Goal: Information Seeking & Learning: Learn about a topic

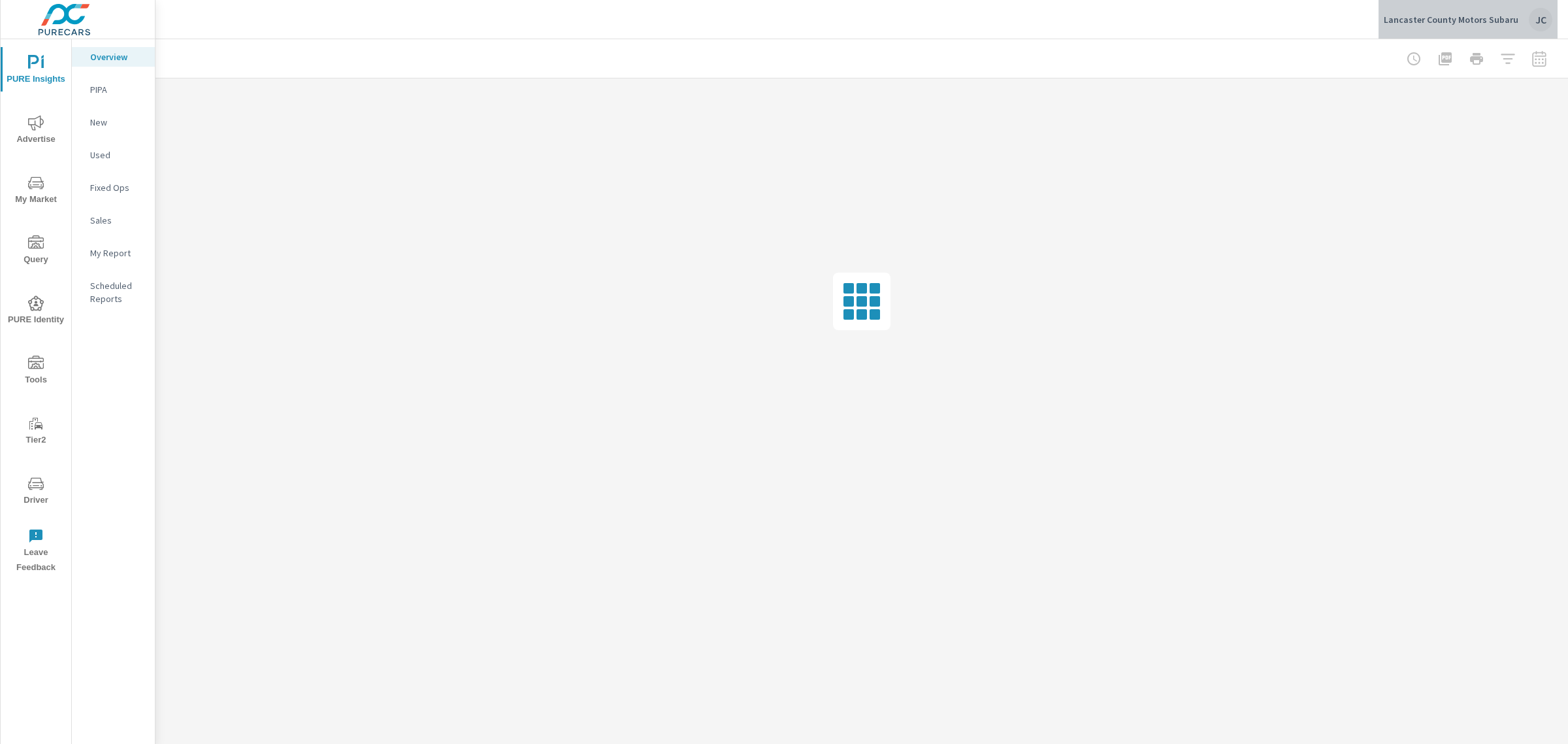
click at [1479, 20] on p "Lancaster County Motors Subaru" at bounding box center [1451, 19] width 135 height 12
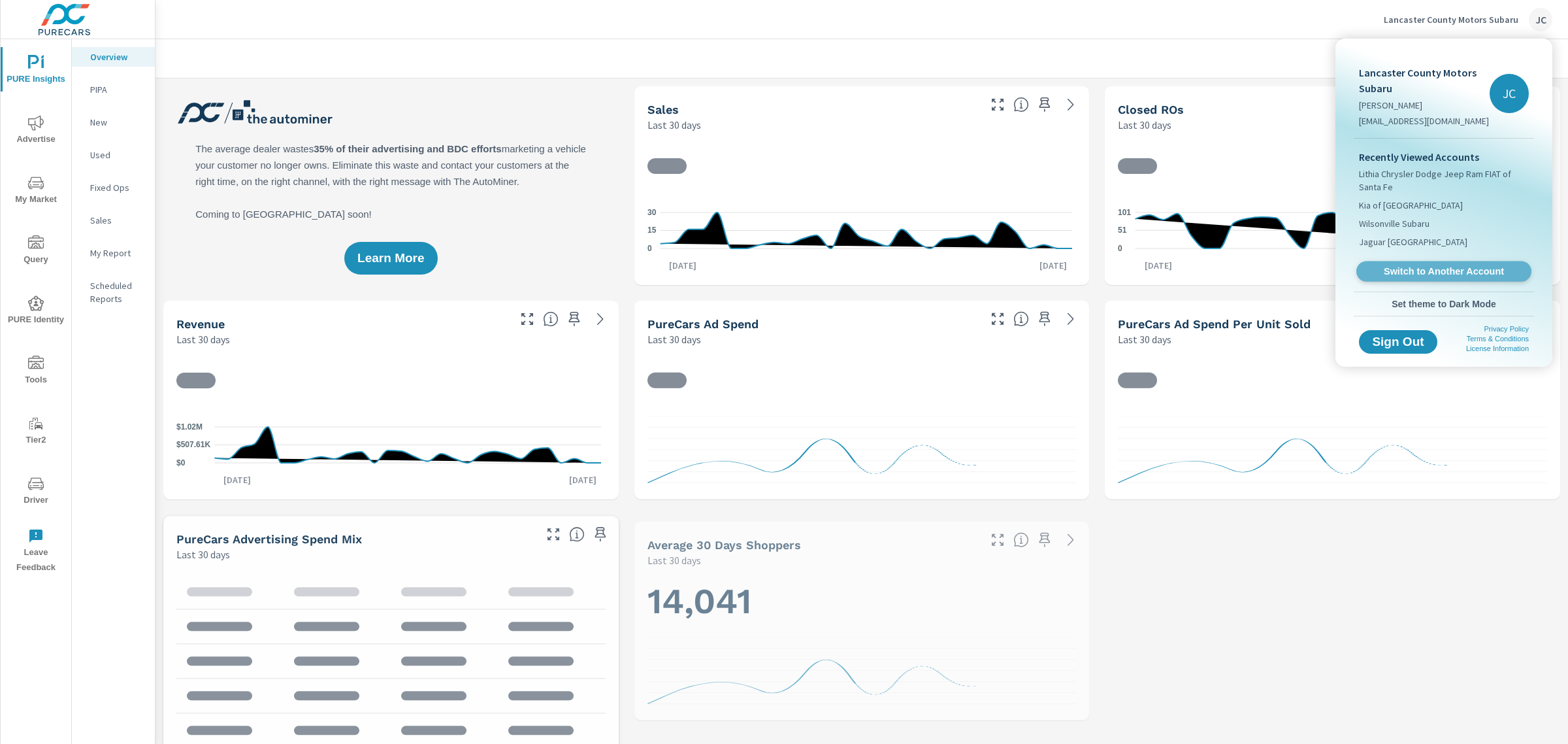
click at [1426, 270] on span "Switch to Another Account" at bounding box center [1443, 271] width 160 height 12
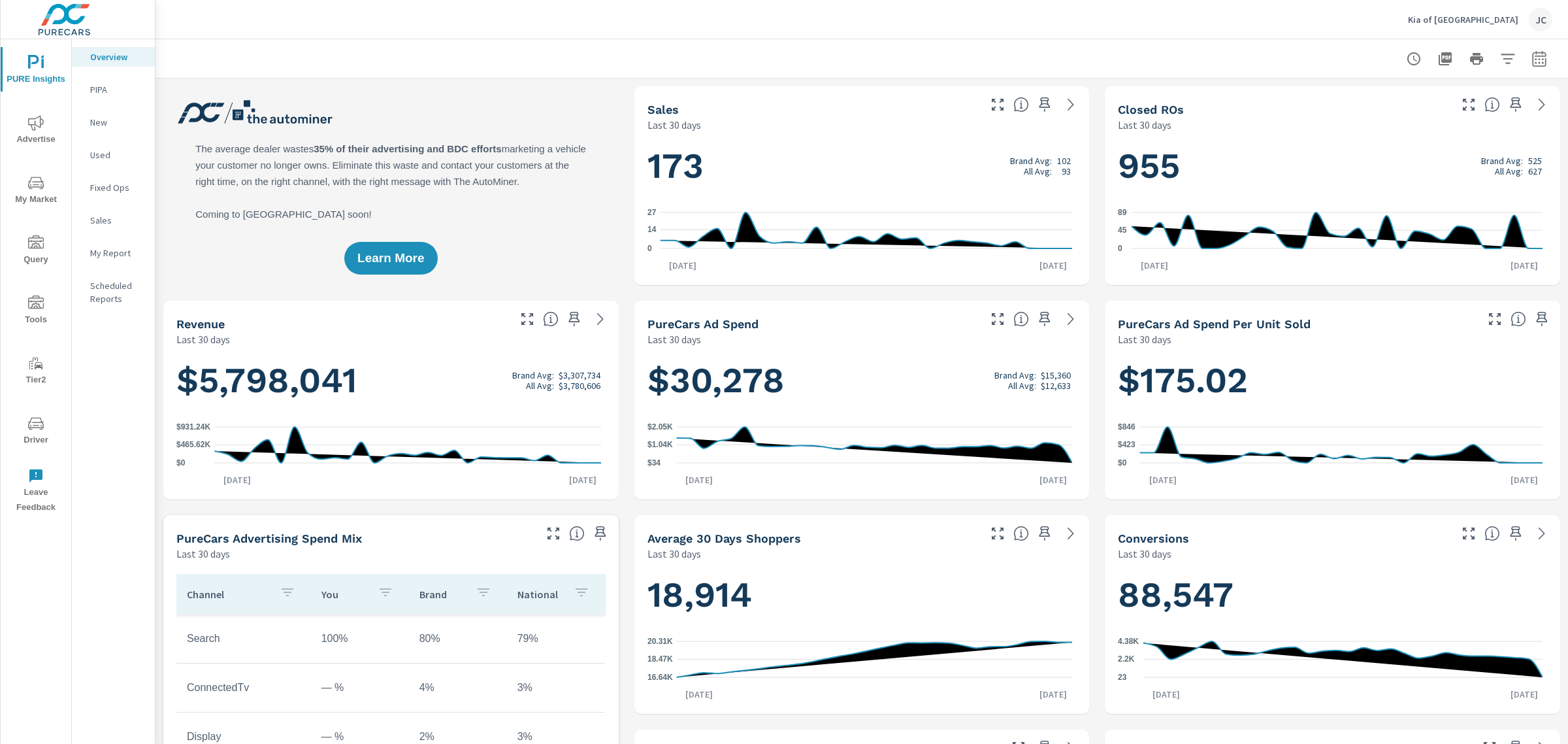
click at [113, 267] on nav "Overview PIPA New Used Fixed Ops Sales My Report Scheduled Reports" at bounding box center [113, 183] width 83 height 288
click at [110, 256] on p "My Report" at bounding box center [117, 252] width 54 height 13
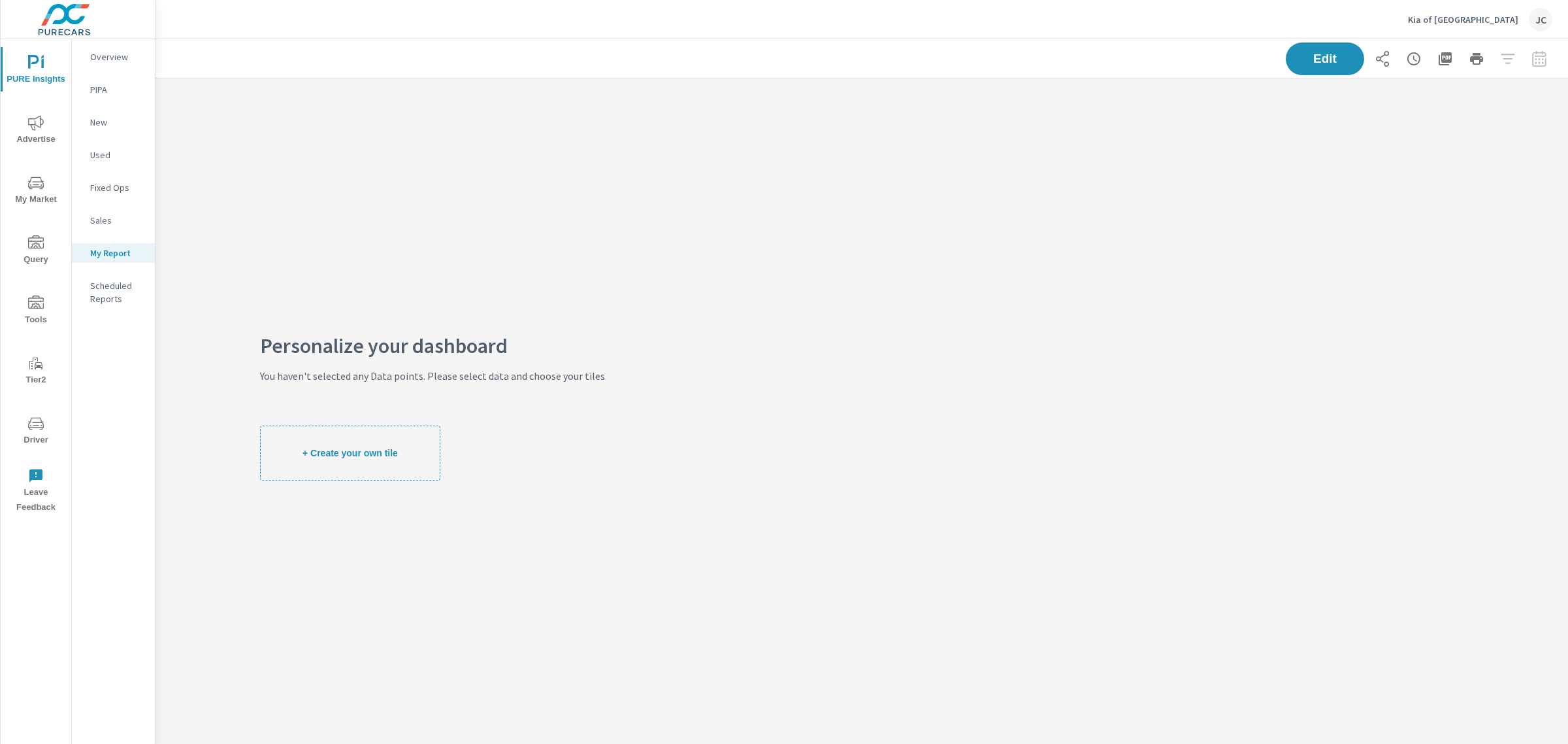
click at [47, 128] on span "Advertise" at bounding box center [36, 131] width 63 height 32
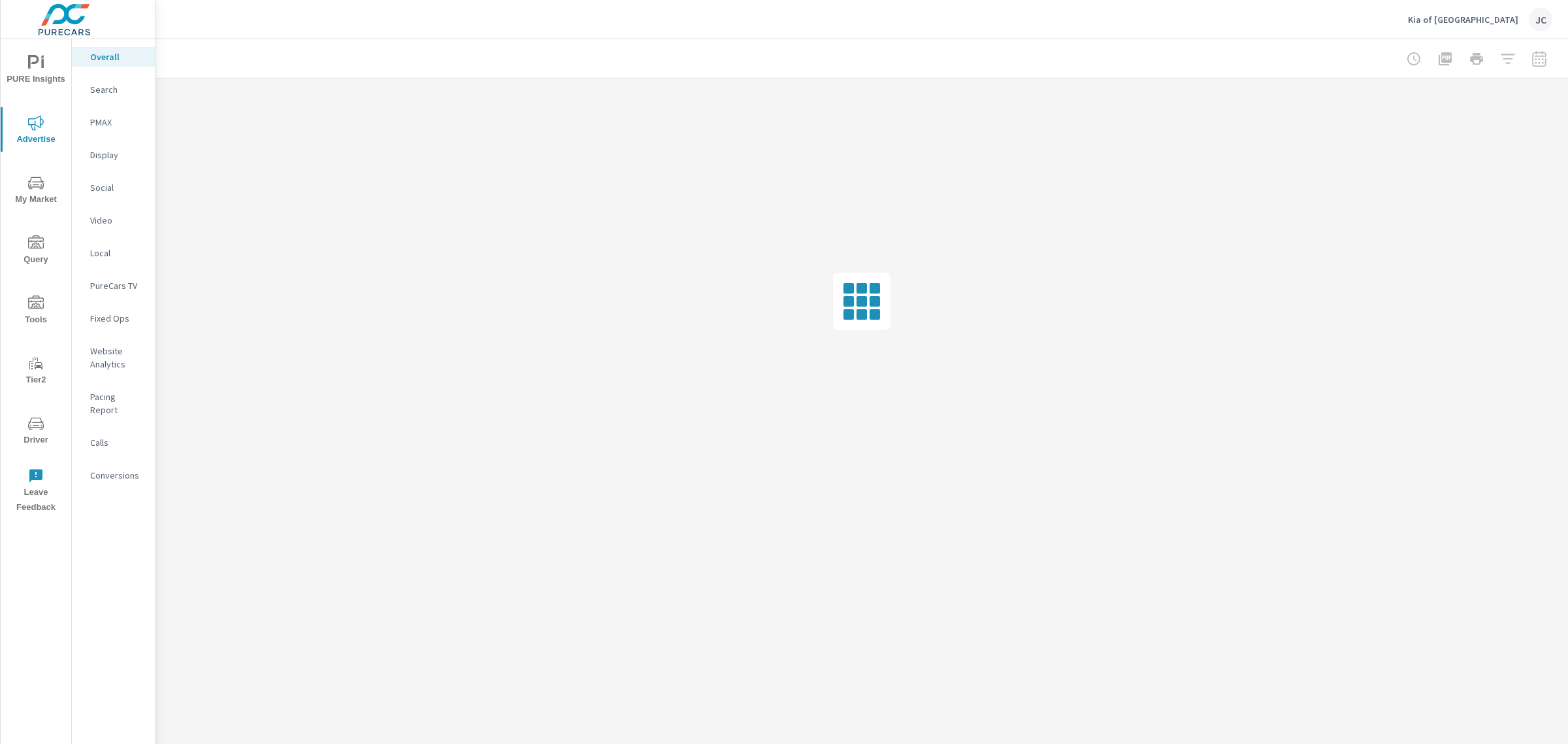
click at [106, 90] on p "Search" at bounding box center [117, 89] width 54 height 13
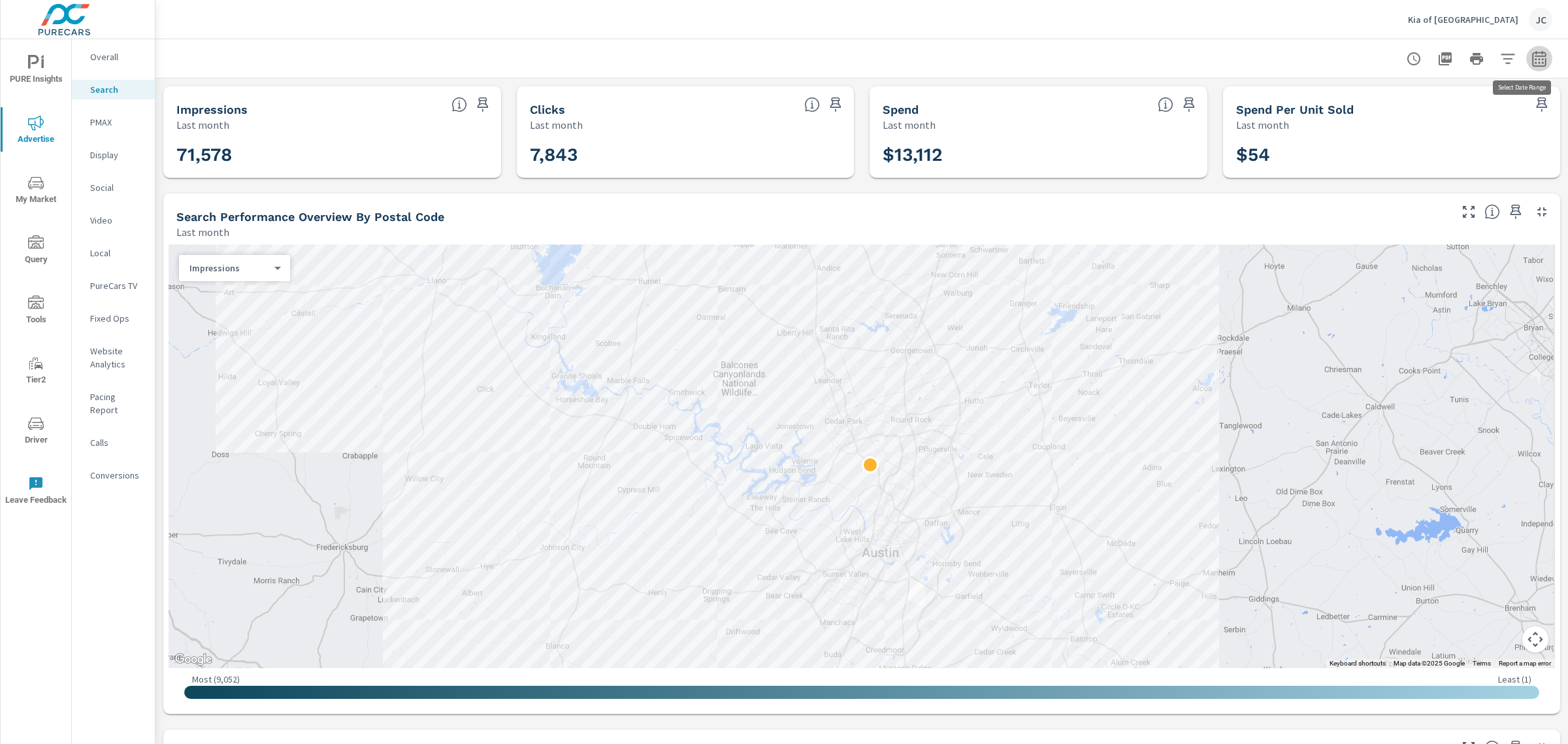
click at [1532, 65] on icon "button" at bounding box center [1539, 58] width 14 height 16
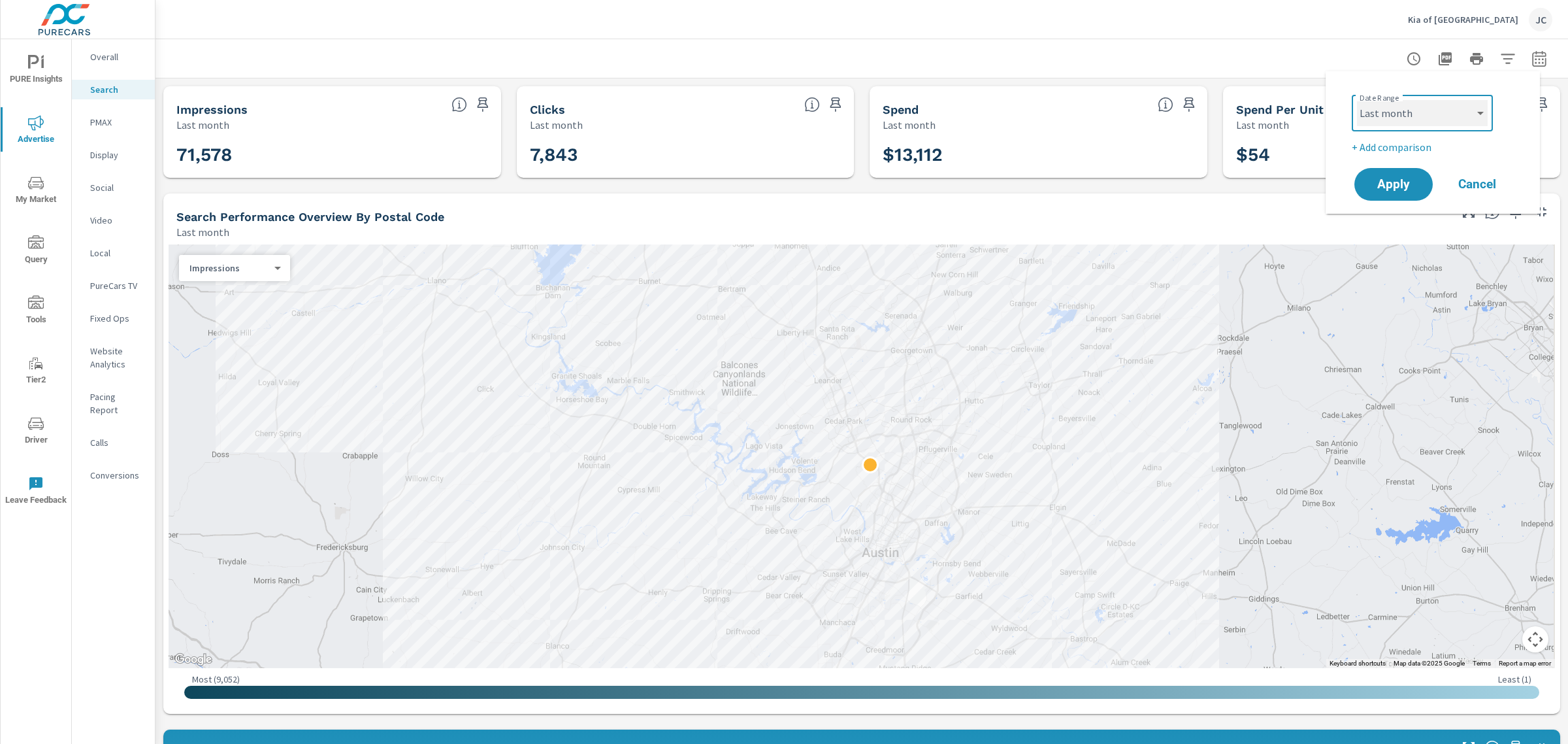
click at [1481, 104] on select "Custom Yesterday Last week Last 7 days Last 14 days Last 30 days Last 45 days L…" at bounding box center [1422, 113] width 131 height 26
click at [1357, 100] on select "Custom Yesterday Last week Last 7 days Last 14 days Last 30 days Last 45 days L…" at bounding box center [1422, 113] width 131 height 26
select select "Last 30 days"
click at [1410, 149] on p "+ Add comparison" at bounding box center [1435, 146] width 167 height 16
select select "Previous period"
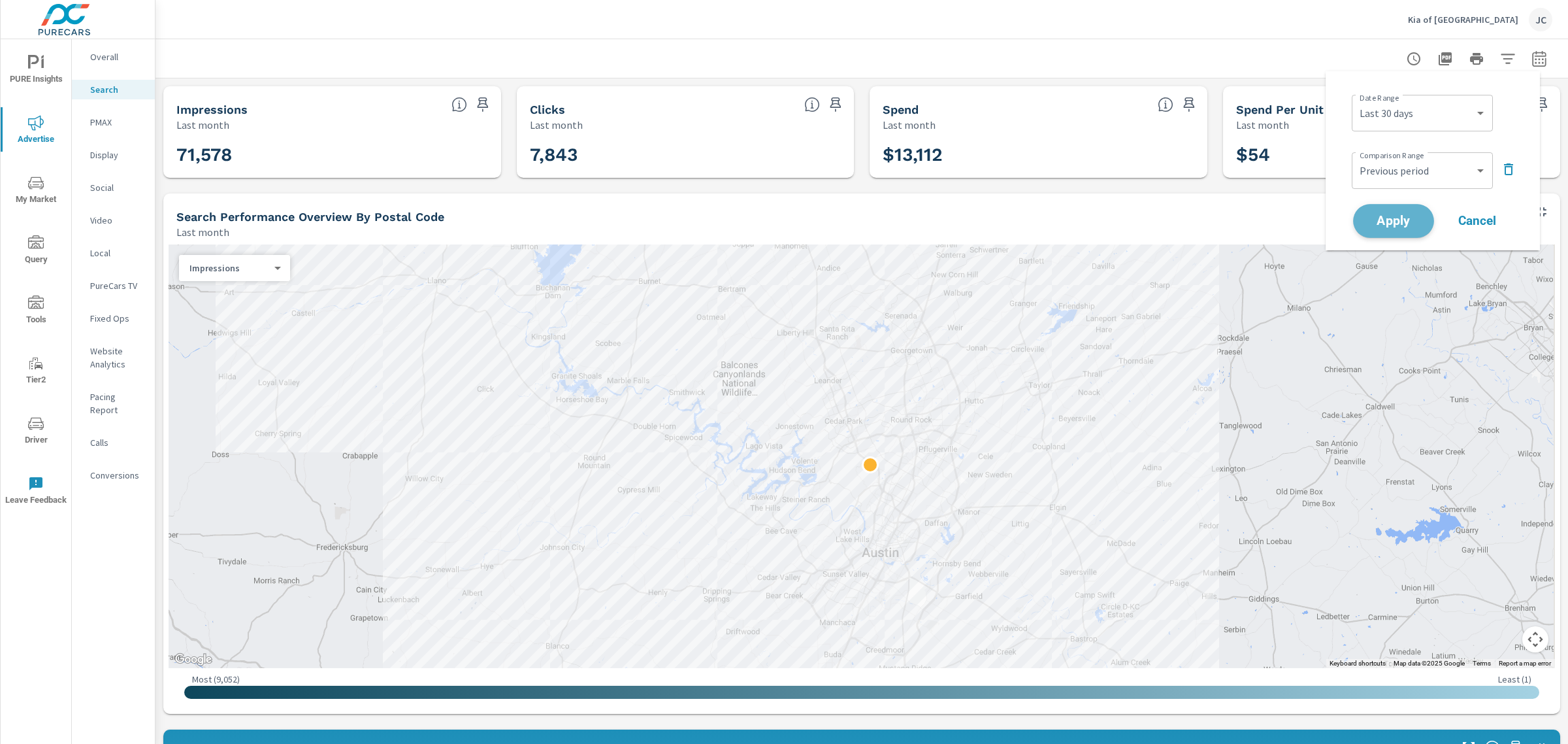
click at [1398, 208] on button "Apply" at bounding box center [1394, 221] width 81 height 34
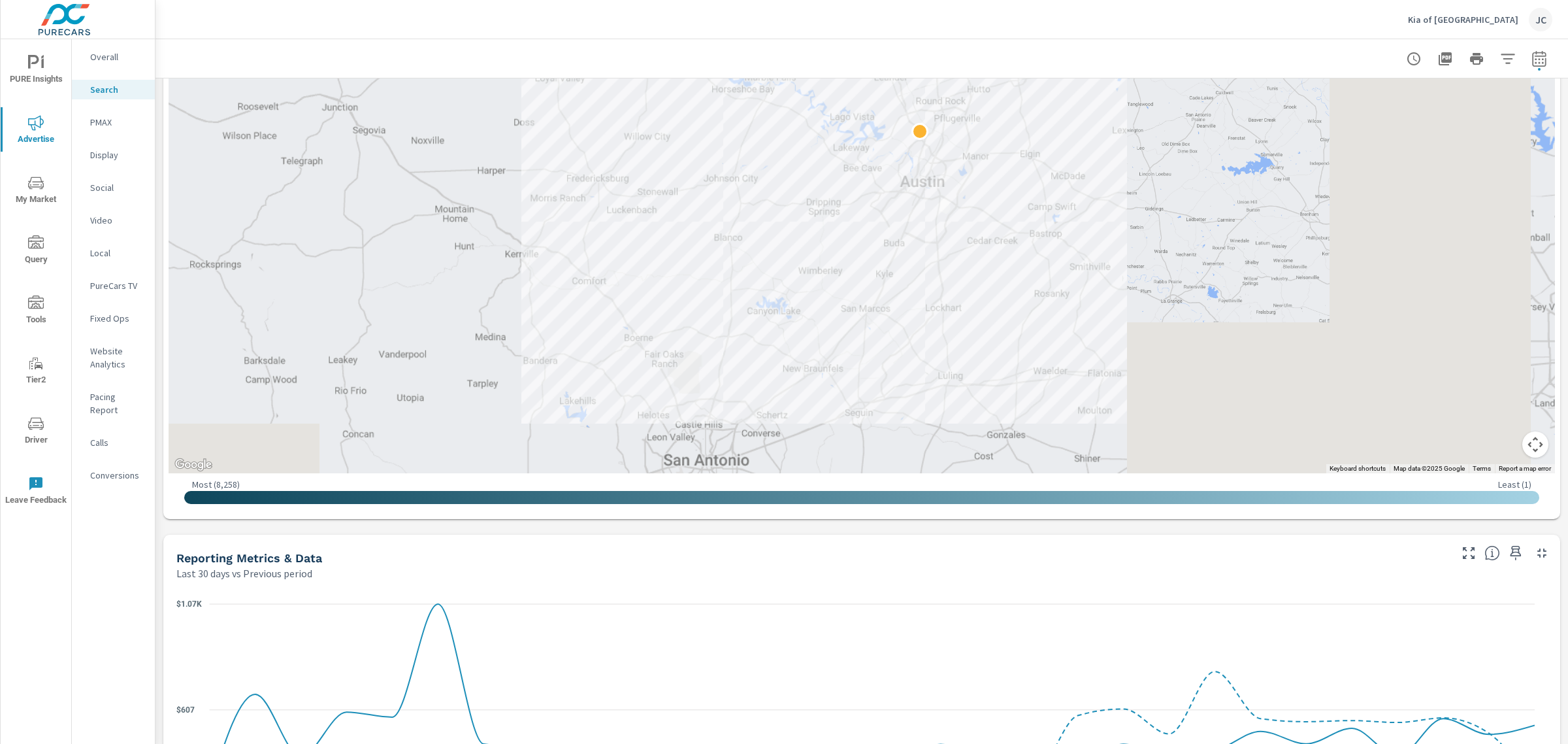
scroll to position [408, 0]
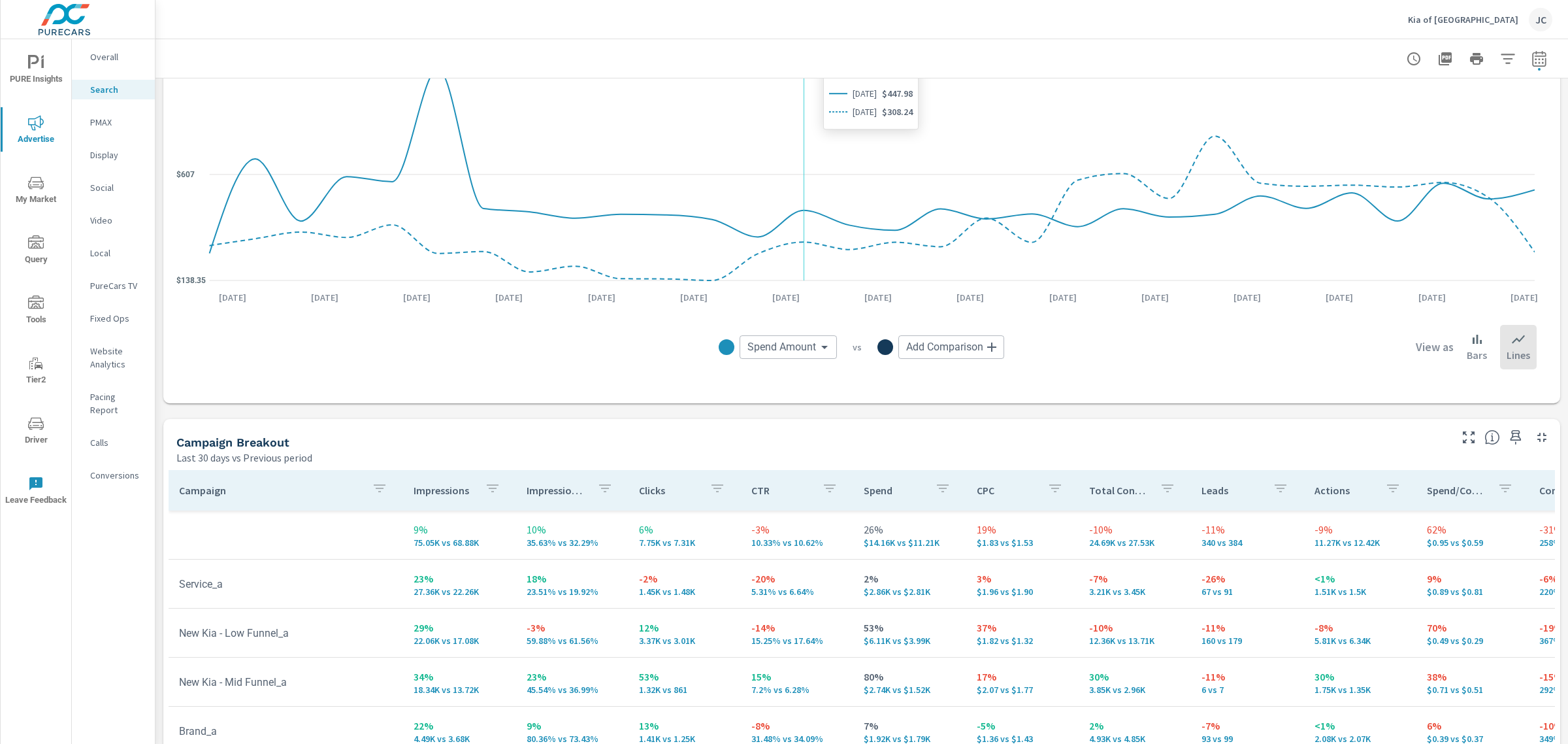
scroll to position [981, 0]
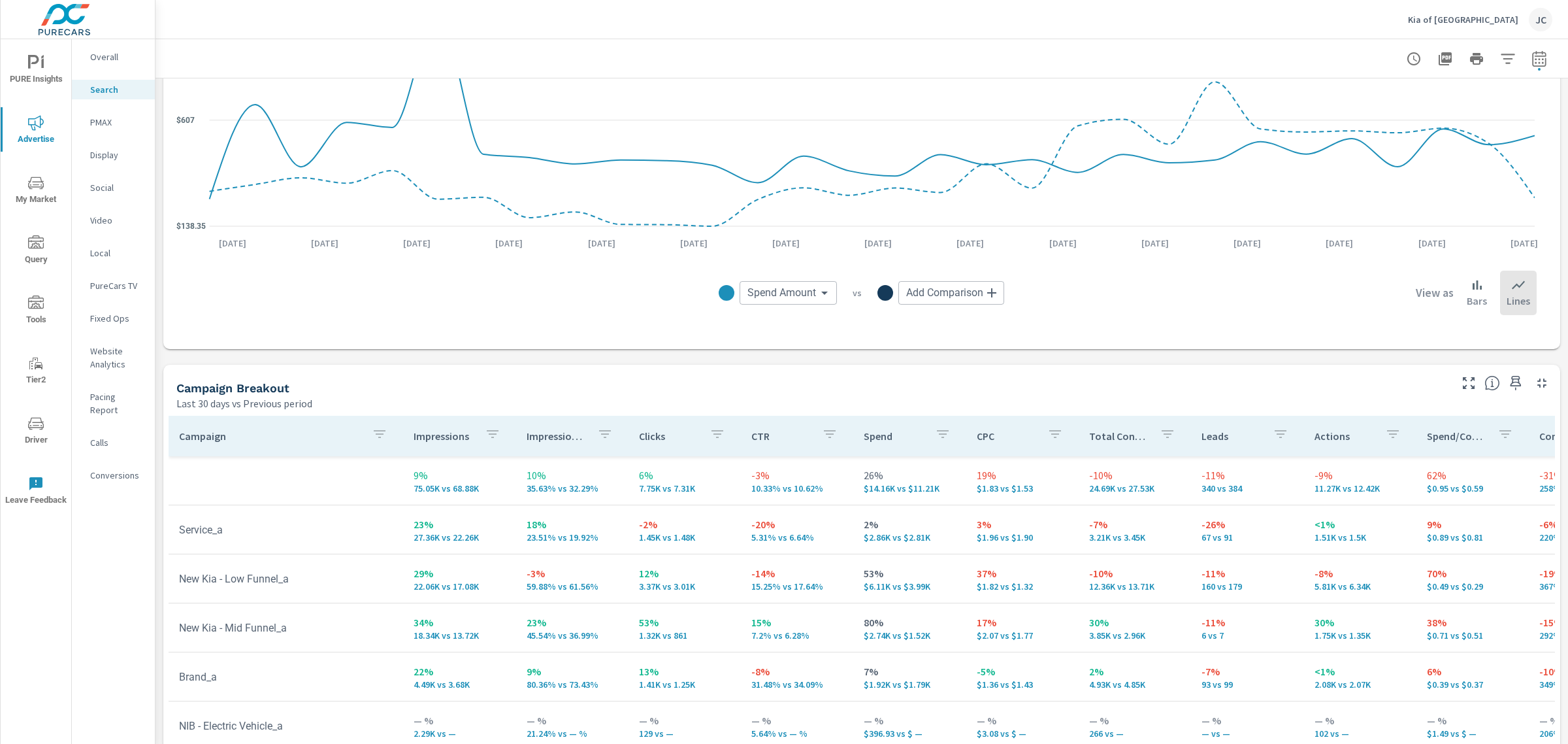
scroll to position [567, 0]
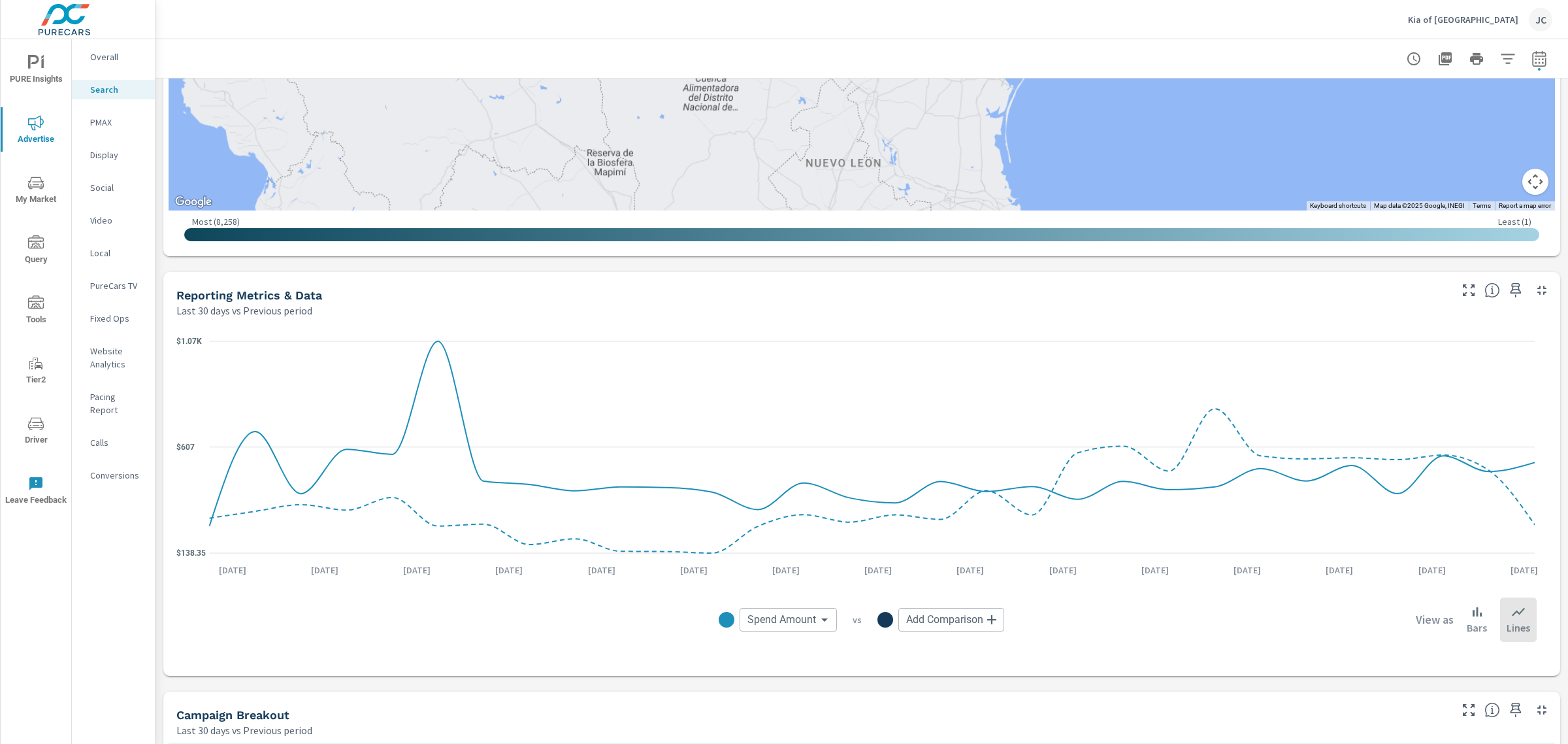
scroll to position [416, 0]
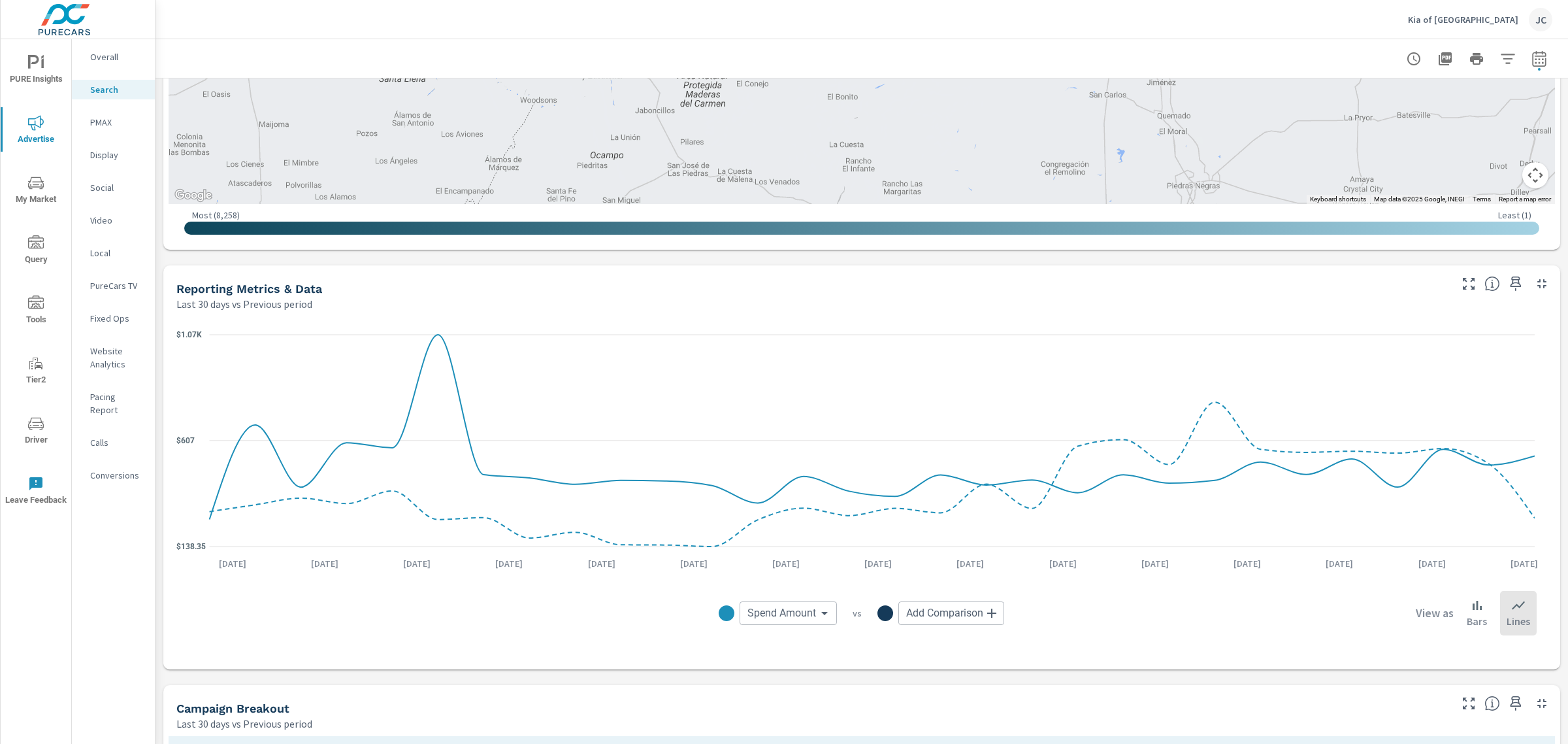
scroll to position [657, 0]
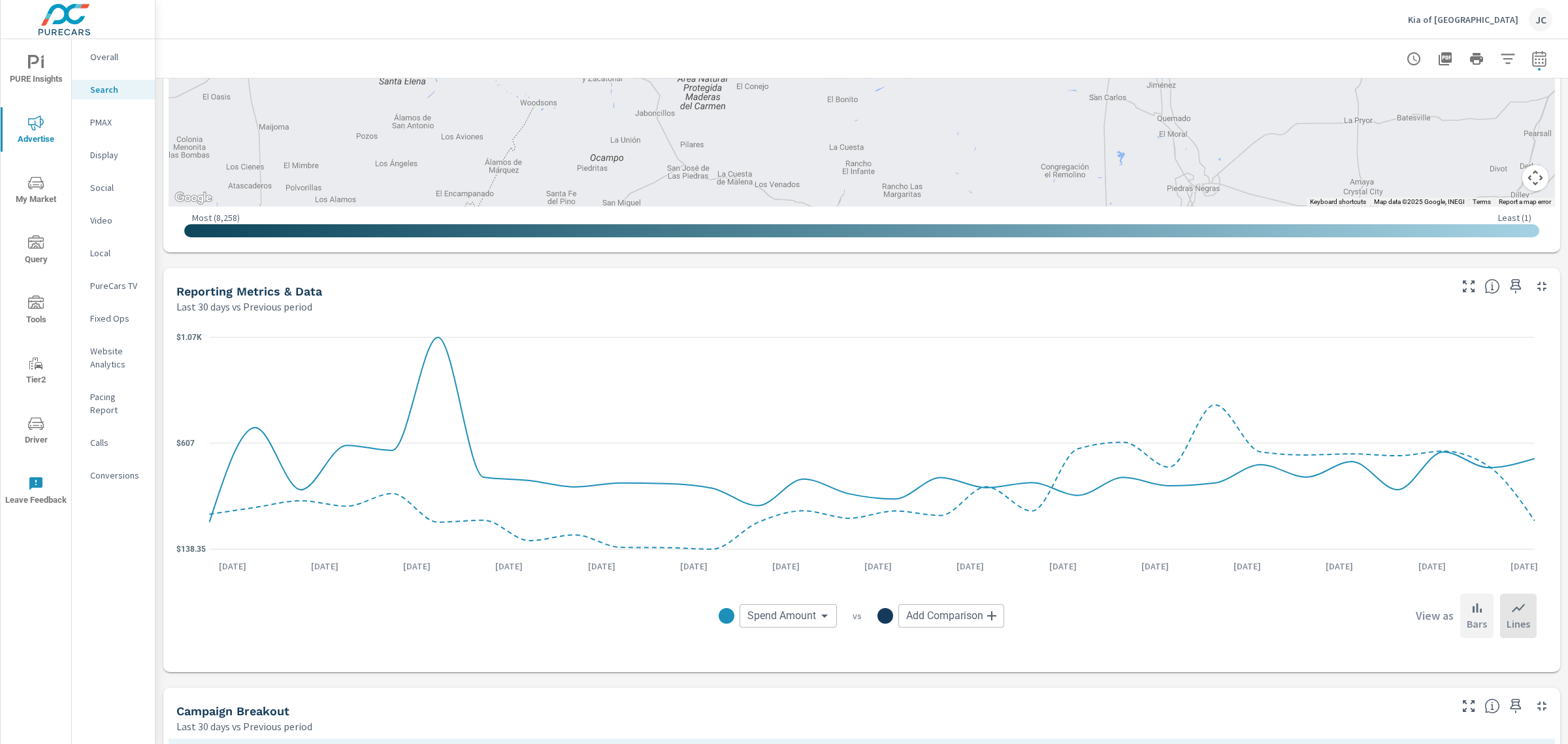
click at [1460, 614] on div "Bars" at bounding box center [1476, 616] width 33 height 45
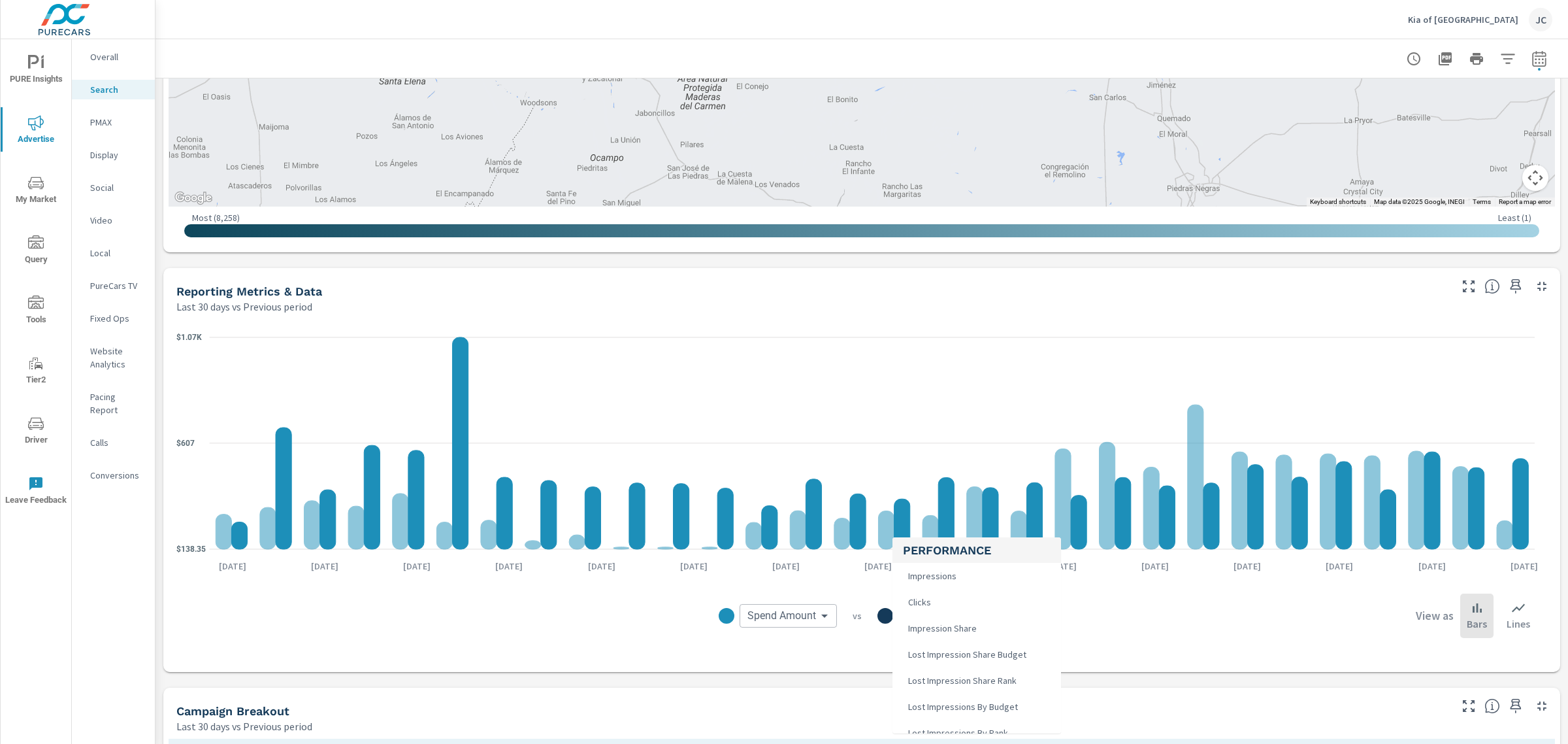
click at [988, 613] on body "PURE Insights Advertise My Market Query Tools Tier2 Driver Leave Feedback Overa…" at bounding box center [784, 372] width 1568 height 744
click at [980, 686] on li "VDP Views" at bounding box center [976, 688] width 169 height 26
type input "VDP Views"
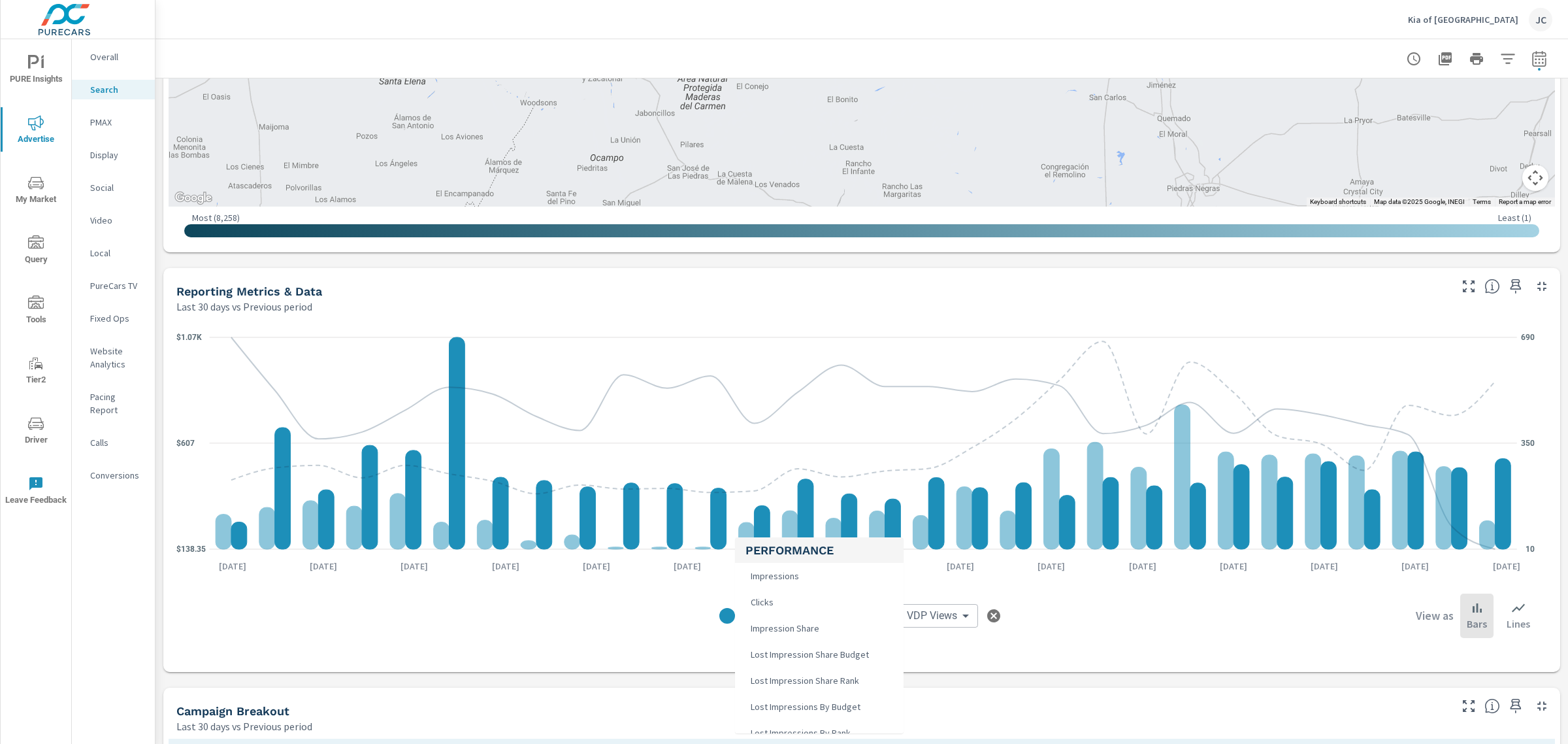
click at [818, 620] on body "PURE Insights Advertise My Market Query Tools Tier2 Driver Leave Feedback Overa…" at bounding box center [784, 372] width 1568 height 744
click at [1095, 629] on div at bounding box center [784, 372] width 1568 height 744
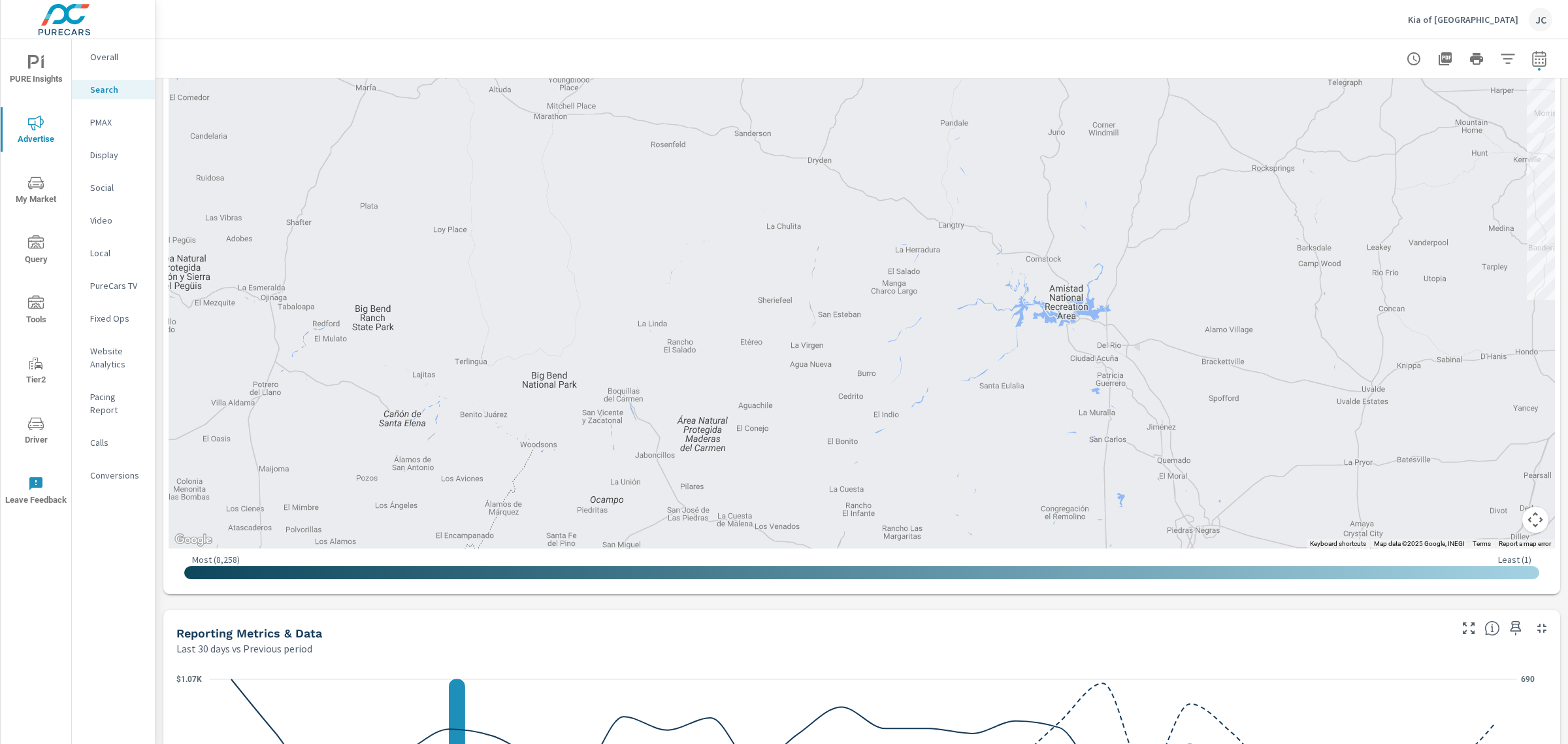
scroll to position [249, 0]
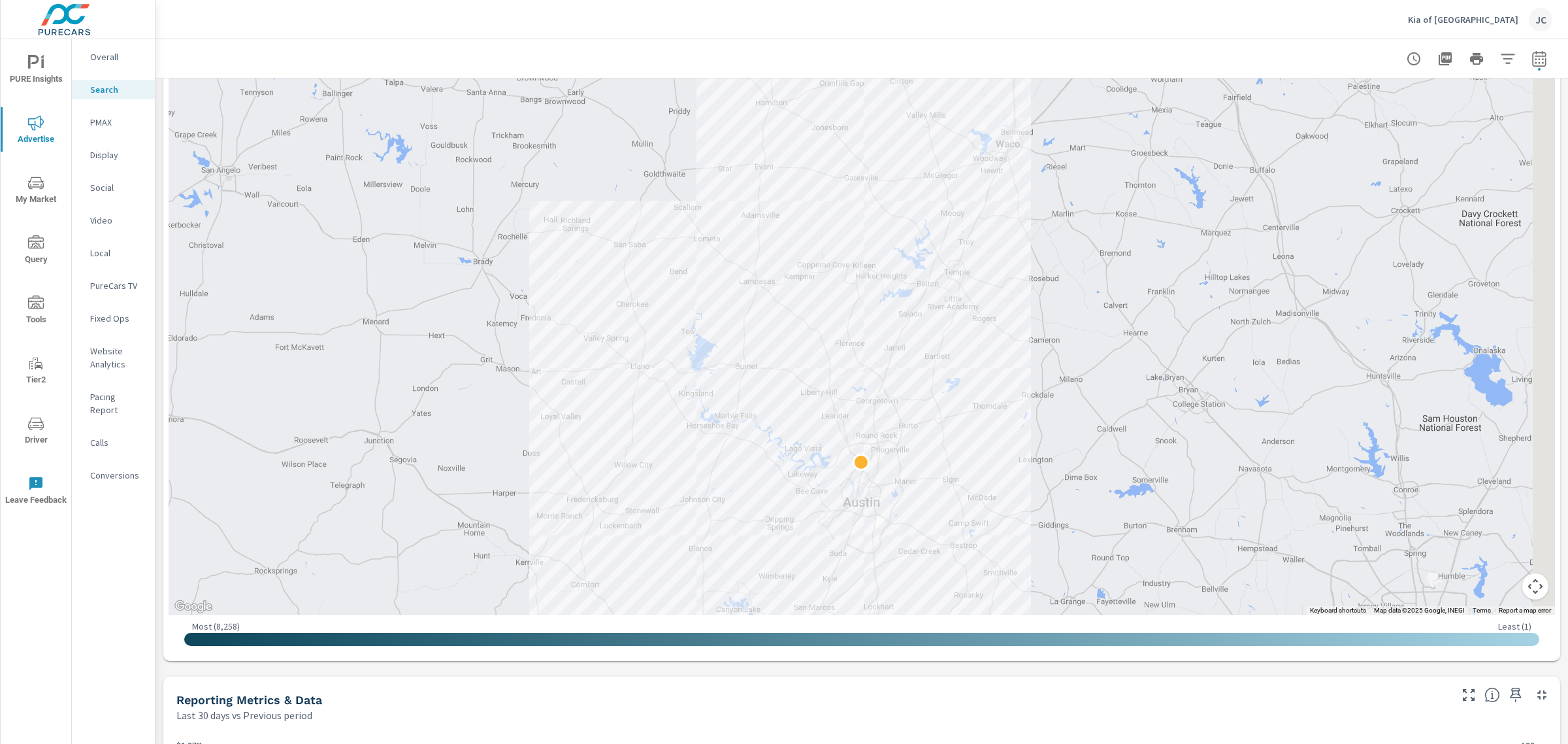
drag, startPoint x: 999, startPoint y: 223, endPoint x: -5, endPoint y: 562, distance: 1059.7
click at [0, 562] on html "PURE Insights Advertise My Market Query Tools Tier2 Driver Leave Feedback Overa…" at bounding box center [784, 372] width 1568 height 744
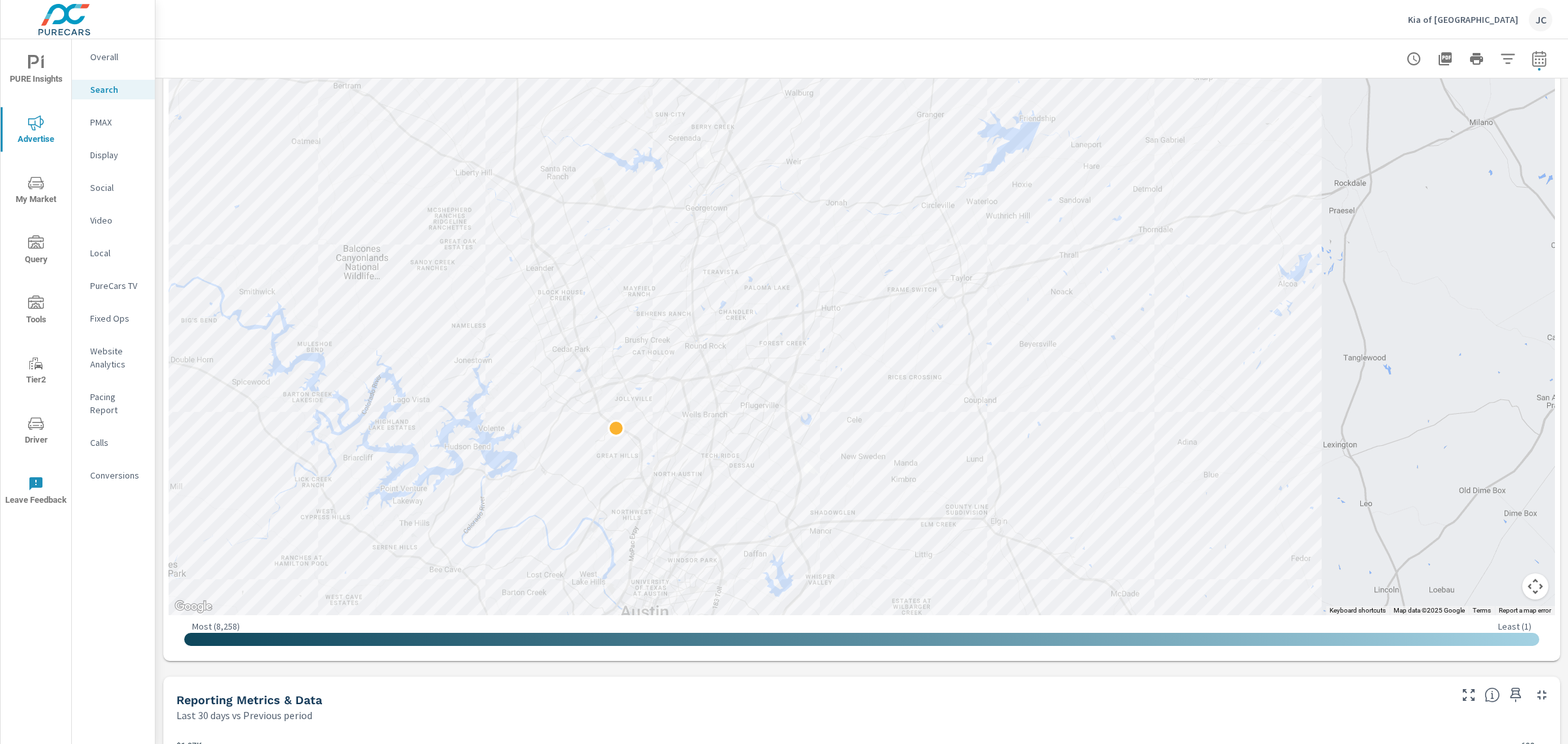
drag, startPoint x: 578, startPoint y: 402, endPoint x: 1249, endPoint y: 8, distance: 778.1
click at [1249, 8] on div "Kia of North Austin JC Search Performance Kia of North Austin Report date range…" at bounding box center [862, 372] width 1413 height 744
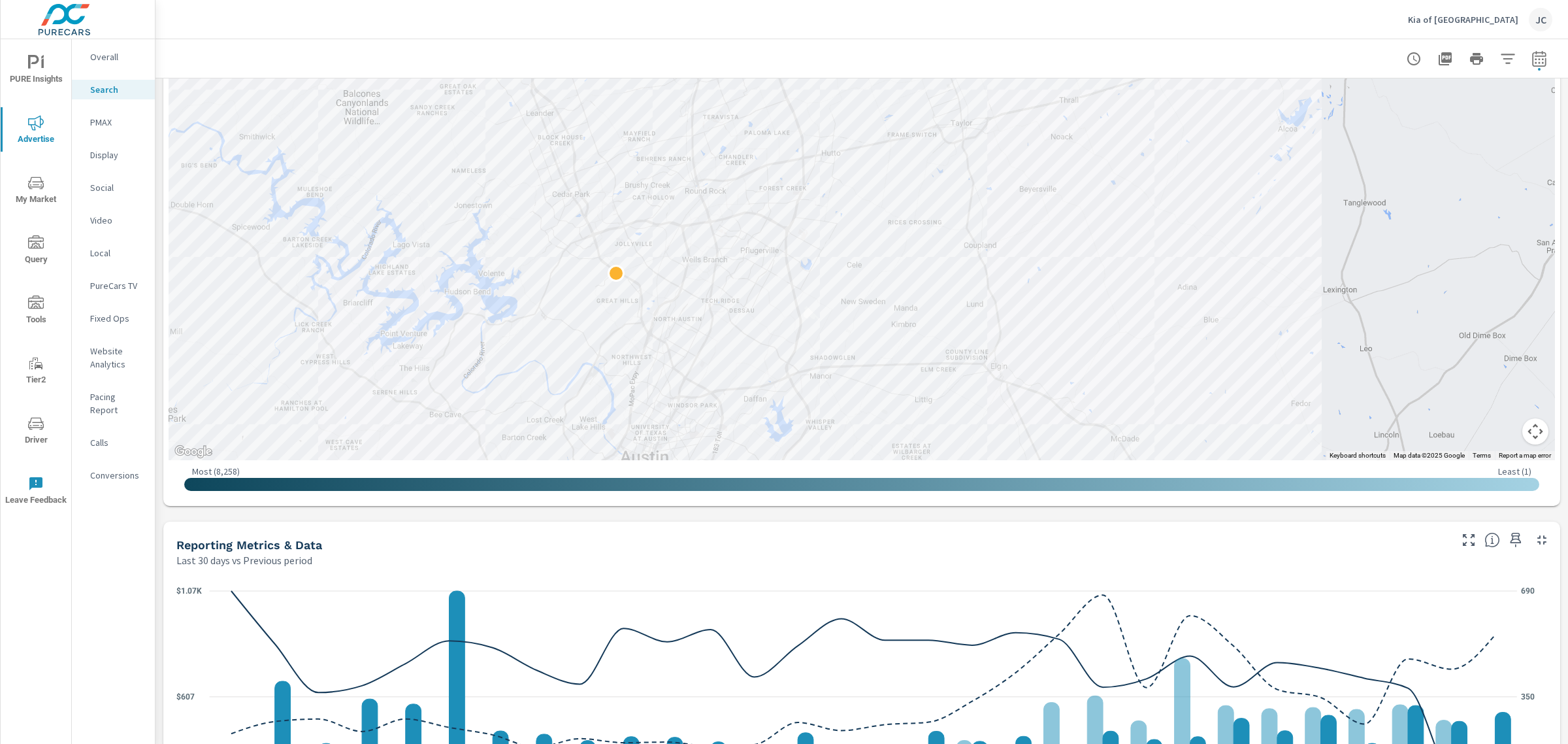
scroll to position [756, 0]
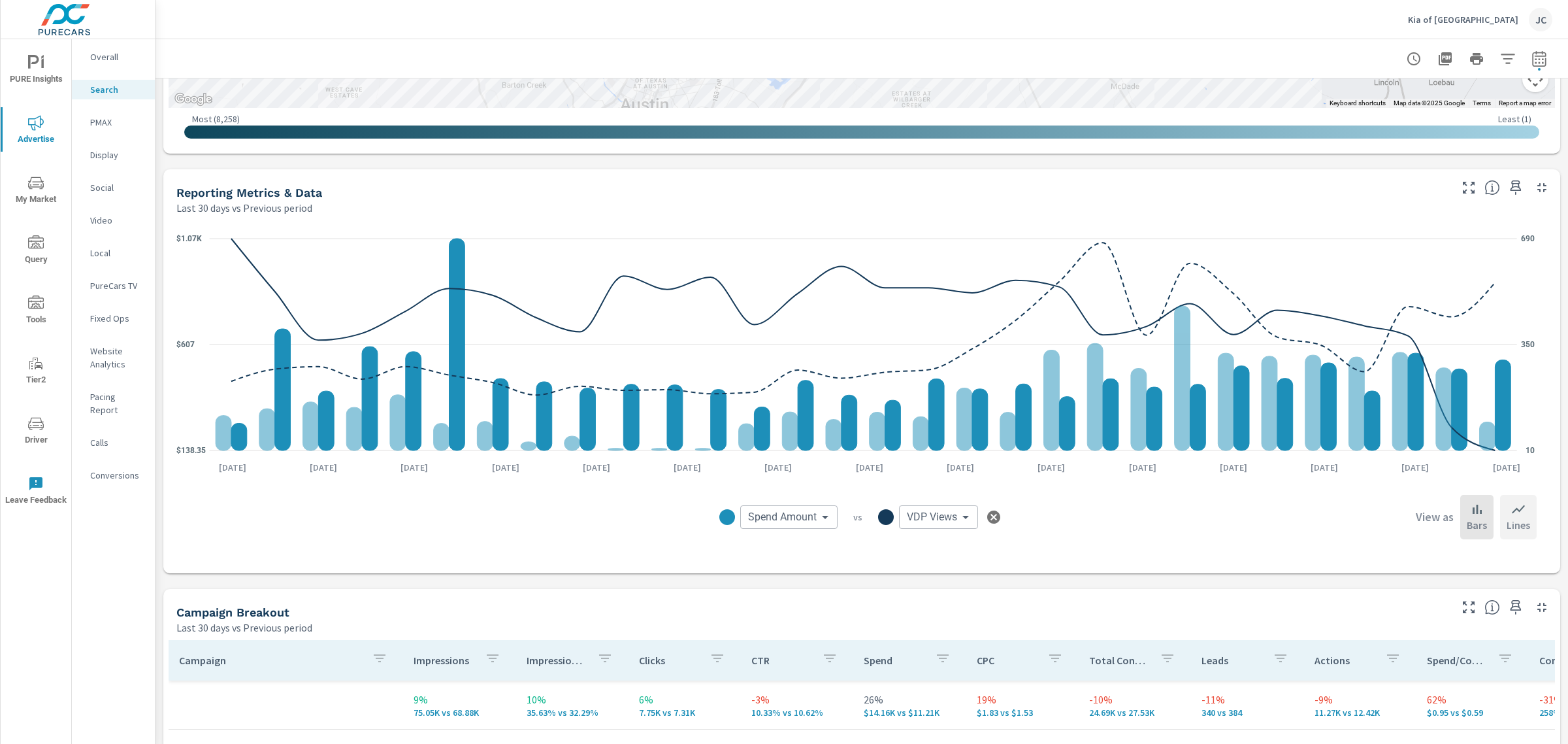
click at [1500, 520] on div "Lines" at bounding box center [1519, 517] width 37 height 45
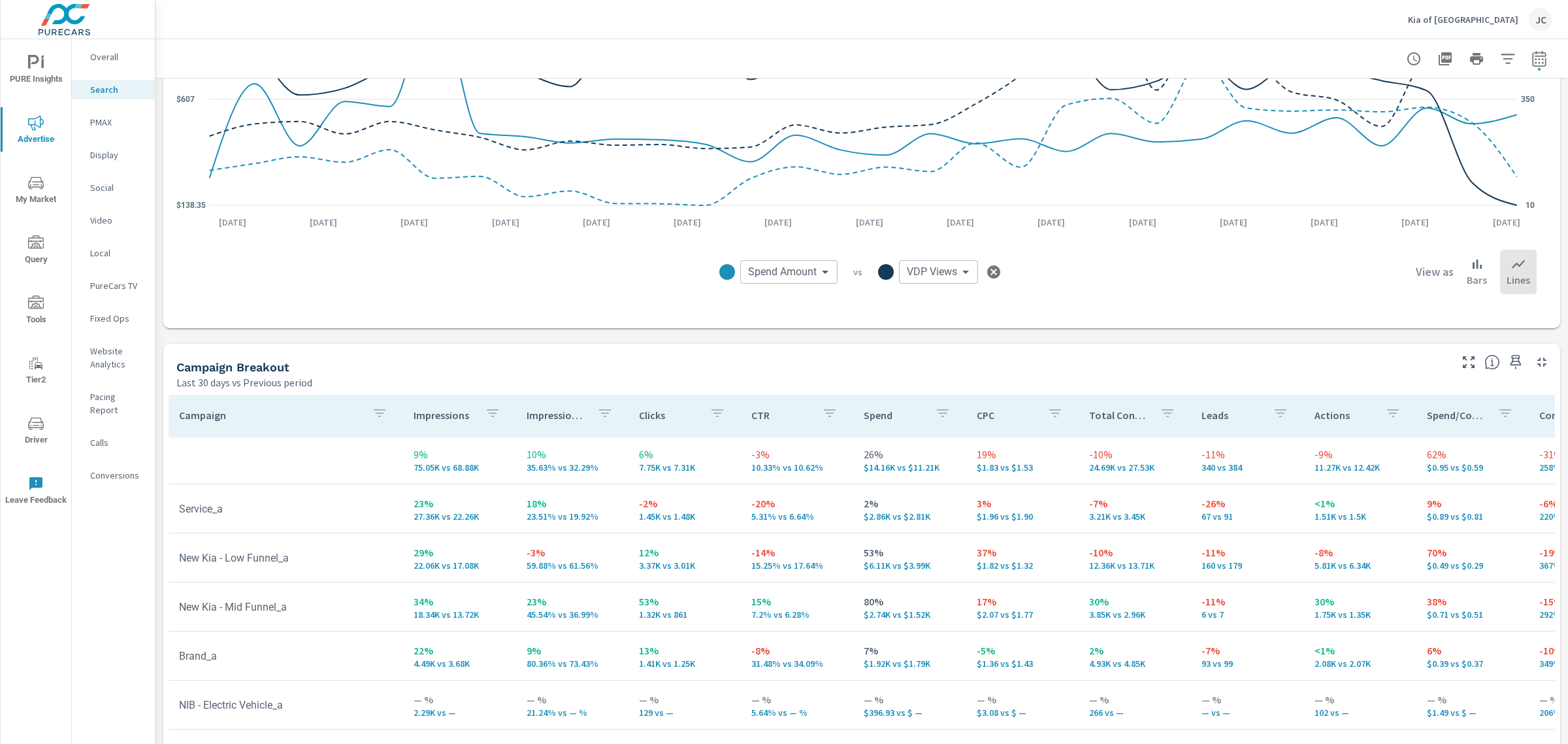
scroll to position [1028, 0]
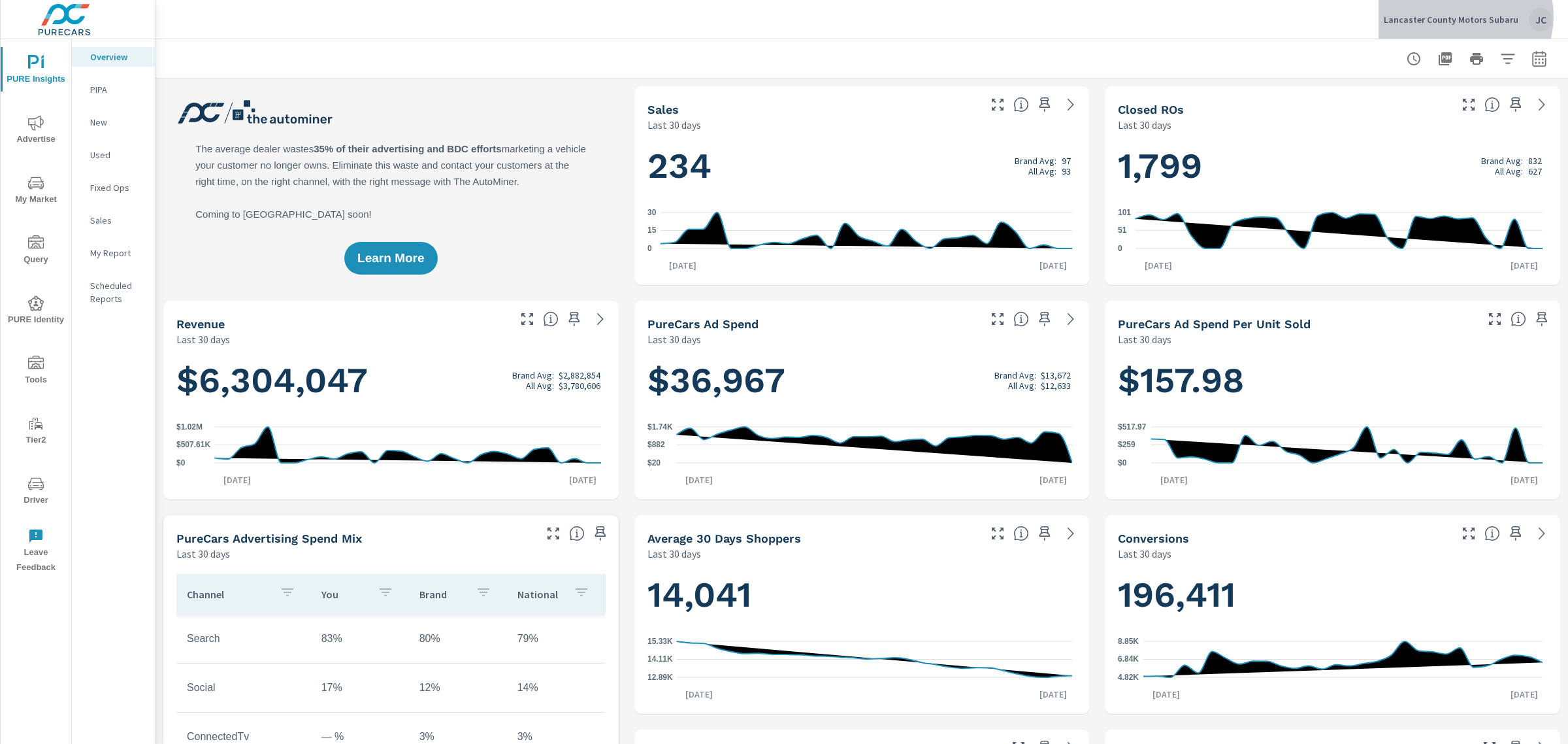
click at [1467, 16] on p "Lancaster County Motors Subaru" at bounding box center [1451, 19] width 135 height 12
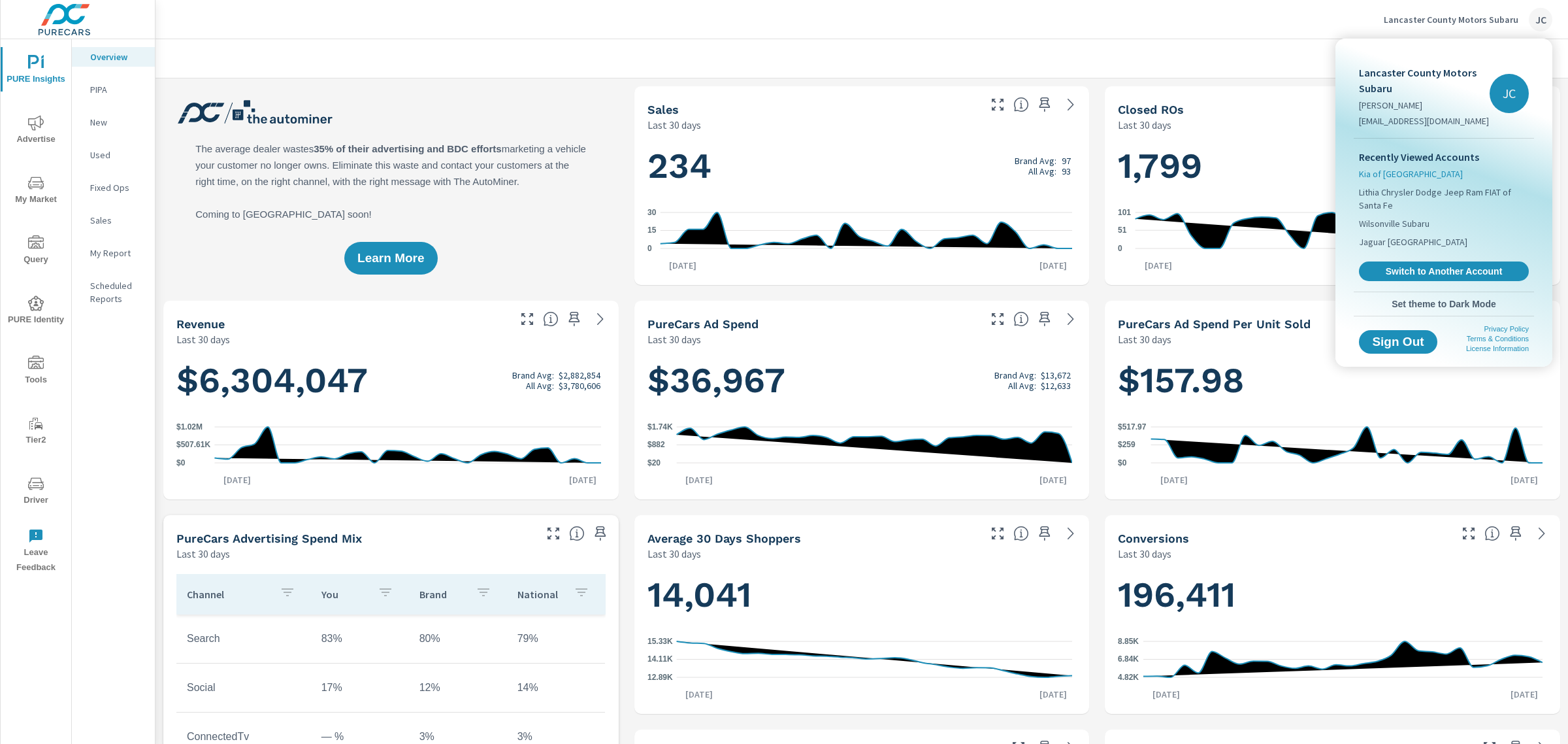
click at [1403, 171] on span "Kia of [GEOGRAPHIC_DATA]" at bounding box center [1411, 174] width 104 height 13
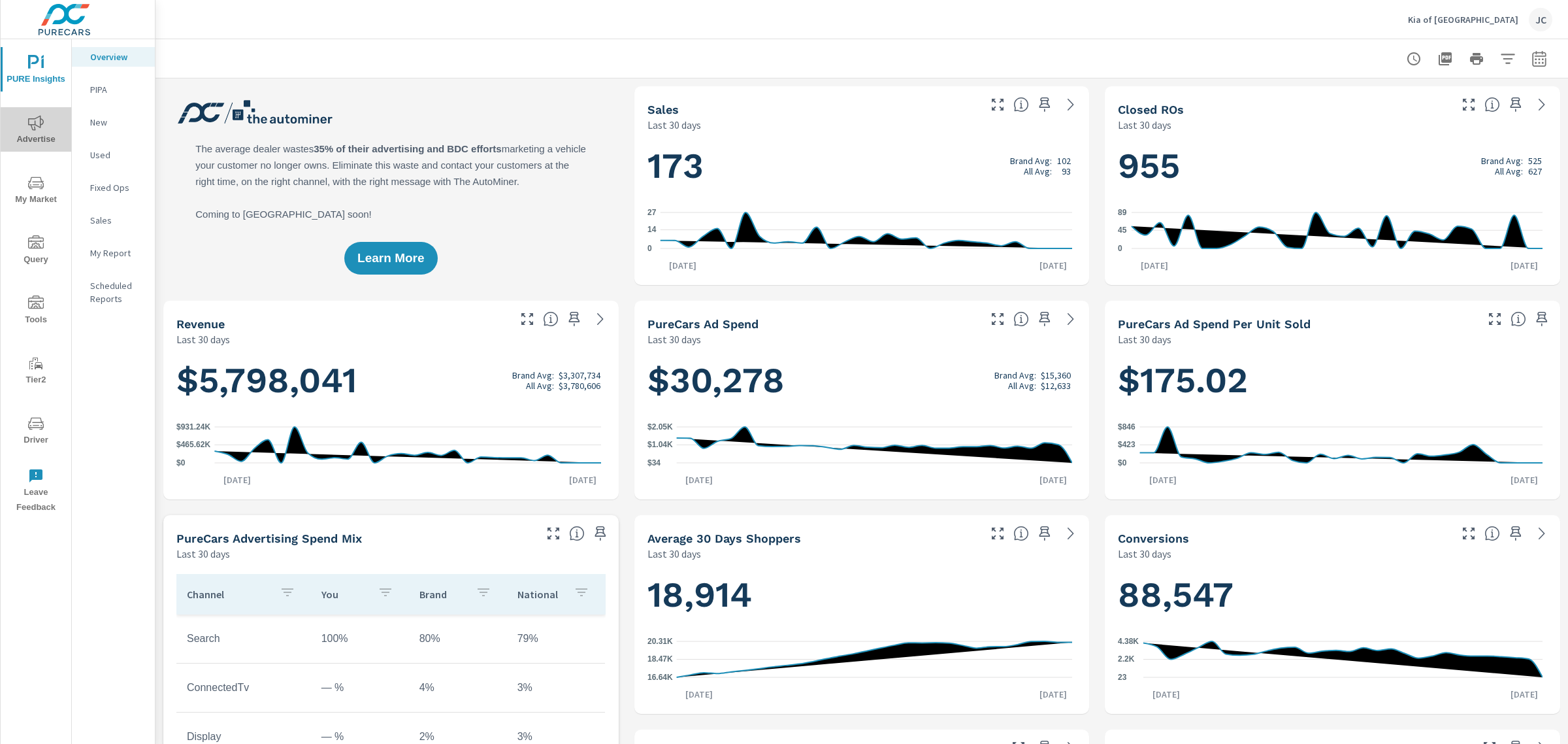
click at [35, 136] on span "Advertise" at bounding box center [36, 131] width 63 height 32
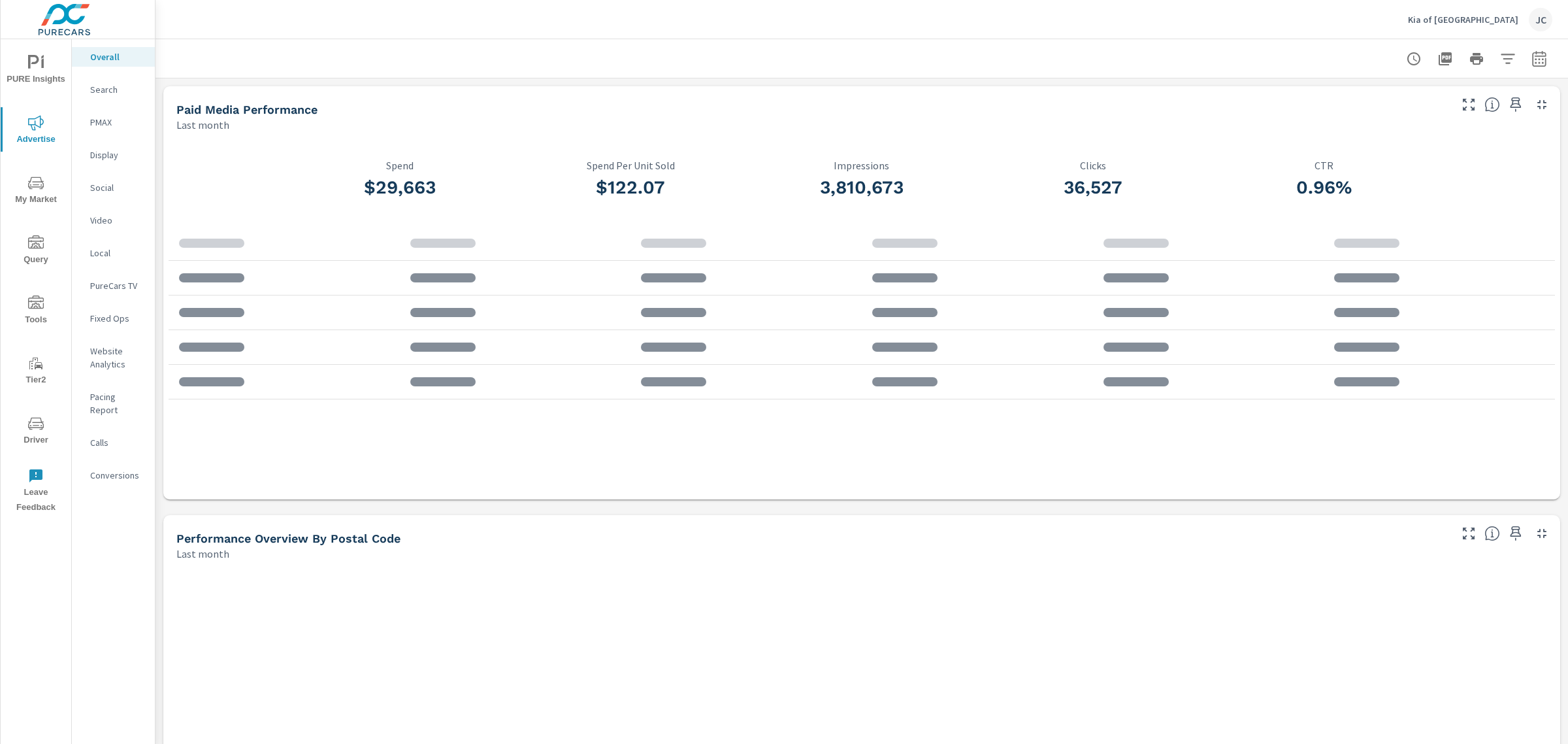
click at [106, 122] on p "PMAX" at bounding box center [117, 122] width 54 height 13
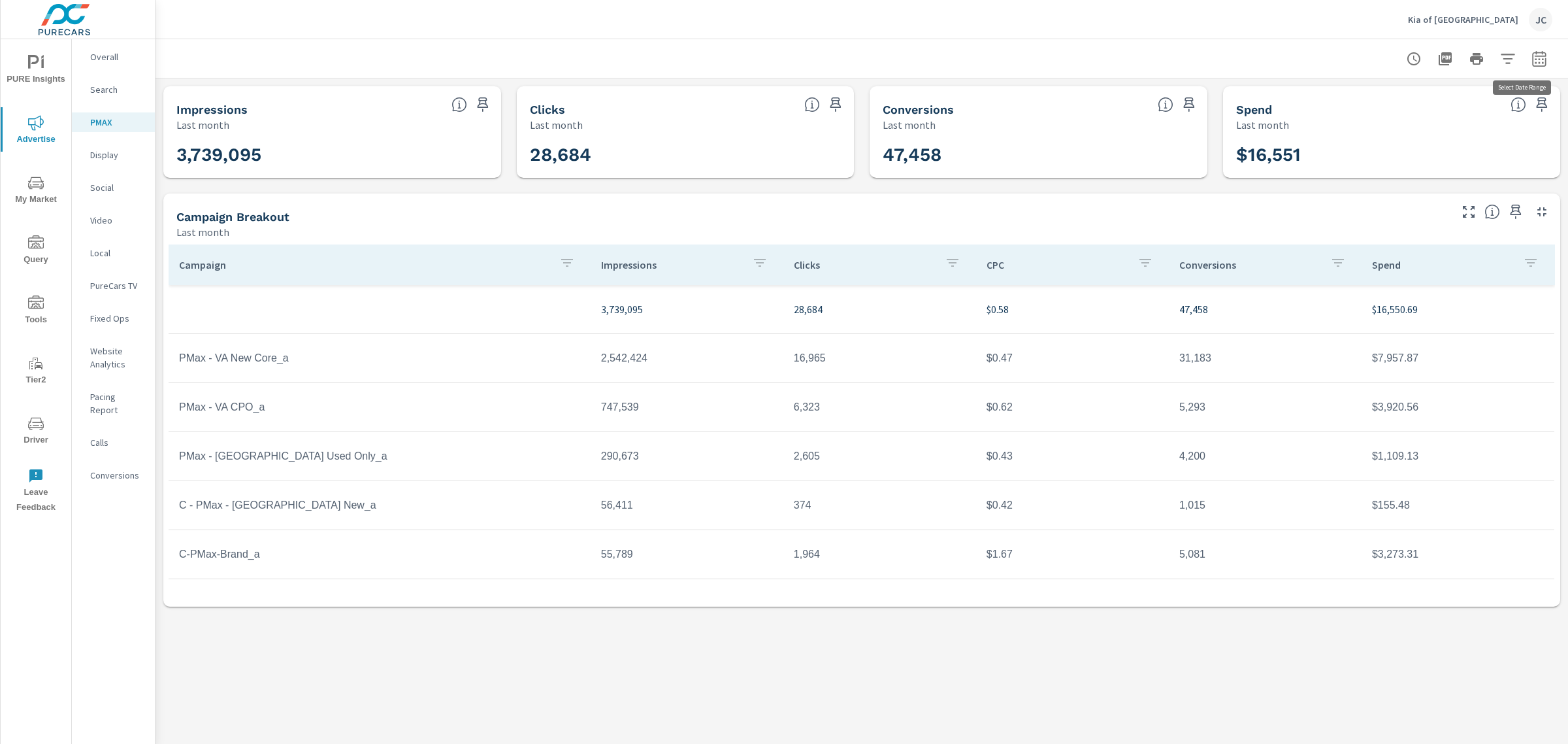
click at [1529, 56] on button "button" at bounding box center [1539, 58] width 26 height 26
click at [1502, 109] on div "Custom Yesterday Last week Last 7 days Last 14 days Last 30 days Last 45 days L…" at bounding box center [1434, 113] width 141 height 37
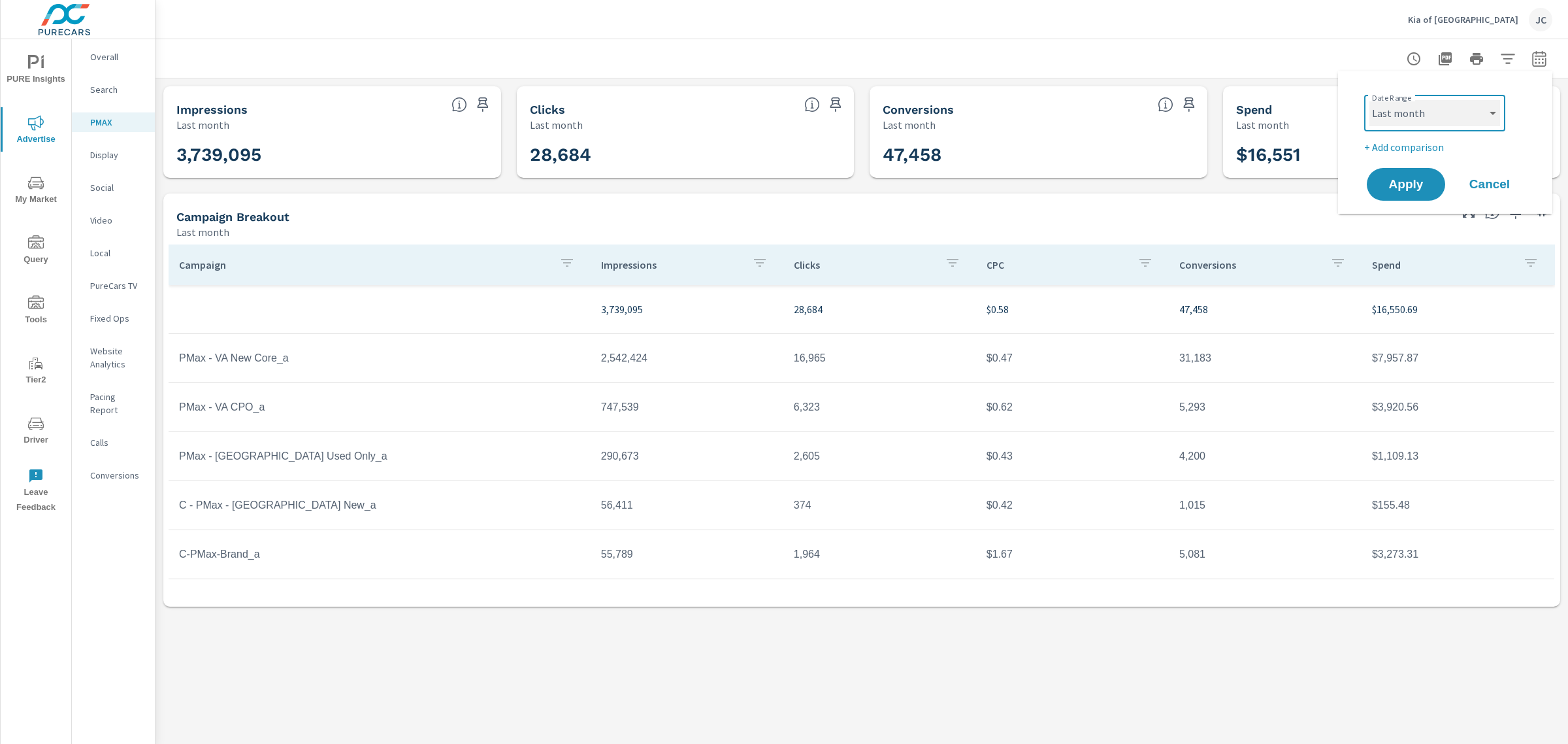
click at [1497, 112] on select "Custom Yesterday Last week Last 7 days Last 14 days Last 30 days Last 45 days L…" at bounding box center [1434, 113] width 131 height 26
click at [1369, 100] on select "Custom Yesterday Last week Last 7 days Last 14 days Last 30 days Last 45 days L…" at bounding box center [1434, 113] width 131 height 26
select select "Last 30 days"
click at [1402, 189] on span "Apply" at bounding box center [1405, 184] width 54 height 12
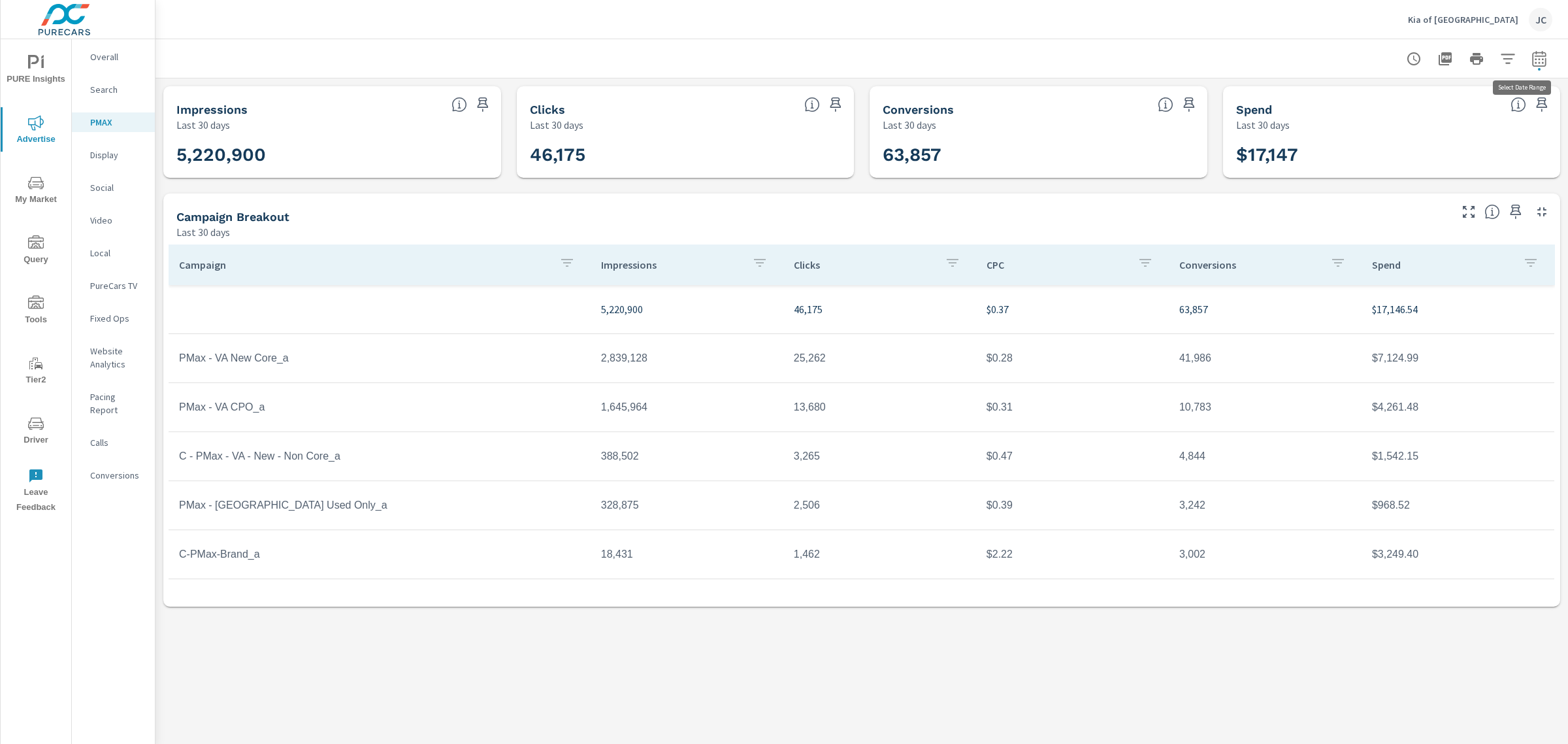
click at [1546, 51] on icon "button" at bounding box center [1539, 58] width 16 height 16
select select "Last 30 days"
click at [1421, 142] on p "+ Add comparison" at bounding box center [1447, 146] width 167 height 16
select select "Previous period"
click at [1390, 216] on span "Apply" at bounding box center [1405, 221] width 54 height 12
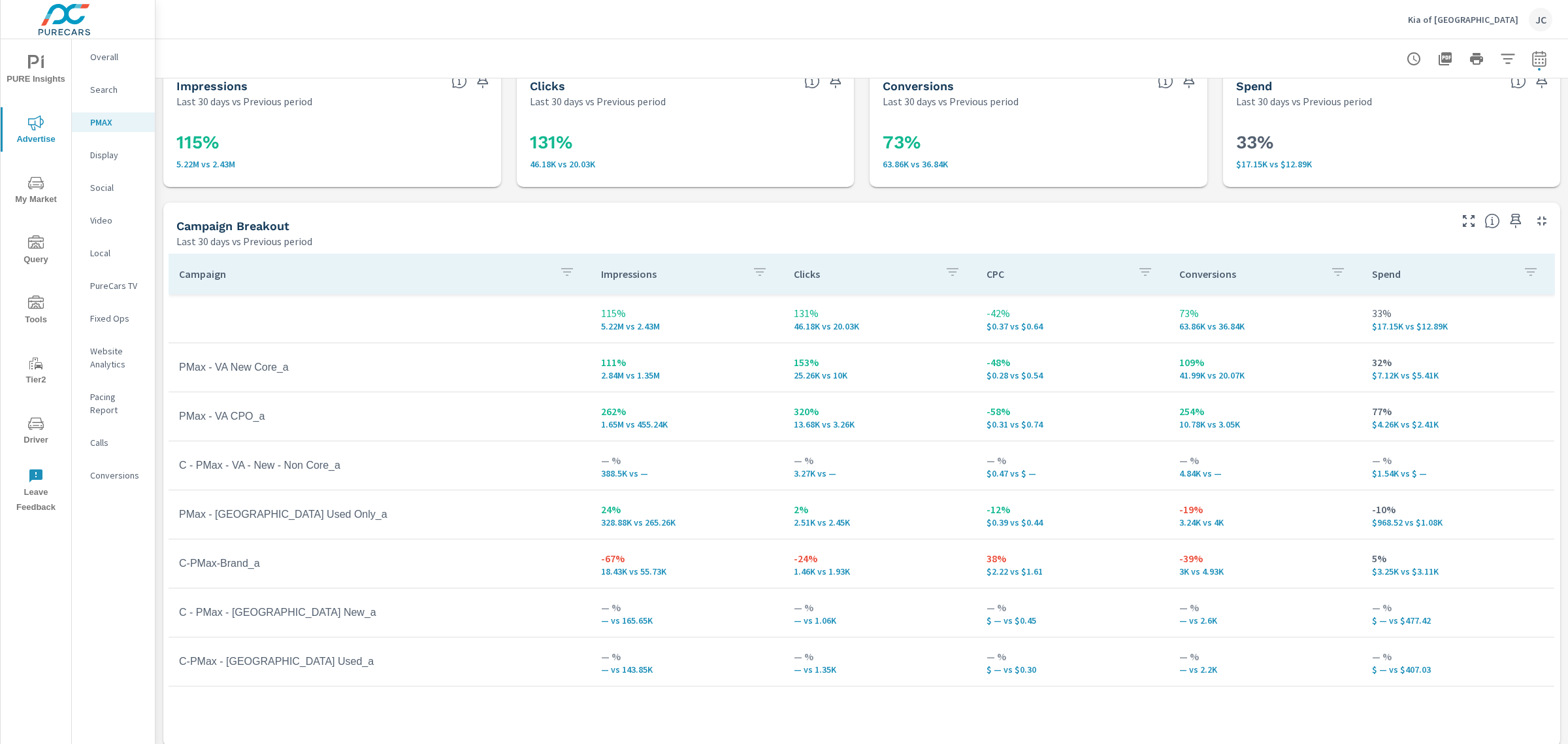
scroll to position [33, 0]
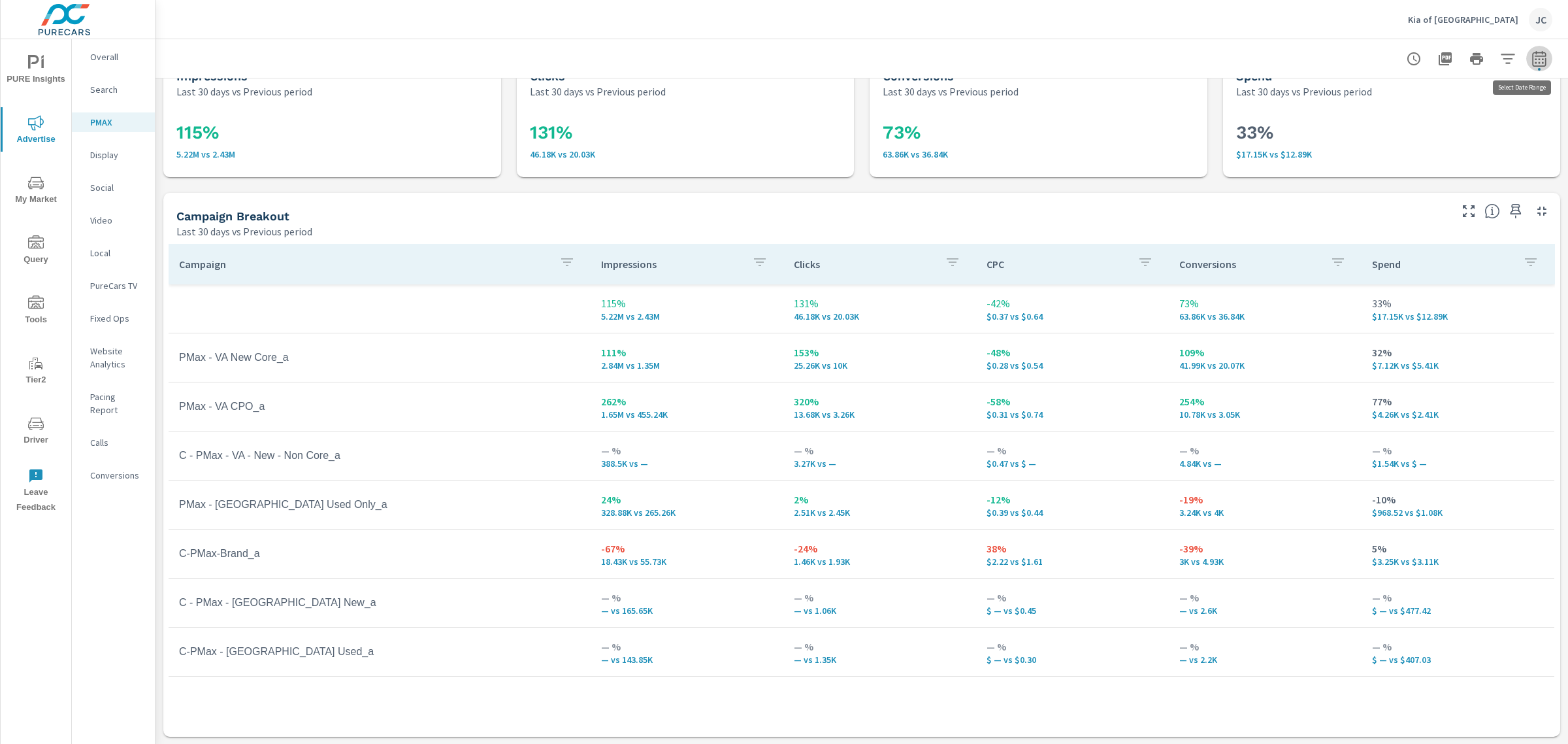
click at [1531, 61] on icon "button" at bounding box center [1539, 58] width 16 height 16
select select "Last 30 days"
select select "Previous period"
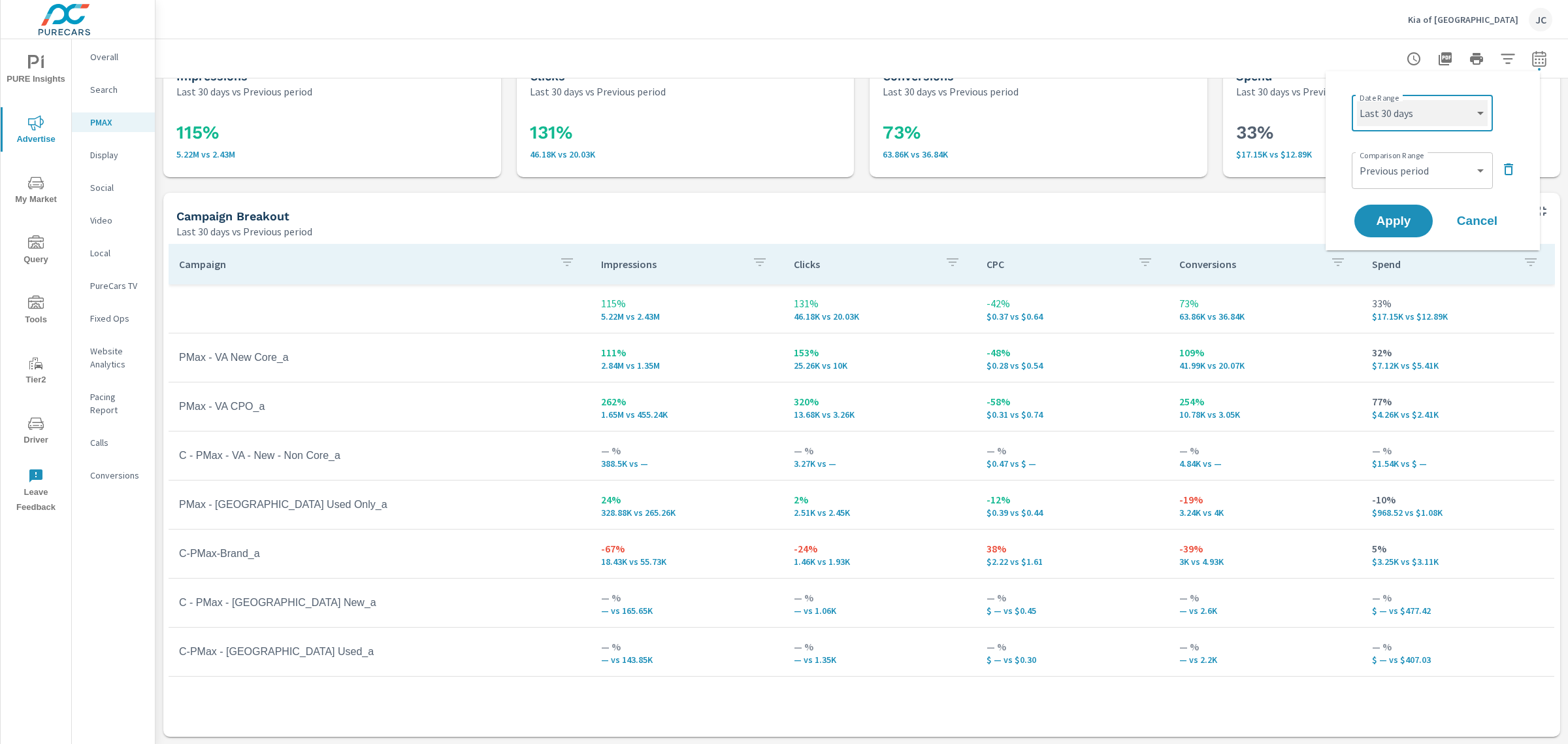
click at [1475, 117] on select "Custom Yesterday Last week Last 7 days Last 14 days Last 30 days Last 45 days L…" at bounding box center [1422, 113] width 131 height 26
click at [1357, 100] on select "Custom Yesterday Last week Last 7 days Last 14 days Last 30 days Last 45 days L…" at bounding box center [1422, 113] width 131 height 26
select select "Last 14 days"
click at [1399, 221] on span "Apply" at bounding box center [1393, 221] width 54 height 12
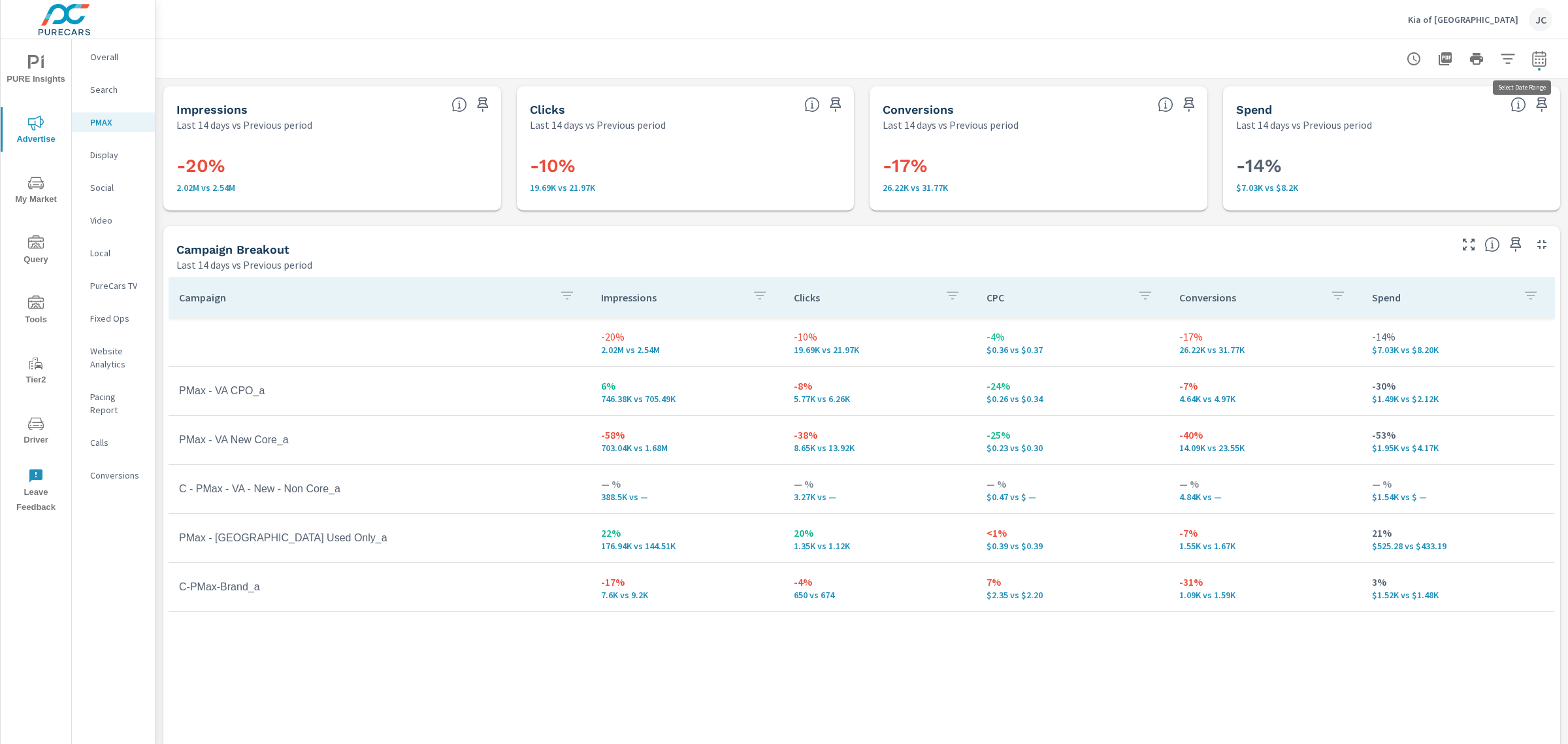
click at [1537, 50] on button "button" at bounding box center [1539, 58] width 26 height 26
select select "Last 14 days"
select select "Previous period"
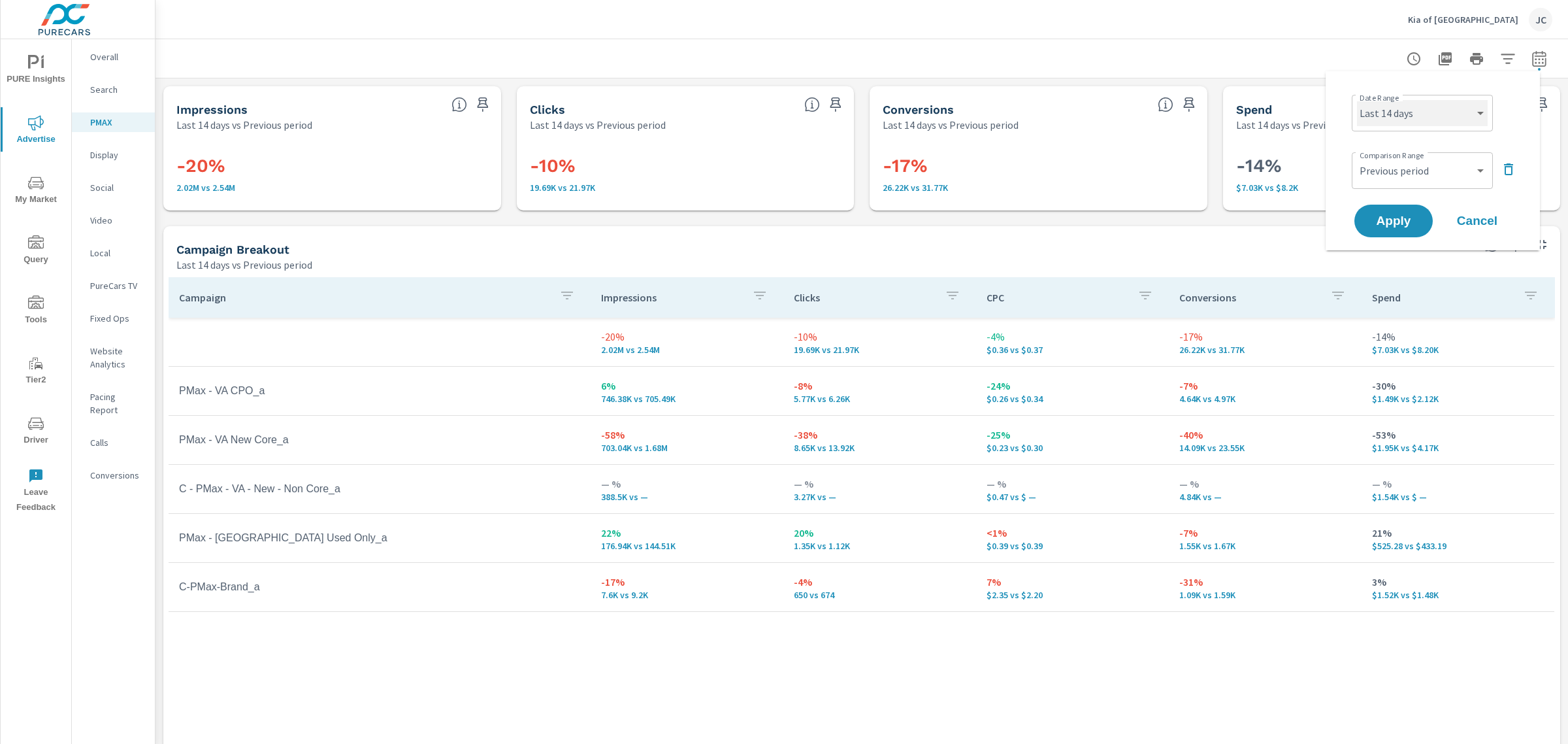
click at [1481, 118] on select "Custom [DATE] Last week Last 7 days Last 14 days Last 30 days Last 45 days Last…" at bounding box center [1422, 113] width 131 height 26
click at [1357, 100] on select "Custom [DATE] Last week Last 7 days Last 14 days Last 30 days Last 45 days Last…" at bounding box center [1422, 113] width 131 height 26
select select "Last 30 days"
click at [1392, 227] on span "Apply" at bounding box center [1393, 221] width 54 height 12
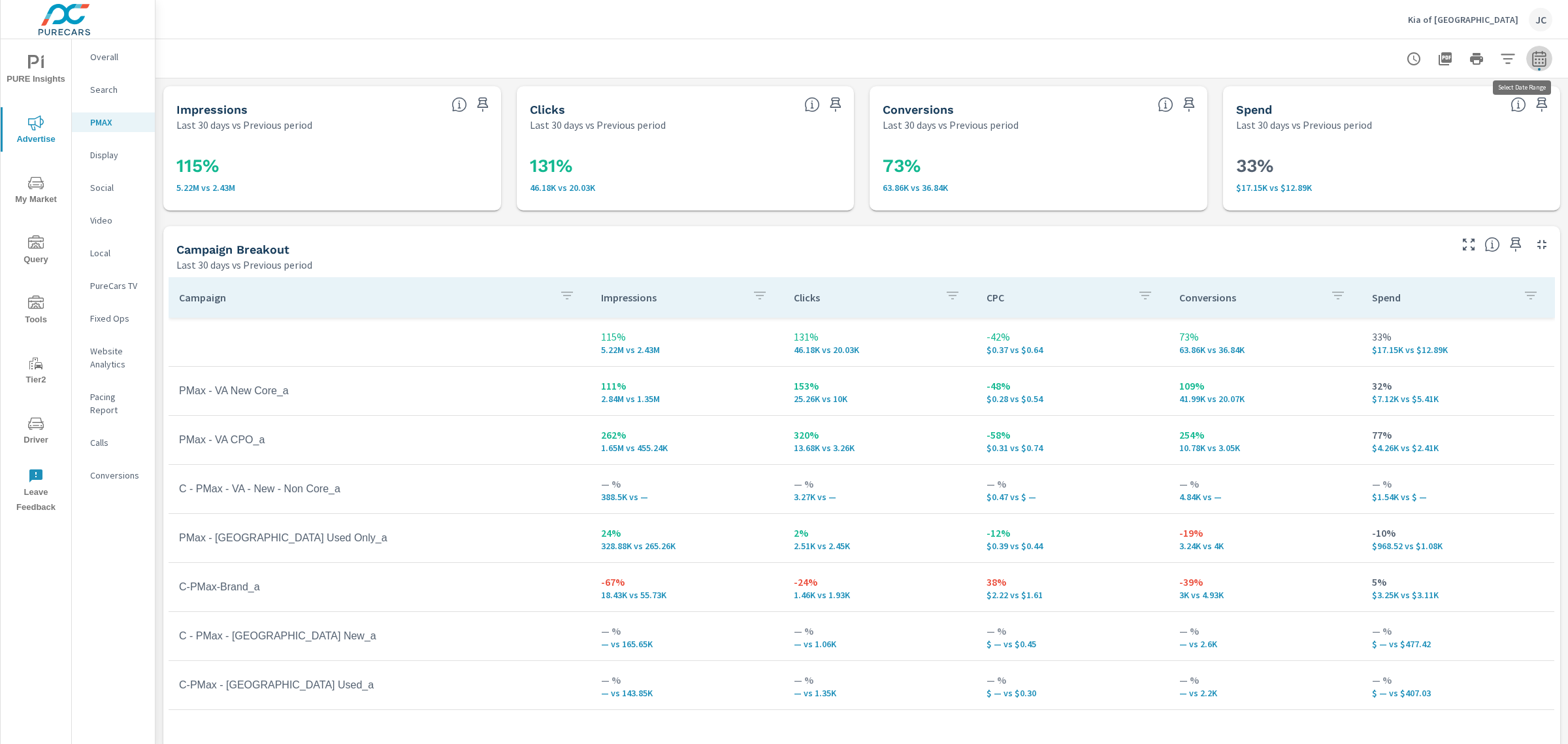
click at [1531, 57] on icon "button" at bounding box center [1539, 58] width 16 height 16
select select "Last 30 days"
select select "Previous period"
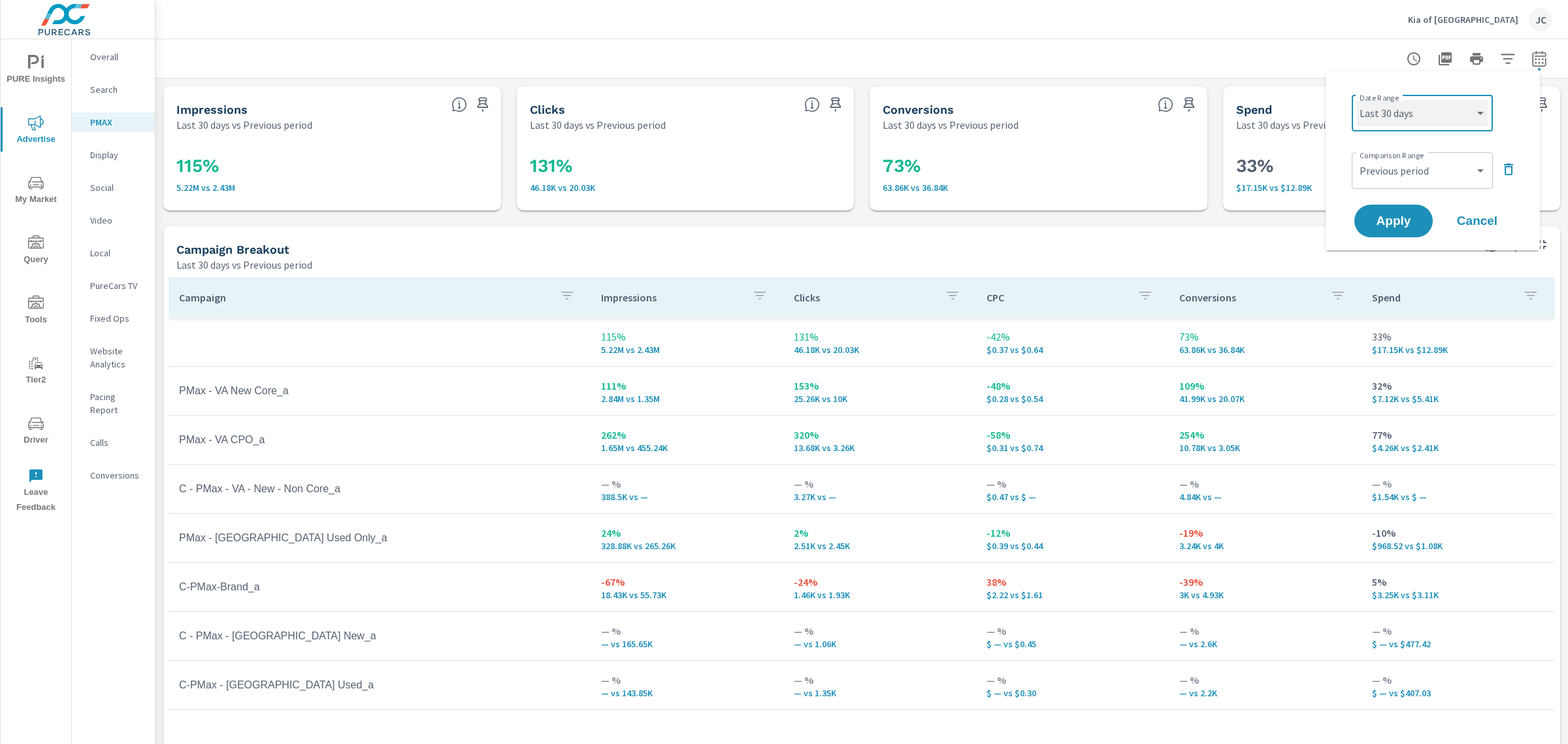
click at [1479, 117] on select "Custom Yesterday Last week Last 7 days Last 14 days Last 30 days Last 45 days L…" at bounding box center [1422, 113] width 131 height 26
click at [1357, 100] on select "Custom Yesterday Last week Last 7 days Last 14 days Last 30 days Last 45 days L…" at bounding box center [1422, 113] width 131 height 26
select select "custom"
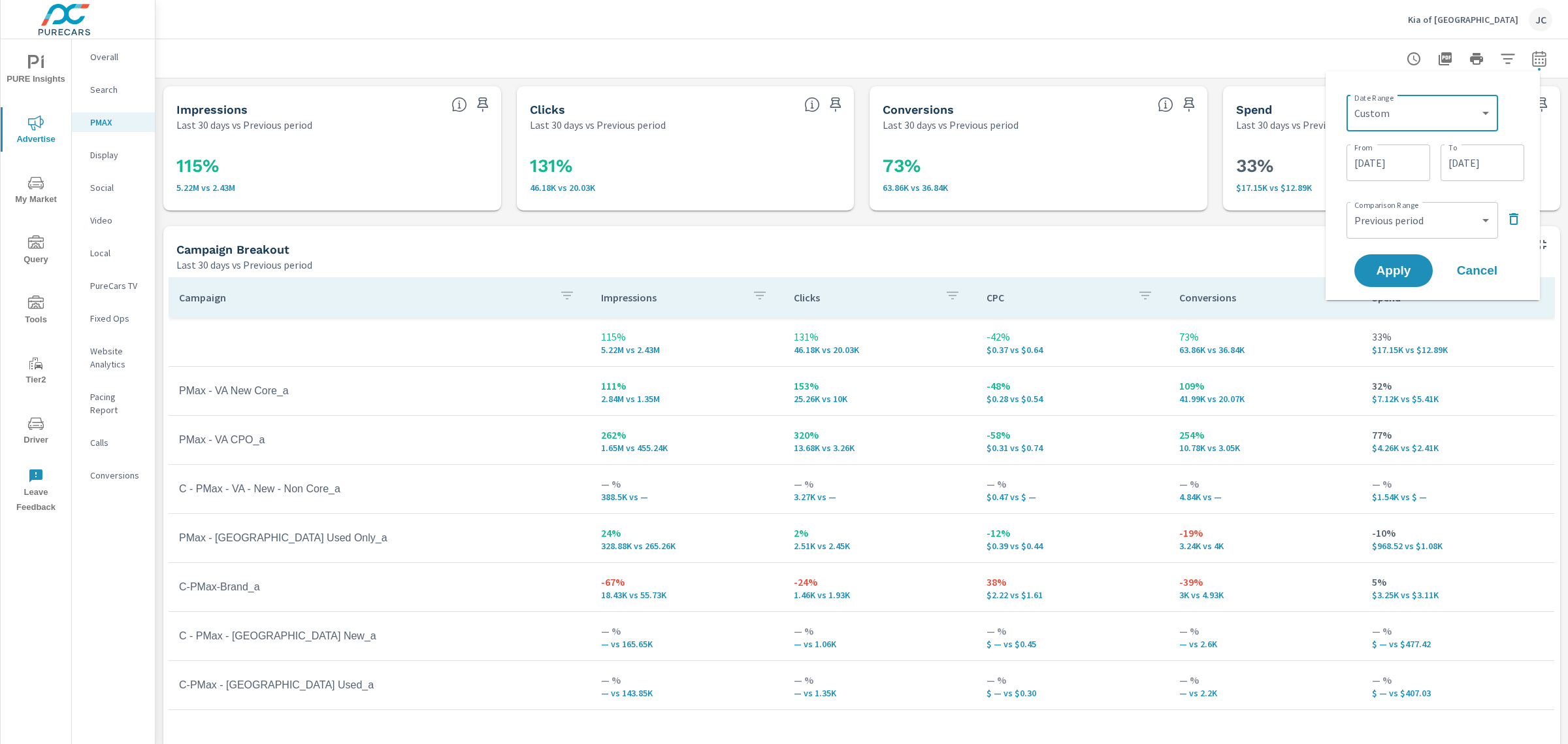
click at [1395, 160] on input "08/26/2025" at bounding box center [1388, 163] width 73 height 26
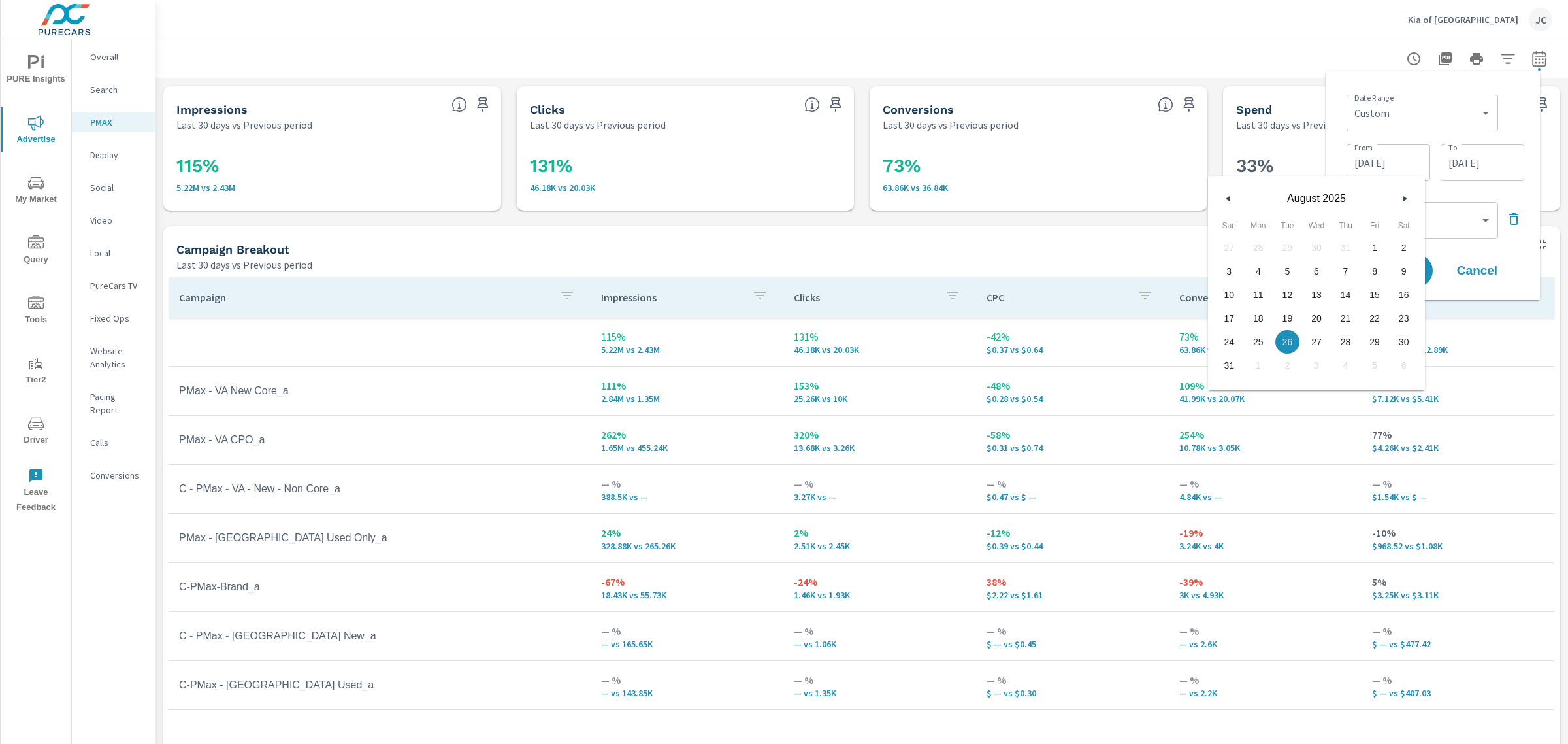
click at [1414, 203] on div "August 2025" at bounding box center [1316, 195] width 217 height 39
click at [1403, 199] on icon "button" at bounding box center [1407, 199] width 7 height 5
click at [1248, 247] on span "1" at bounding box center [1258, 248] width 29 height 17
type input "09/01/2025"
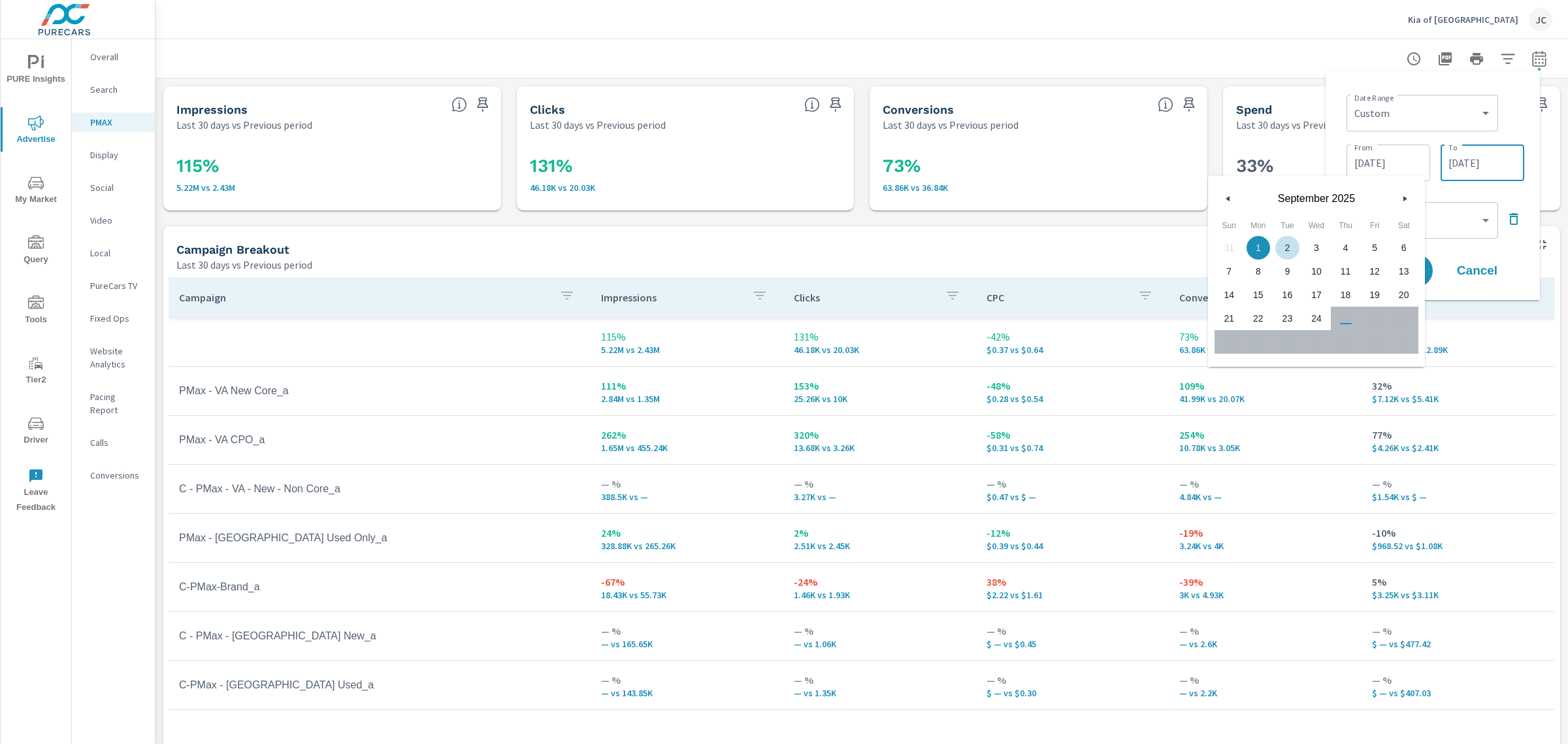
click at [1487, 168] on input "09/24/2025" at bounding box center [1483, 163] width 73 height 26
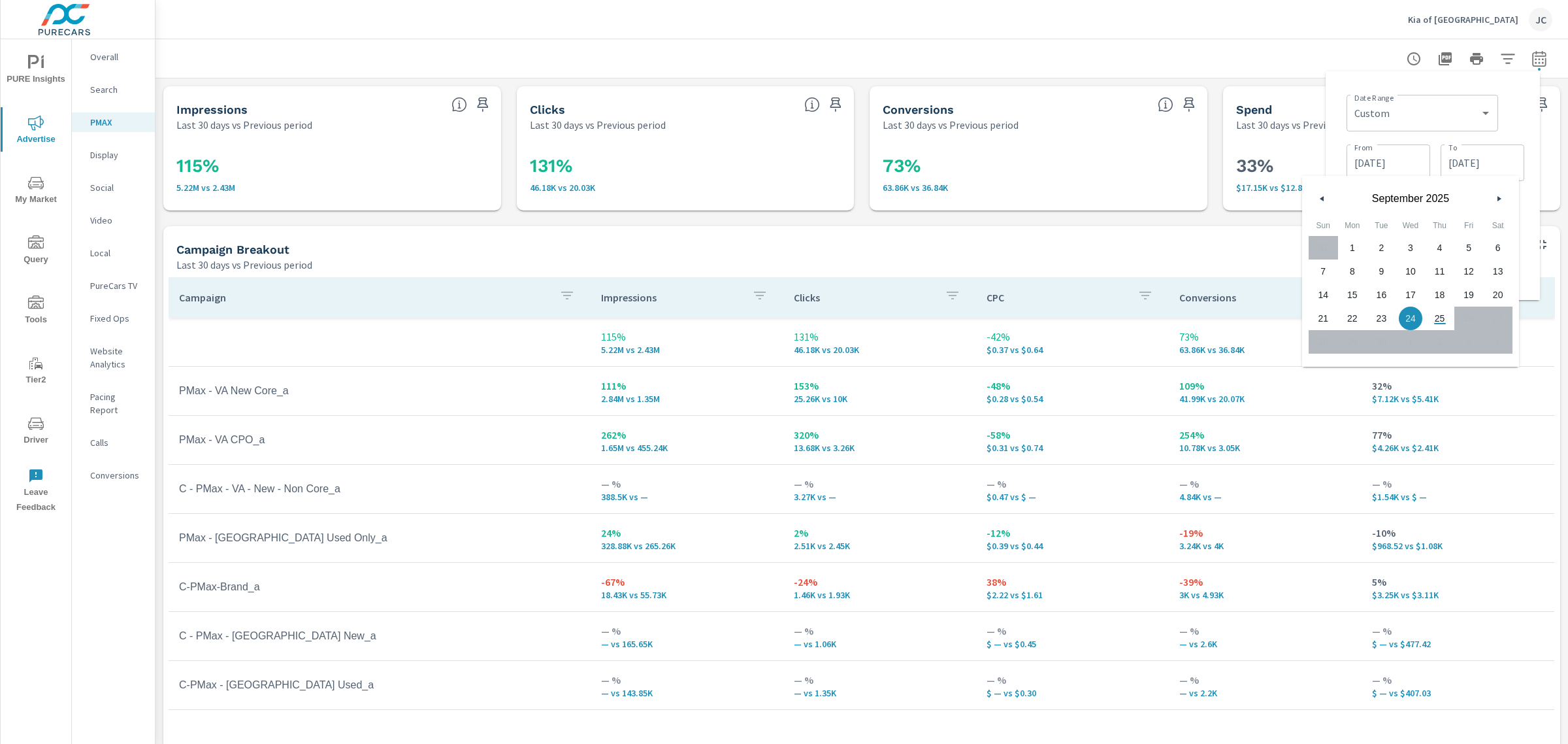
click at [1491, 292] on span "20" at bounding box center [1497, 294] width 29 height 17
type input "09/20/2025"
click at [1164, 246] on div "Campaign Breakout" at bounding box center [811, 250] width 1271 height 15
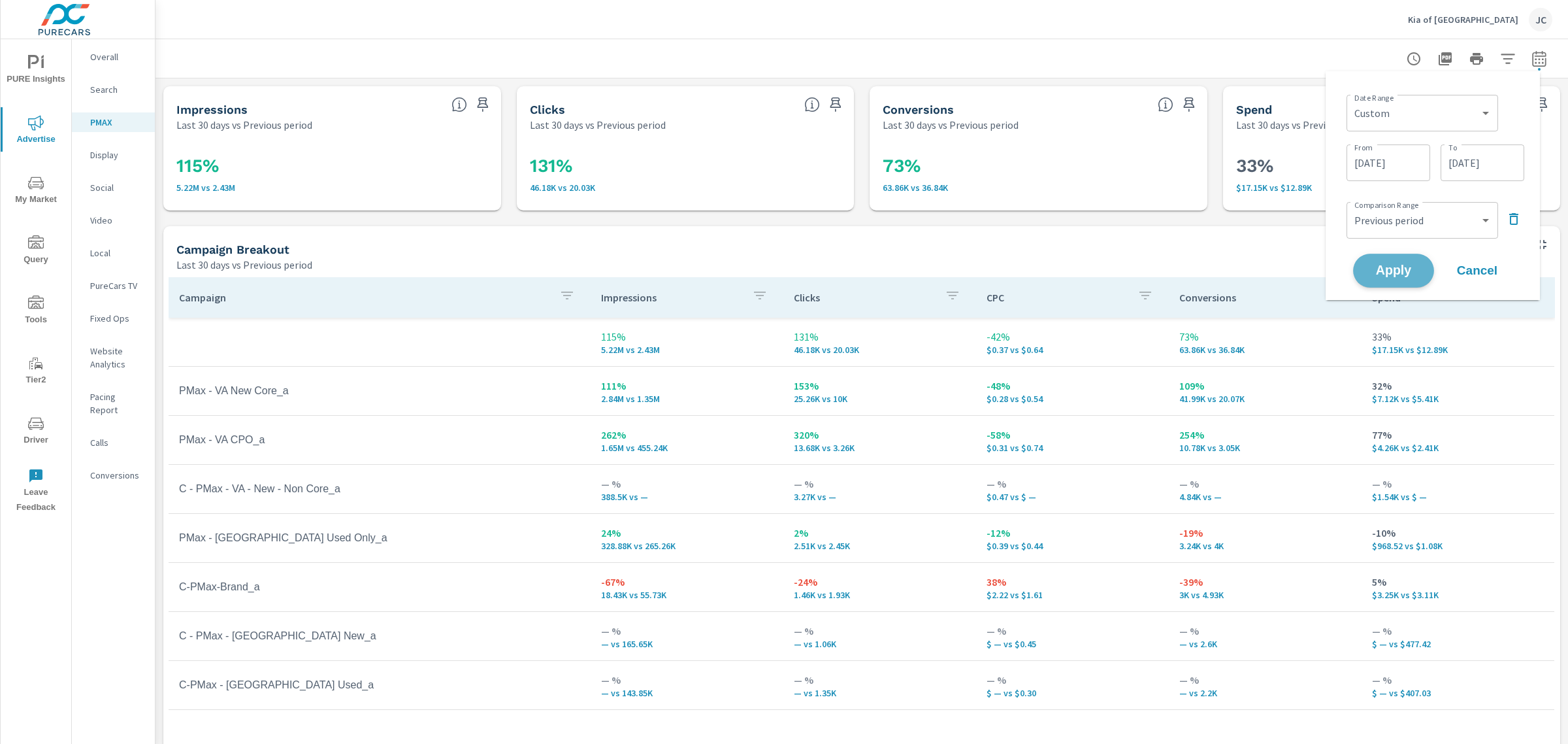
click at [1390, 271] on span "Apply" at bounding box center [1393, 271] width 54 height 12
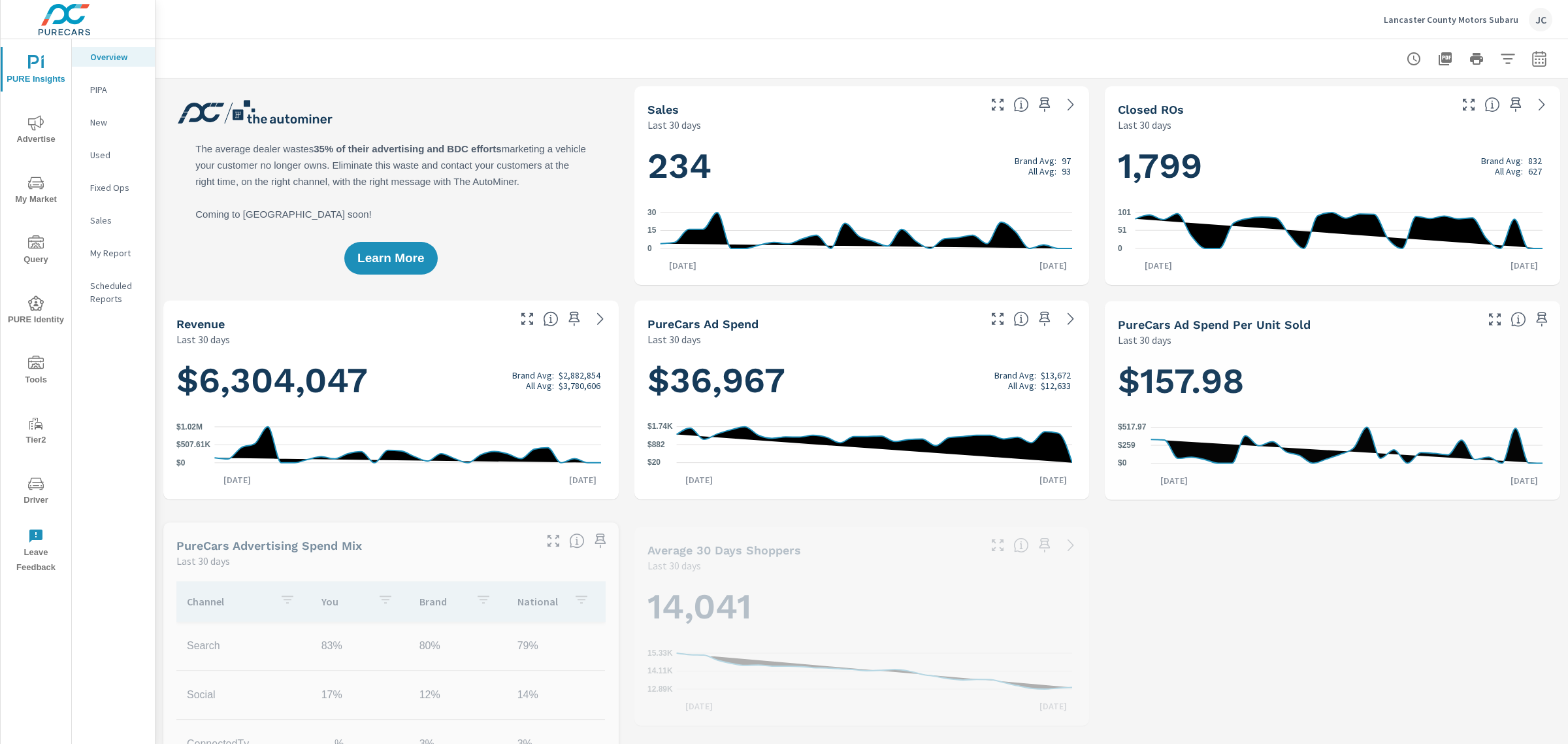
scroll to position [539, 0]
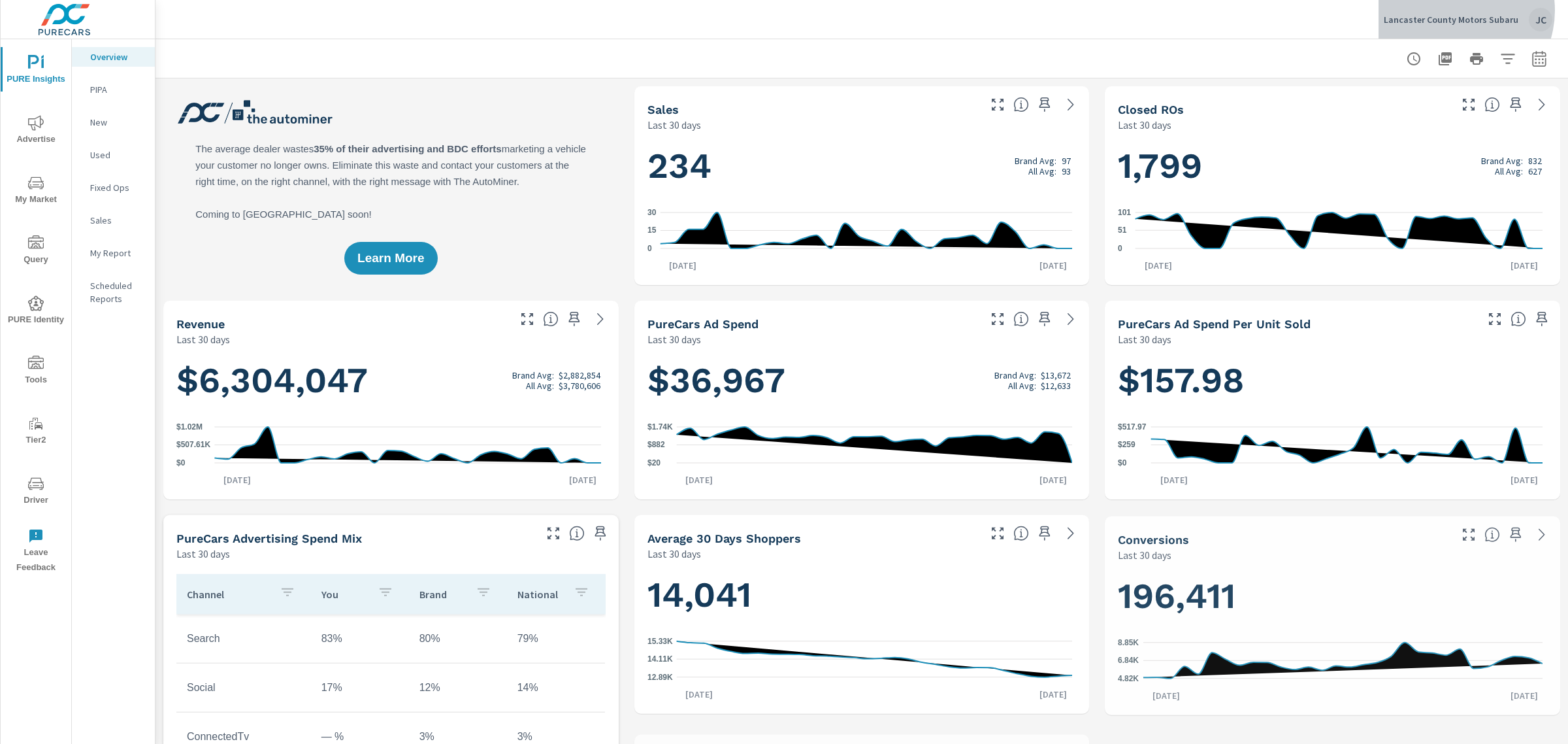
click at [1462, 10] on div "Lancaster County Motors Subaru JC" at bounding box center [1468, 20] width 169 height 24
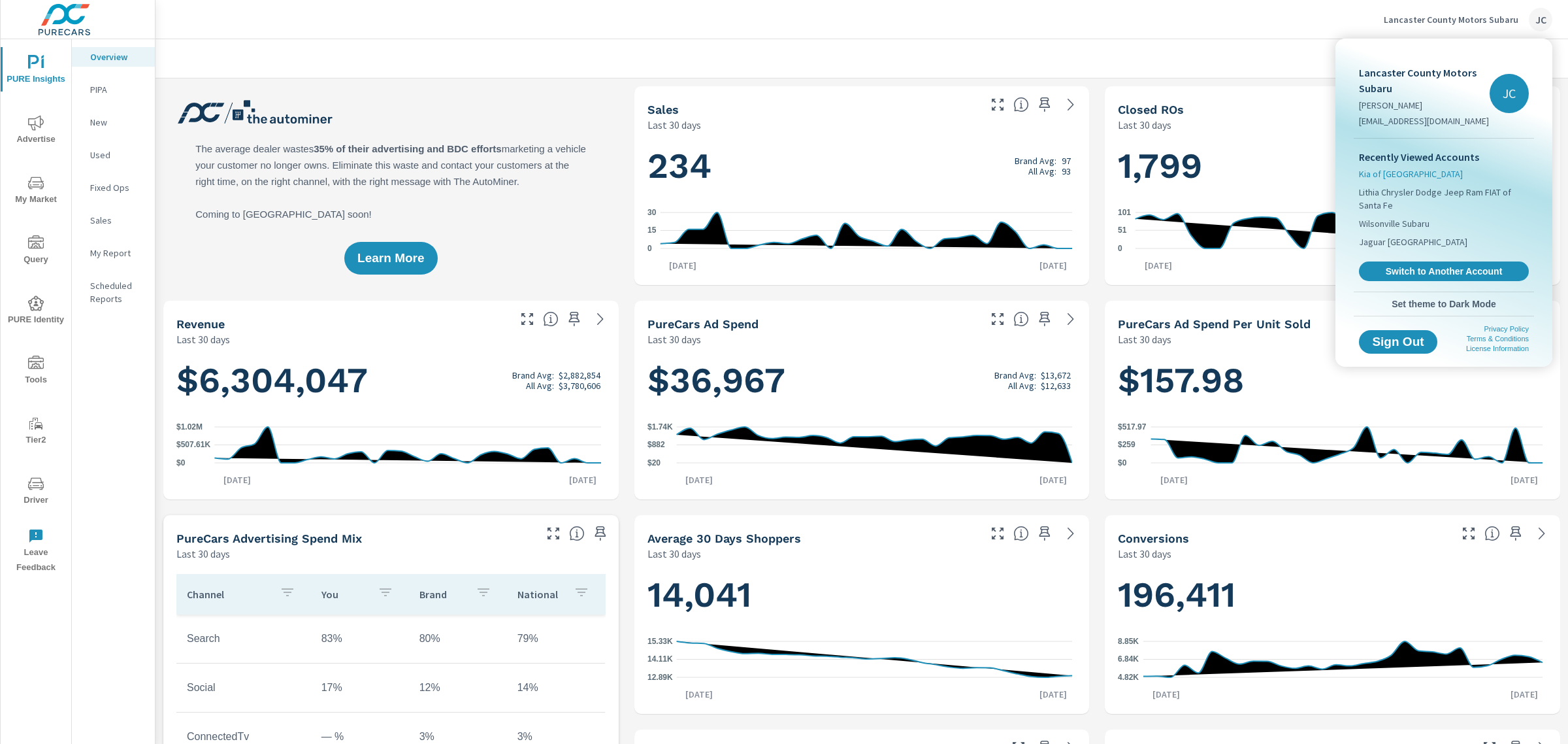
click at [1396, 174] on span "Kia of [GEOGRAPHIC_DATA]" at bounding box center [1411, 174] width 104 height 13
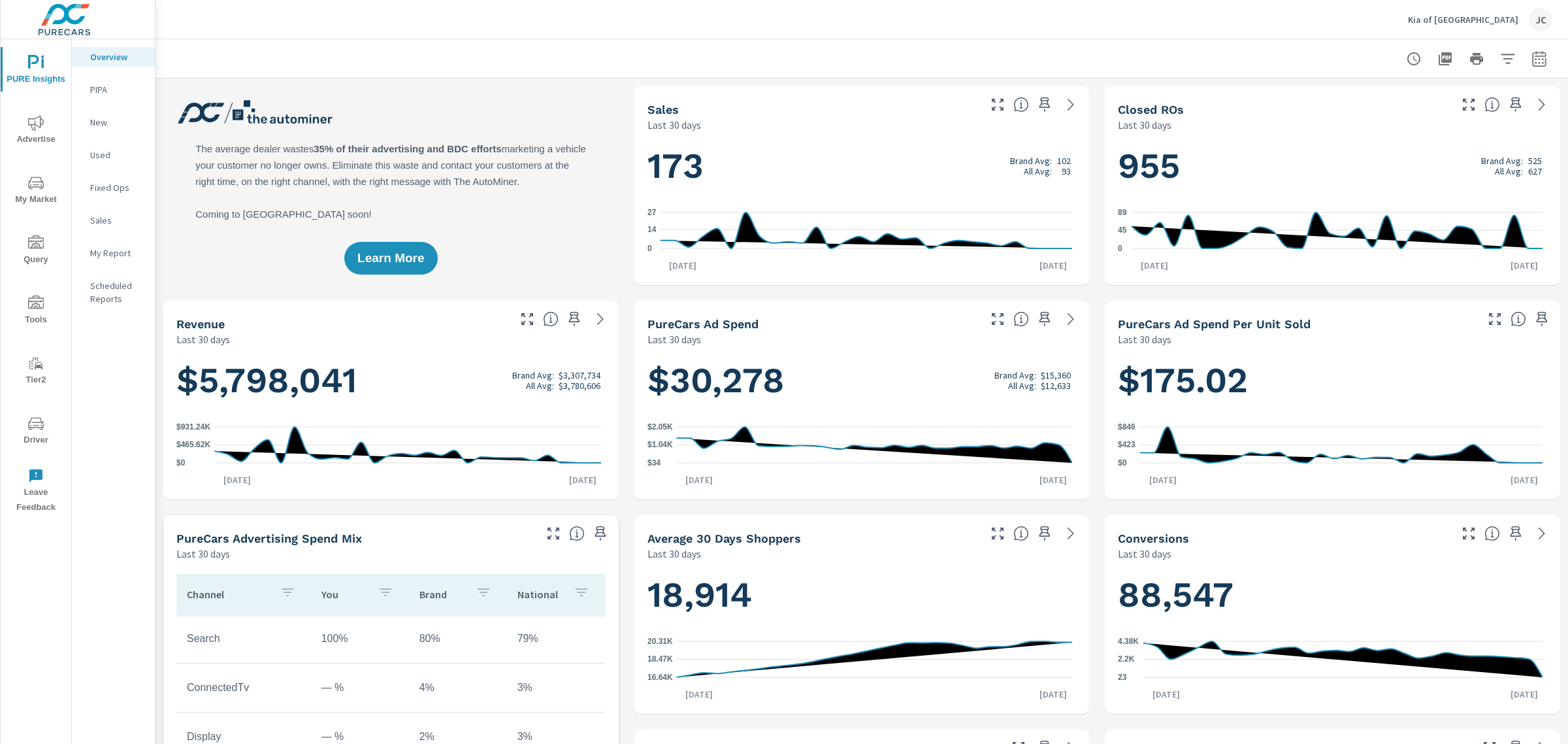
click at [34, 134] on span "Advertise" at bounding box center [36, 131] width 63 height 32
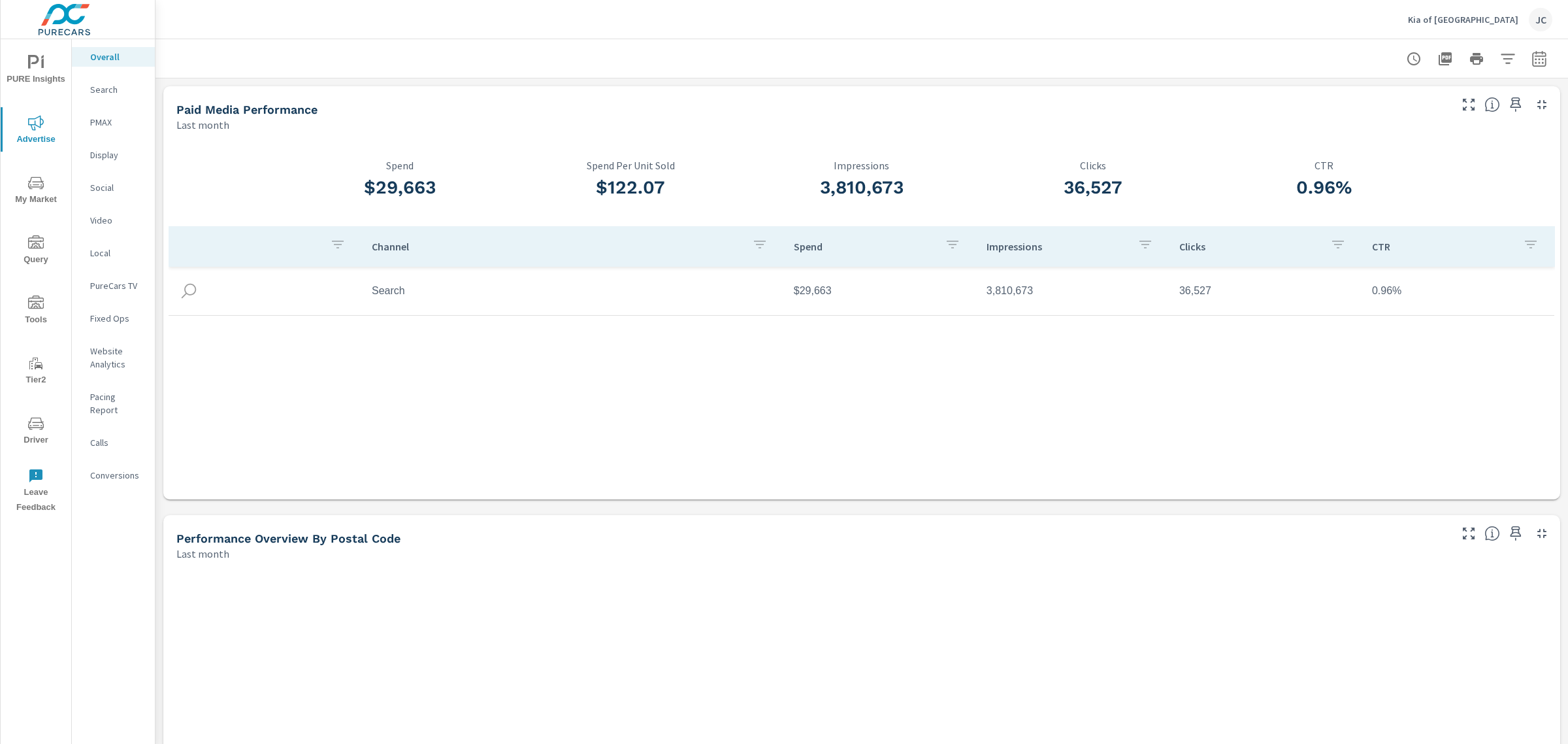
click at [101, 155] on p "Display" at bounding box center [117, 155] width 54 height 13
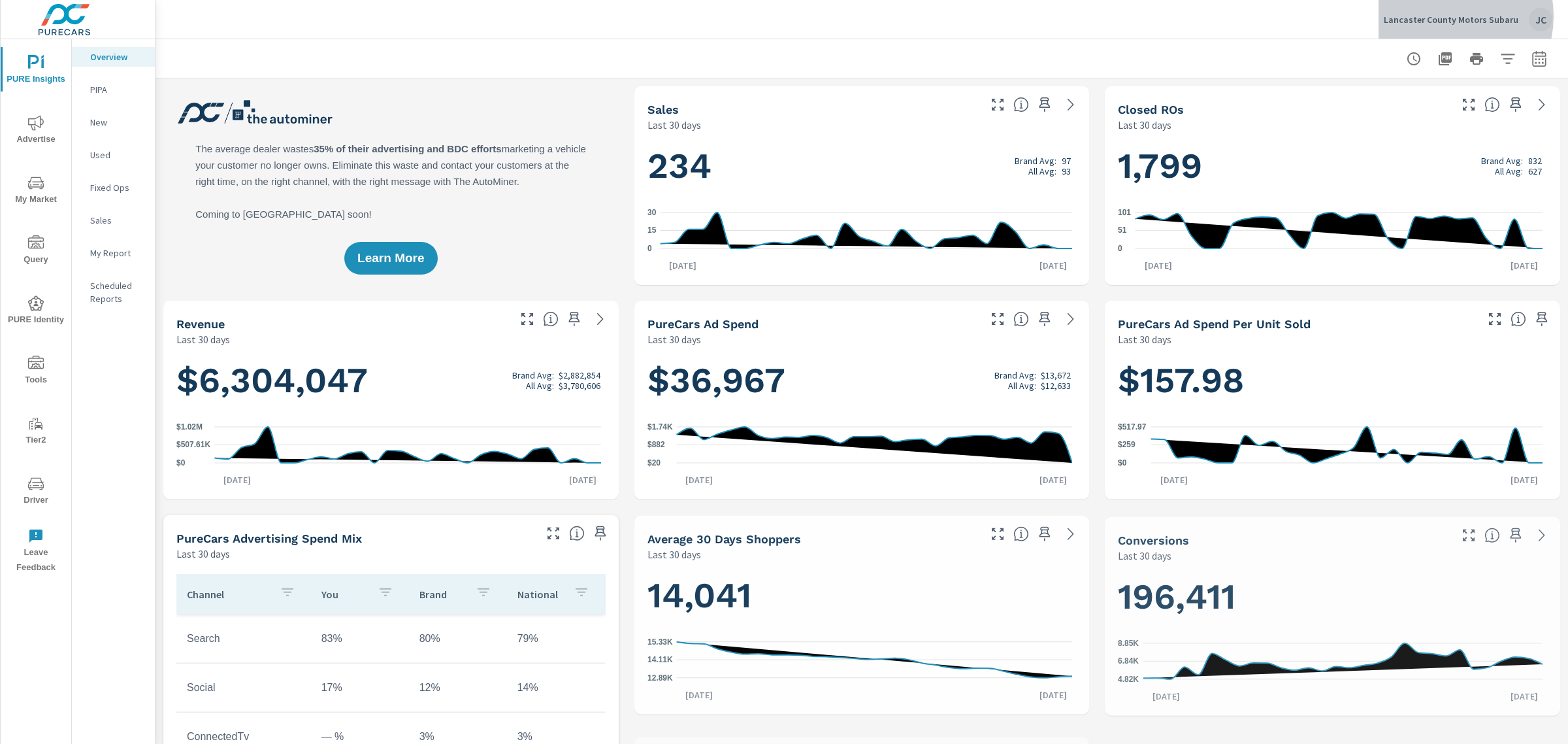
click at [1451, 16] on p "Lancaster County Motors Subaru" at bounding box center [1451, 19] width 135 height 12
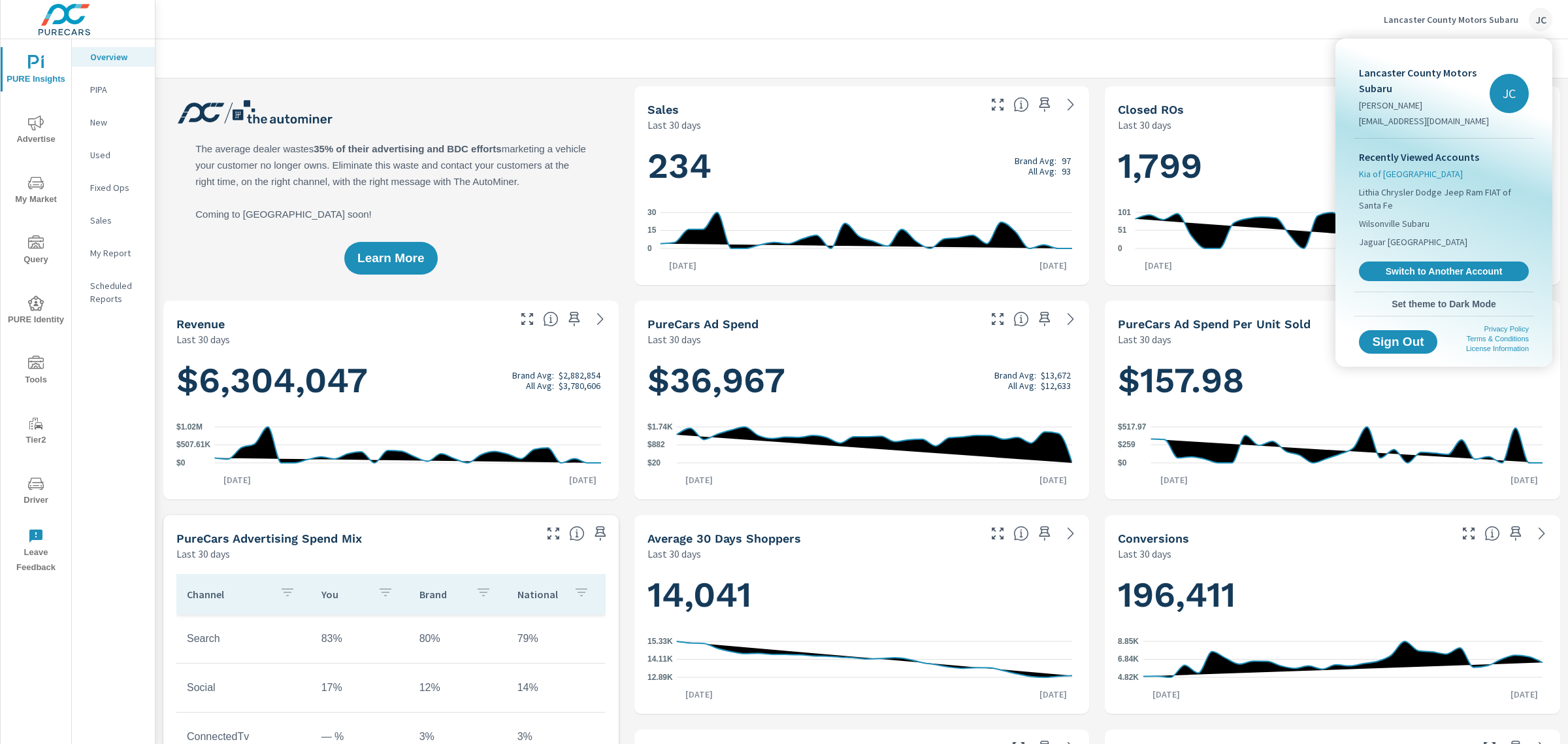
click at [1396, 171] on span "Kia of [GEOGRAPHIC_DATA]" at bounding box center [1411, 174] width 104 height 13
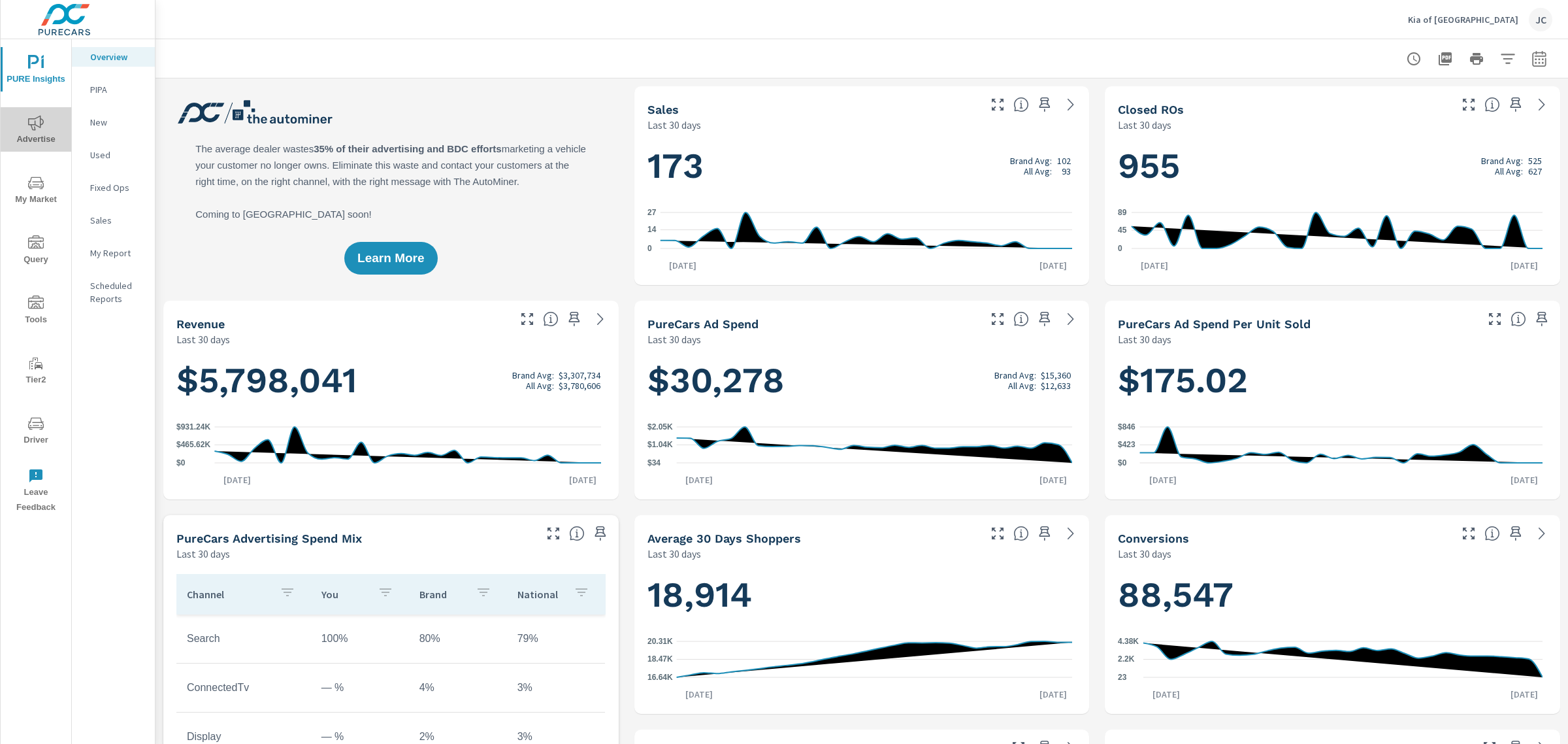
click at [31, 131] on span "Advertise" at bounding box center [36, 131] width 63 height 32
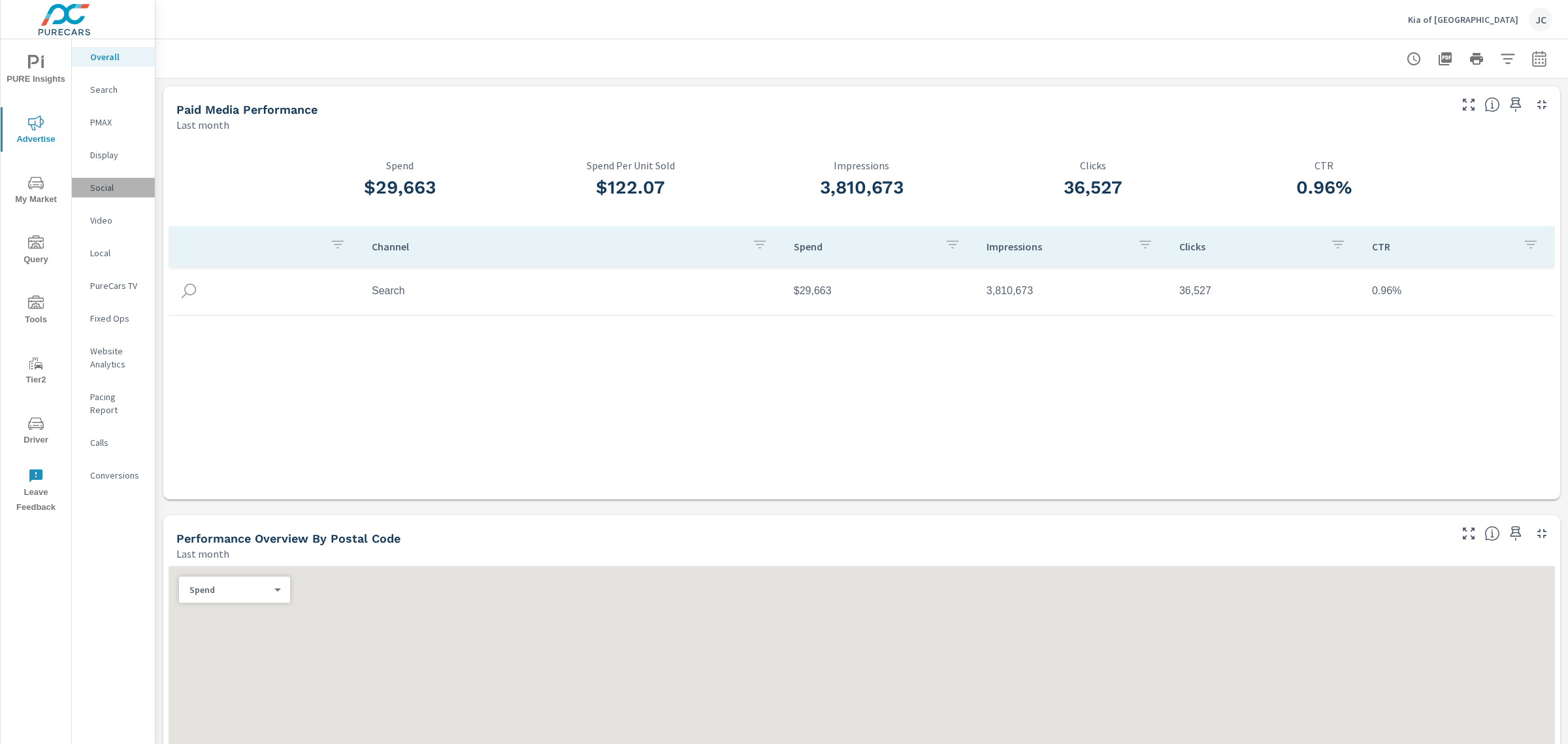
click at [111, 188] on p "Social" at bounding box center [117, 187] width 54 height 13
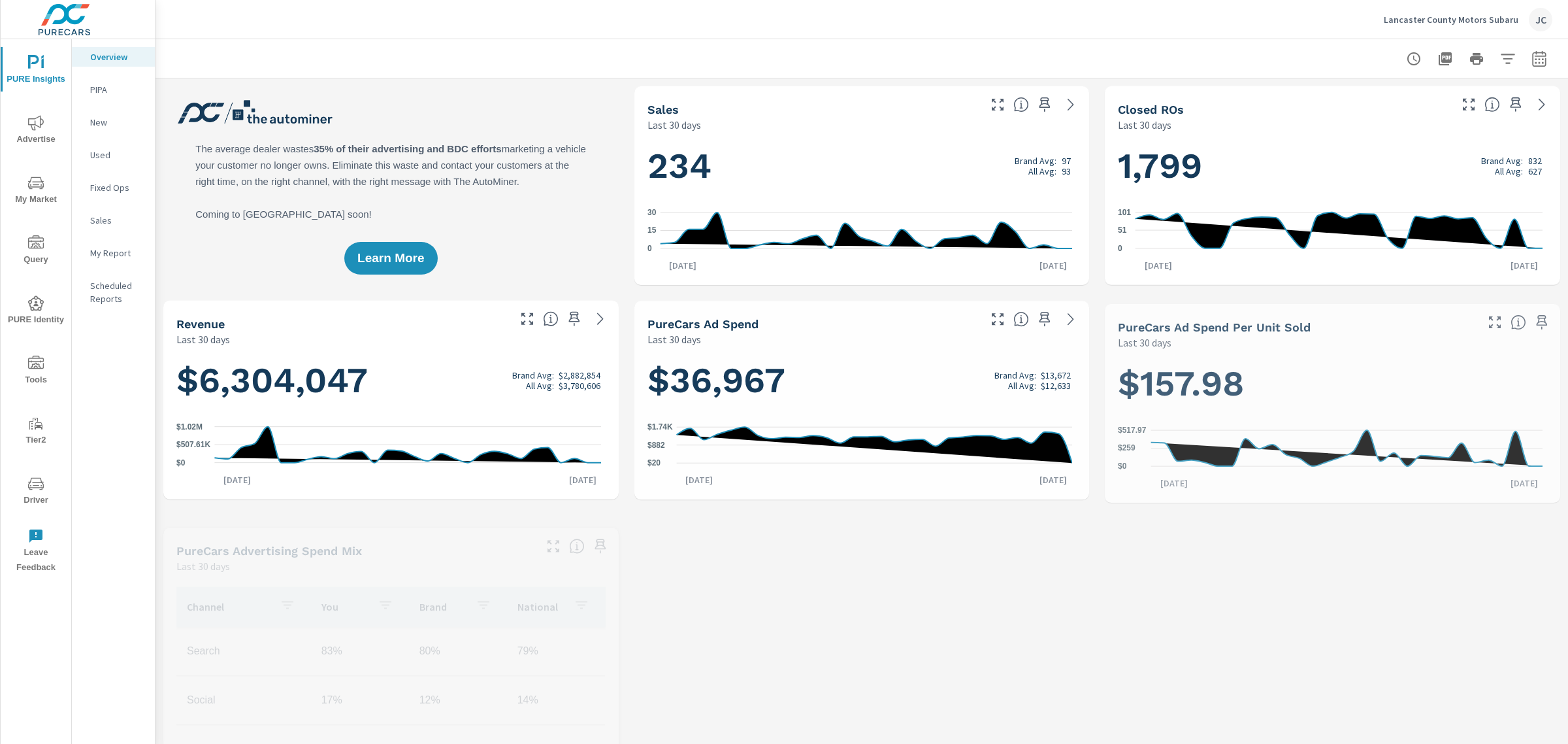
click at [1497, 17] on p "Lancaster County Motors Subaru" at bounding box center [1451, 19] width 135 height 12
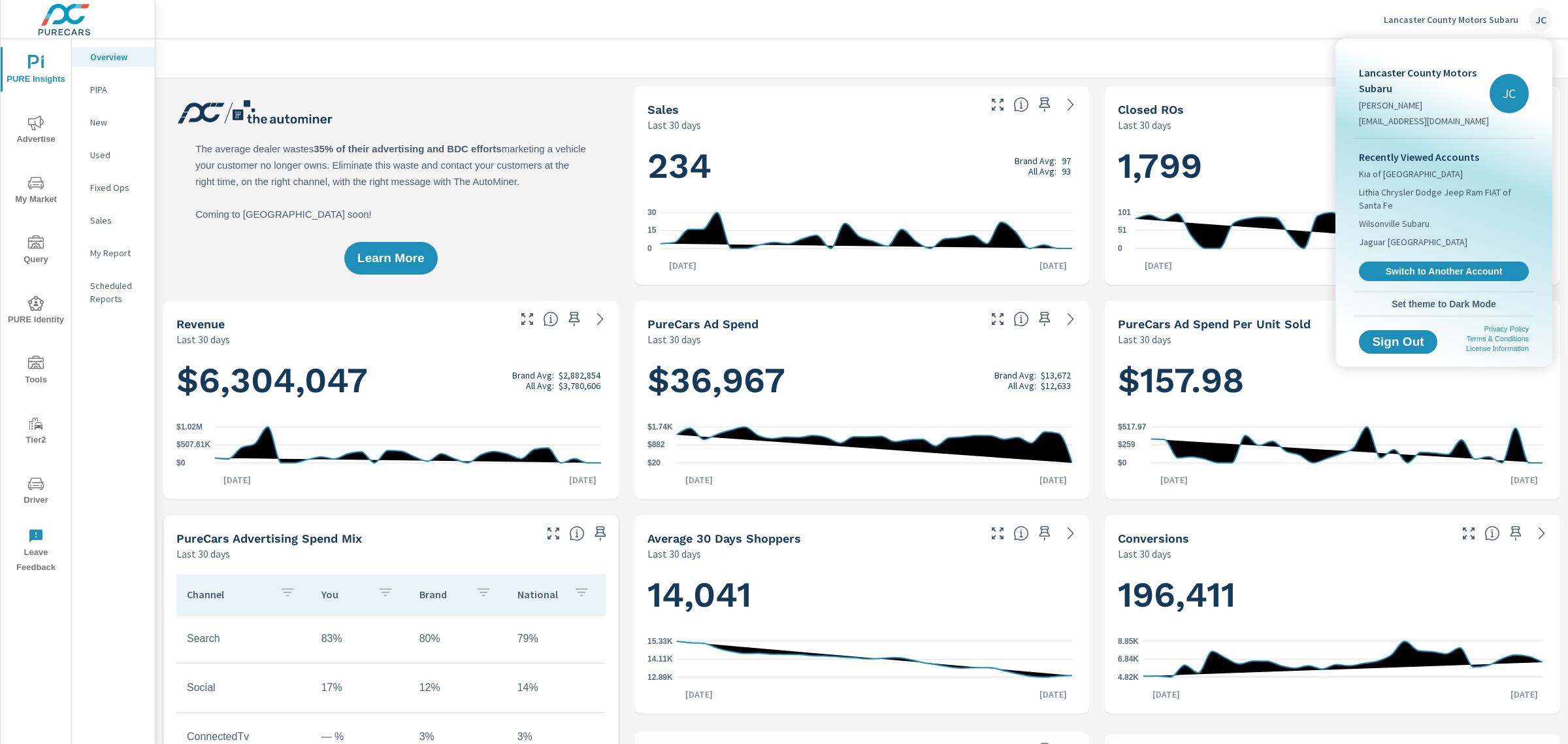
scroll to position [539, 0]
click at [1410, 168] on span "Kia of [GEOGRAPHIC_DATA]" at bounding box center [1411, 174] width 104 height 13
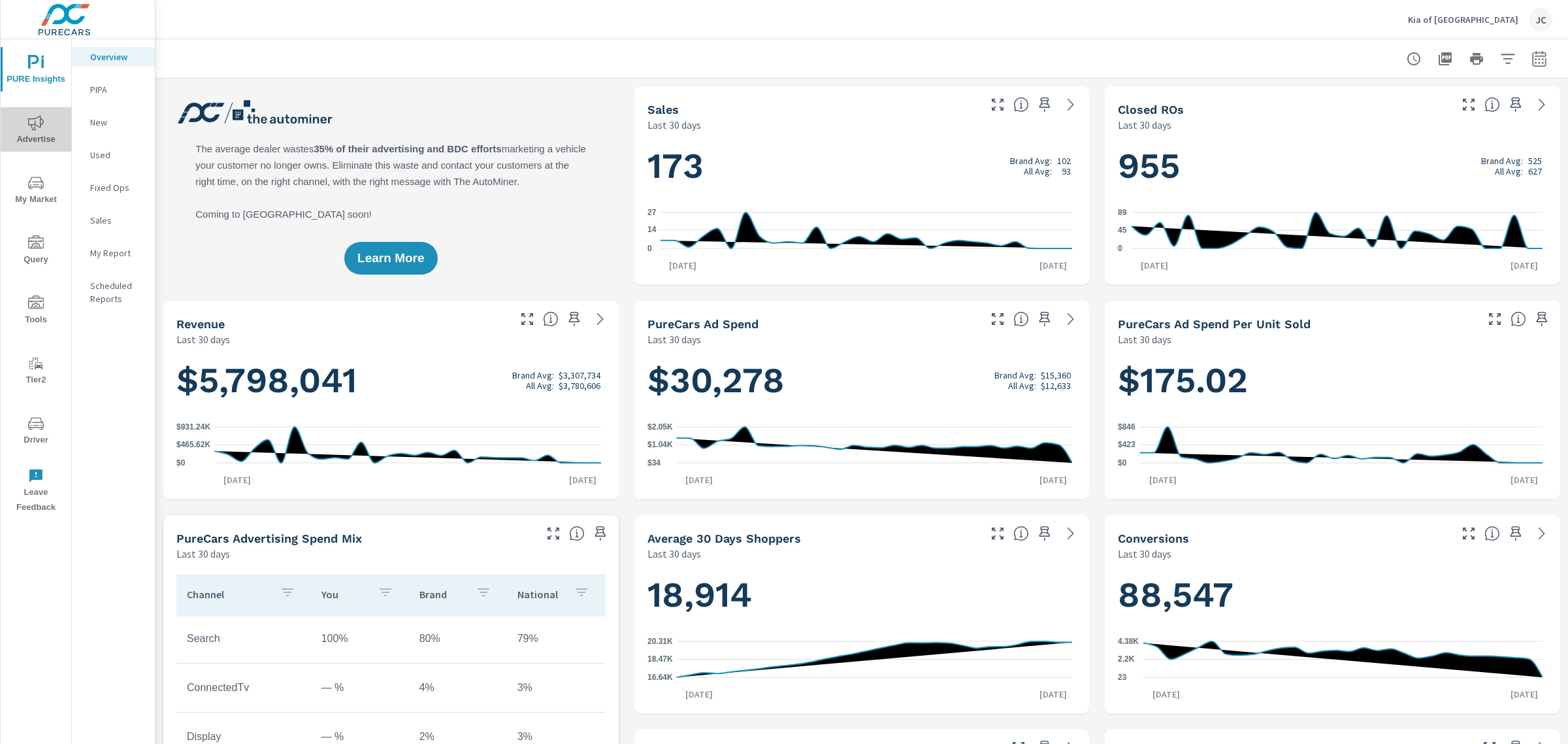
click at [17, 126] on span "Advertise" at bounding box center [36, 131] width 63 height 32
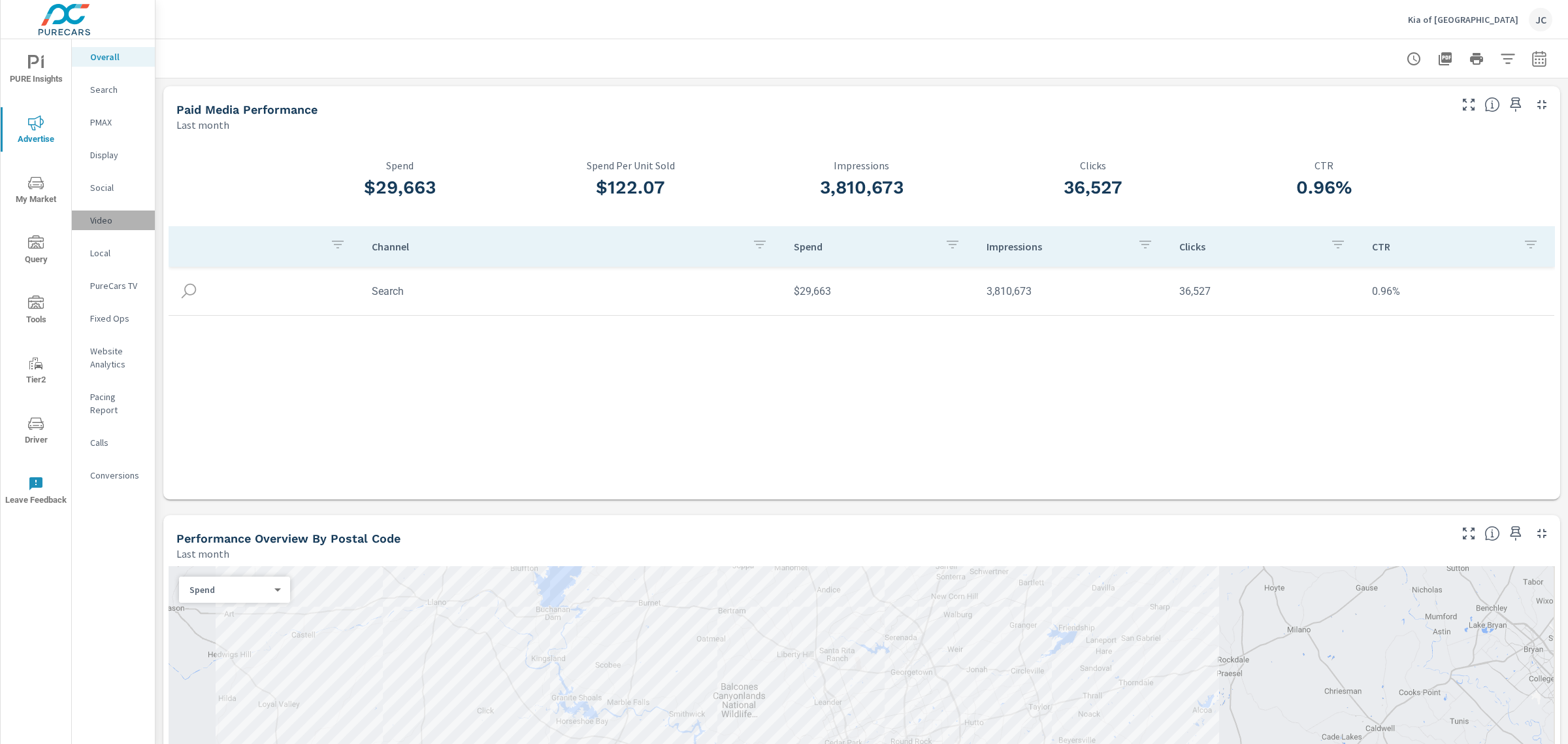
click at [102, 219] on p "Video" at bounding box center [117, 220] width 54 height 13
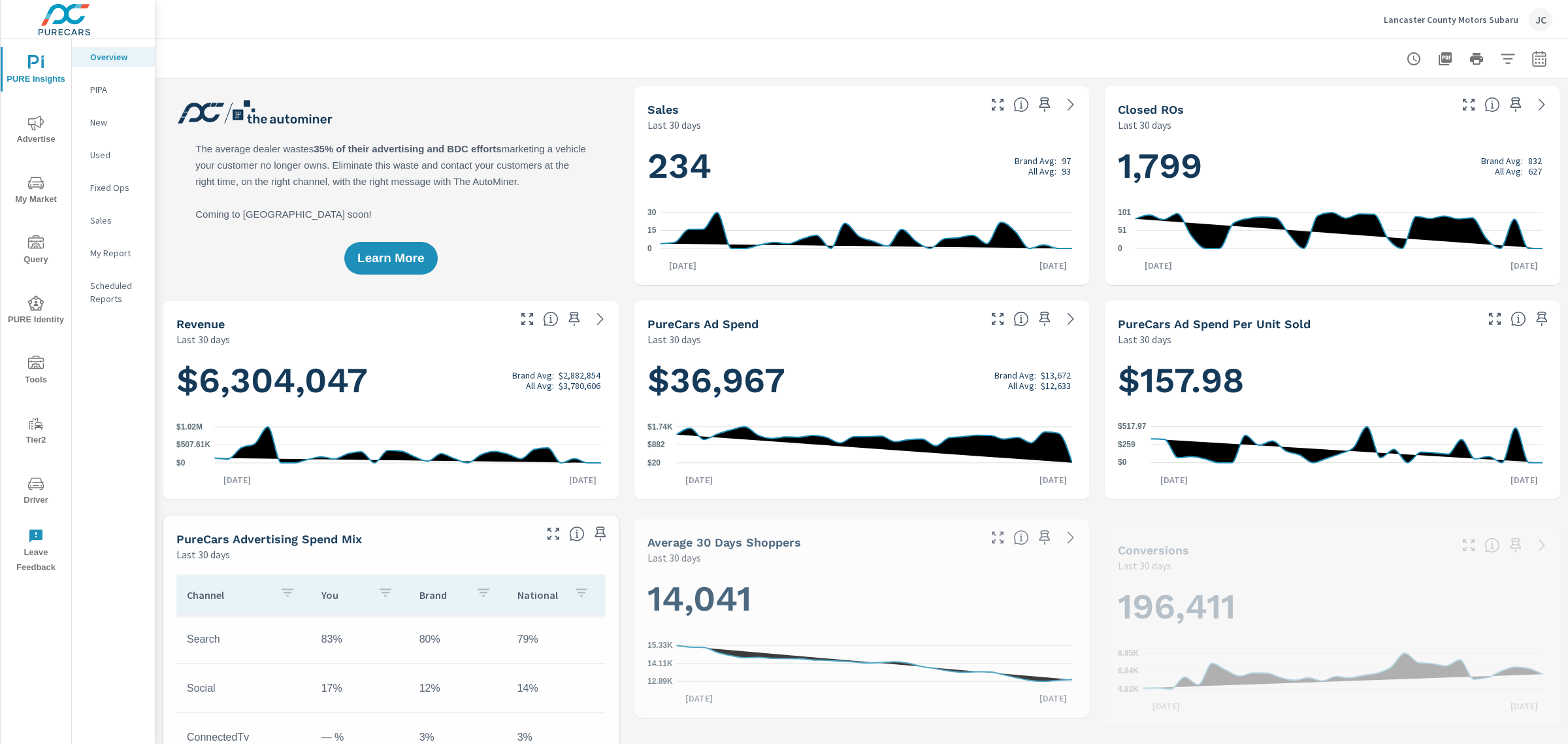
scroll to position [539, 0]
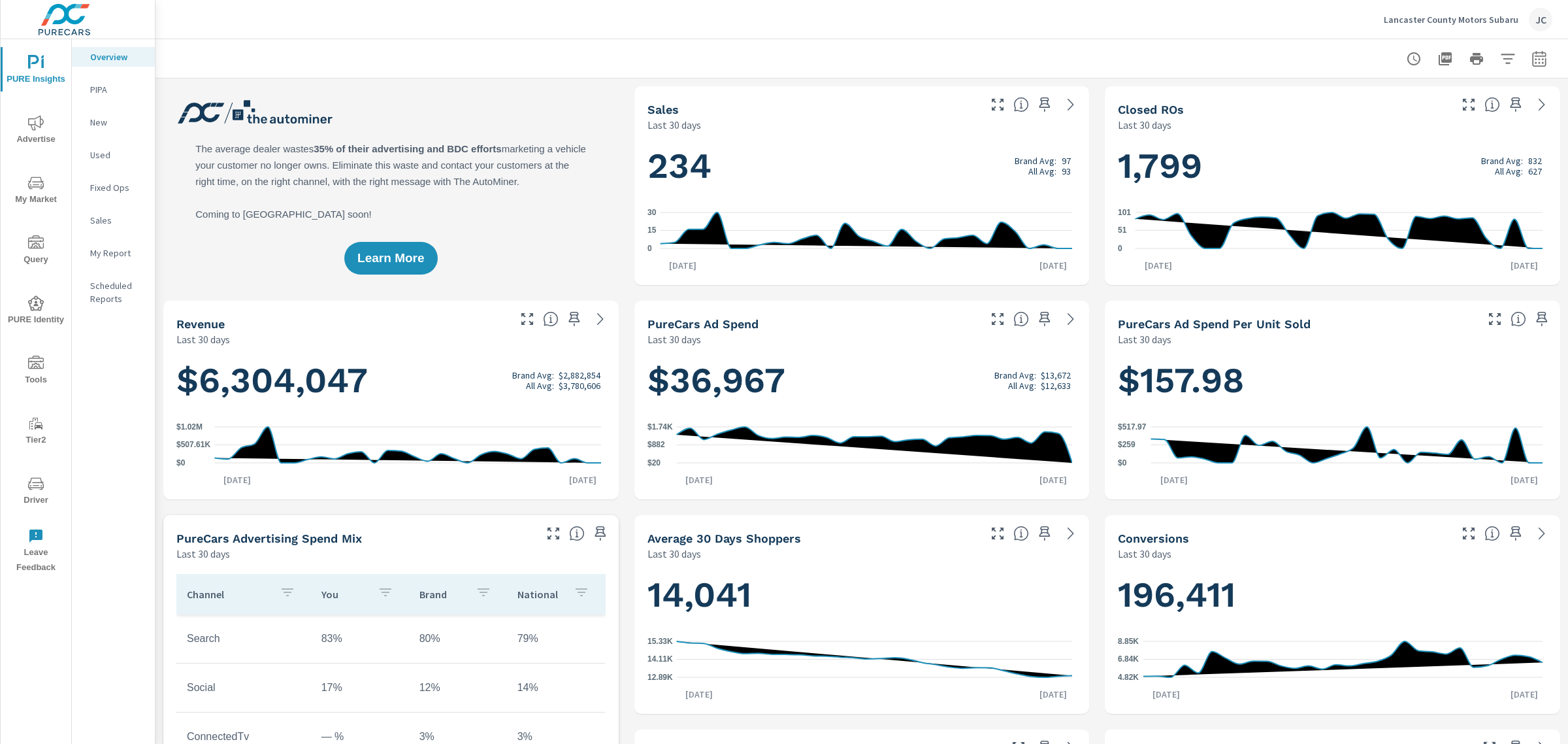
click at [1437, 14] on p "Lancaster County Motors Subaru" at bounding box center [1451, 19] width 135 height 12
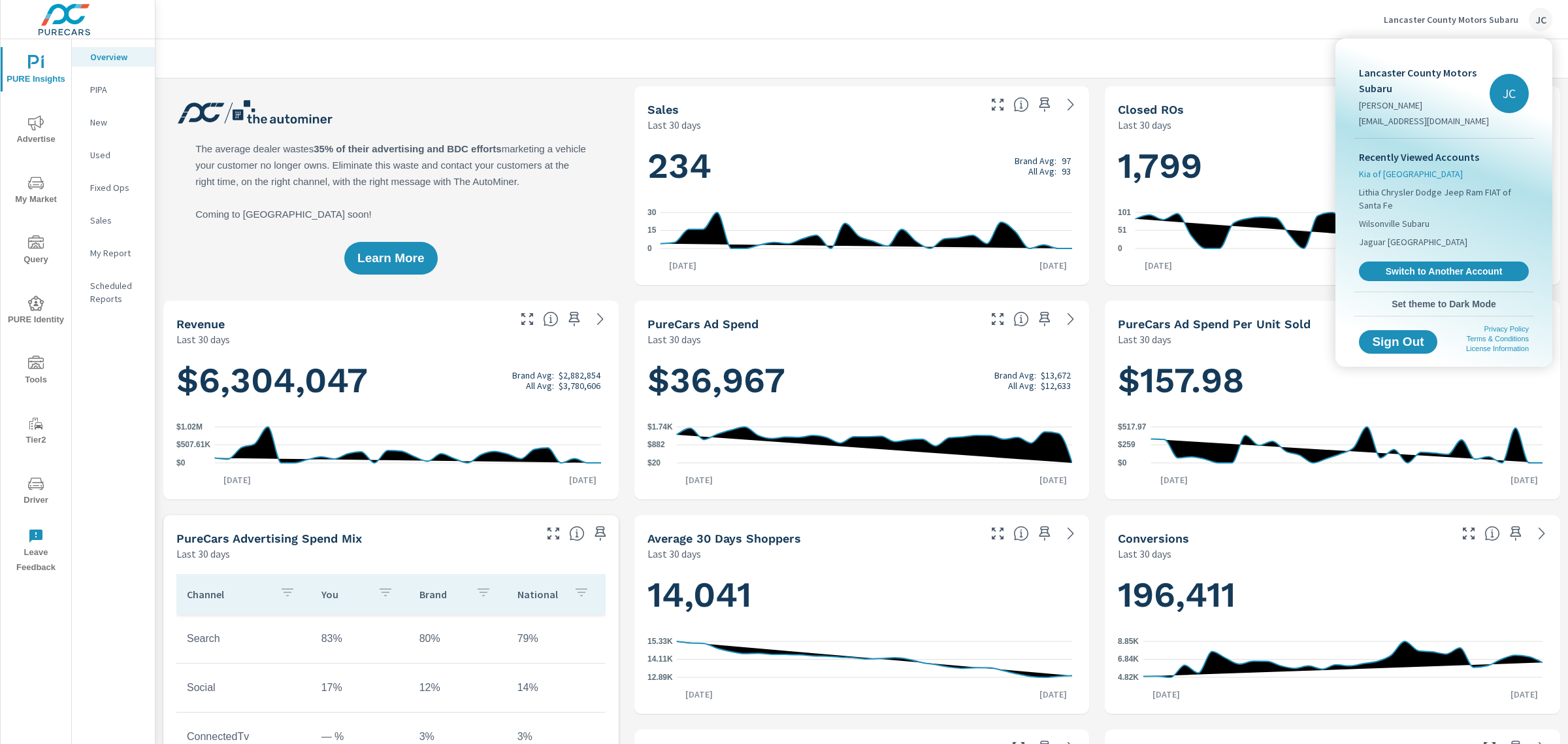
click at [1378, 173] on span "Kia of [GEOGRAPHIC_DATA]" at bounding box center [1411, 174] width 104 height 13
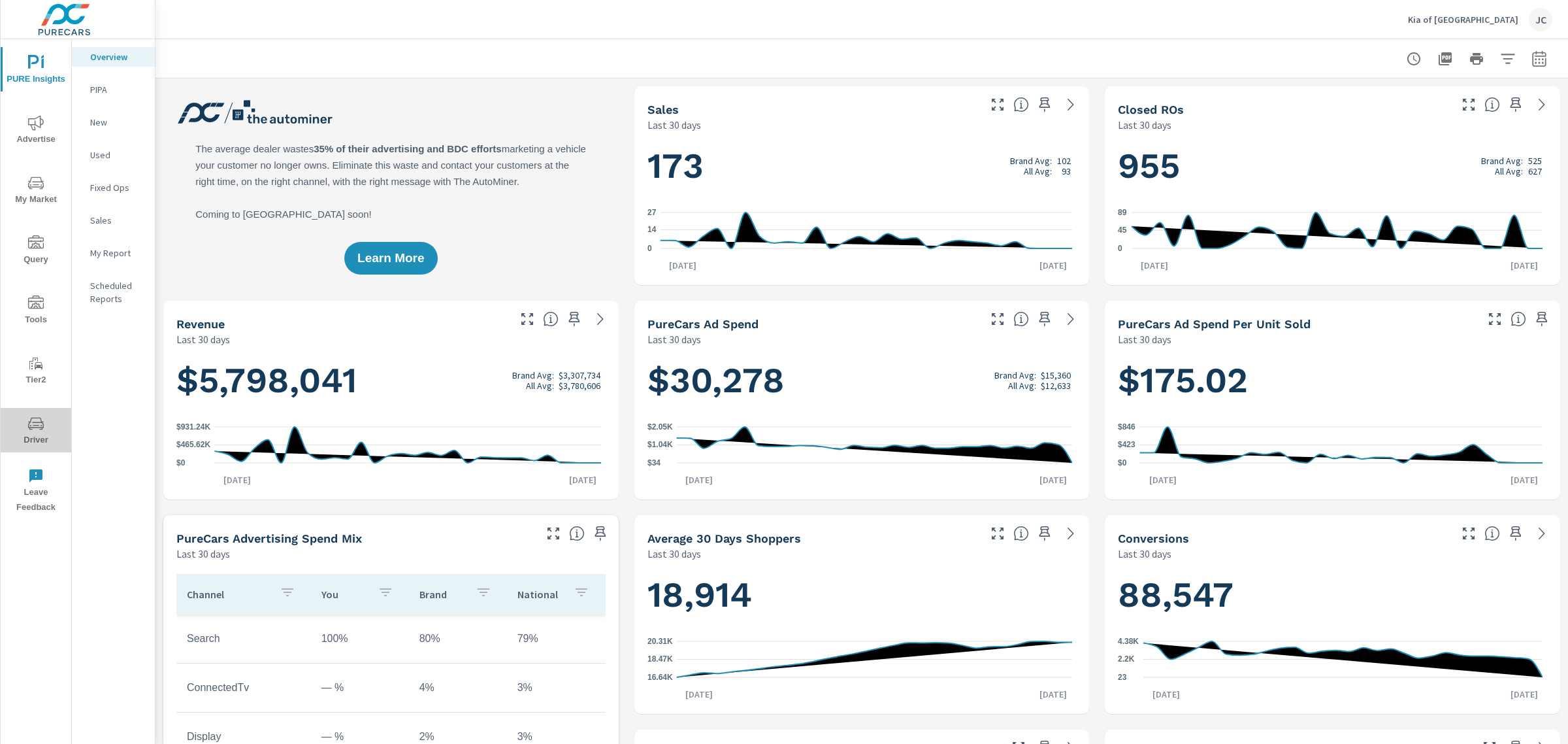
drag, startPoint x: 8, startPoint y: 433, endPoint x: 18, endPoint y: 431, distance: 10.2
click at [7, 433] on span "Driver" at bounding box center [36, 431] width 63 height 32
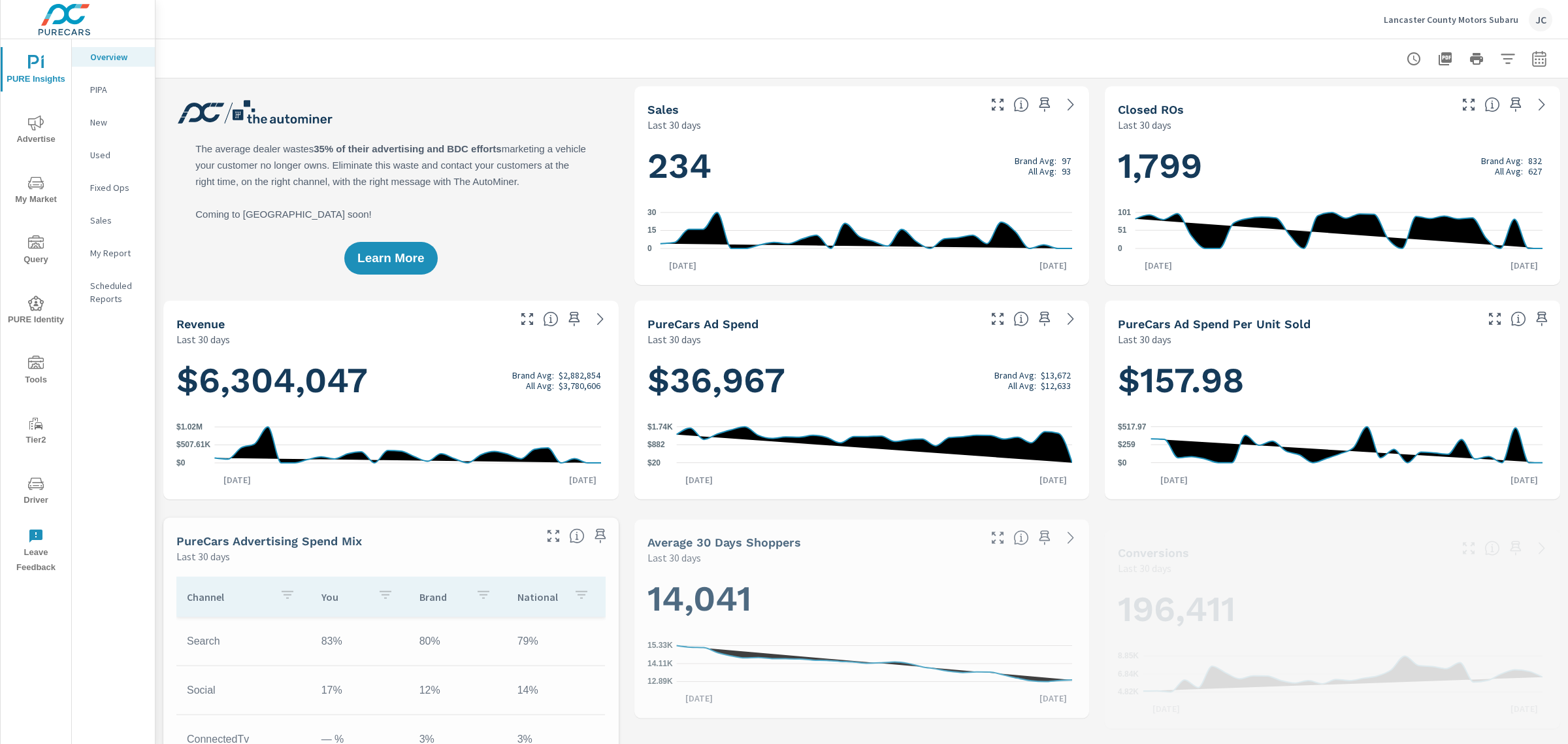
scroll to position [539, 0]
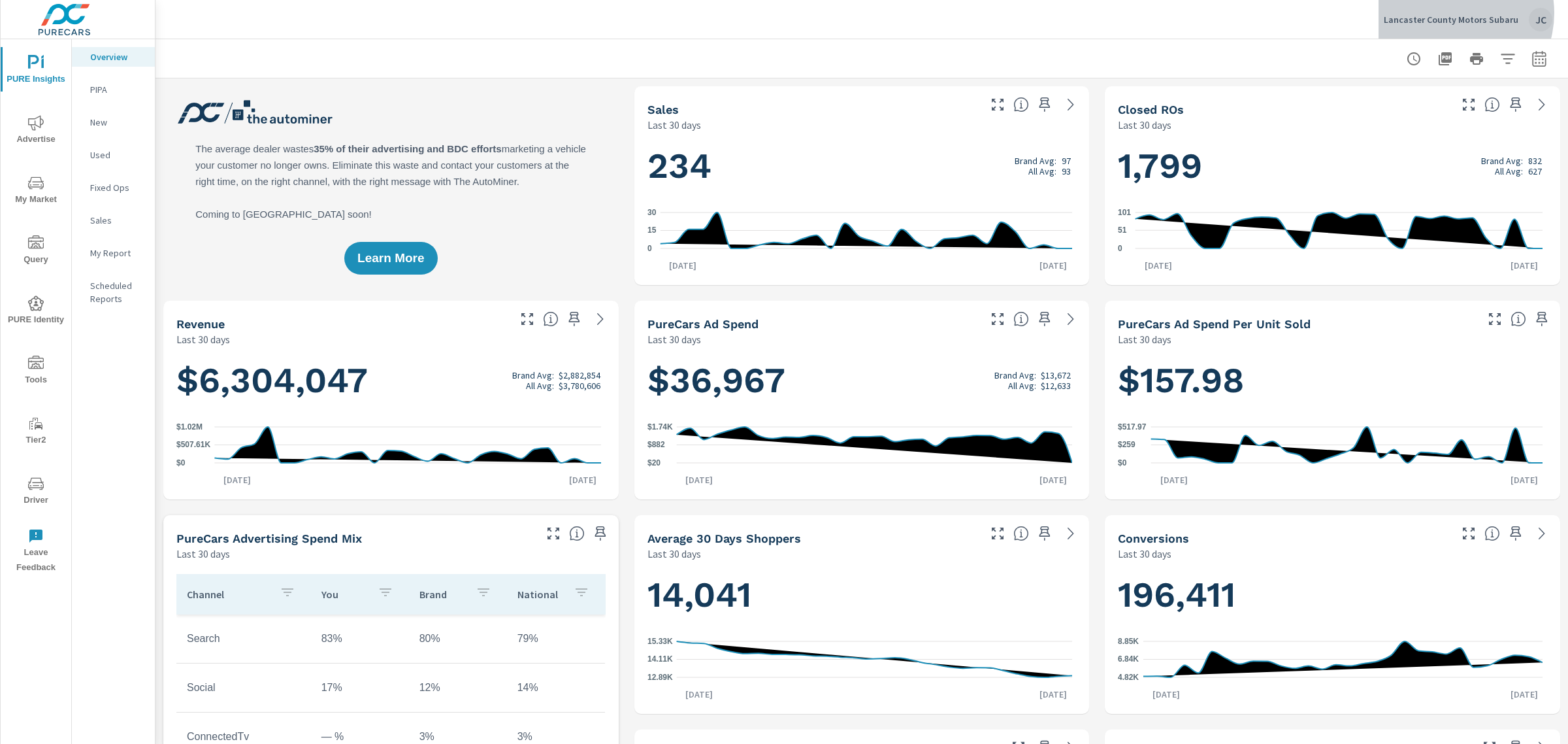
click at [1459, 14] on p "Lancaster County Motors Subaru" at bounding box center [1451, 19] width 135 height 12
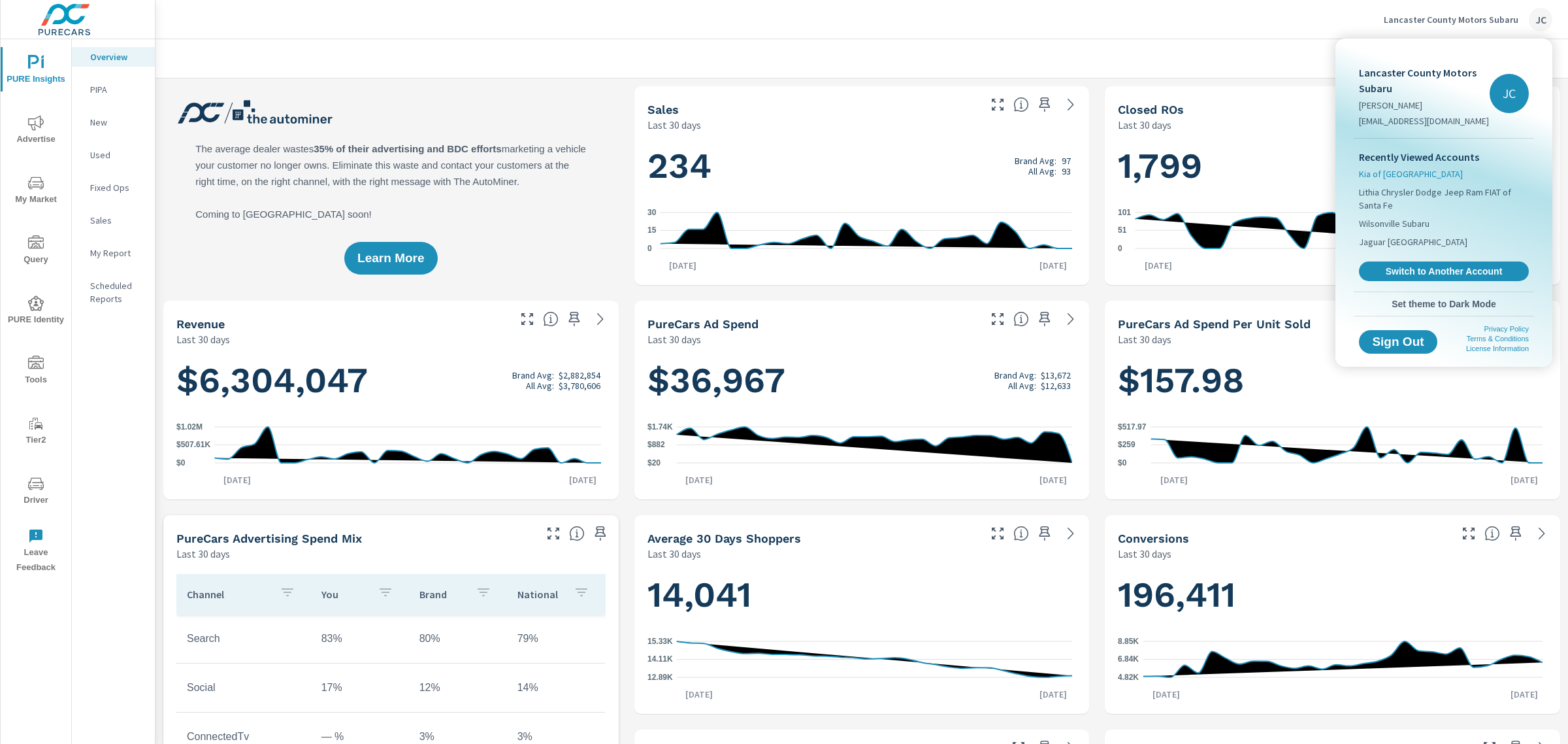
click at [1382, 173] on span "Kia of [GEOGRAPHIC_DATA]" at bounding box center [1411, 174] width 104 height 13
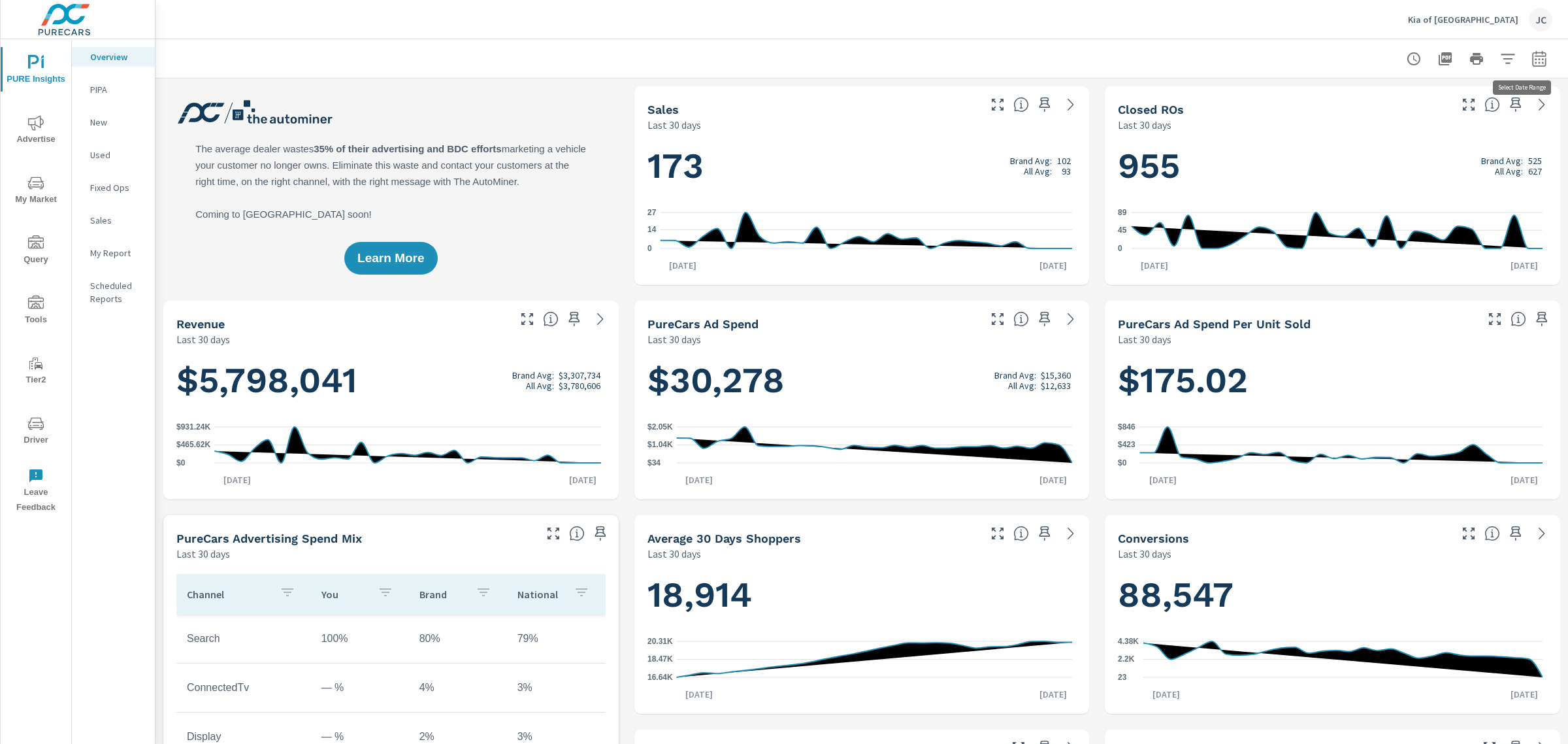
click at [1531, 60] on icon "button" at bounding box center [1539, 58] width 16 height 16
select select "Last 30 days"
click at [1389, 151] on p "+ Add comparison" at bounding box center [1435, 146] width 167 height 16
select select "Previous period"
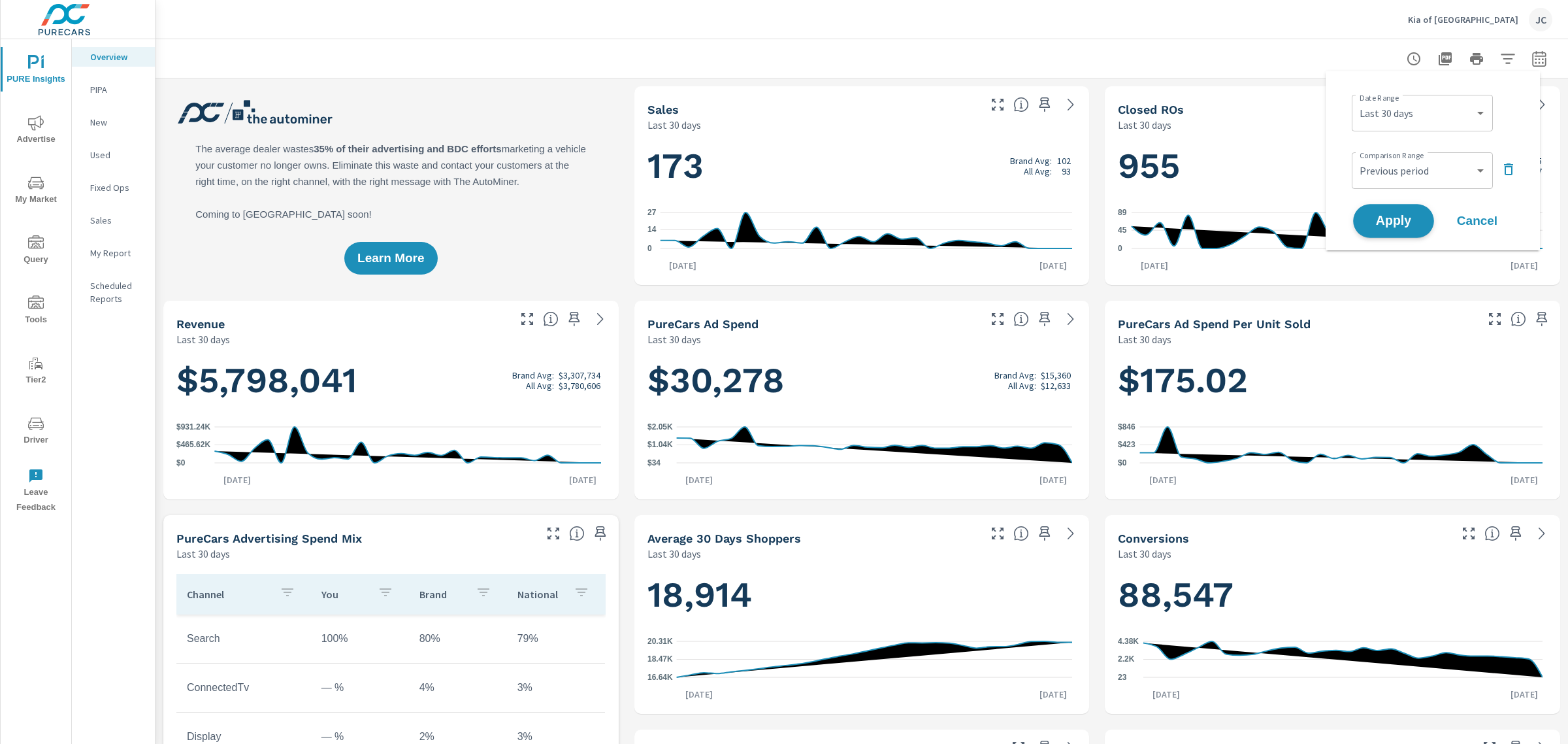
click at [1386, 215] on span "Apply" at bounding box center [1393, 221] width 54 height 12
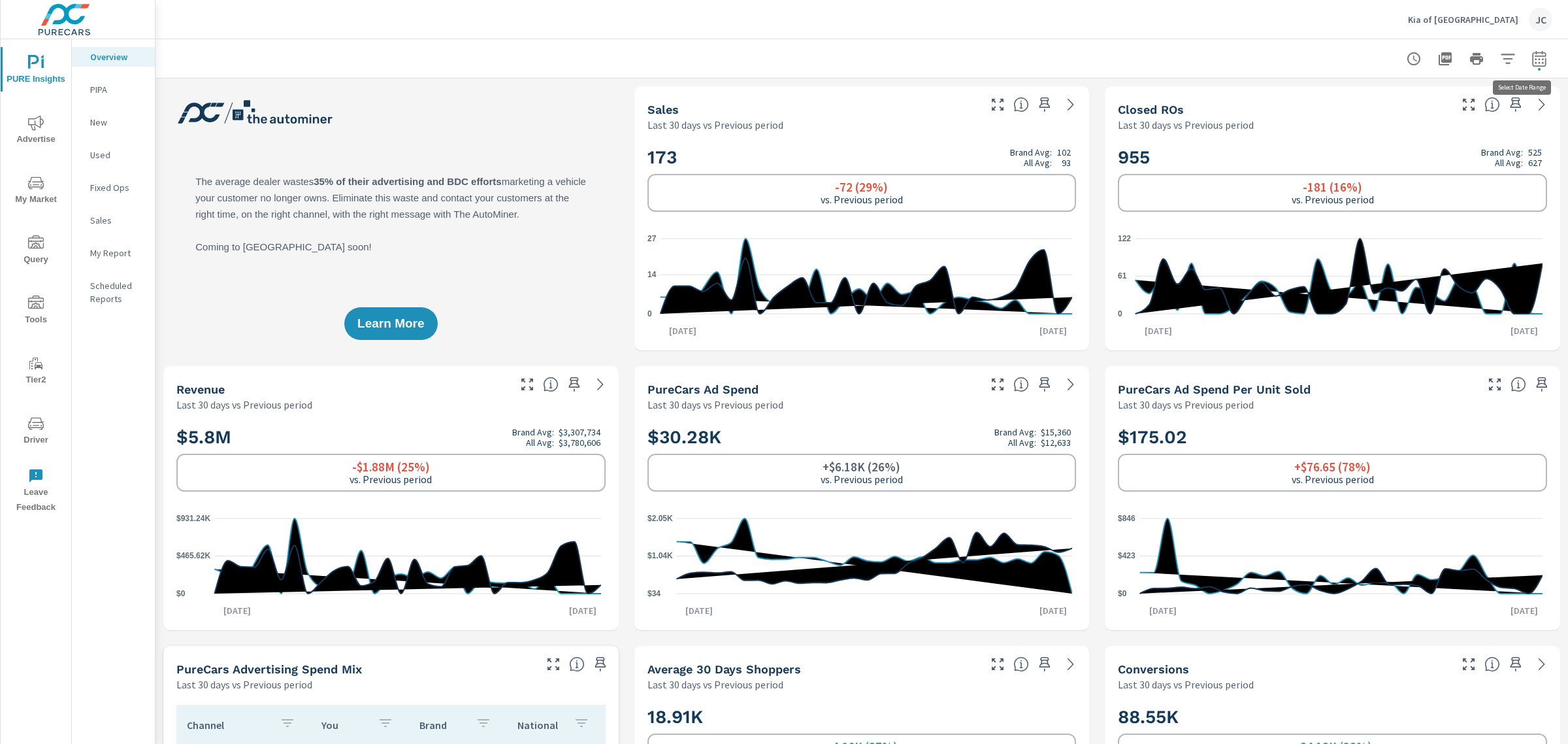
click at [1532, 61] on icon "button" at bounding box center [1539, 58] width 14 height 16
select select "Last 30 days"
select select "Previous period"
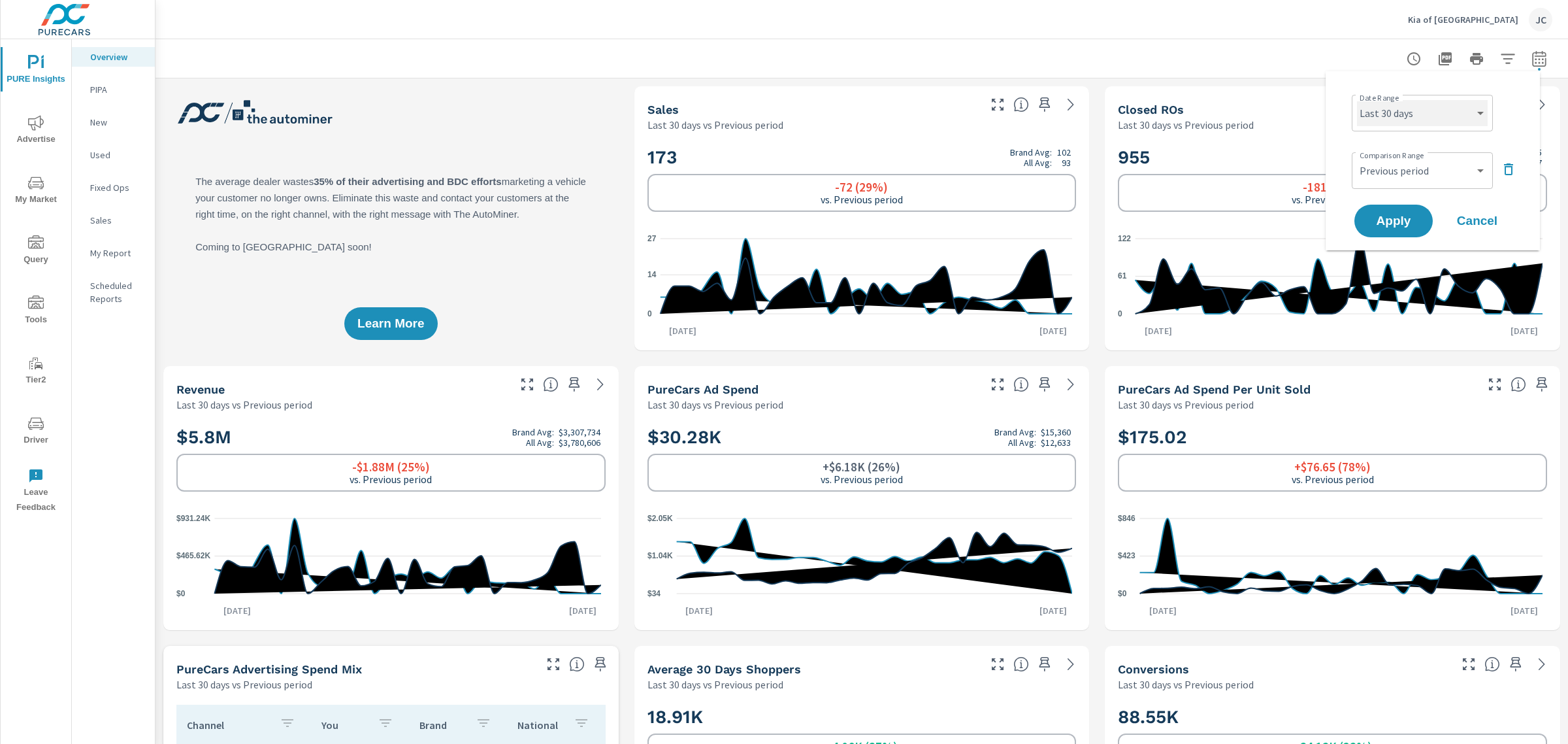
click at [1473, 113] on select "Custom [DATE] Last week Last 7 days Last 14 days Last 30 days Last 45 days Last…" at bounding box center [1422, 113] width 131 height 26
click at [1357, 100] on select "Custom [DATE] Last week Last 7 days Last 14 days Last 30 days Last 45 days Last…" at bounding box center [1422, 113] width 131 height 26
select select "Last 14 days"
click at [1405, 215] on span "Apply" at bounding box center [1393, 221] width 54 height 12
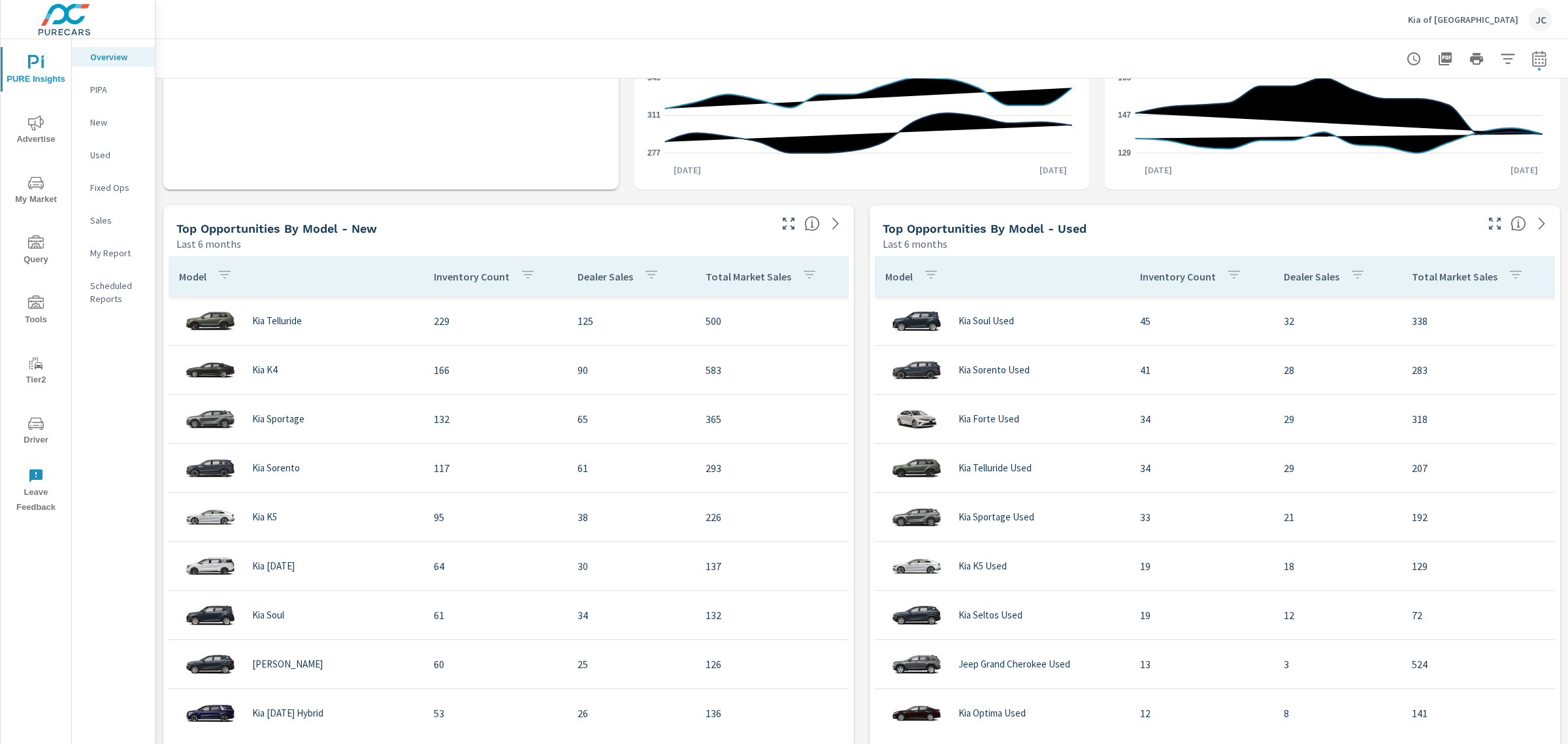
scroll to position [1062, 0]
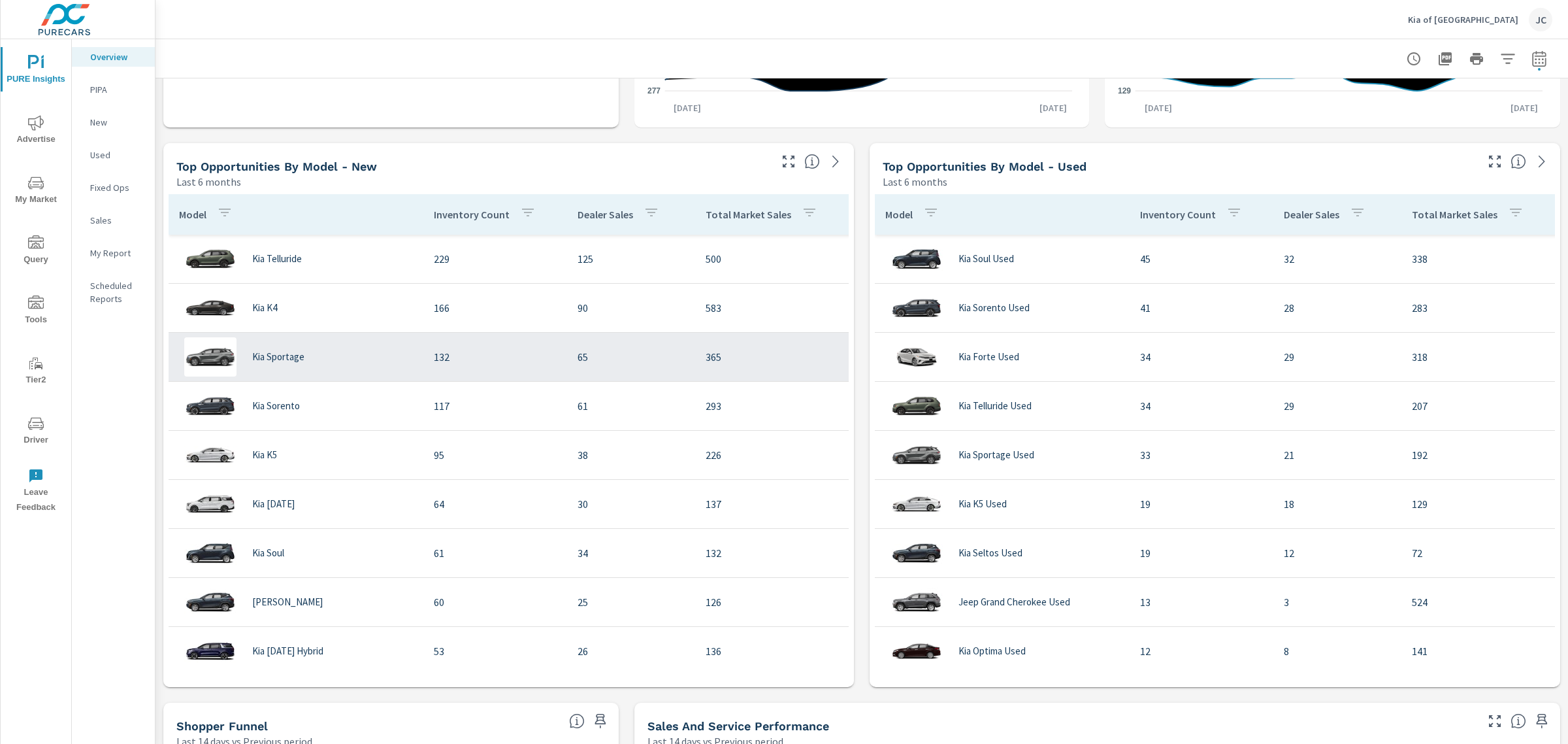
scroll to position [899, 0]
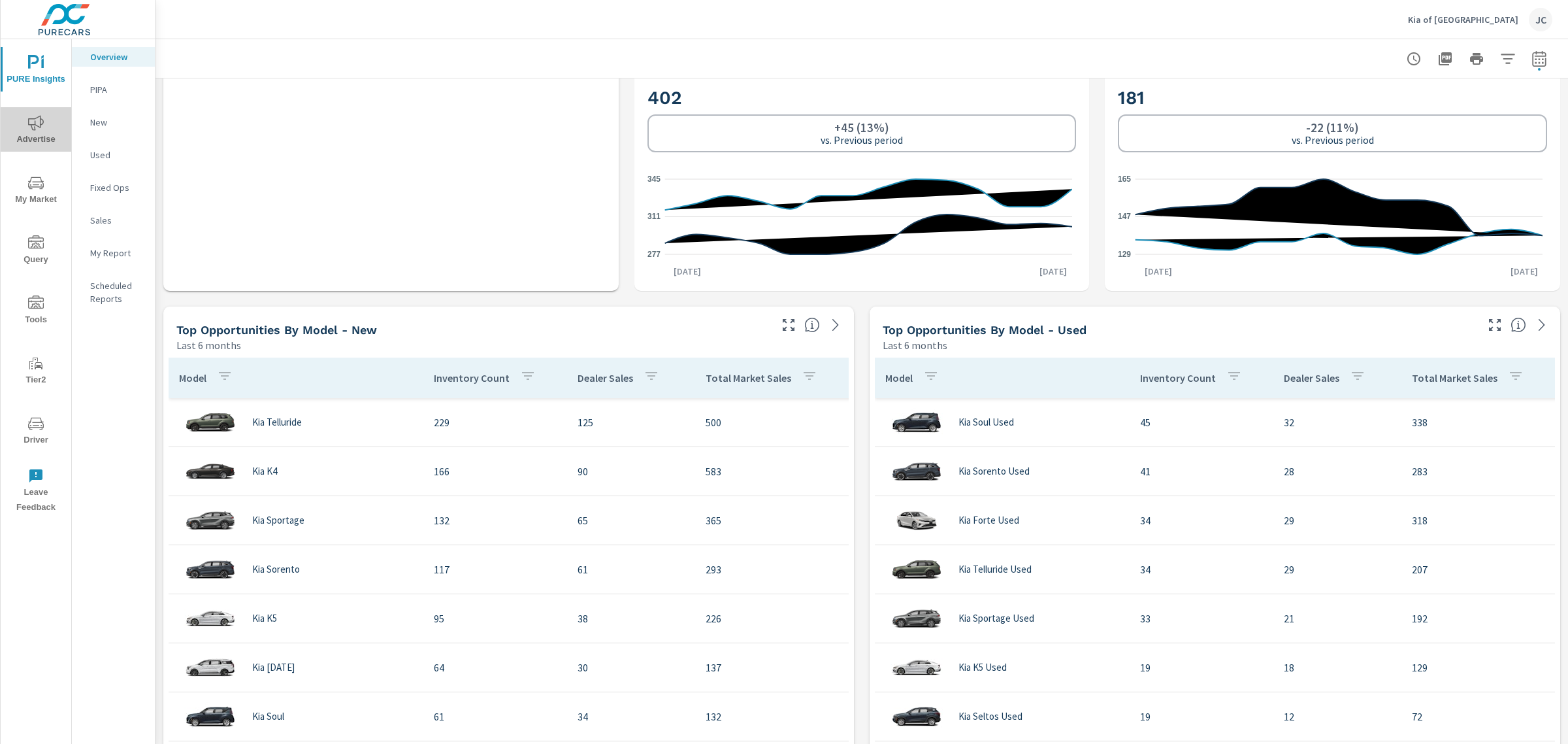
click at [34, 125] on icon "nav menu" at bounding box center [35, 123] width 16 height 16
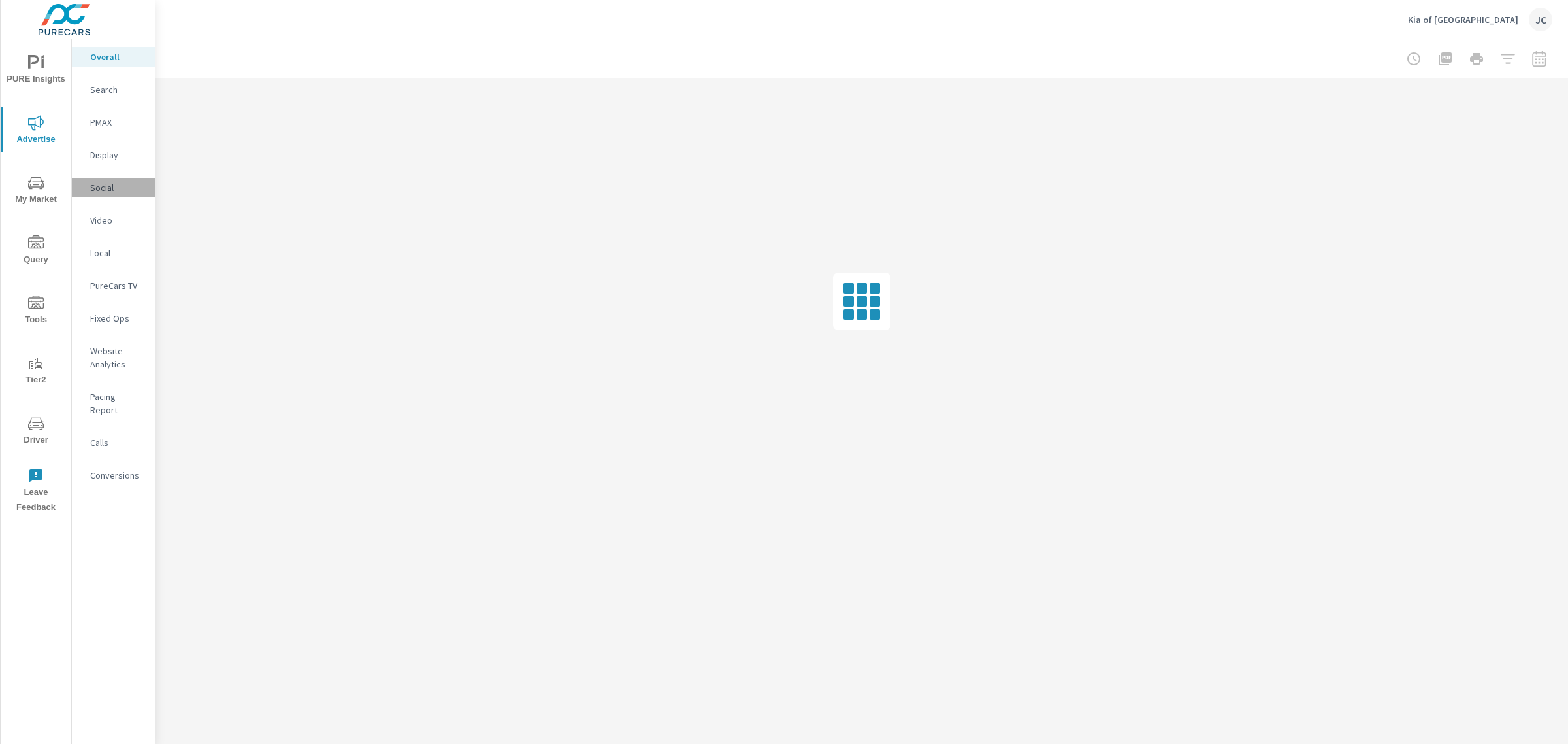
click at [100, 191] on p "Social" at bounding box center [117, 187] width 54 height 13
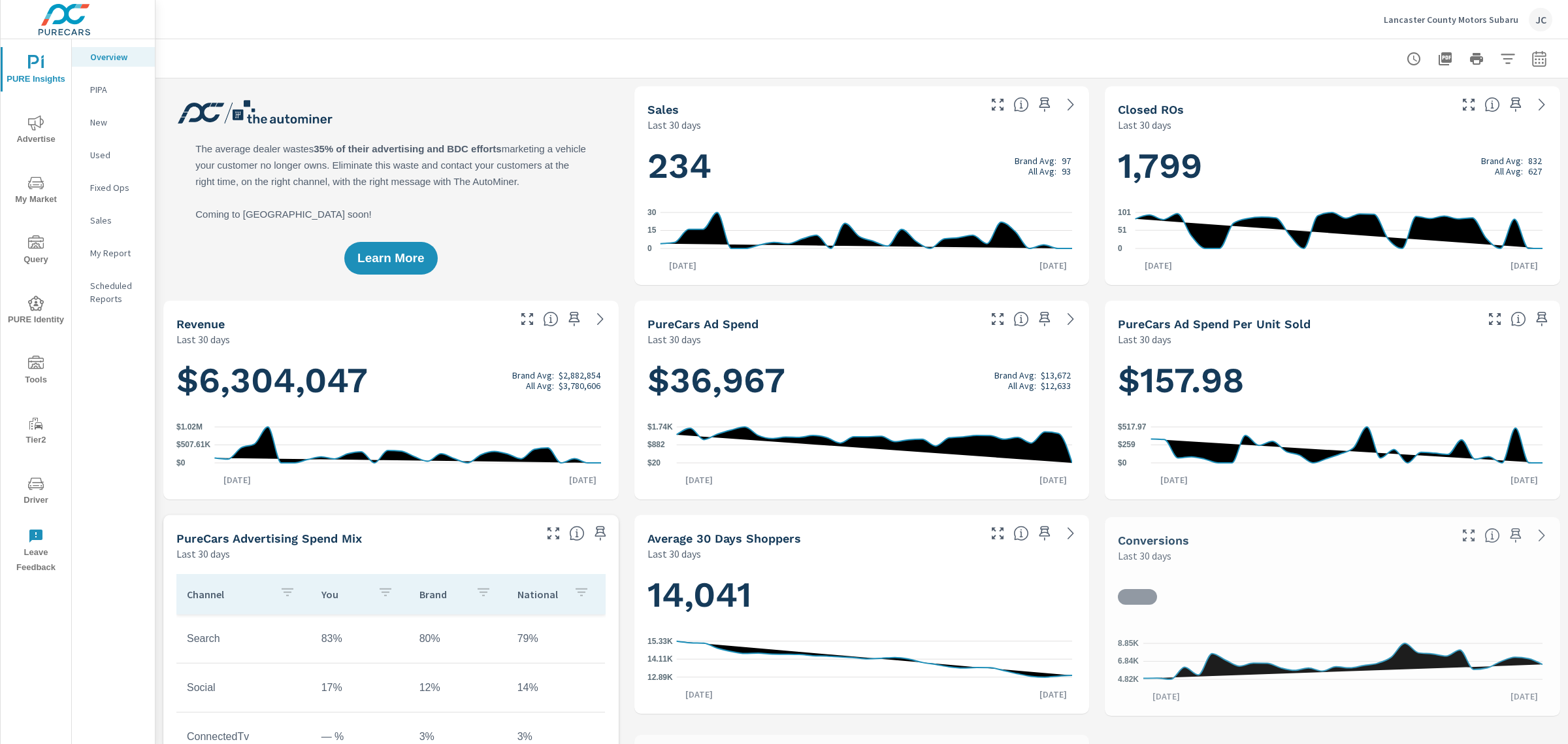
scroll to position [539, 0]
click at [1464, 20] on p "Lancaster County Motors Subaru" at bounding box center [1451, 19] width 135 height 12
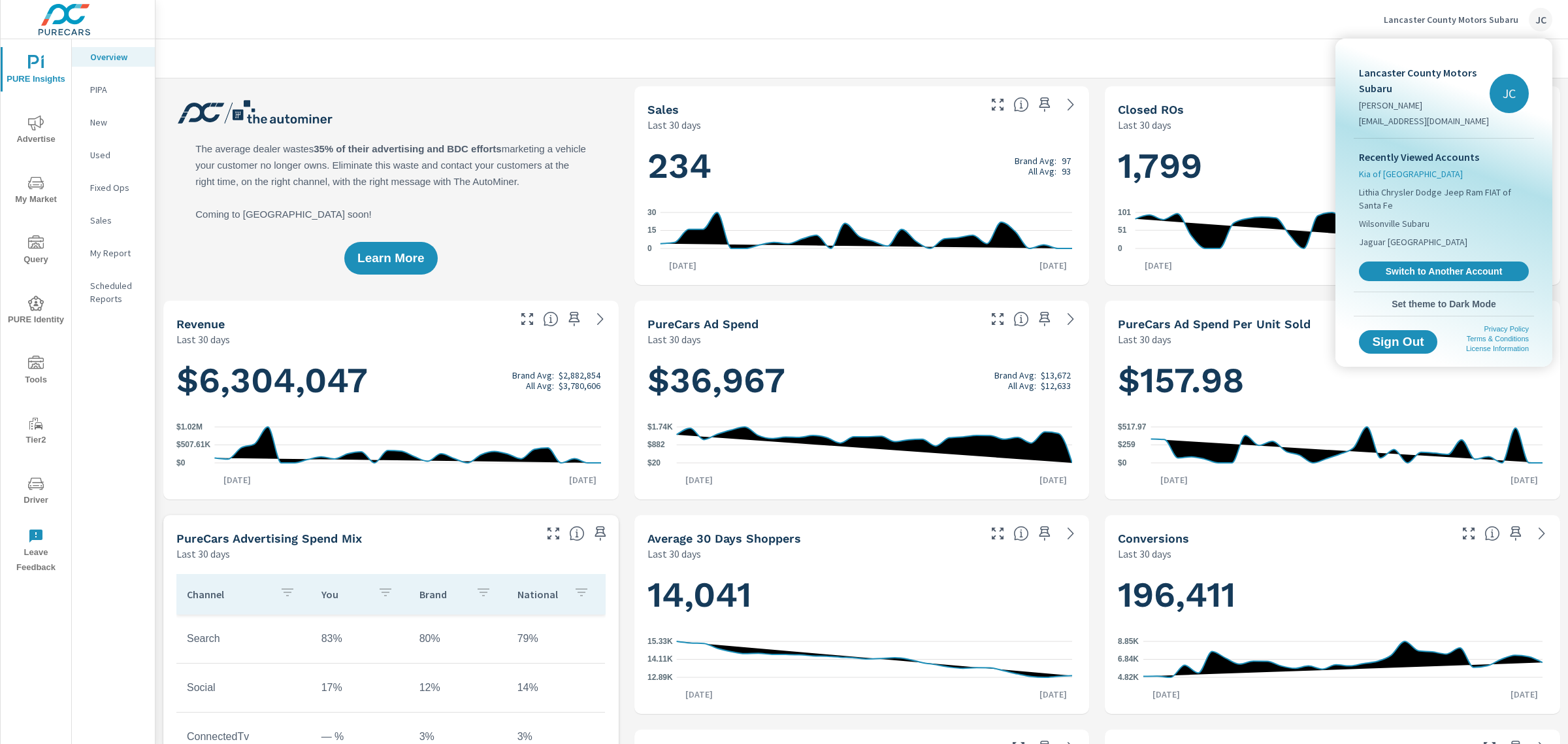
click at [1406, 173] on span "Kia of [GEOGRAPHIC_DATA]" at bounding box center [1411, 174] width 104 height 13
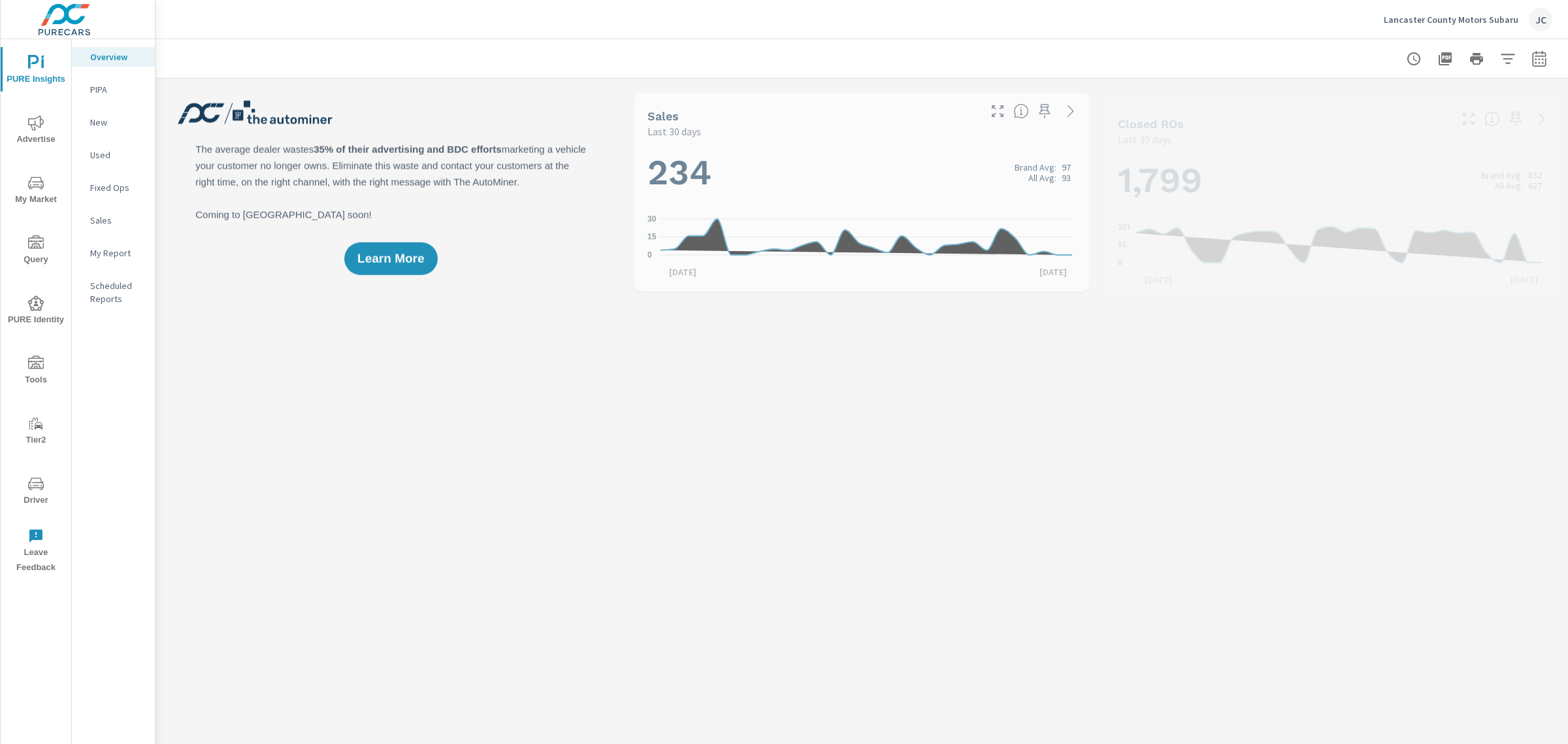
scroll to position [539, 0]
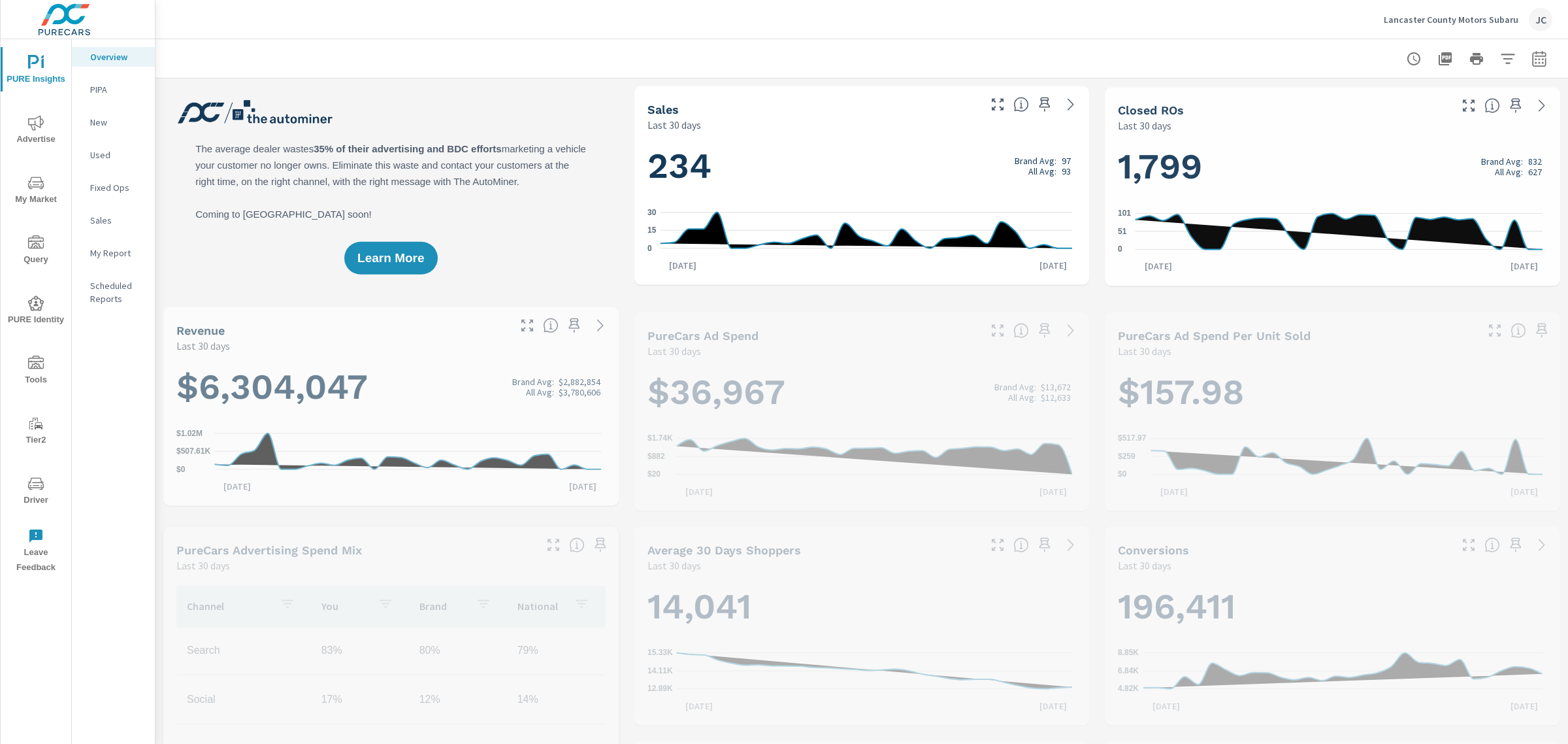
scroll to position [539, 0]
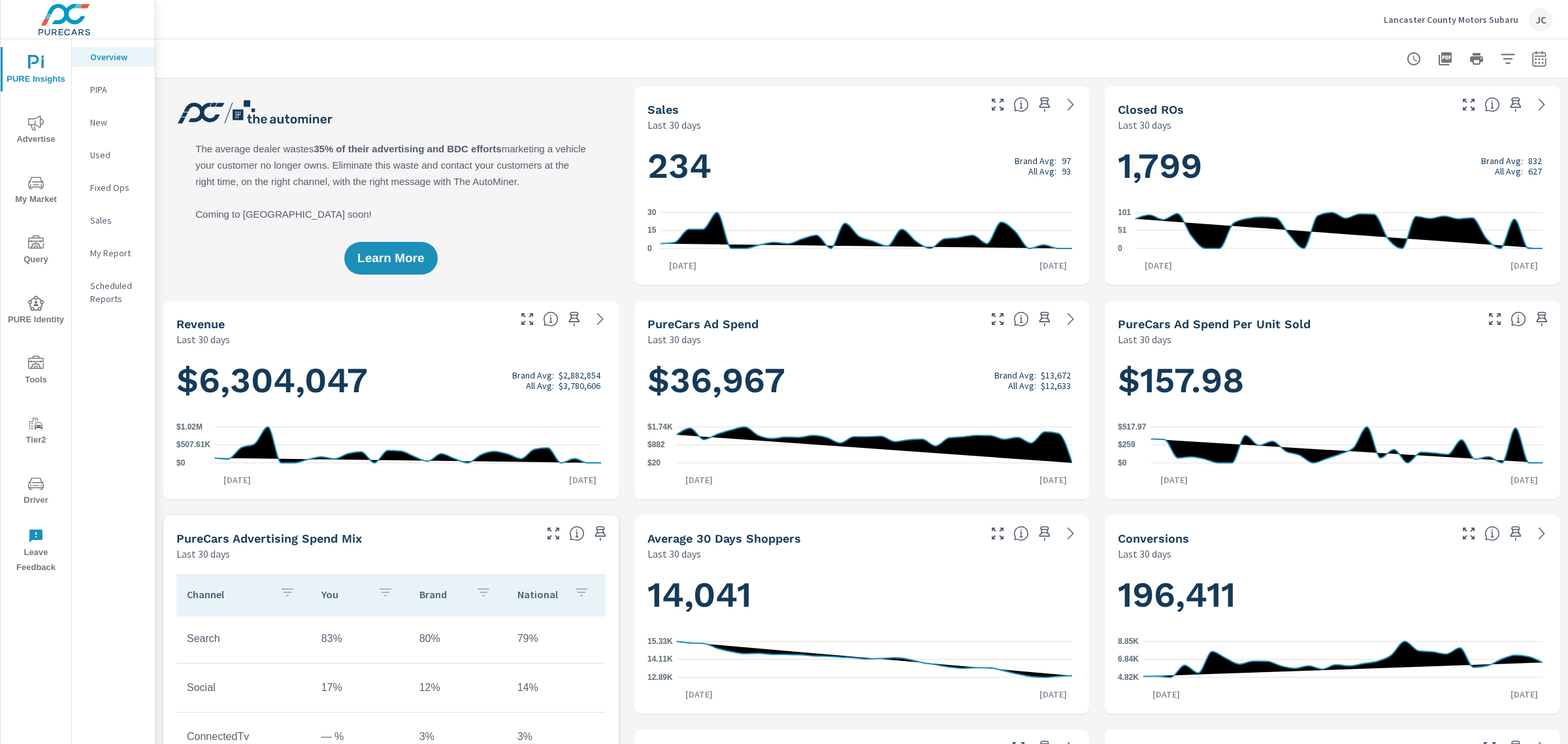
click at [1468, 14] on p "Lancaster County Motors Subaru" at bounding box center [1451, 19] width 135 height 12
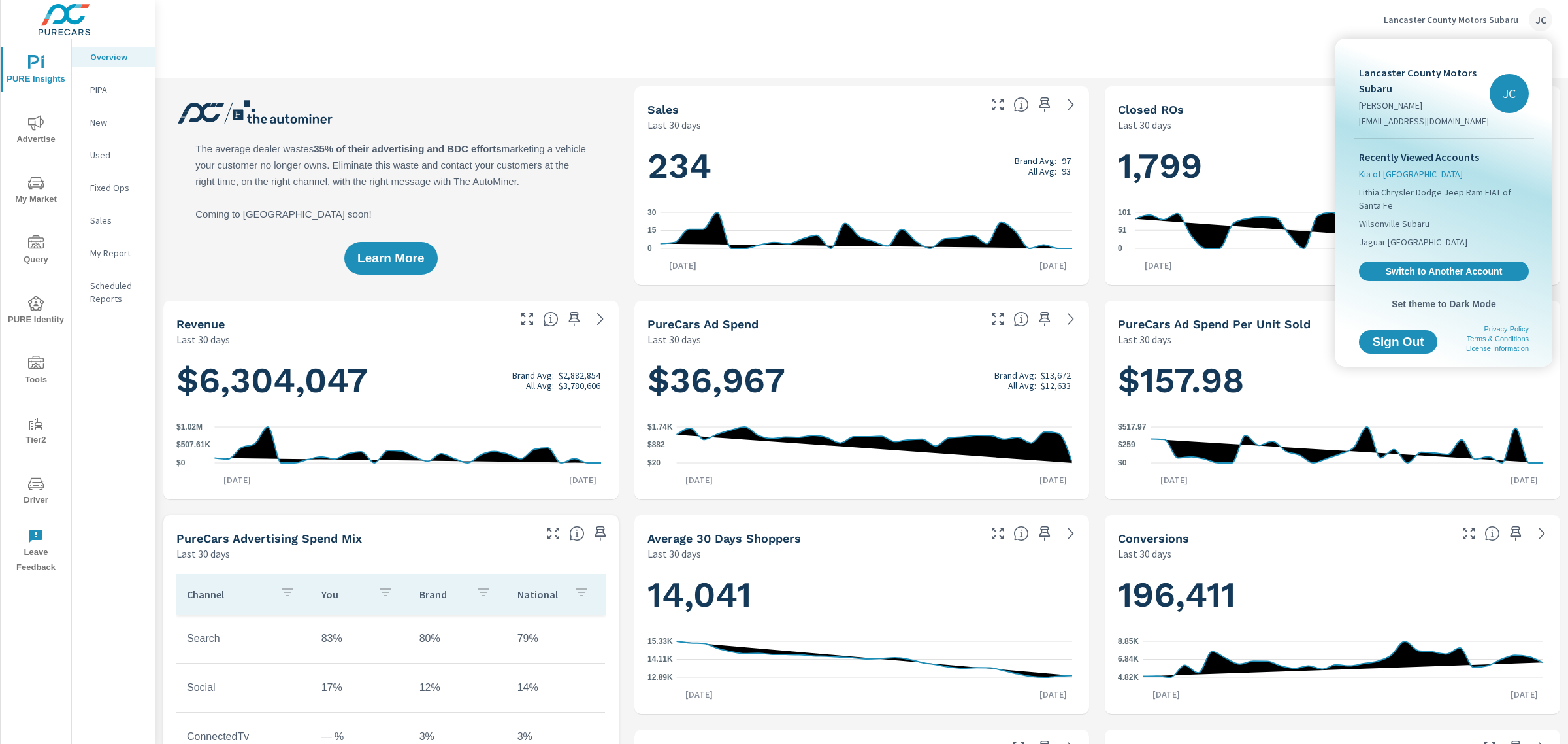
click at [1396, 174] on span "Kia of [GEOGRAPHIC_DATA]" at bounding box center [1411, 174] width 104 height 13
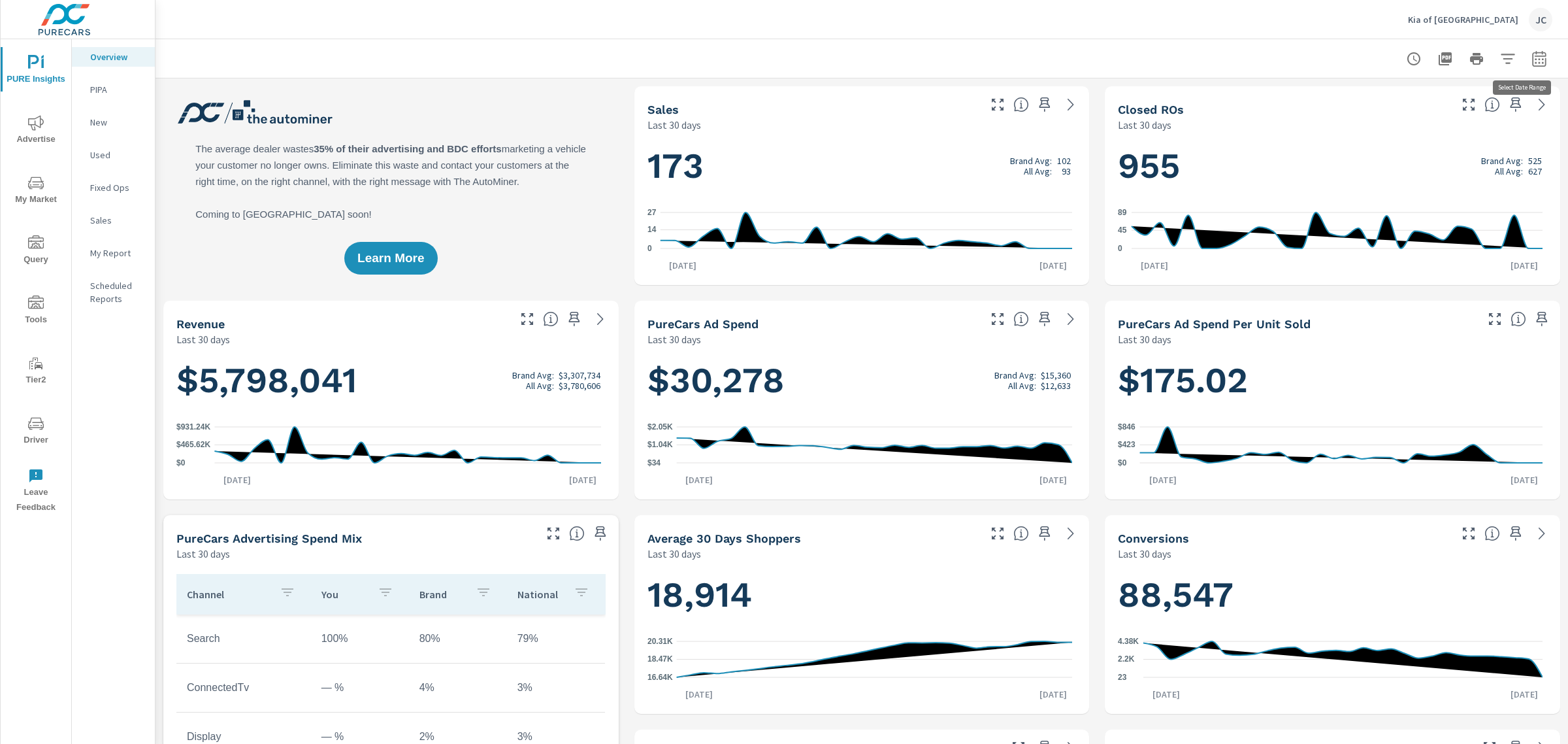
click at [1533, 62] on icon "button" at bounding box center [1539, 58] width 14 height 16
click at [1479, 111] on select "Custom [DATE] Last week Last 7 days Last 14 days Last 30 days Last 45 days Last…" at bounding box center [1422, 113] width 131 height 26
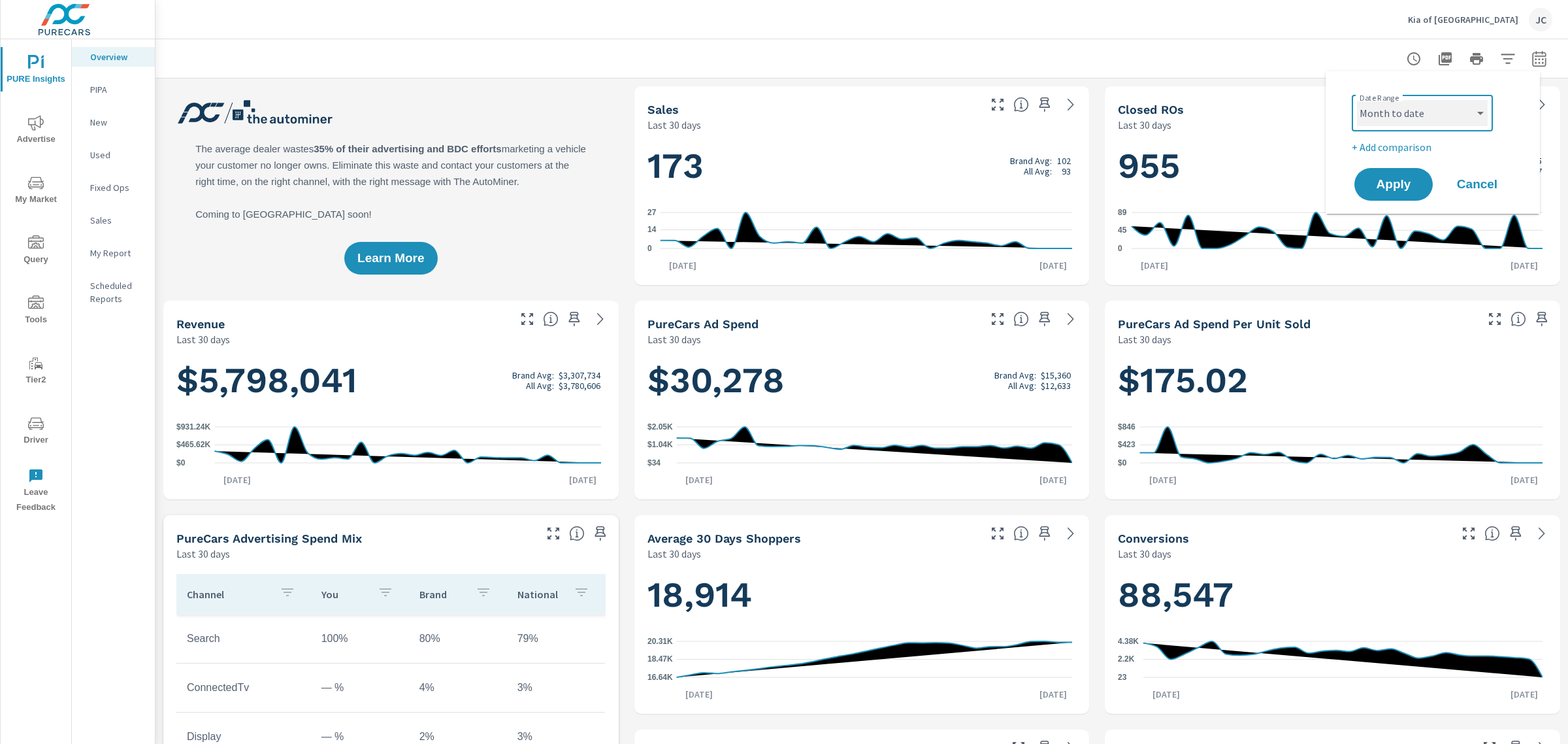
click at [1357, 100] on select "Custom [DATE] Last week Last 7 days Last 14 days Last 30 days Last 45 days Last…" at bounding box center [1422, 113] width 131 height 26
select select "Month to date"
click at [1395, 180] on span "Apply" at bounding box center [1393, 184] width 54 height 12
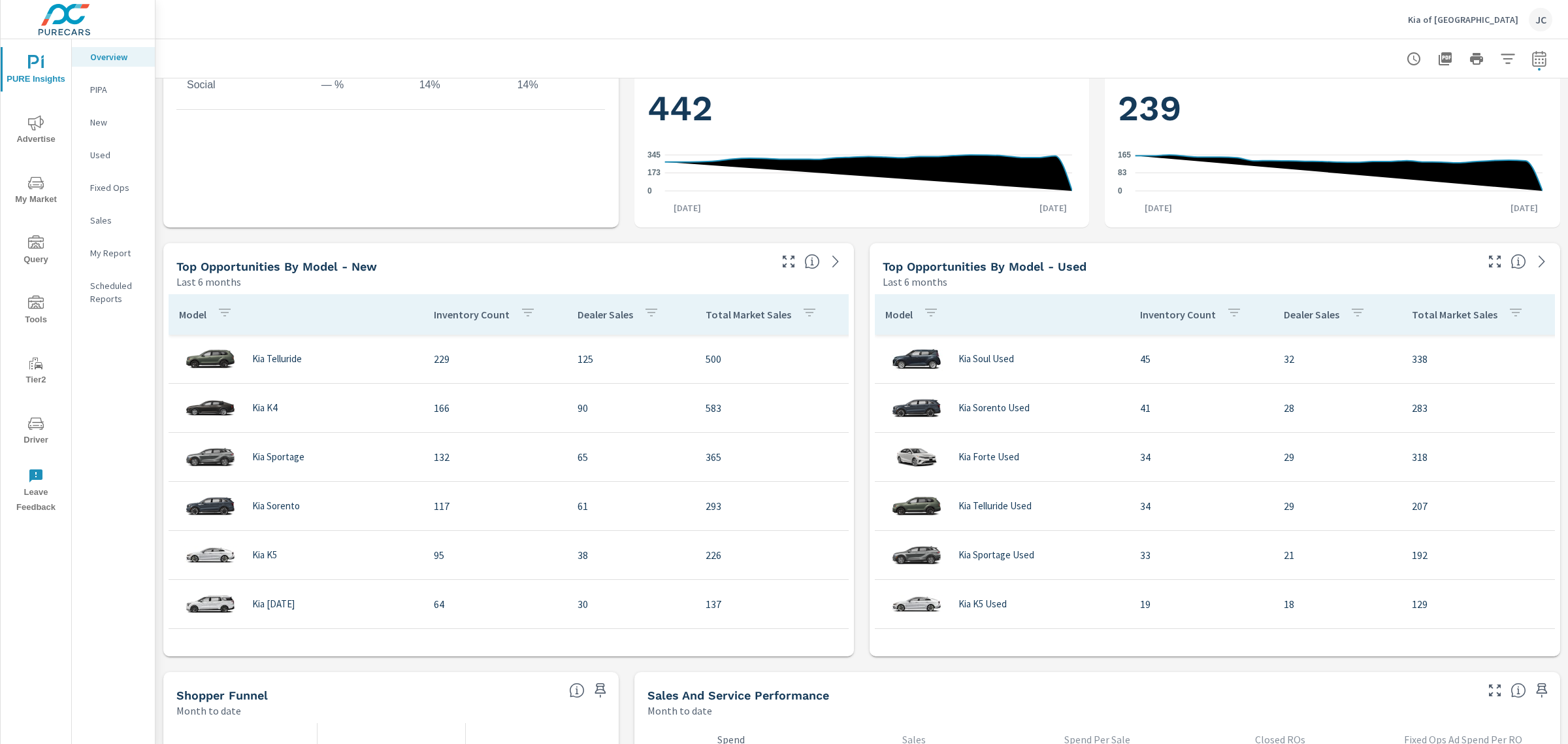
scroll to position [817, 0]
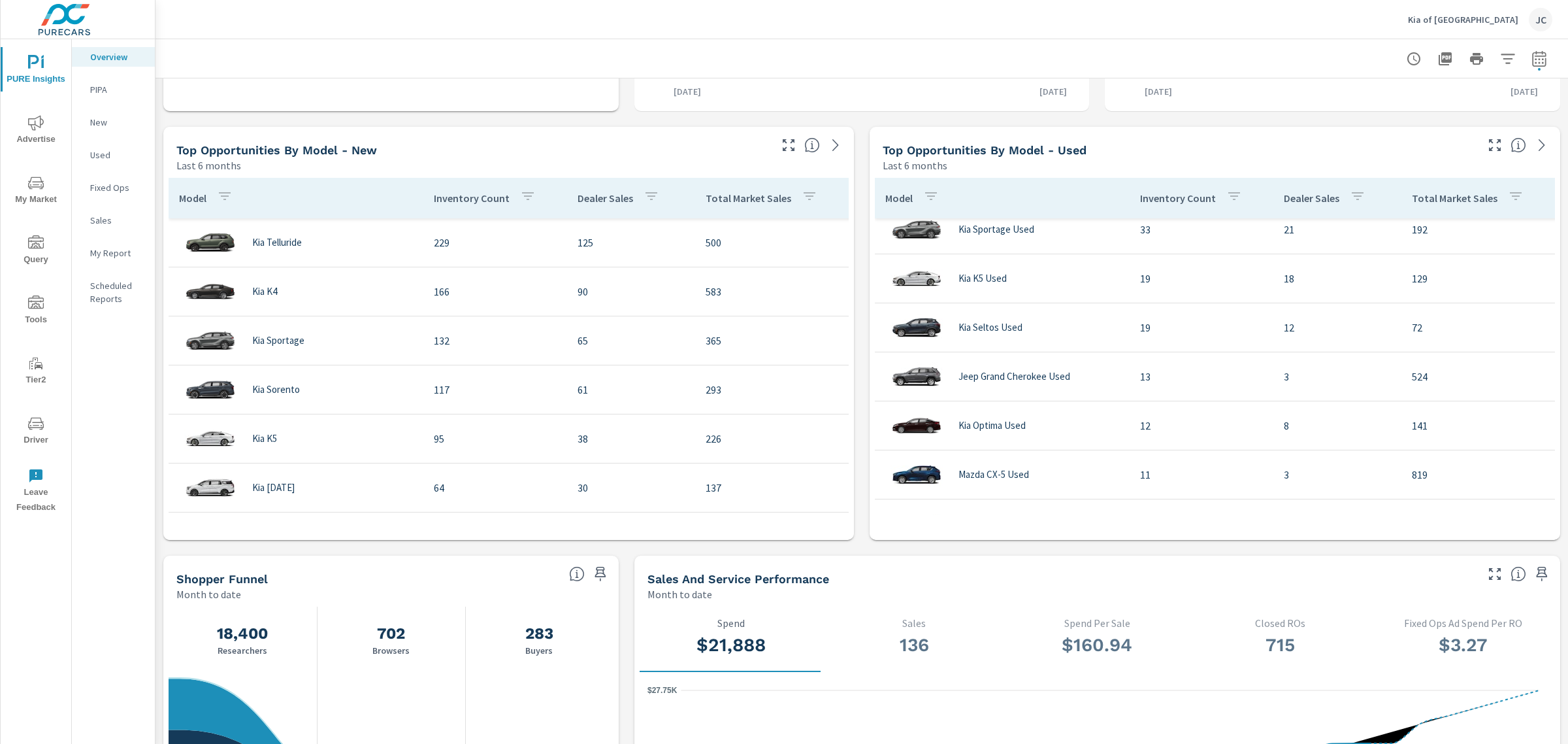
scroll to position [245, 0]
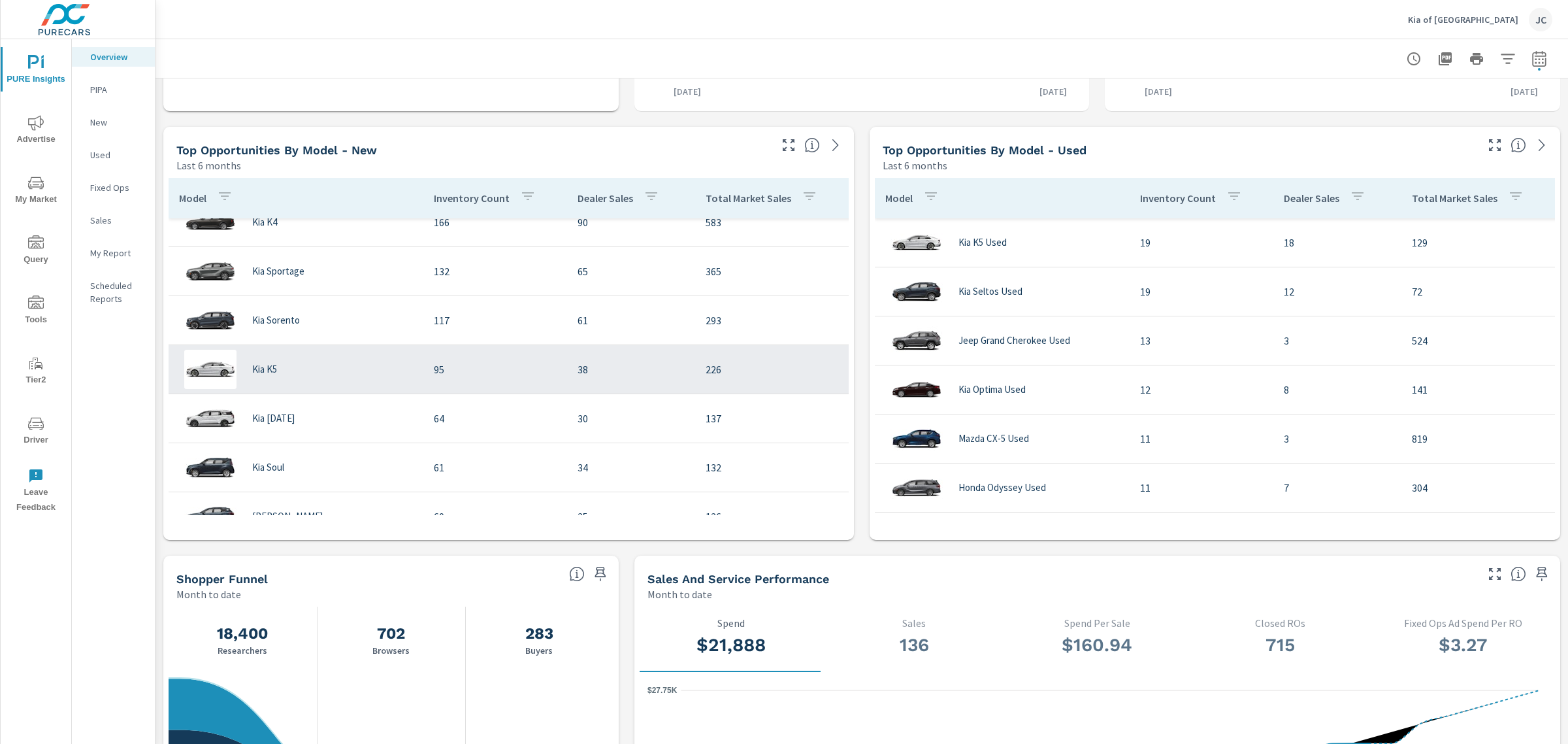
scroll to position [163, 0]
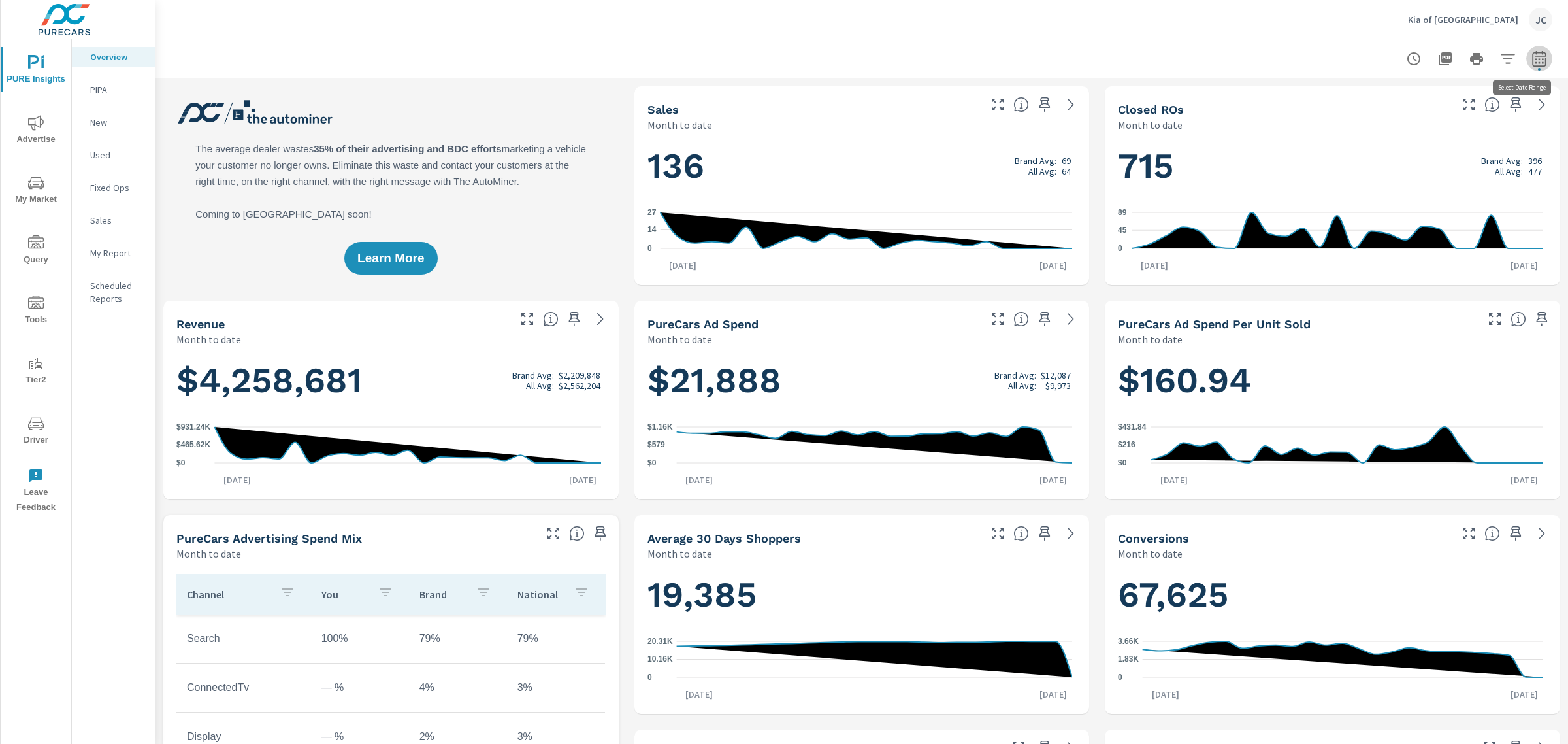
click at [1531, 64] on icon "button" at bounding box center [1539, 58] width 16 height 16
select select "Month to date"
click at [1410, 145] on p "+ Add comparison" at bounding box center [1435, 146] width 167 height 16
select select "Previous period"
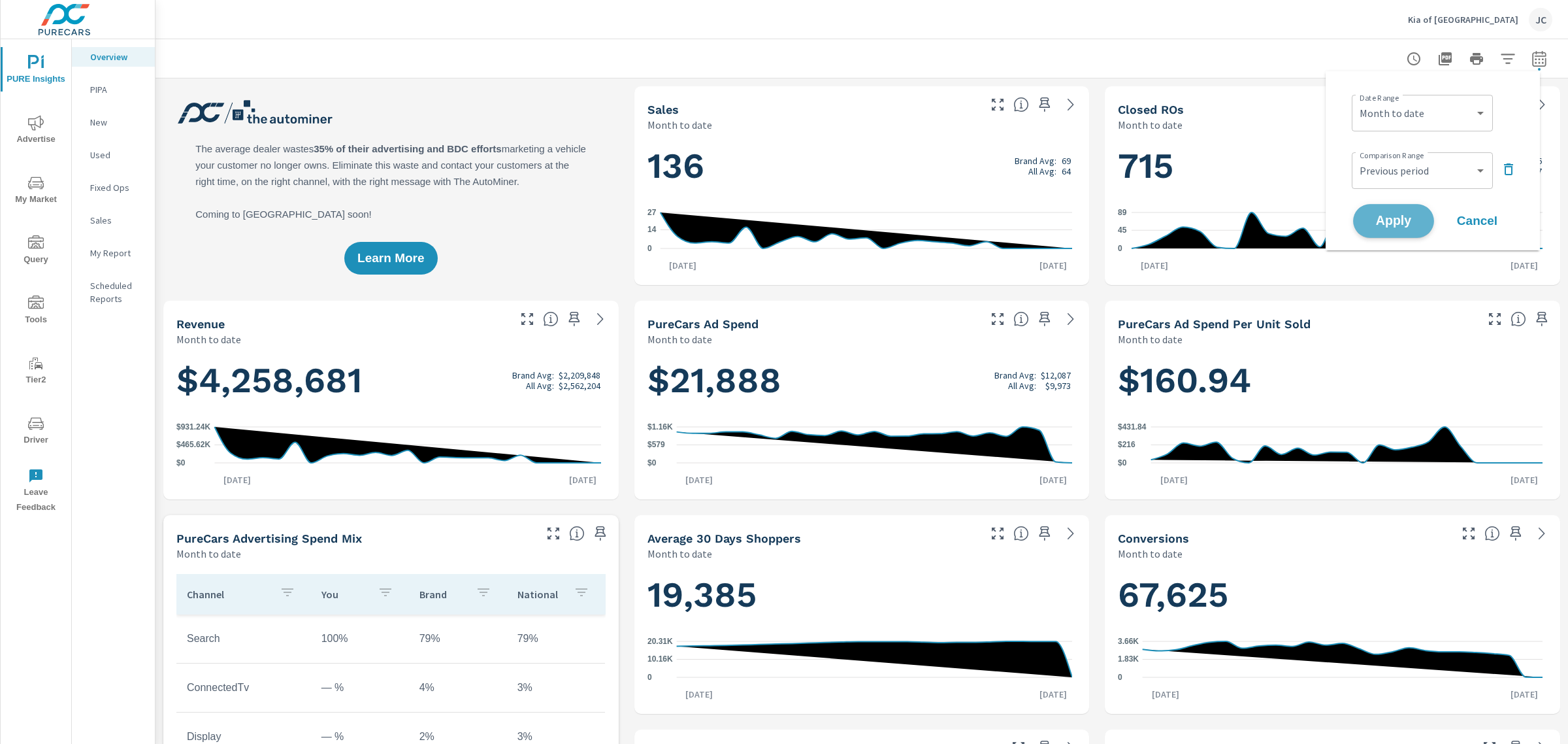
click at [1399, 210] on button "Apply" at bounding box center [1394, 221] width 81 height 34
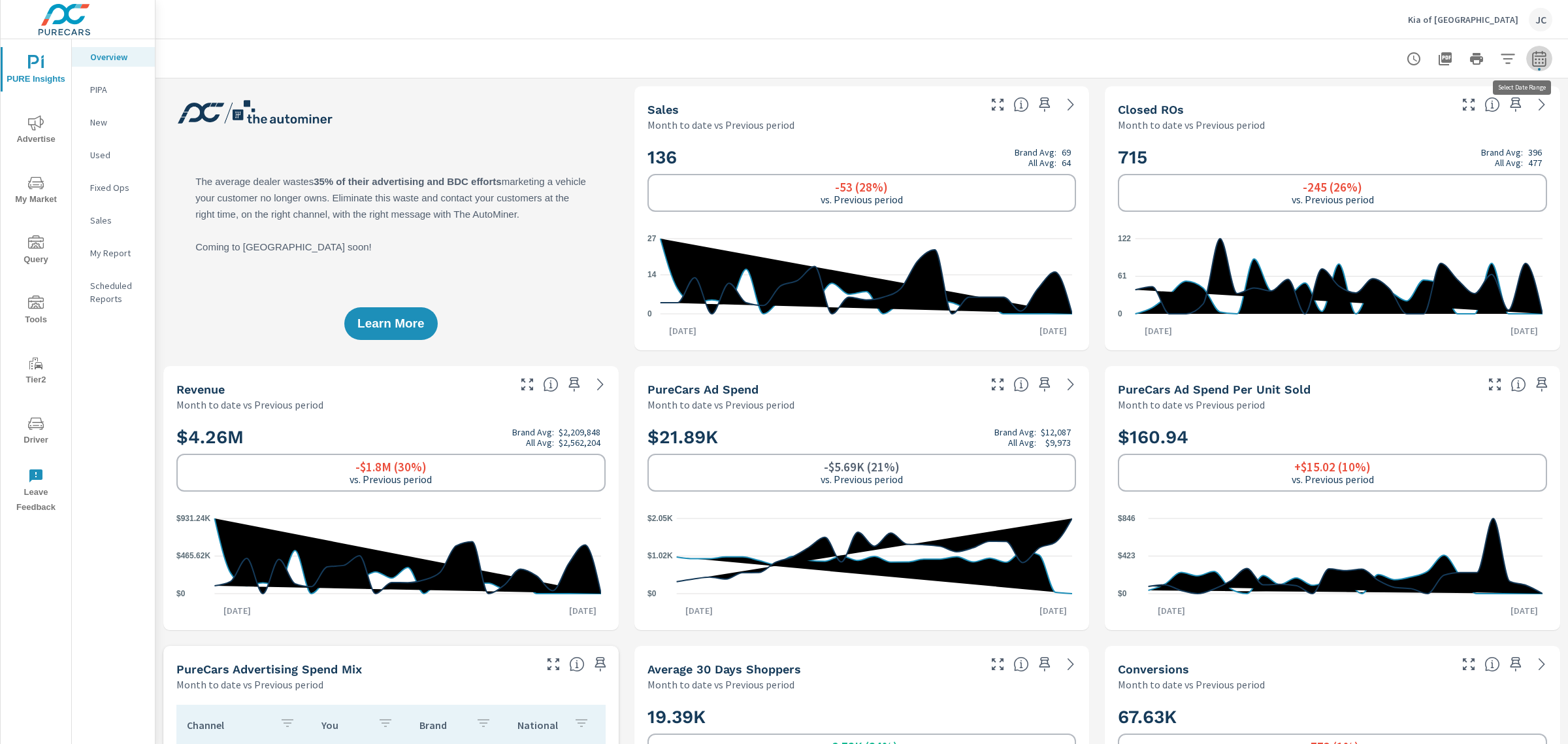
click at [1531, 60] on icon "button" at bounding box center [1539, 58] width 16 height 16
select select "Month to date"
select select "Previous period"
click at [1506, 171] on icon "button" at bounding box center [1508, 169] width 16 height 16
click at [1401, 185] on span "Apply" at bounding box center [1393, 184] width 54 height 12
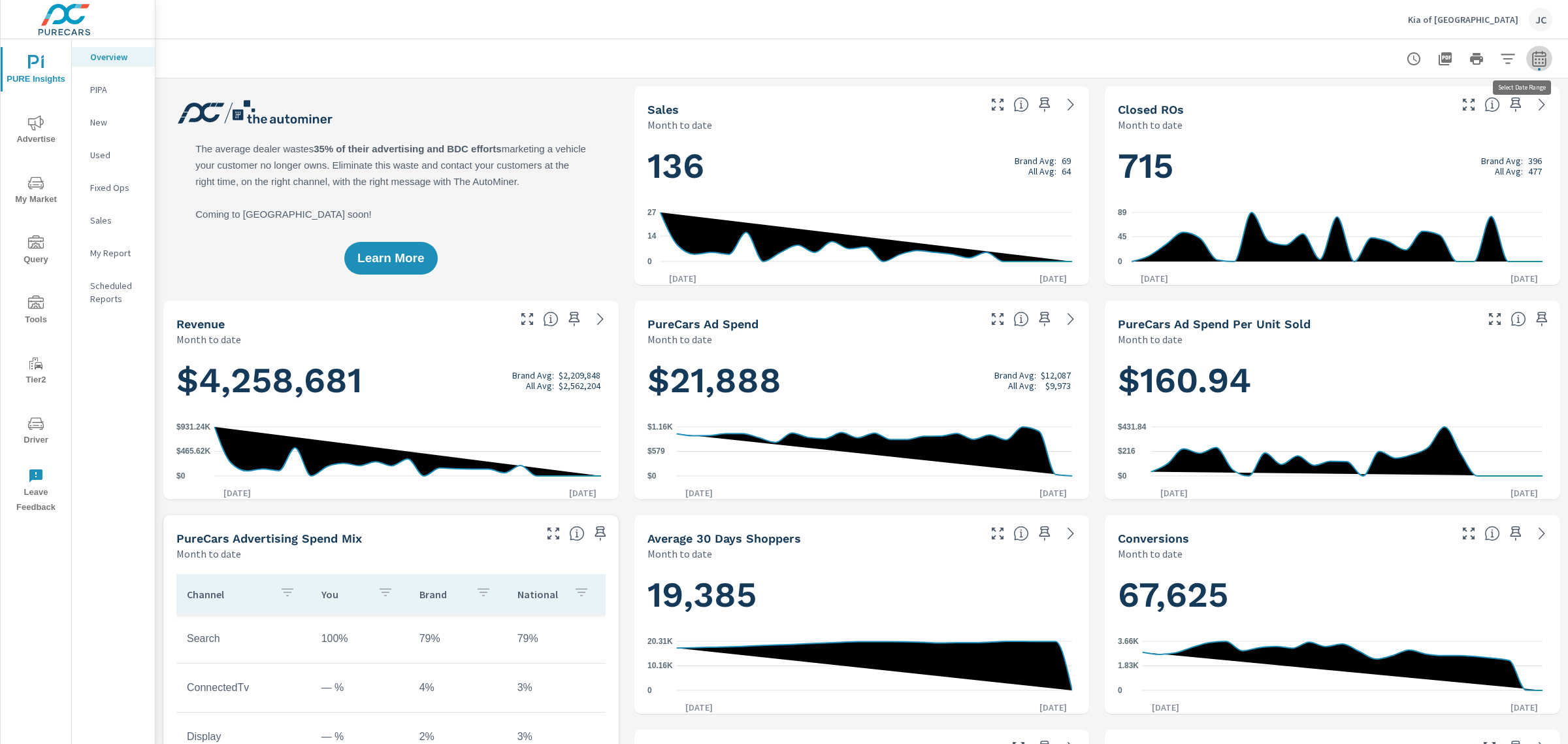
click at [1531, 57] on icon "button" at bounding box center [1539, 58] width 16 height 16
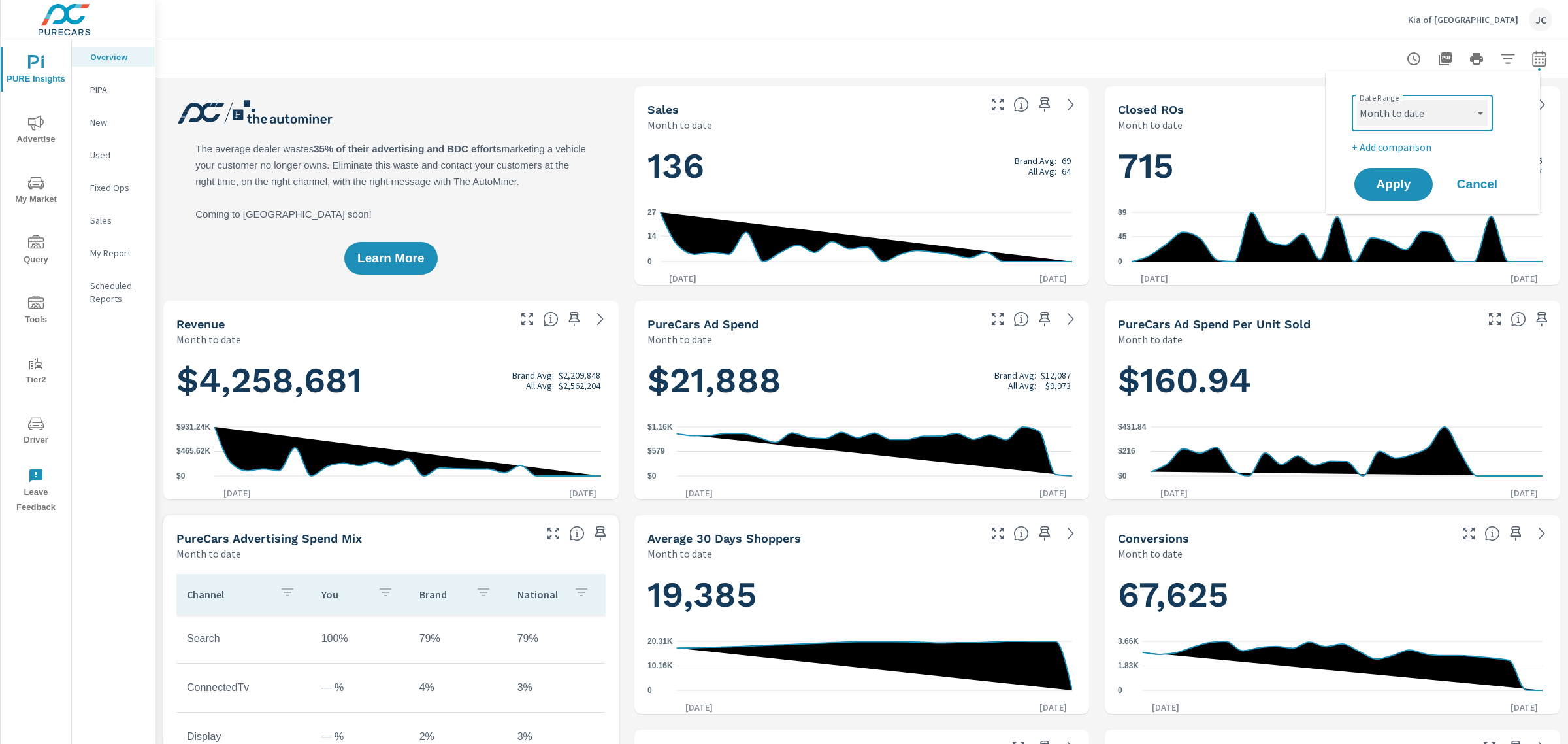
click at [1470, 112] on select "Custom Yesterday Last week Last 7 days Last 14 days Last 30 days Last 45 days L…" at bounding box center [1422, 113] width 131 height 26
click at [1357, 100] on select "Custom Yesterday Last week Last 7 days Last 14 days Last 30 days Last 45 days L…" at bounding box center [1422, 113] width 131 height 26
select select "custom"
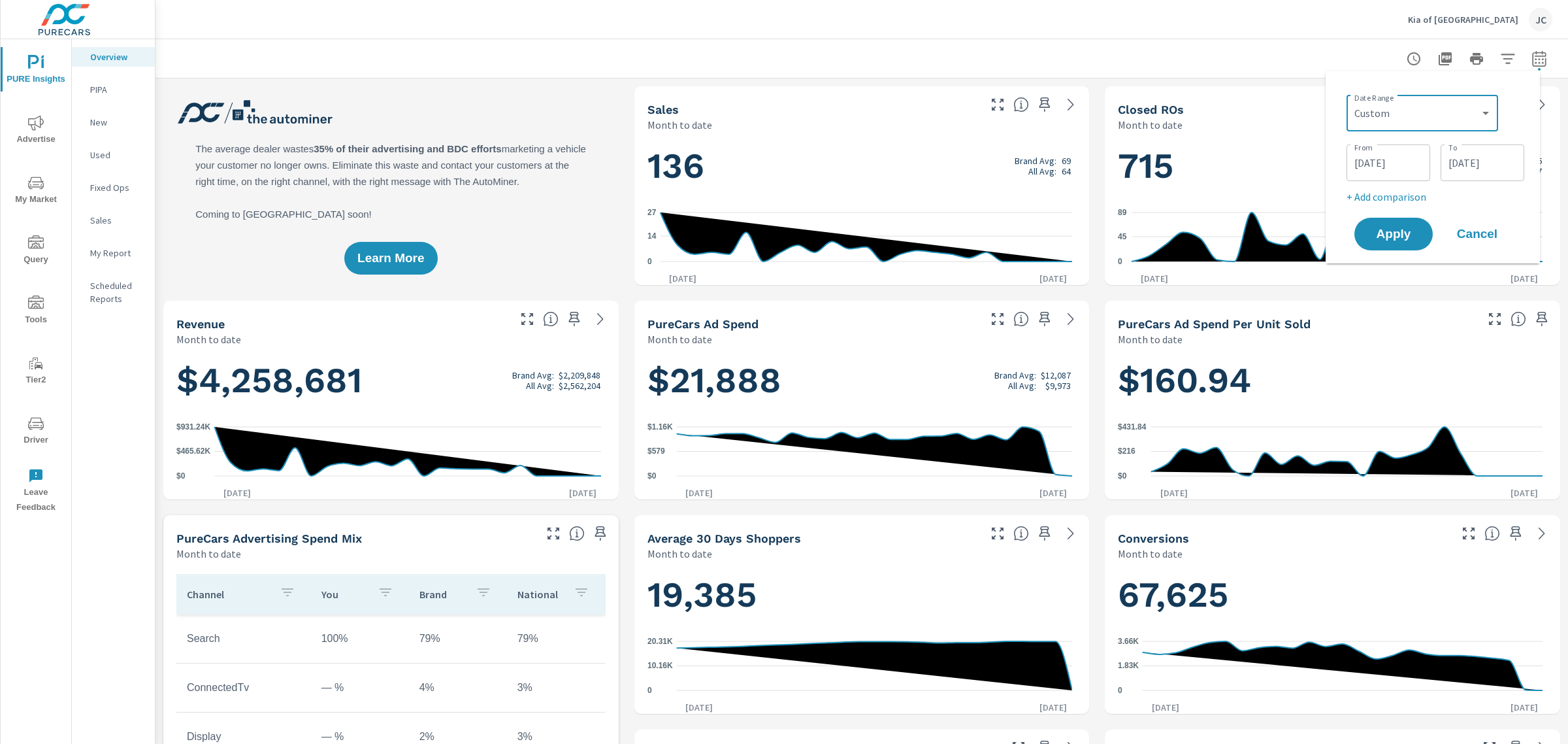
click at [1486, 163] on input "09/25/2025" at bounding box center [1483, 163] width 73 height 26
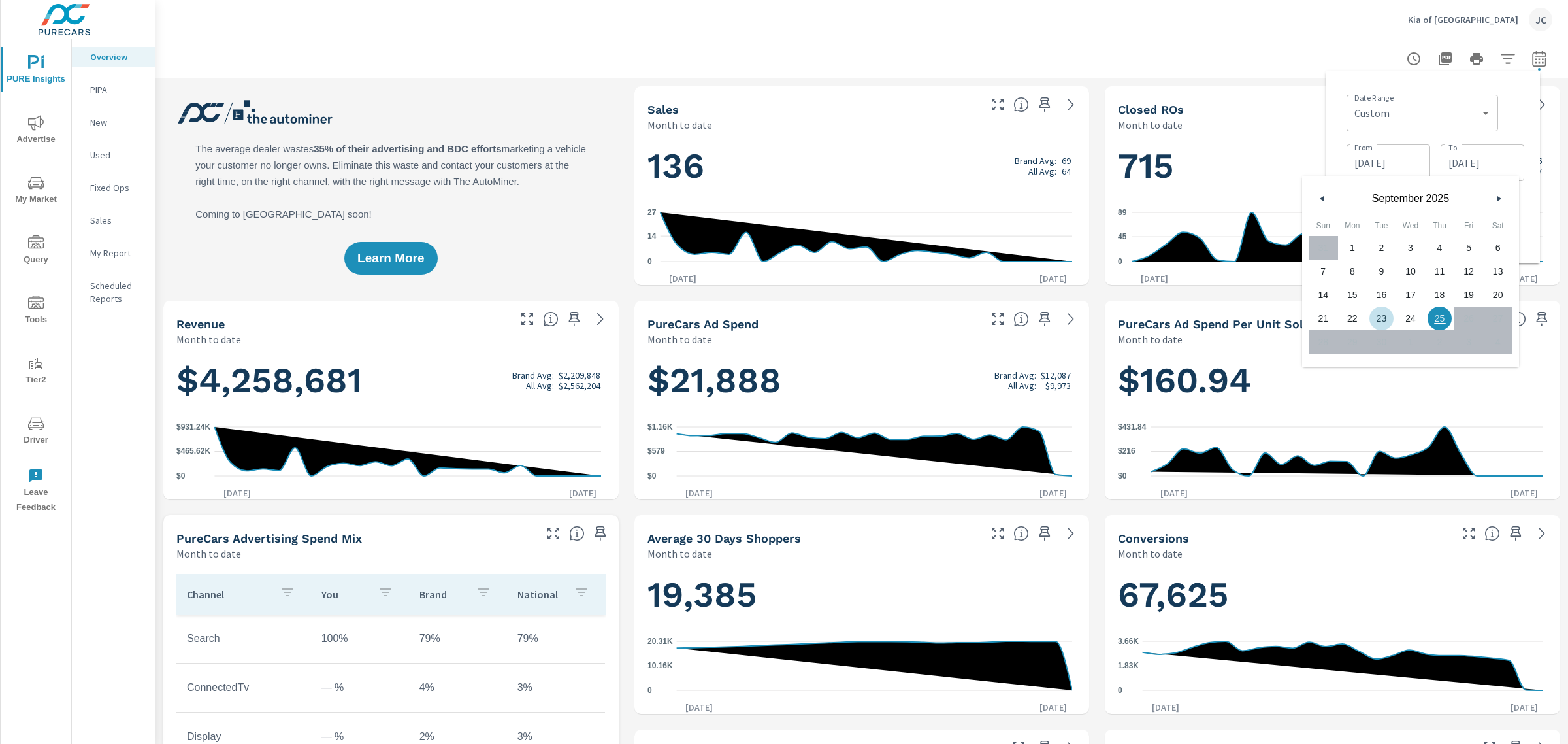
click at [1377, 315] on span "23" at bounding box center [1381, 318] width 29 height 17
type input "09/23/2025"
click at [1519, 112] on div "Date Range Custom Yesterday Last week Last 7 days Last 14 days Last 30 days Las…" at bounding box center [1435, 112] width 178 height 45
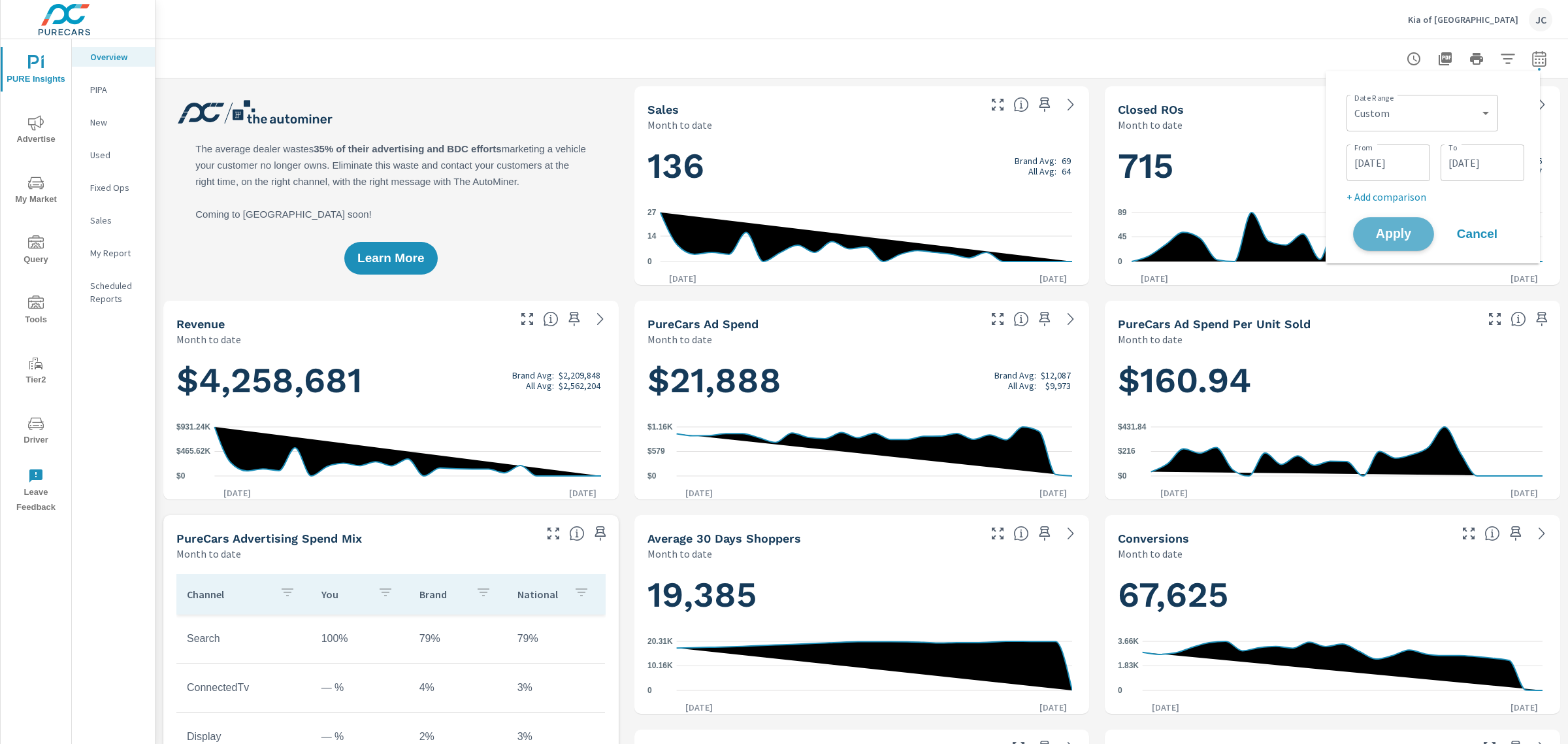
click at [1395, 236] on span "Apply" at bounding box center [1393, 234] width 54 height 12
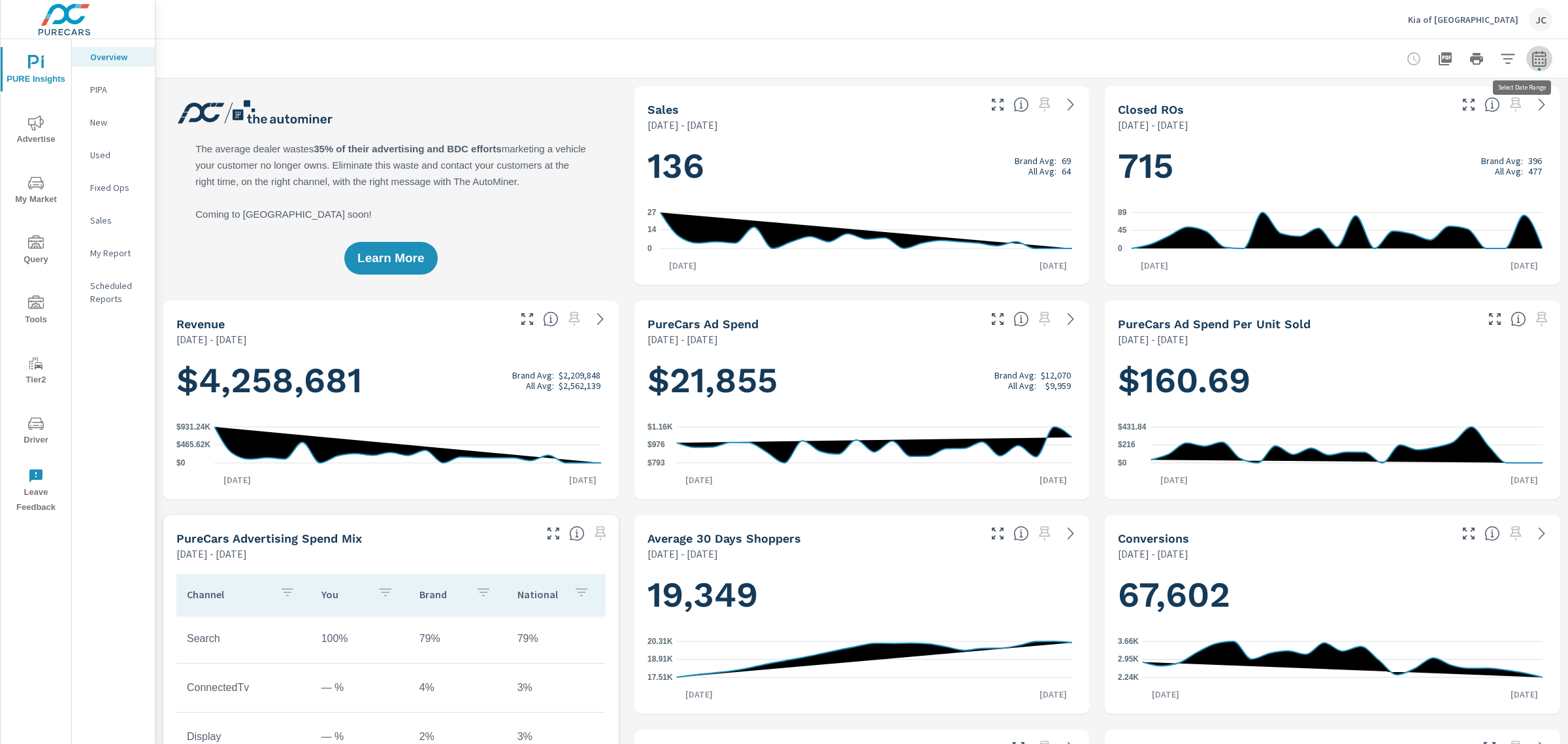
click at [1531, 61] on icon "button" at bounding box center [1539, 58] width 16 height 16
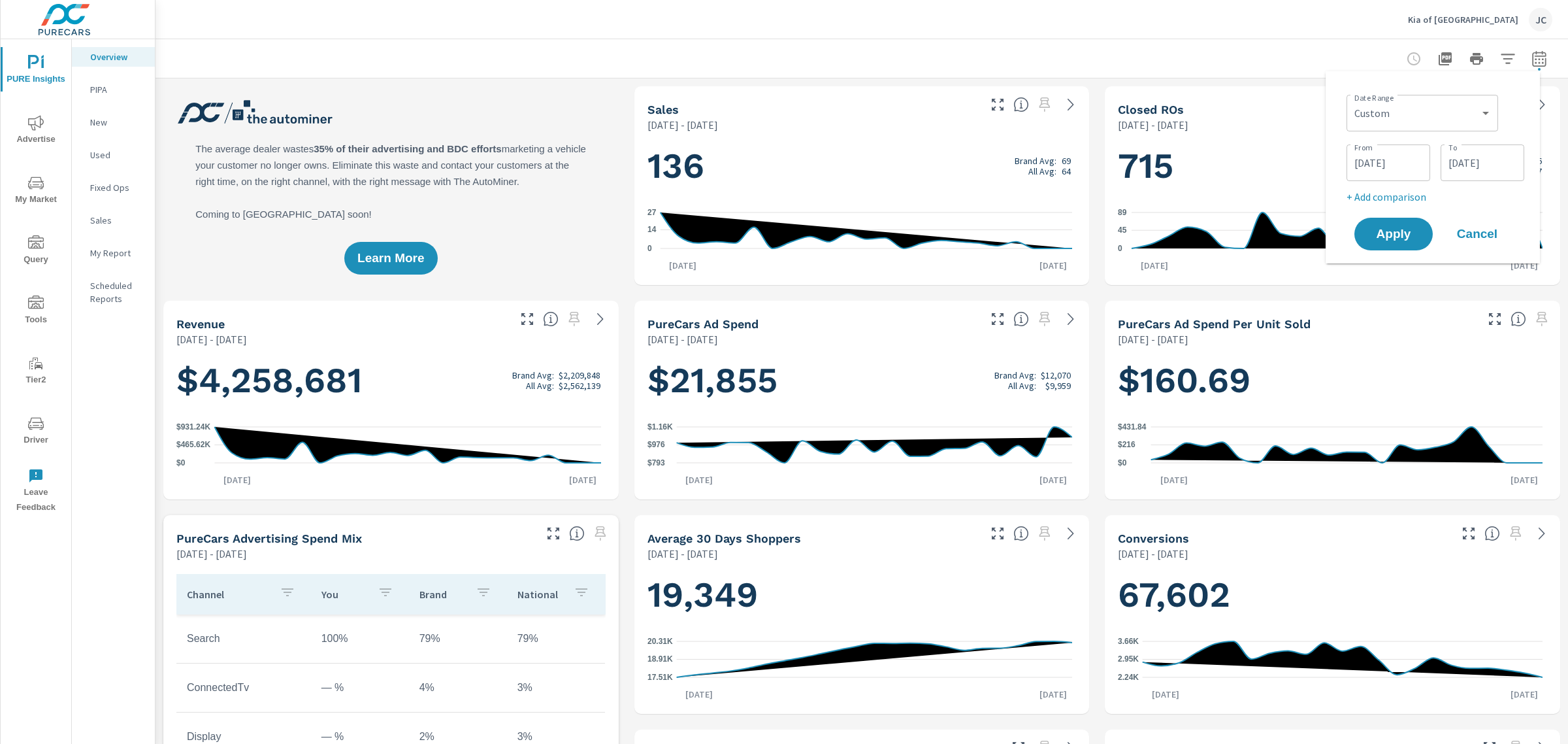
click at [1483, 161] on input "09/23/2025" at bounding box center [1483, 163] width 73 height 26
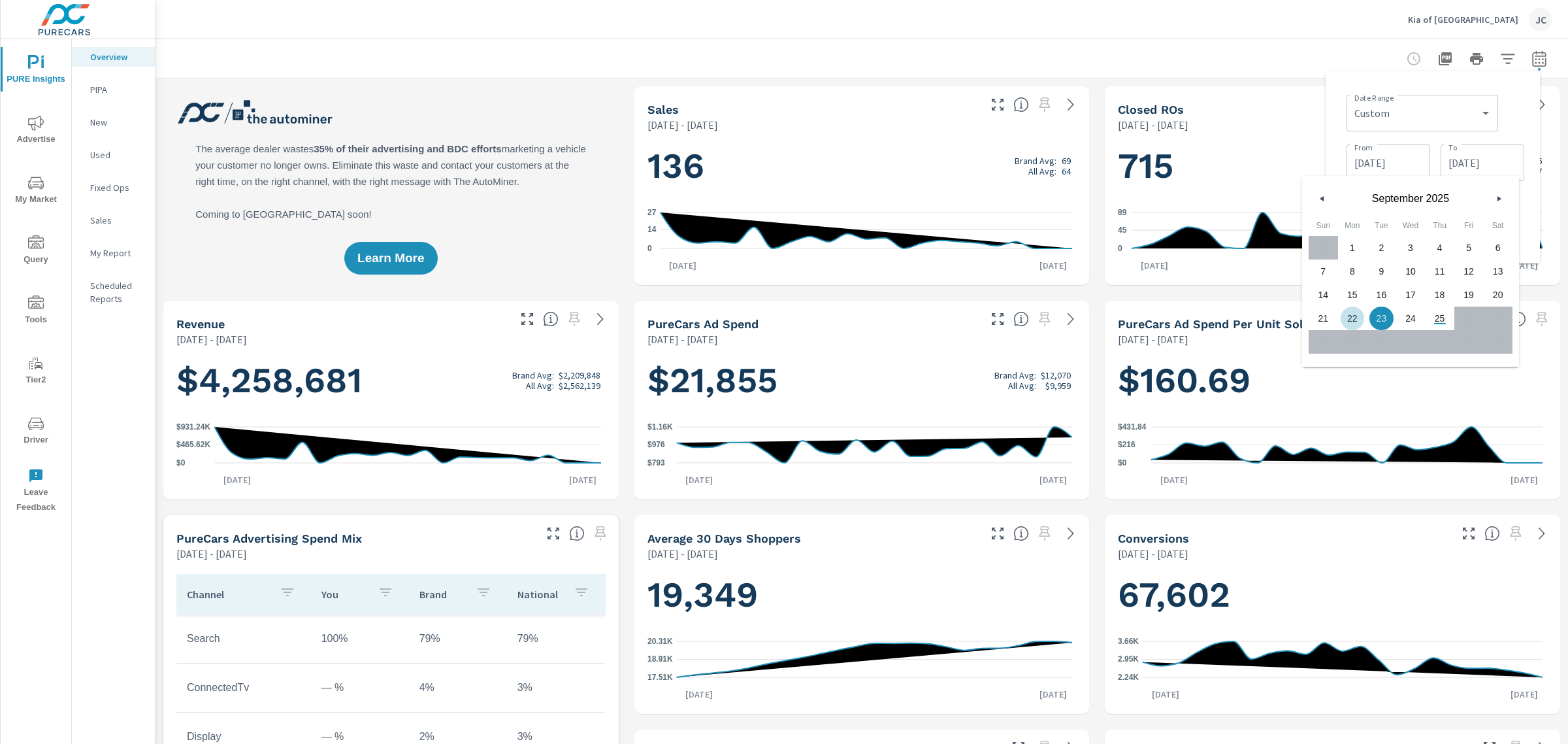
click at [1356, 317] on span "22" at bounding box center [1352, 318] width 29 height 17
type input "09/22/2025"
click at [1329, 65] on div at bounding box center [861, 58] width 1381 height 39
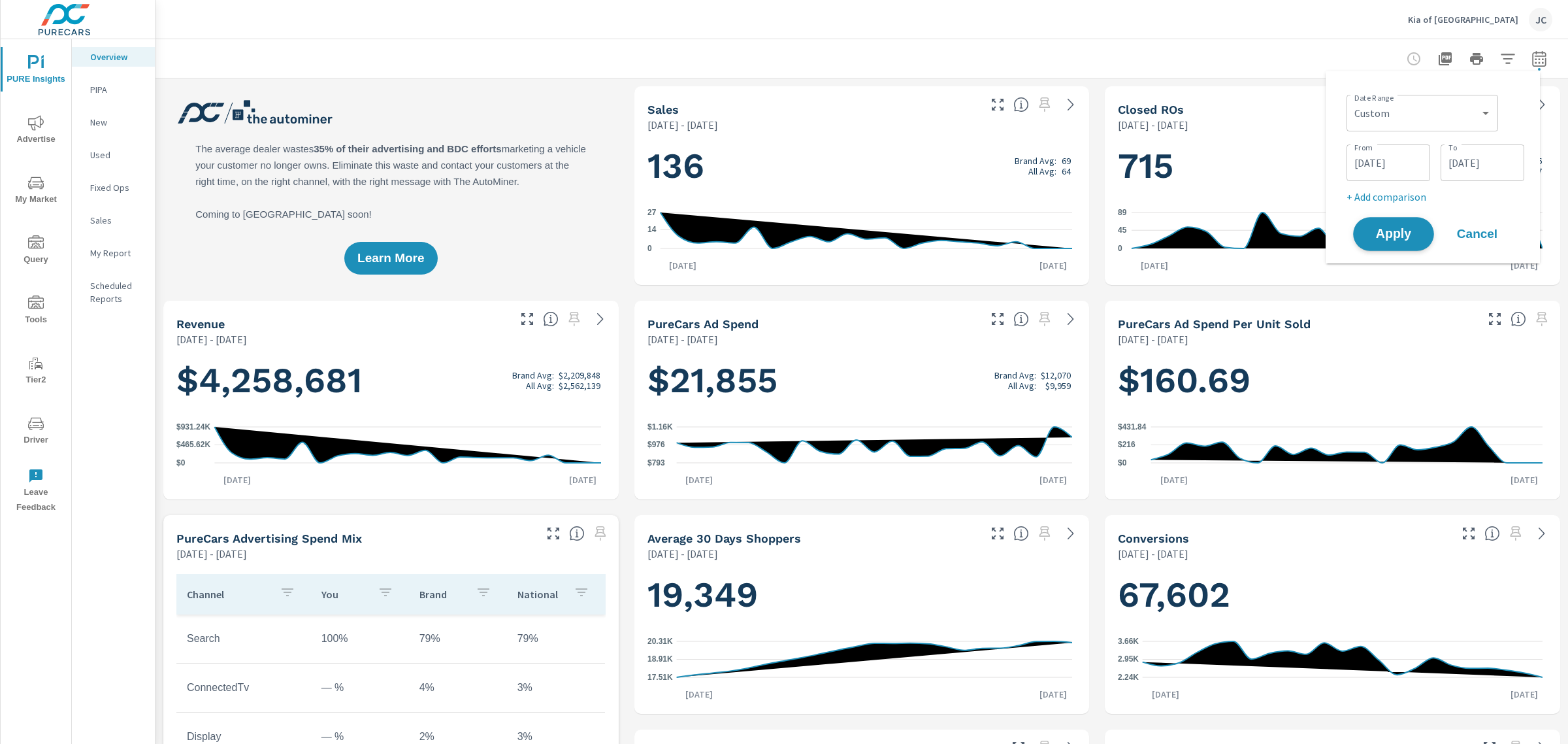
click at [1410, 231] on span "Apply" at bounding box center [1393, 234] width 54 height 12
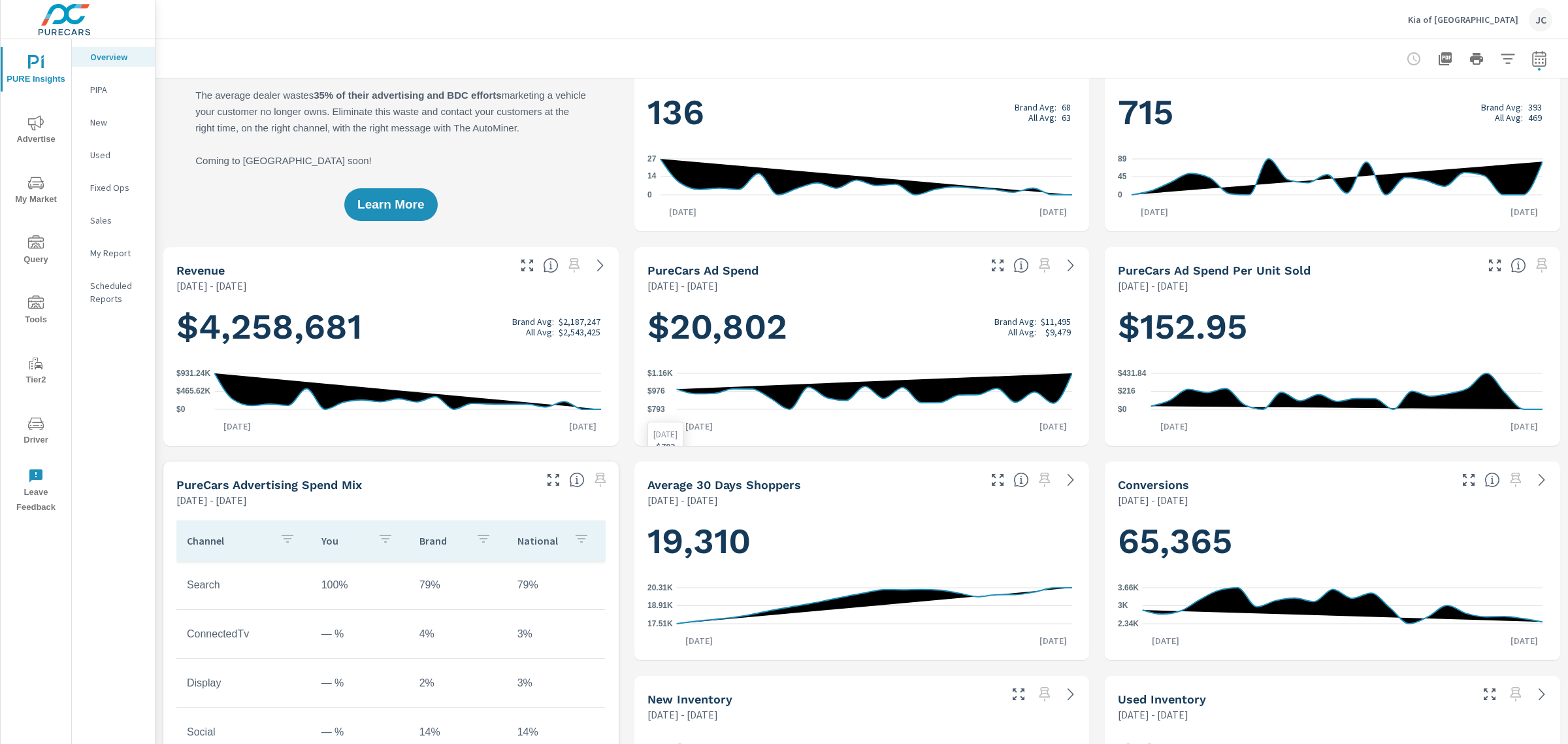
scroll to position [163, 0]
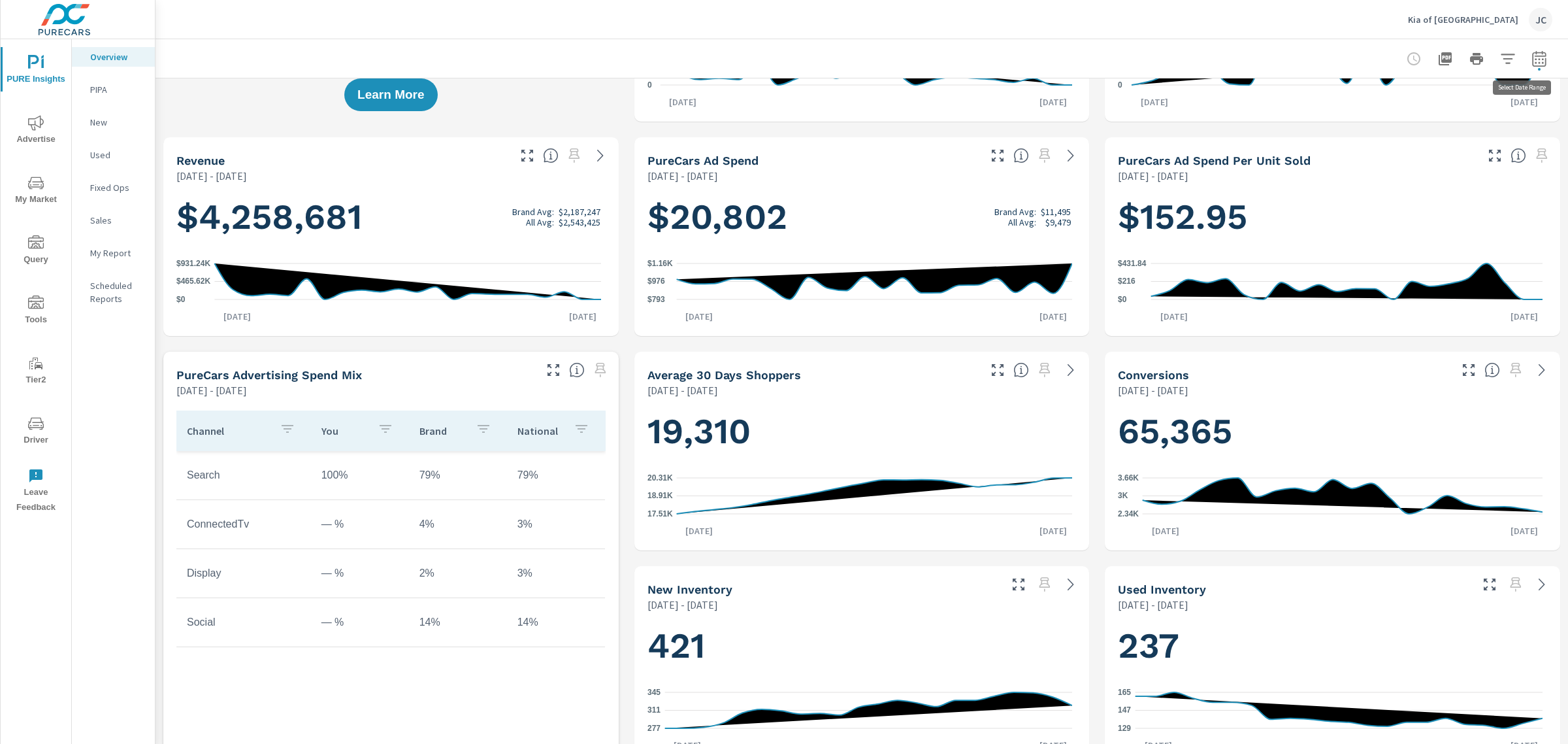
click at [1531, 56] on icon "button" at bounding box center [1539, 58] width 16 height 16
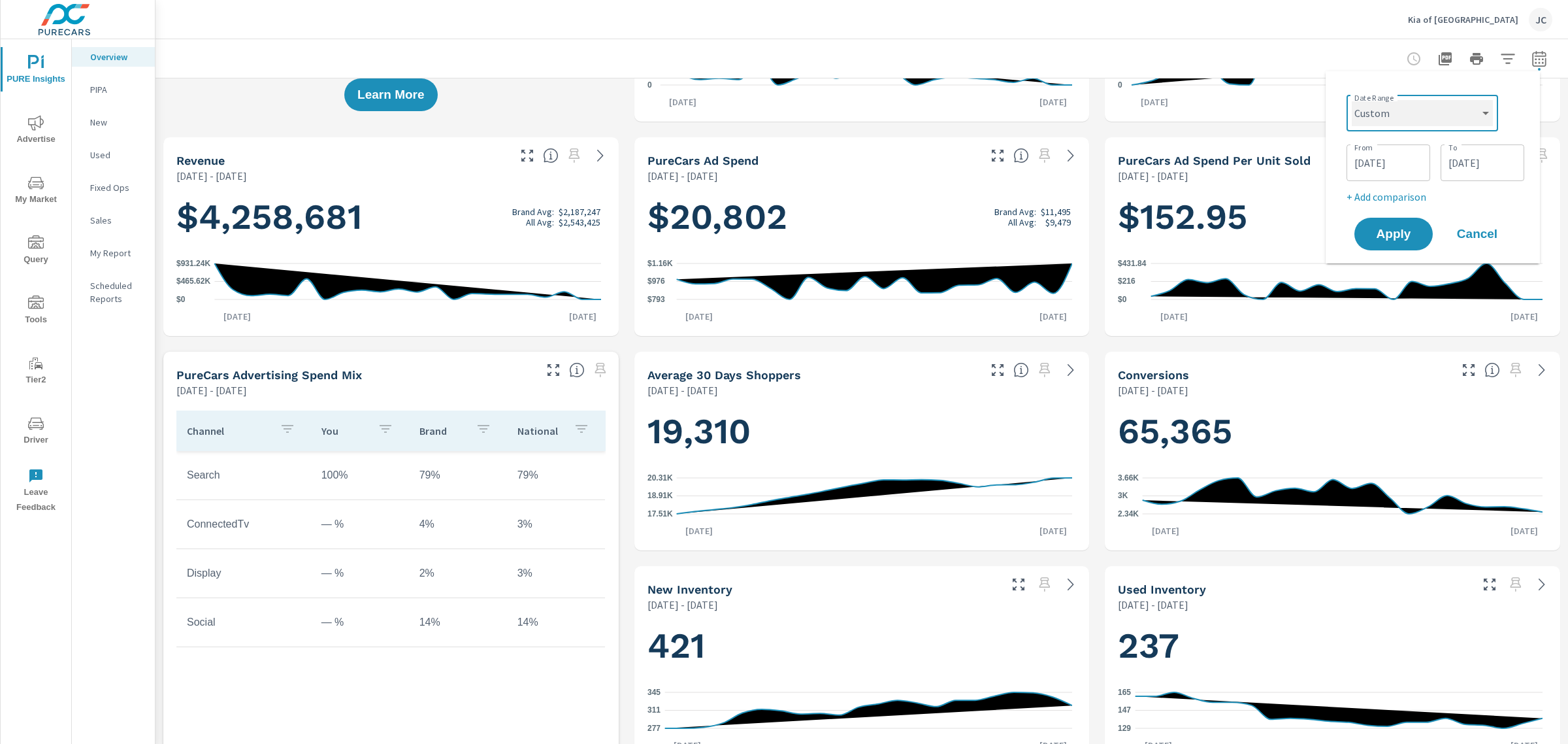
click at [1487, 115] on select "Custom Yesterday Last week Last 7 days Last 14 days Last 30 days Last 45 days L…" at bounding box center [1422, 113] width 141 height 26
click at [1352, 100] on select "Custom Yesterday Last week Last 7 days Last 14 days Last 30 days Last 45 days L…" at bounding box center [1422, 113] width 141 height 26
click at [1493, 163] on input "09/22/2025" at bounding box center [1483, 163] width 73 height 26
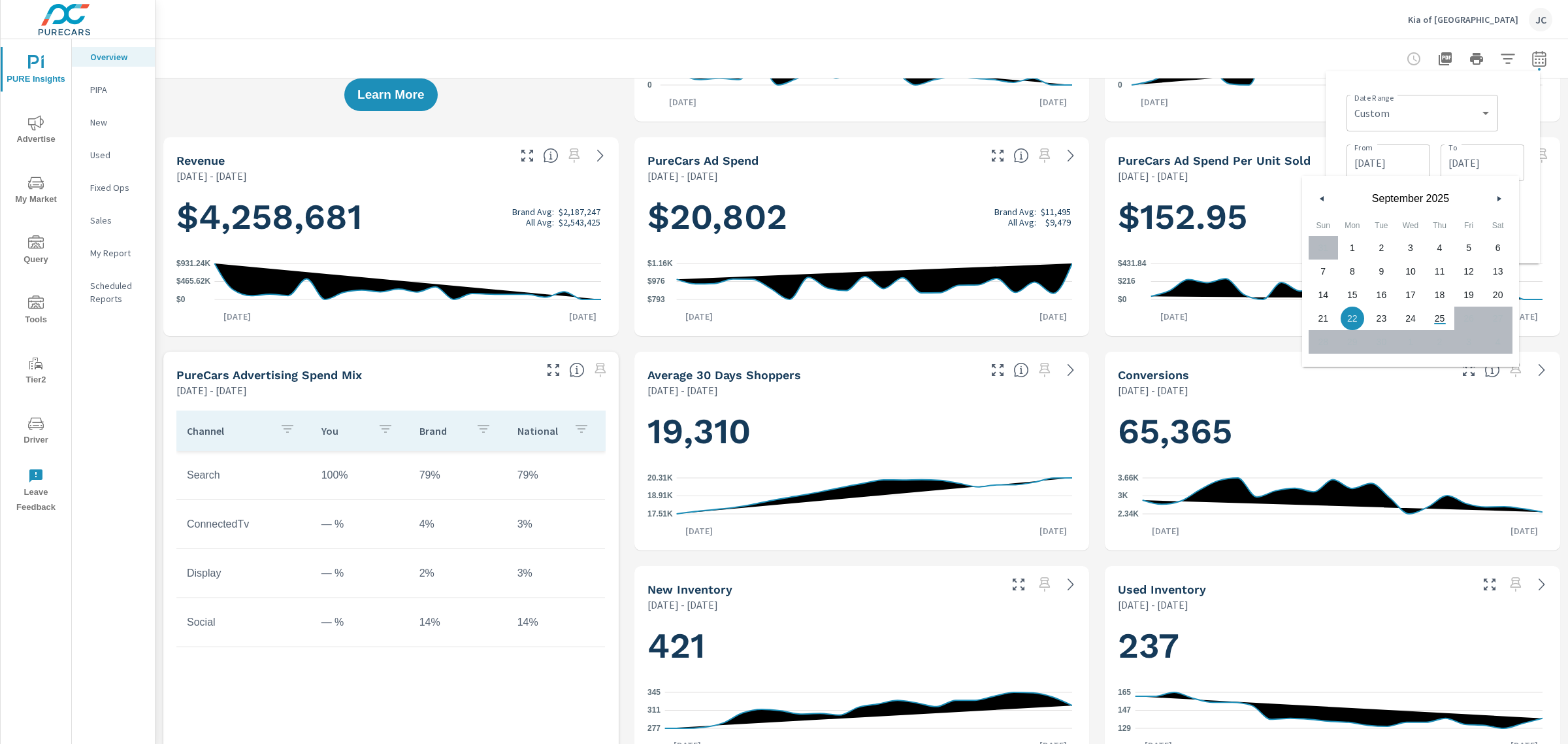
click at [1493, 295] on span "20" at bounding box center [1497, 294] width 29 height 17
type input "09/20/2025"
click at [1529, 97] on div "Date Range Custom Yesterday Last week Last 7 days Last 14 days Last 30 days Las…" at bounding box center [1432, 167] width 193 height 171
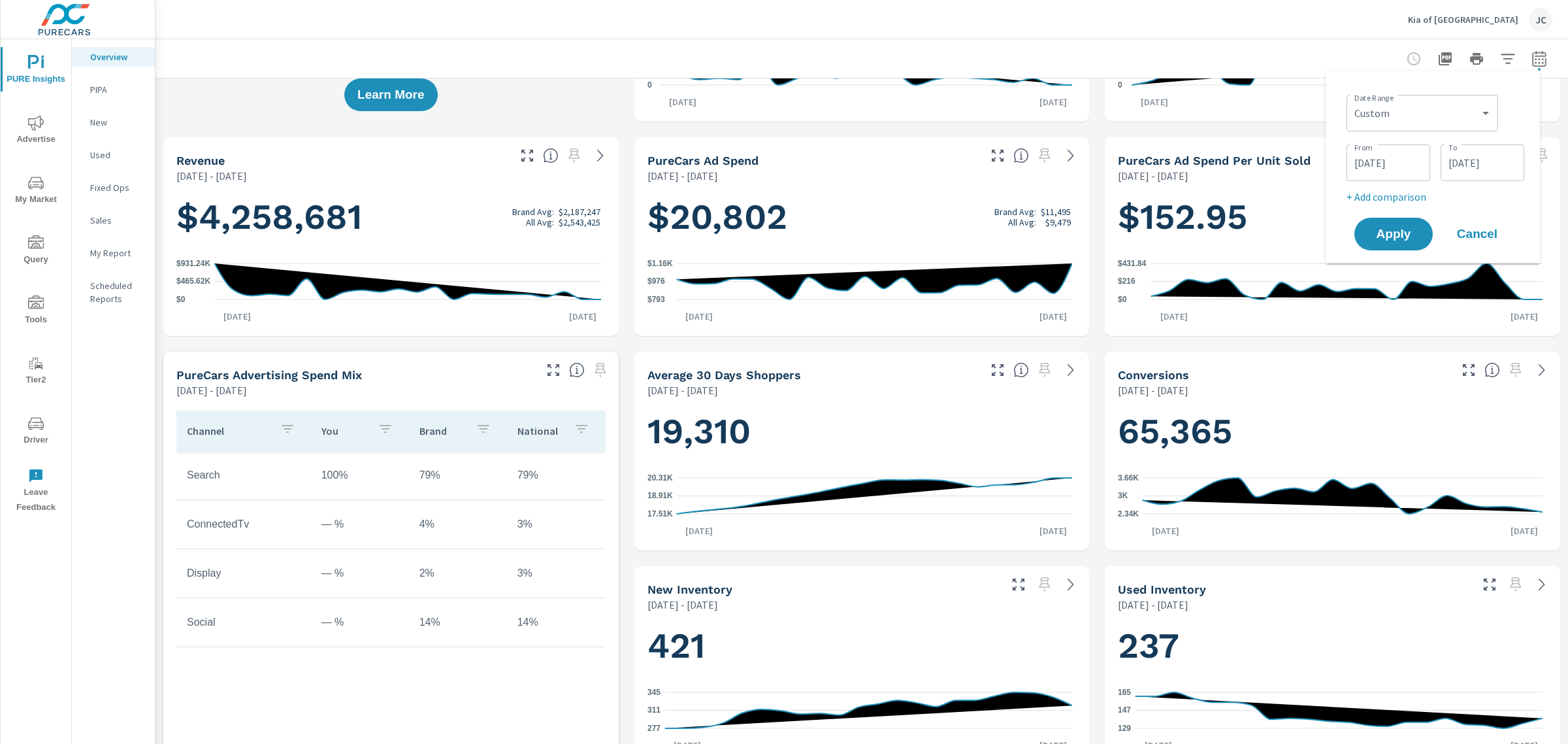
click at [1400, 195] on p "+ Add comparison" at bounding box center [1435, 197] width 178 height 16
select select "Previous period"
click at [1390, 288] on div "Apply Cancel" at bounding box center [1435, 271] width 167 height 38
click at [1392, 271] on span "Apply" at bounding box center [1393, 271] width 54 height 12
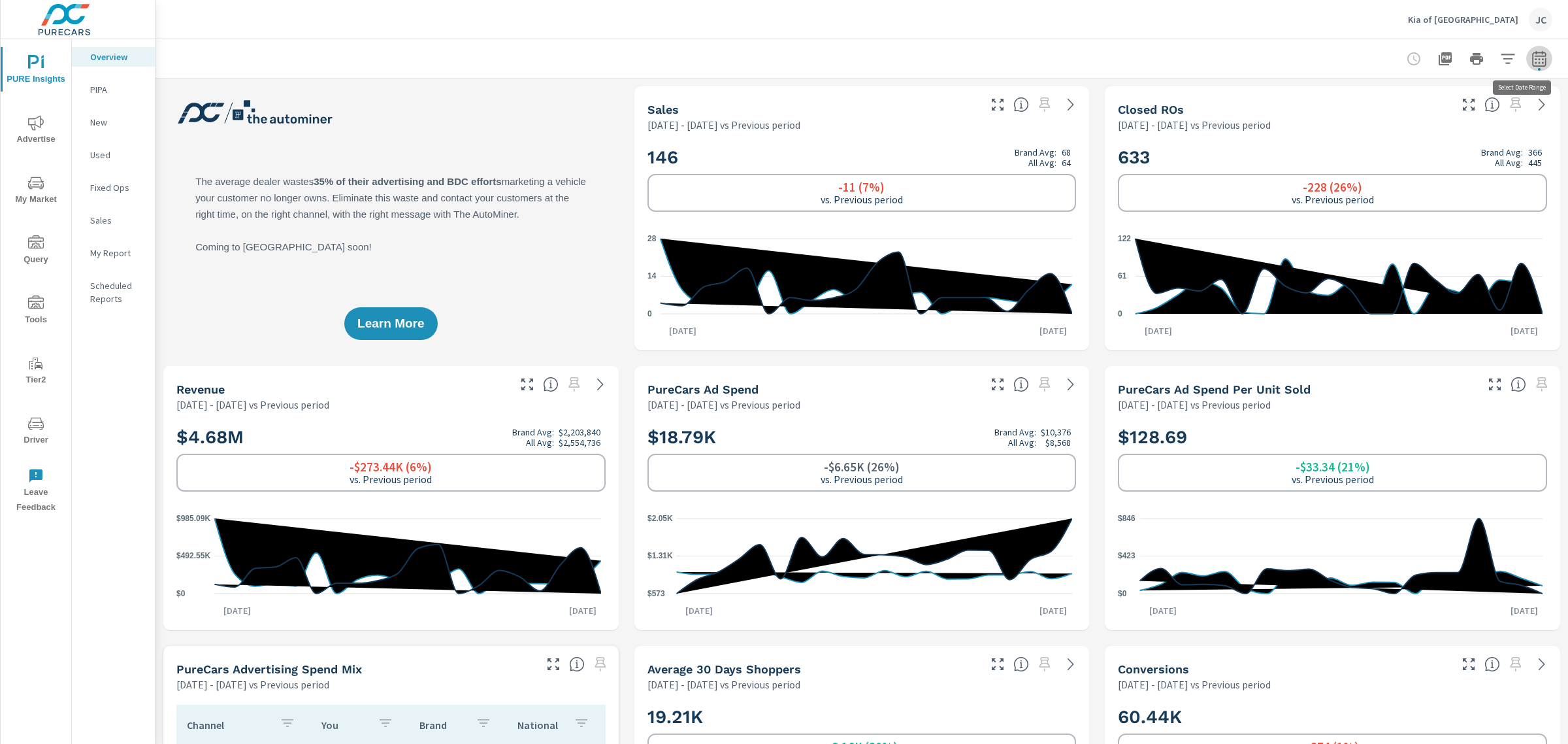
click at [1532, 65] on icon "button" at bounding box center [1539, 58] width 14 height 16
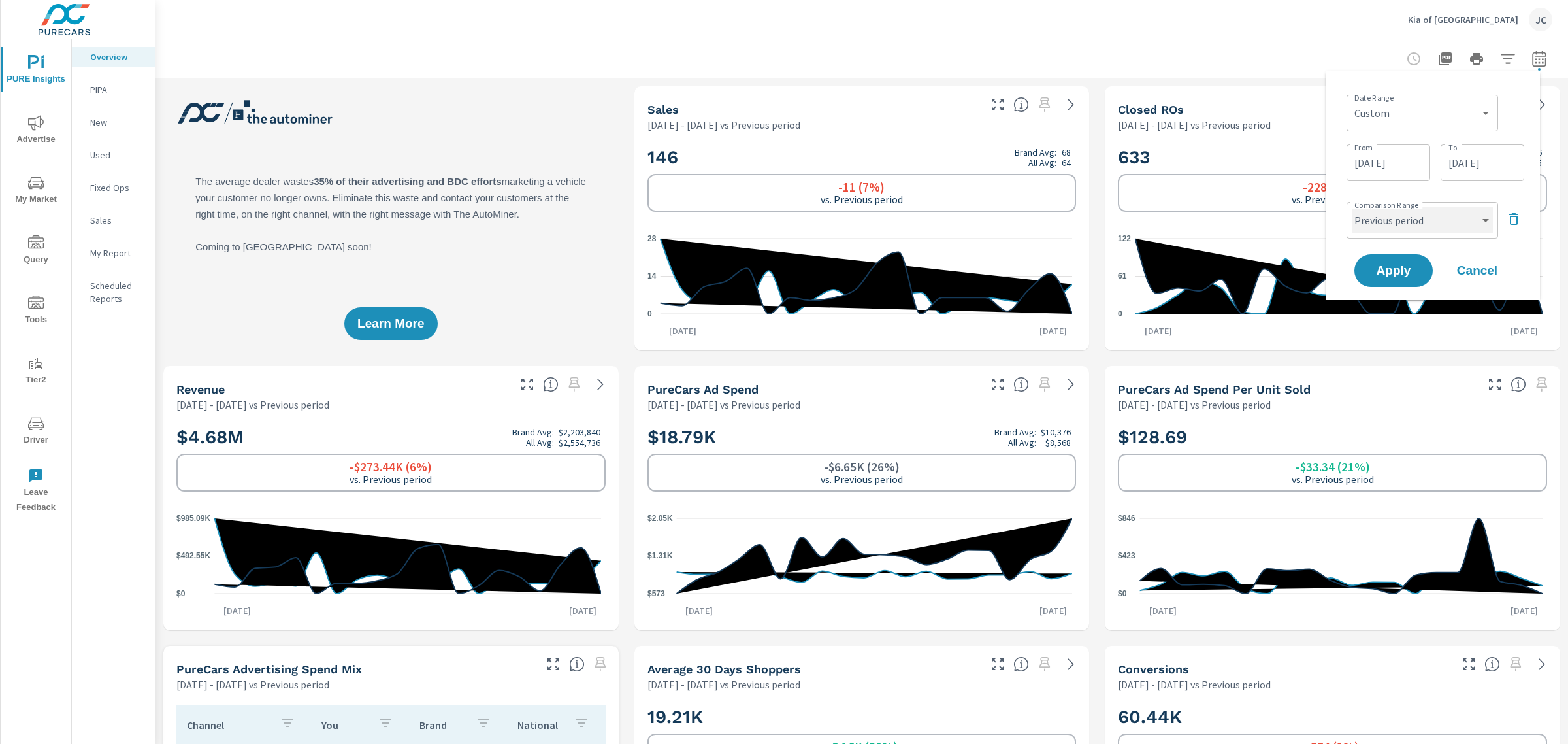
click at [1482, 220] on select "Custom Previous period Previous month Previous year" at bounding box center [1422, 220] width 141 height 26
click at [1352, 207] on select "Custom Previous period Previous month Previous year" at bounding box center [1422, 220] width 141 height 26
select select "Previous month"
click at [1403, 271] on span "Apply" at bounding box center [1393, 271] width 54 height 12
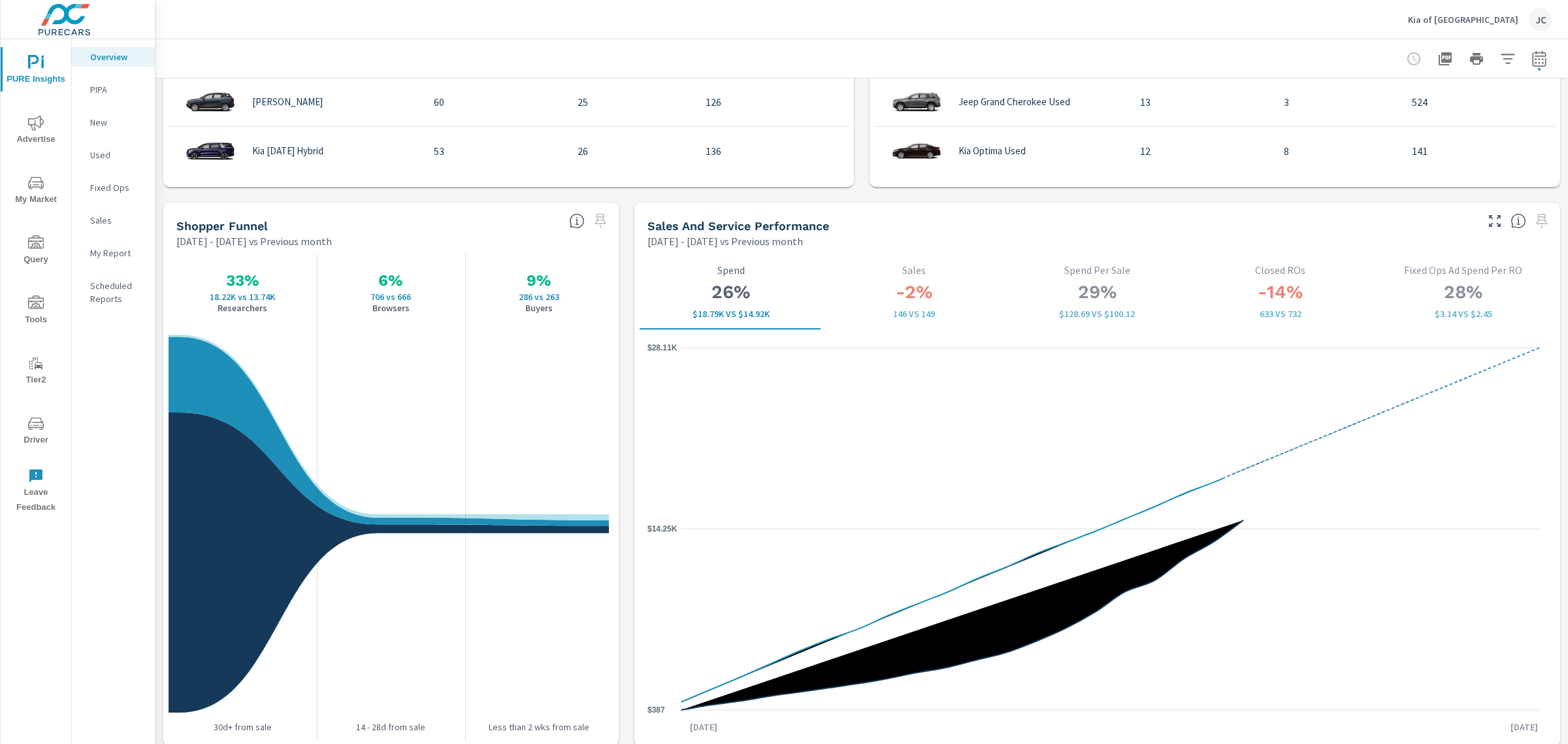
scroll to position [1716, 0]
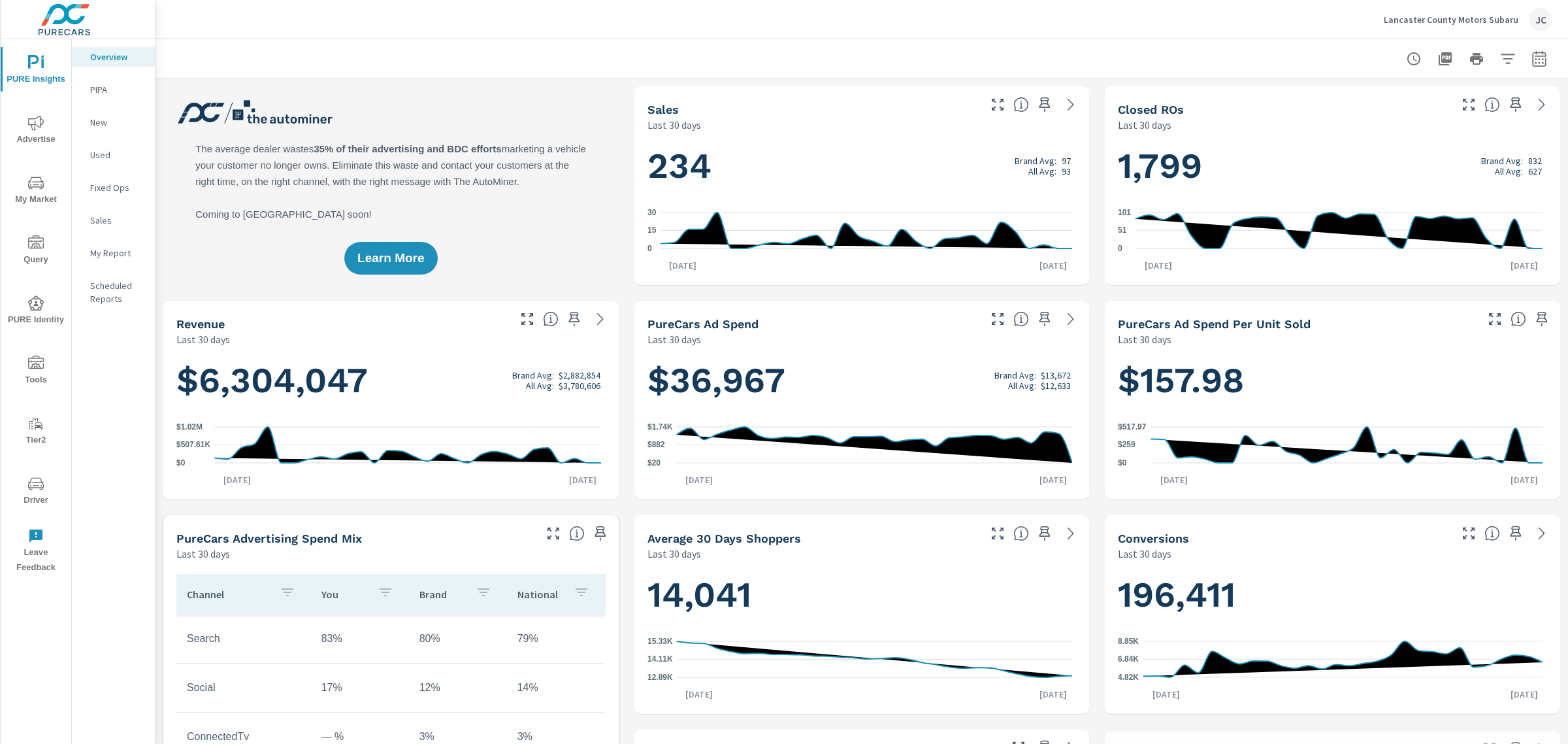
scroll to position [539, 0]
click at [34, 203] on span "My Market" at bounding box center [36, 191] width 63 height 32
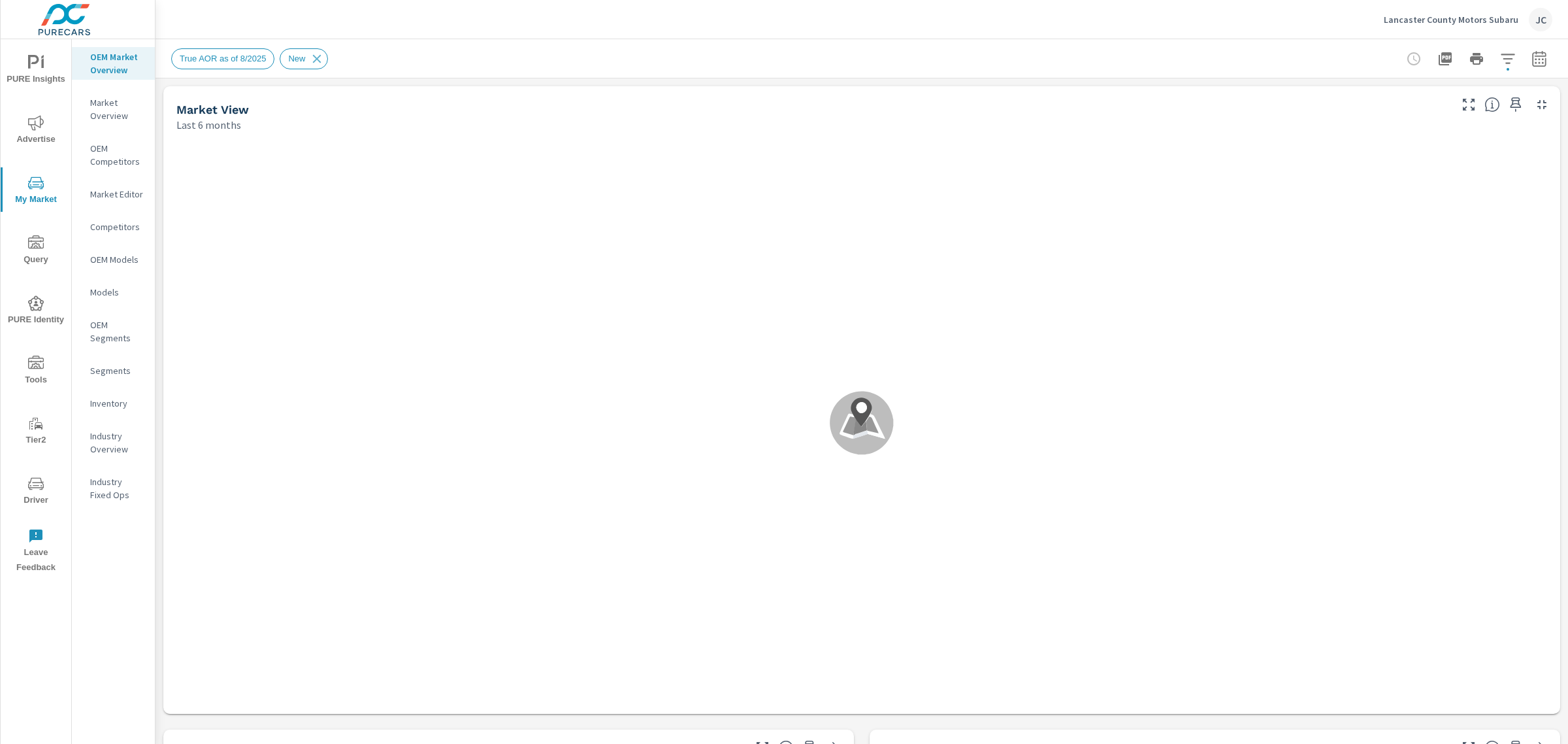
scroll to position [1754, 0]
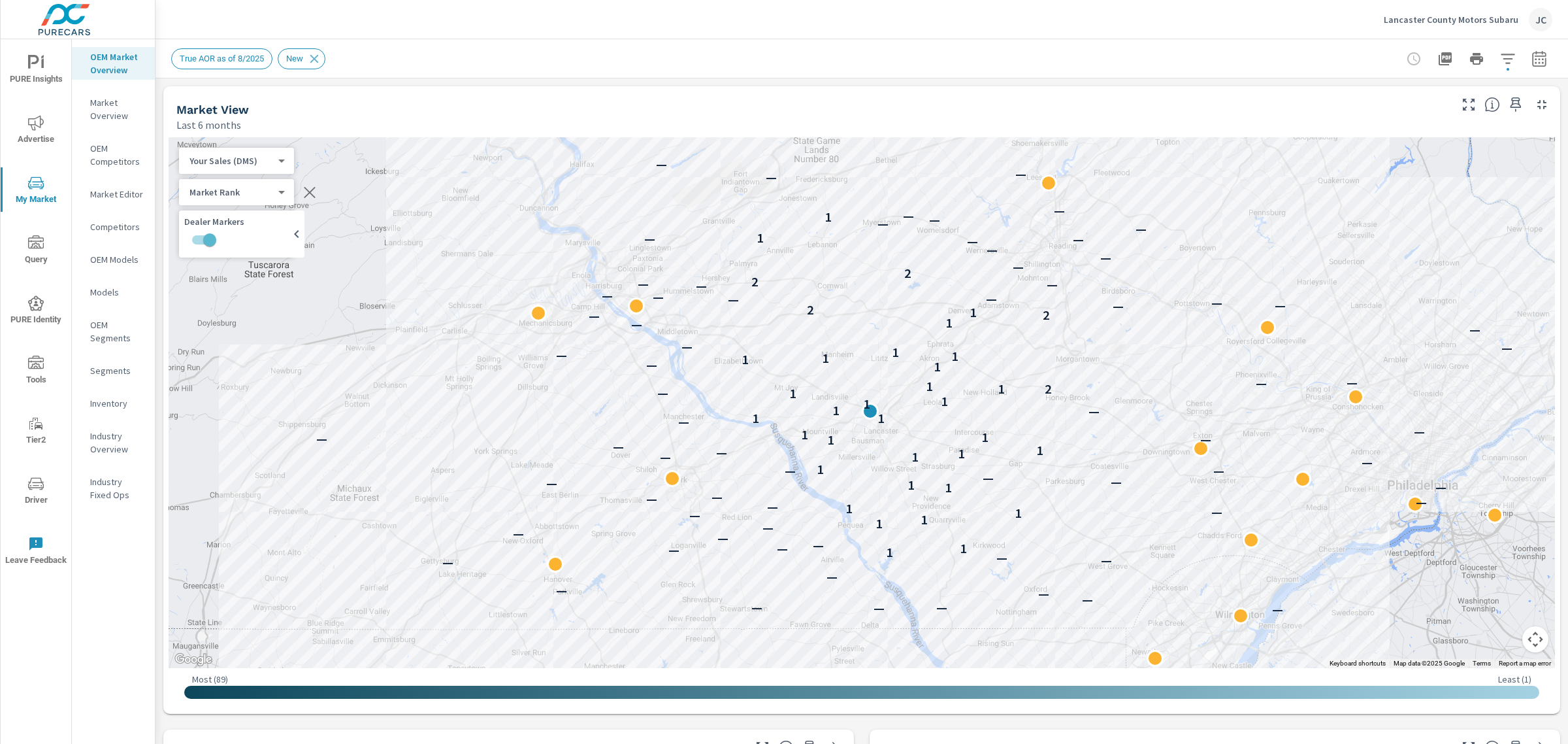
click at [273, 188] on body "PURE Insights Advertise My Market Query PURE Identity Tools Tier2 Driver Leave …" at bounding box center [784, 372] width 1568 height 744
click at [355, 82] on div at bounding box center [784, 372] width 1568 height 744
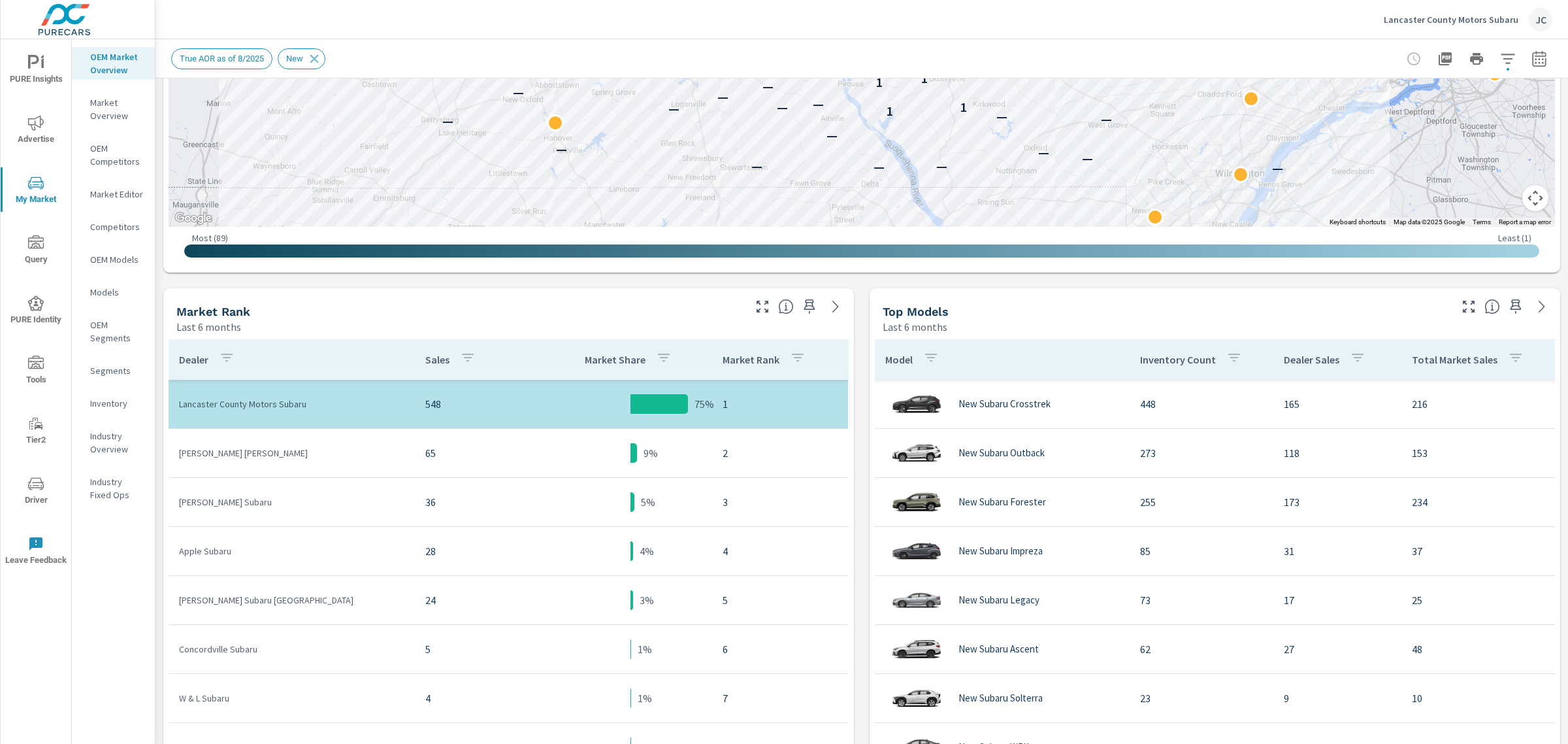
scroll to position [436, 0]
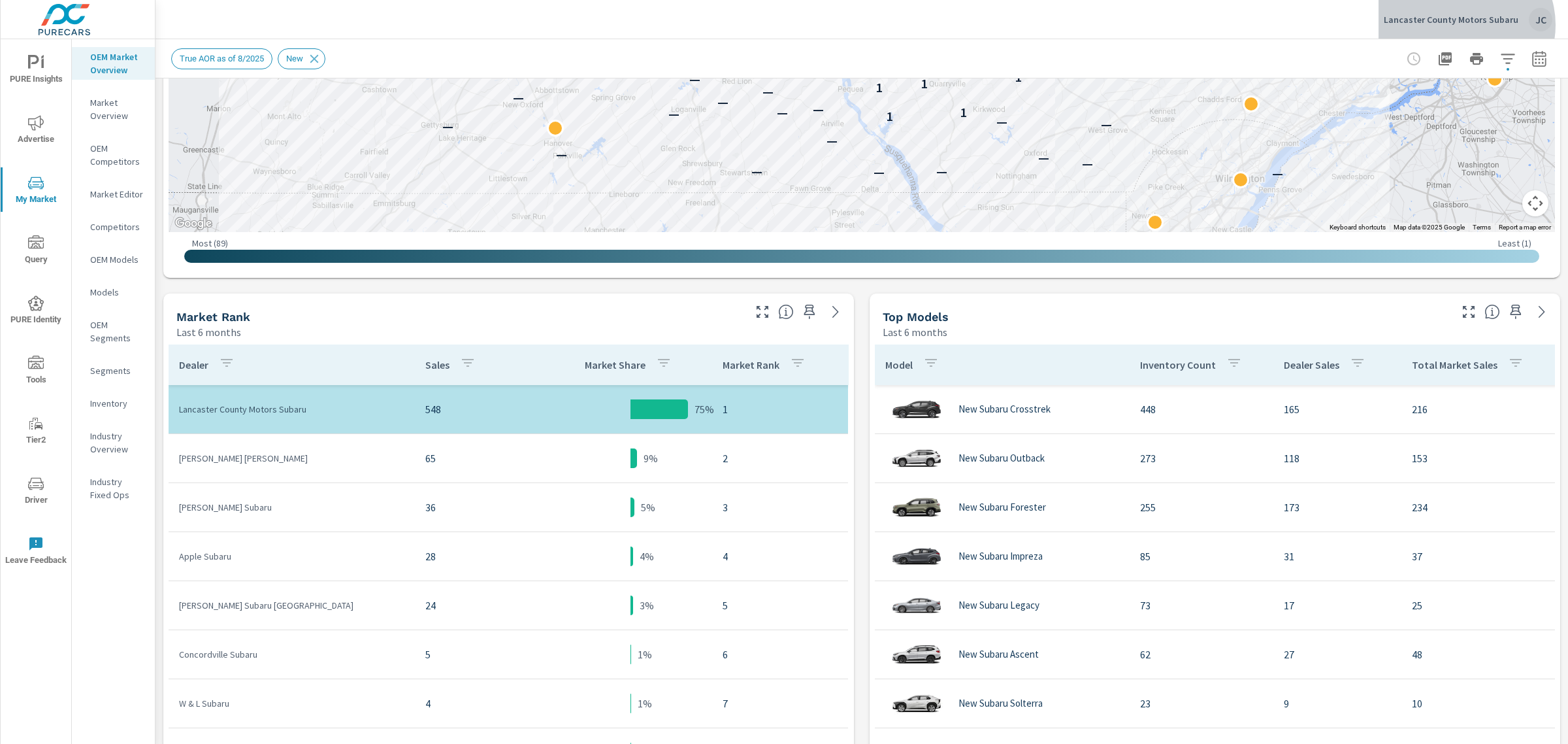
click at [1472, 25] on div "Lancaster County Motors Subaru JC" at bounding box center [1468, 20] width 169 height 24
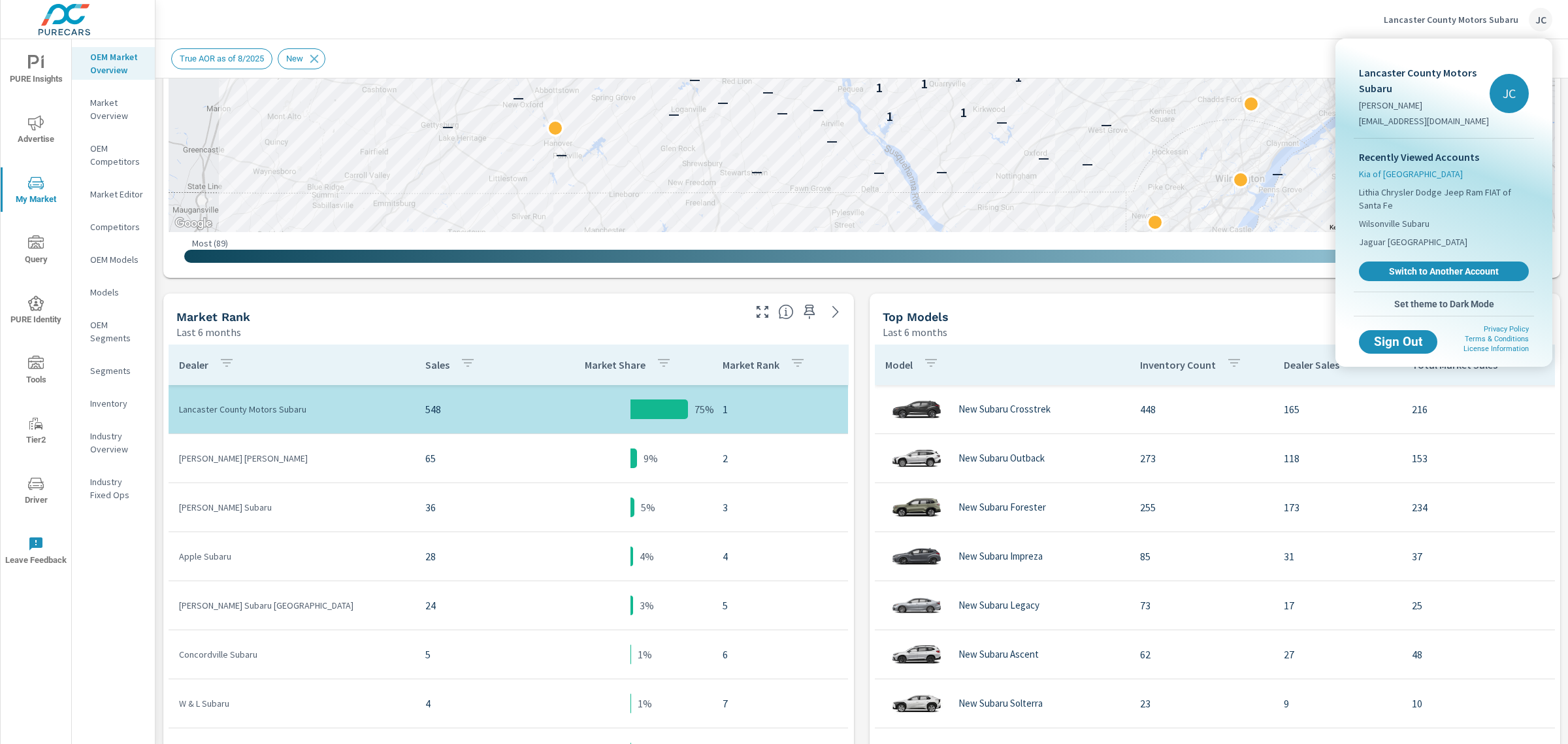
click at [1415, 168] on span "Kia of [GEOGRAPHIC_DATA]" at bounding box center [1411, 174] width 104 height 13
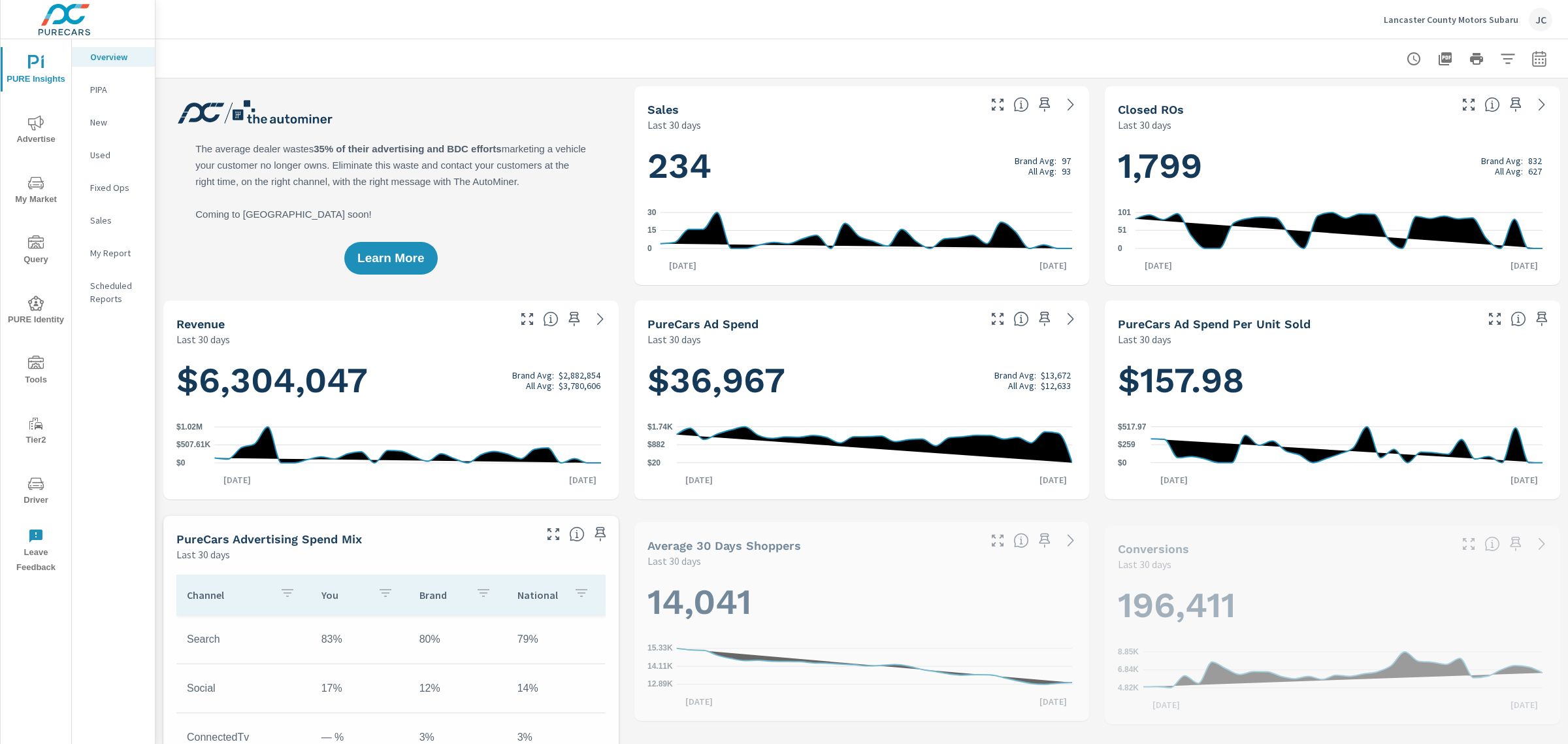
scroll to position [539, 0]
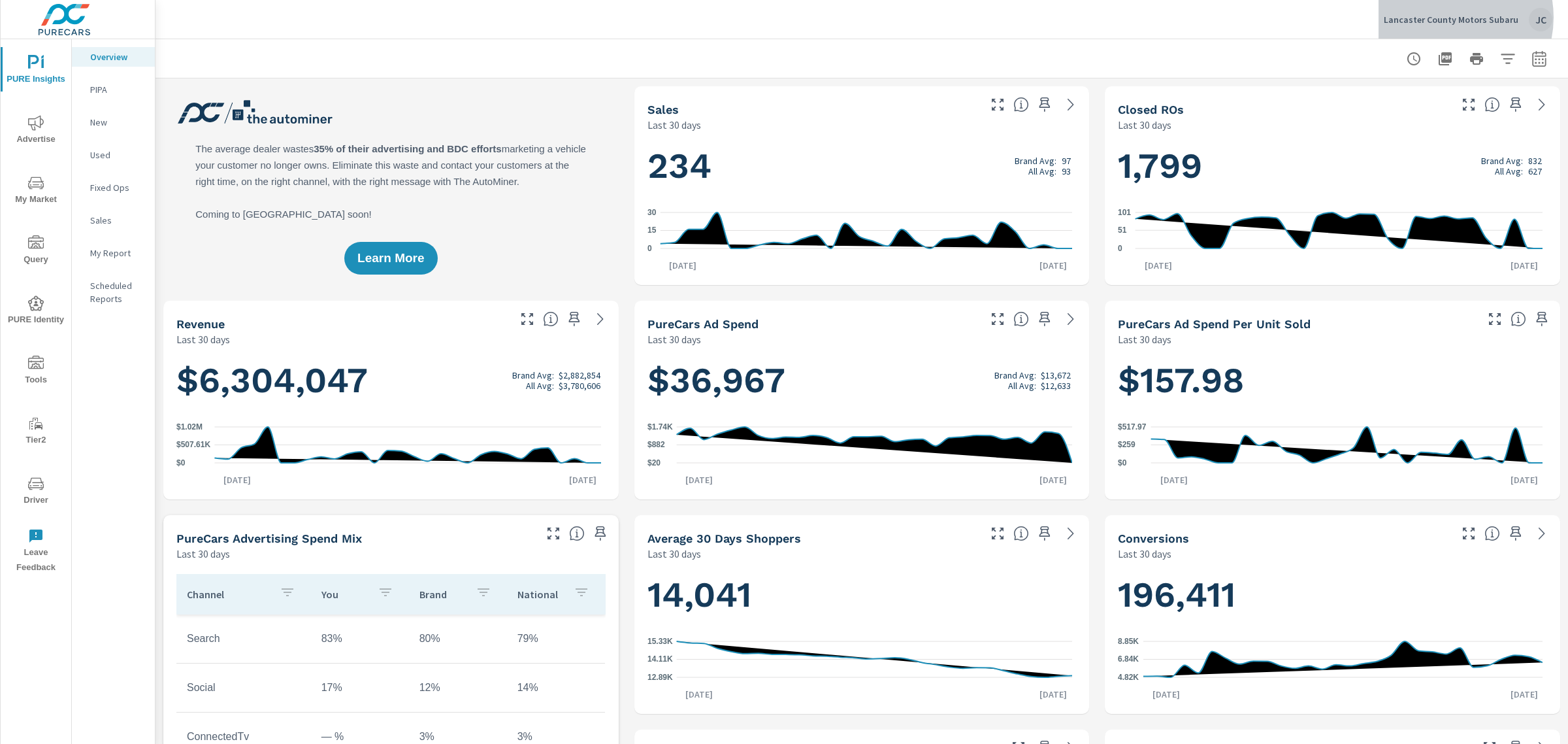
click at [1451, 17] on p "Lancaster County Motors Subaru" at bounding box center [1451, 19] width 135 height 12
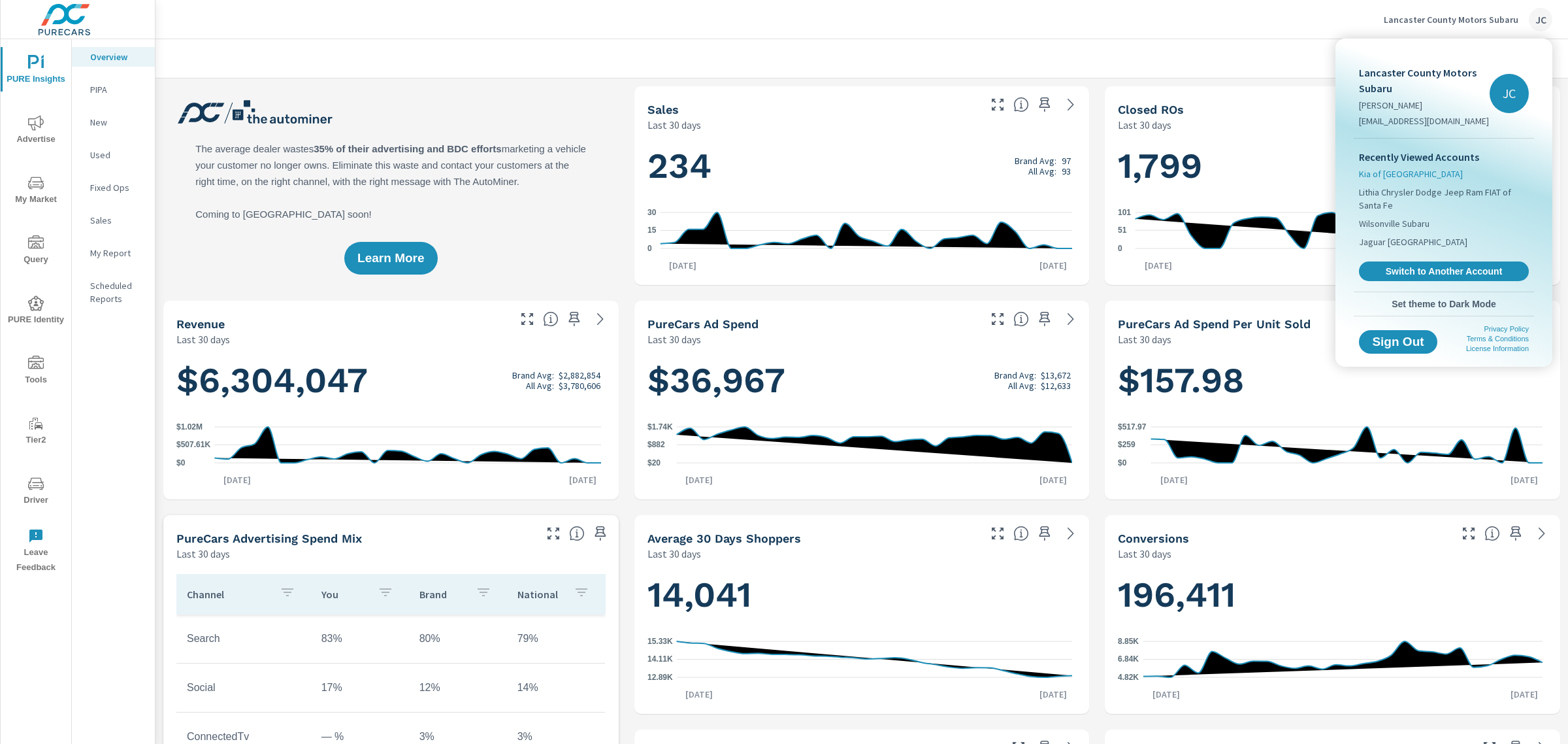
click at [1398, 168] on span "Kia of [GEOGRAPHIC_DATA]" at bounding box center [1411, 174] width 104 height 13
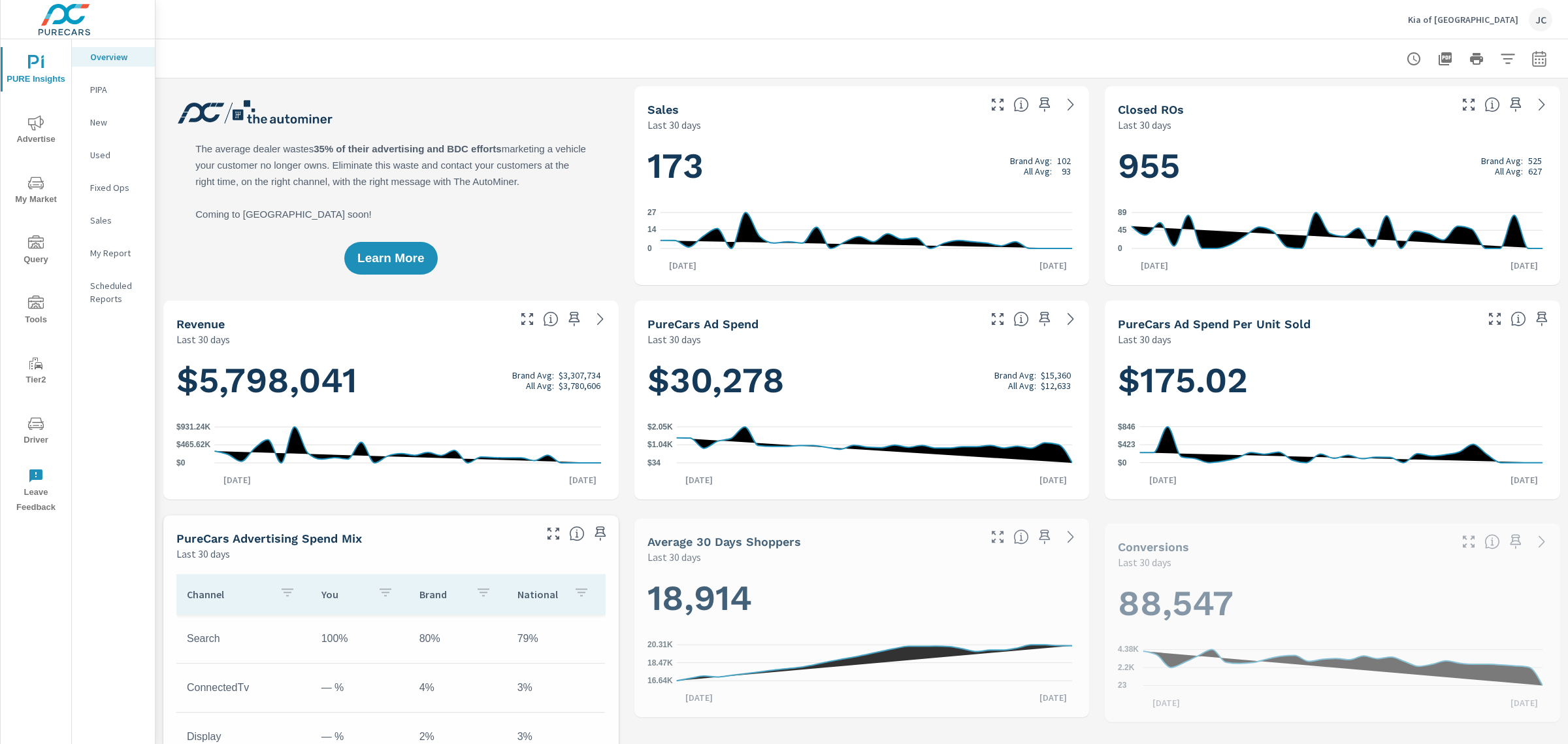
scroll to position [245, 0]
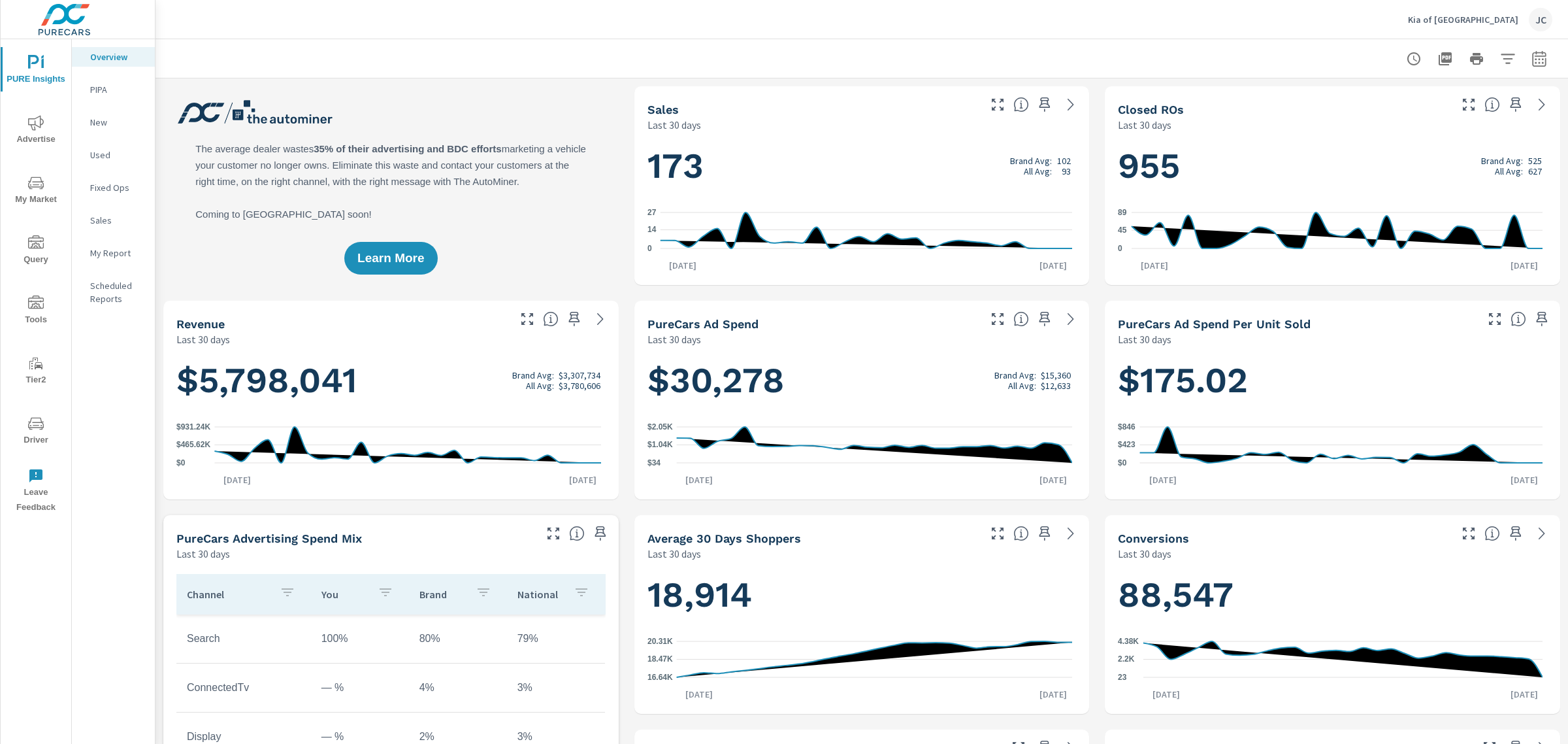
click at [45, 187] on span "My Market" at bounding box center [36, 191] width 63 height 32
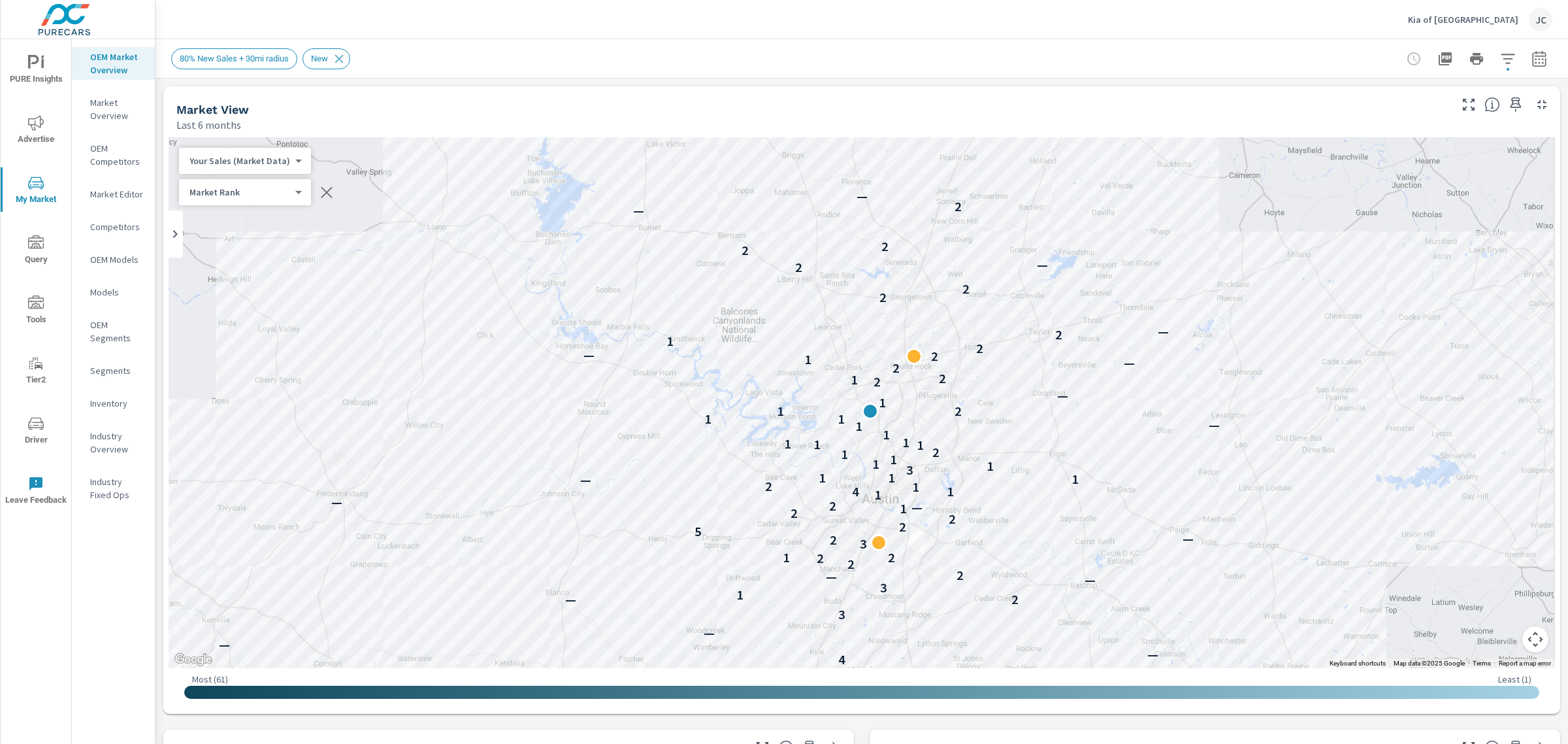
click at [111, 121] on p "Market Overview" at bounding box center [117, 109] width 54 height 26
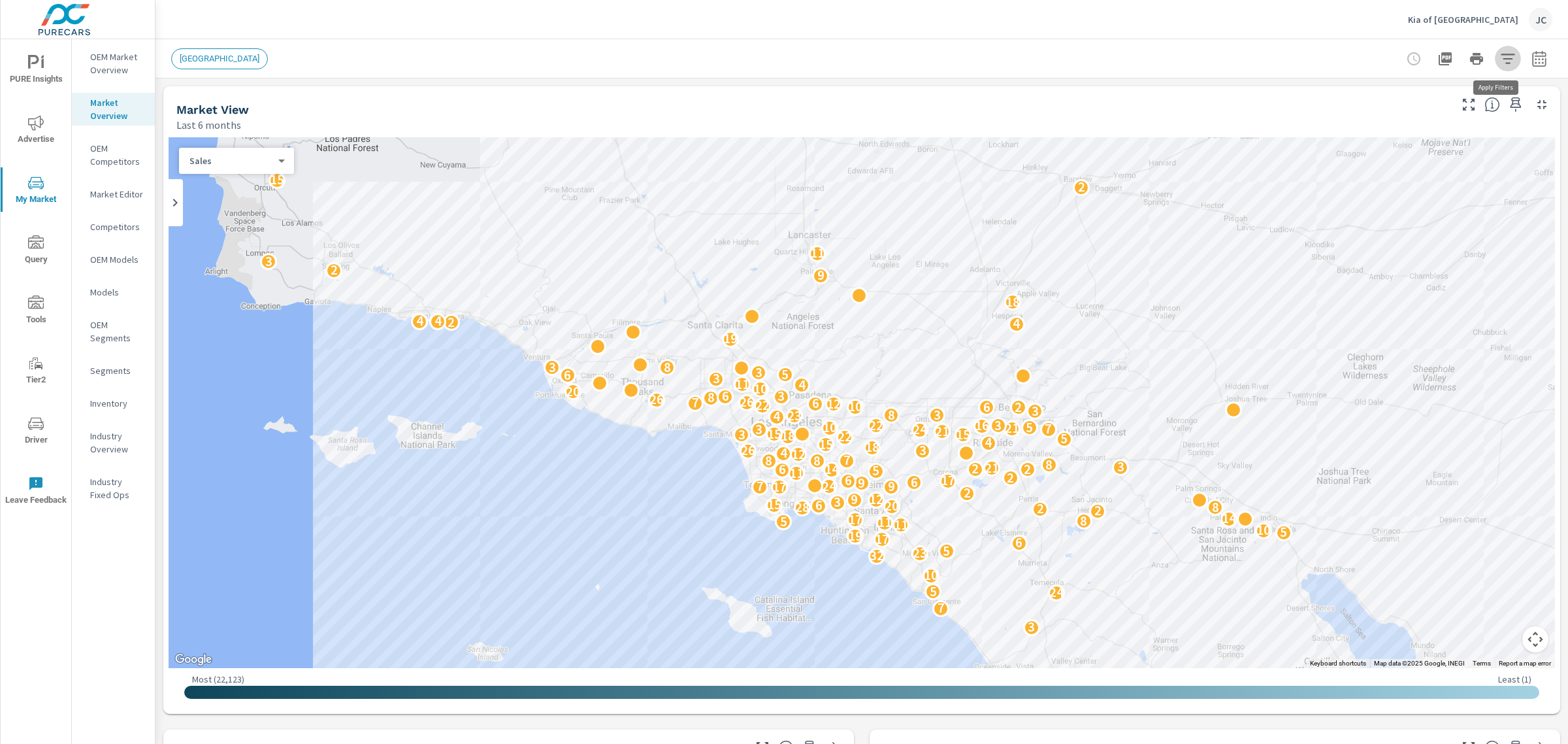
click at [1501, 58] on icon "button" at bounding box center [1508, 58] width 14 height 9
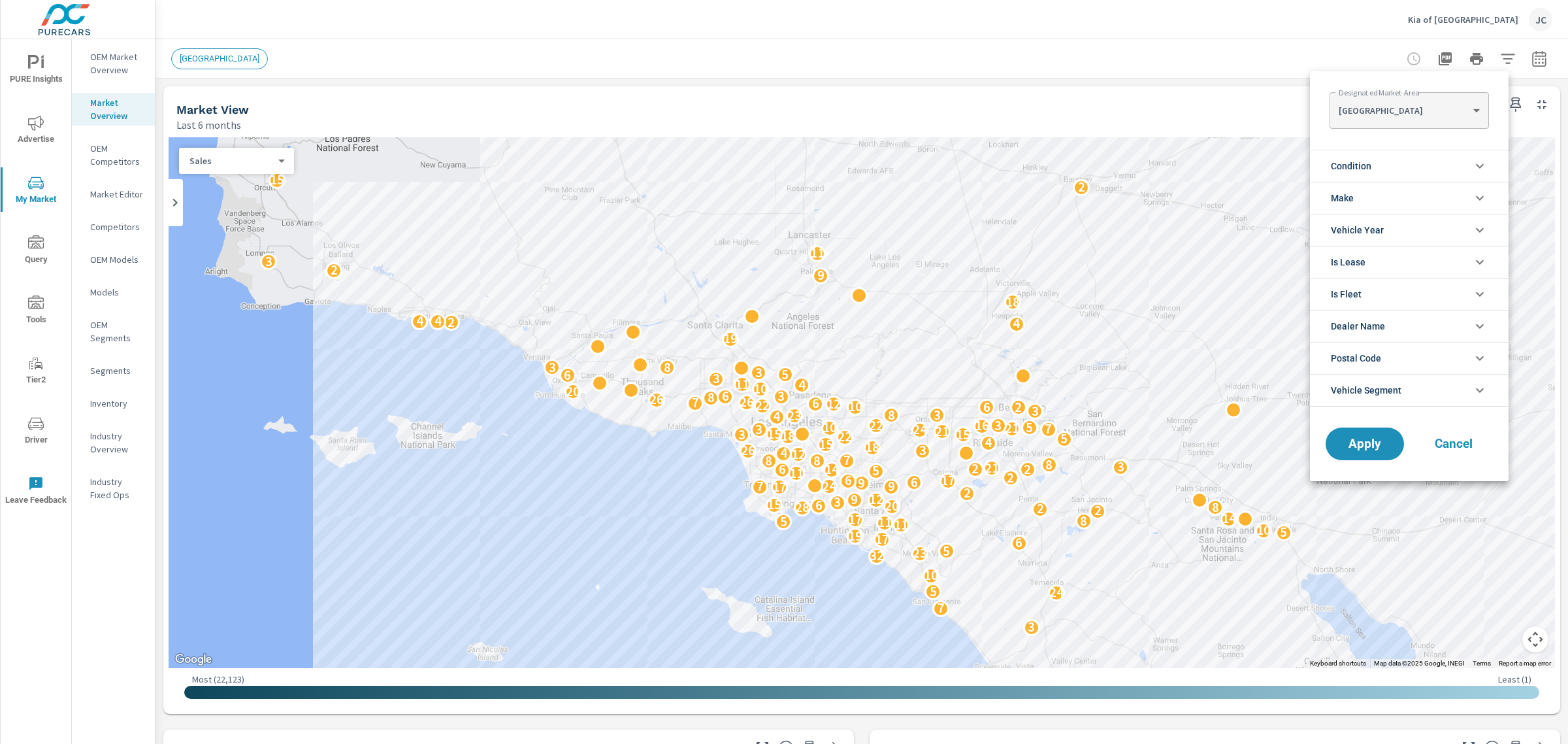
click at [1472, 108] on body "PURE Insights Advertise My Market Query Tools Tier2 Driver Leave Feedback OEM M…" at bounding box center [784, 372] width 1568 height 744
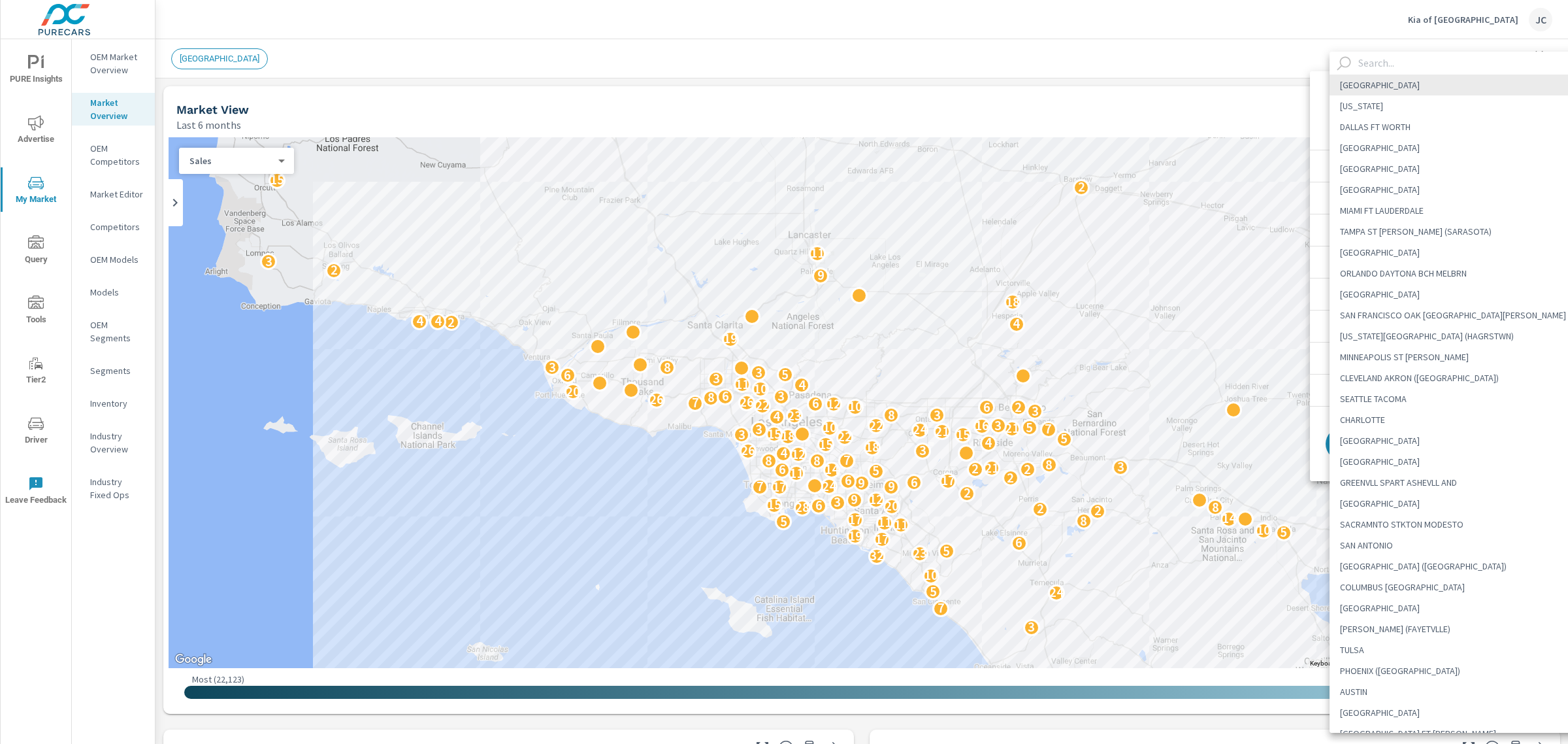
click at [1382, 63] on input "text" at bounding box center [1471, 63] width 236 height 23
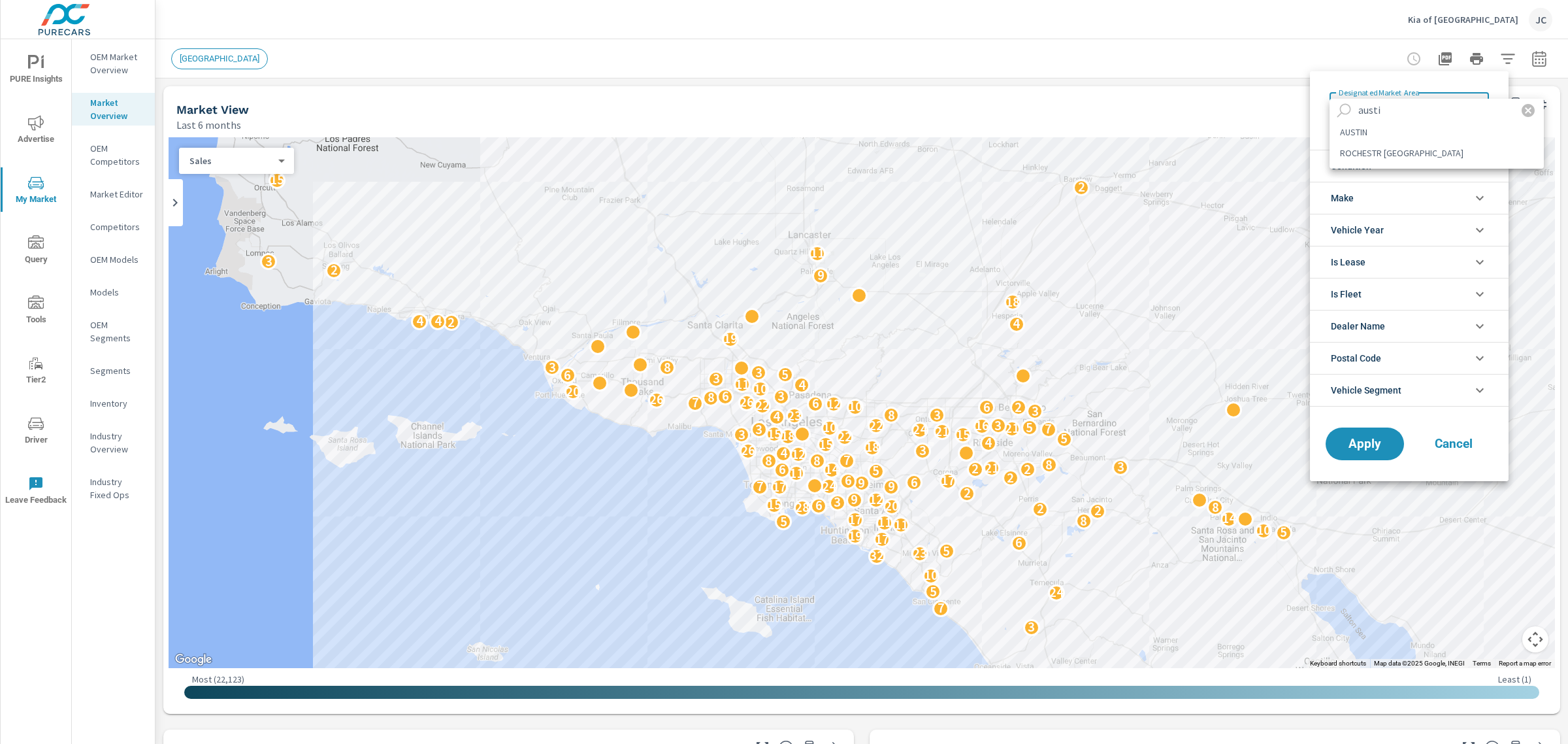
type input "austi"
click at [1347, 133] on li "AUSTIN" at bounding box center [1436, 132] width 214 height 21
type Area "AUSTIN"
drag, startPoint x: 1364, startPoint y: 442, endPoint x: 1369, endPoint y: 435, distance: 8.6
click at [1365, 442] on span "Apply" at bounding box center [1365, 444] width 54 height 12
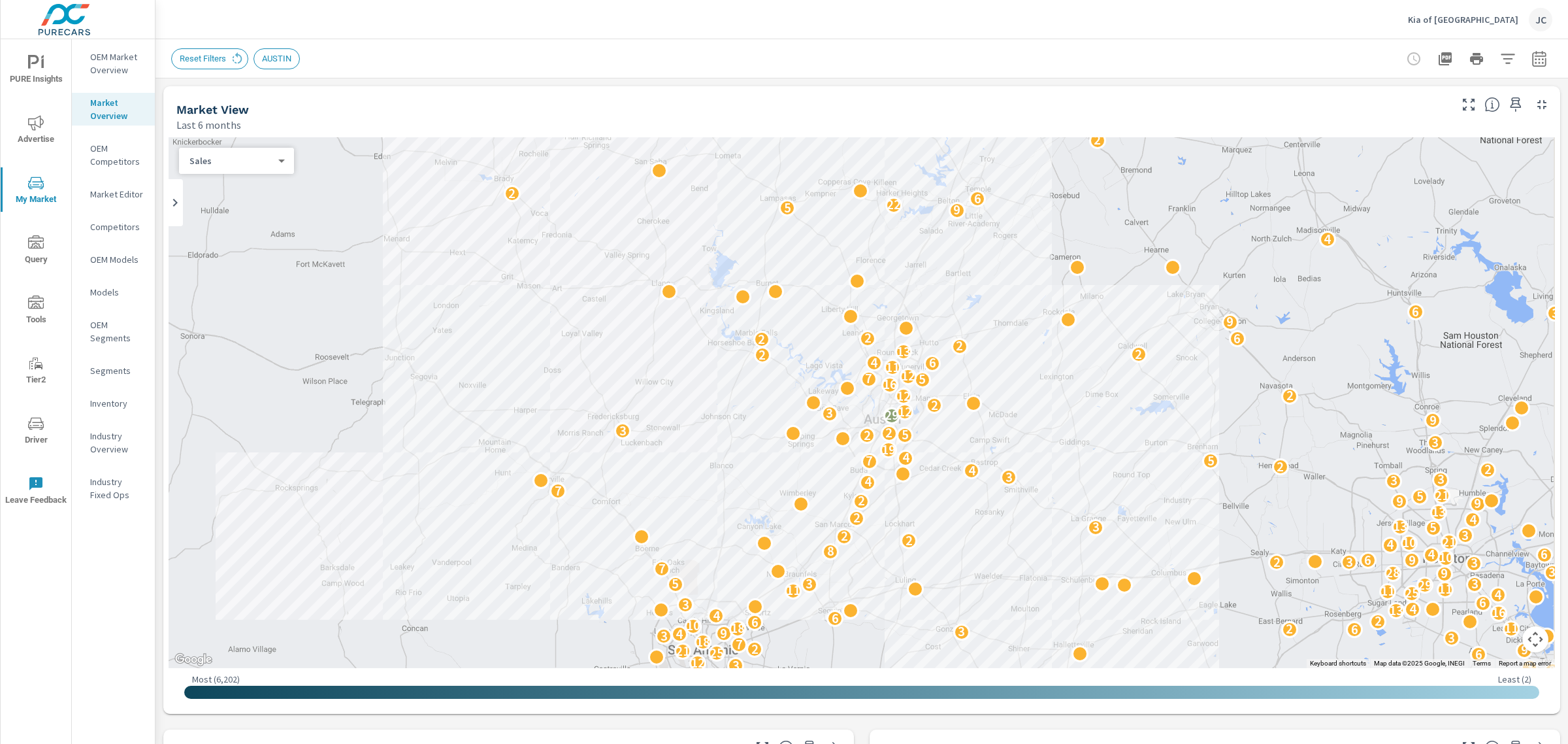
click at [283, 168] on div "Sales 0 ​" at bounding box center [237, 161] width 115 height 26
click at [278, 164] on body "PURE Insights Advertise My Market Query Tools Tier2 Driver Leave Feedback OEM M…" at bounding box center [784, 372] width 1568 height 744
click at [381, 99] on div at bounding box center [784, 372] width 1568 height 744
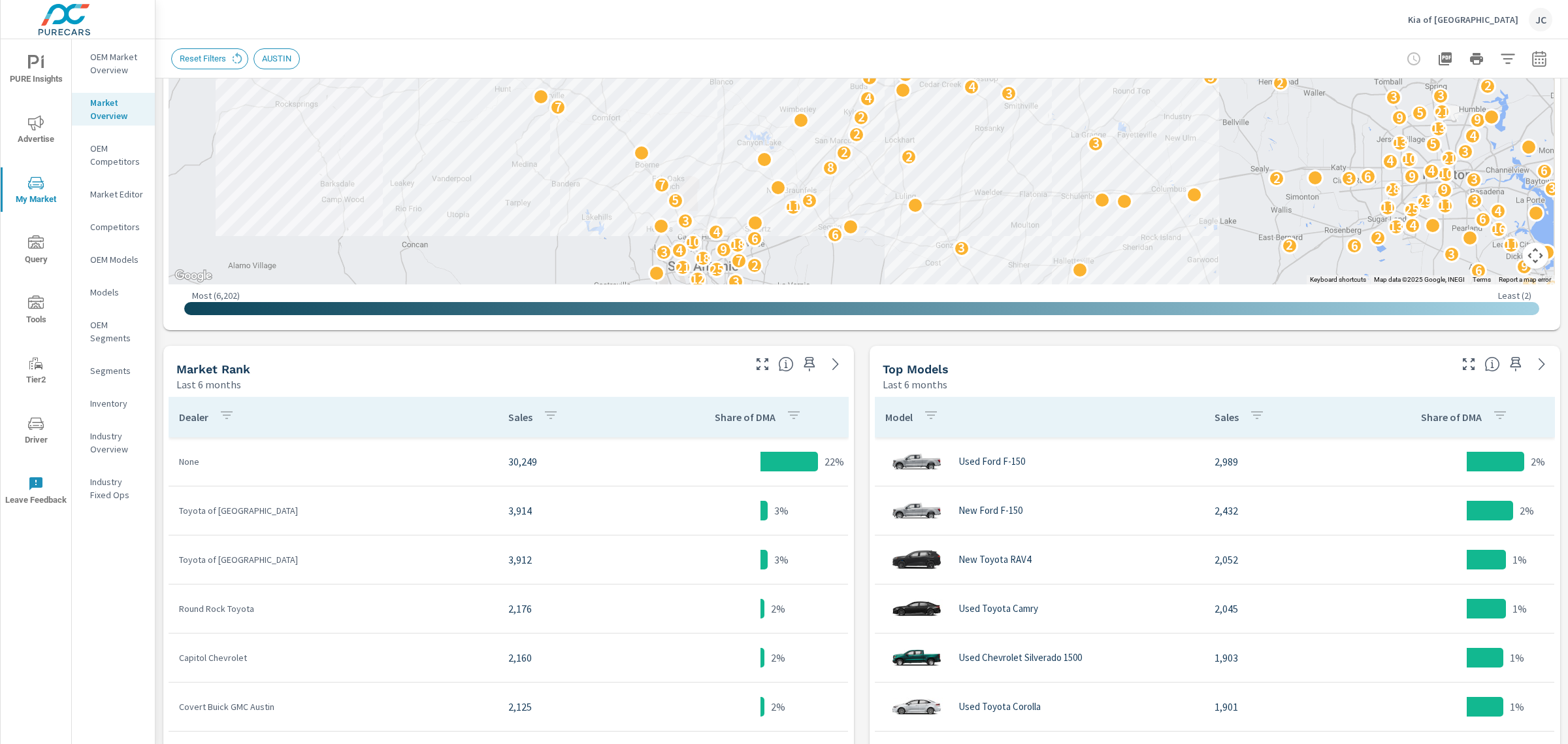
scroll to position [380, 0]
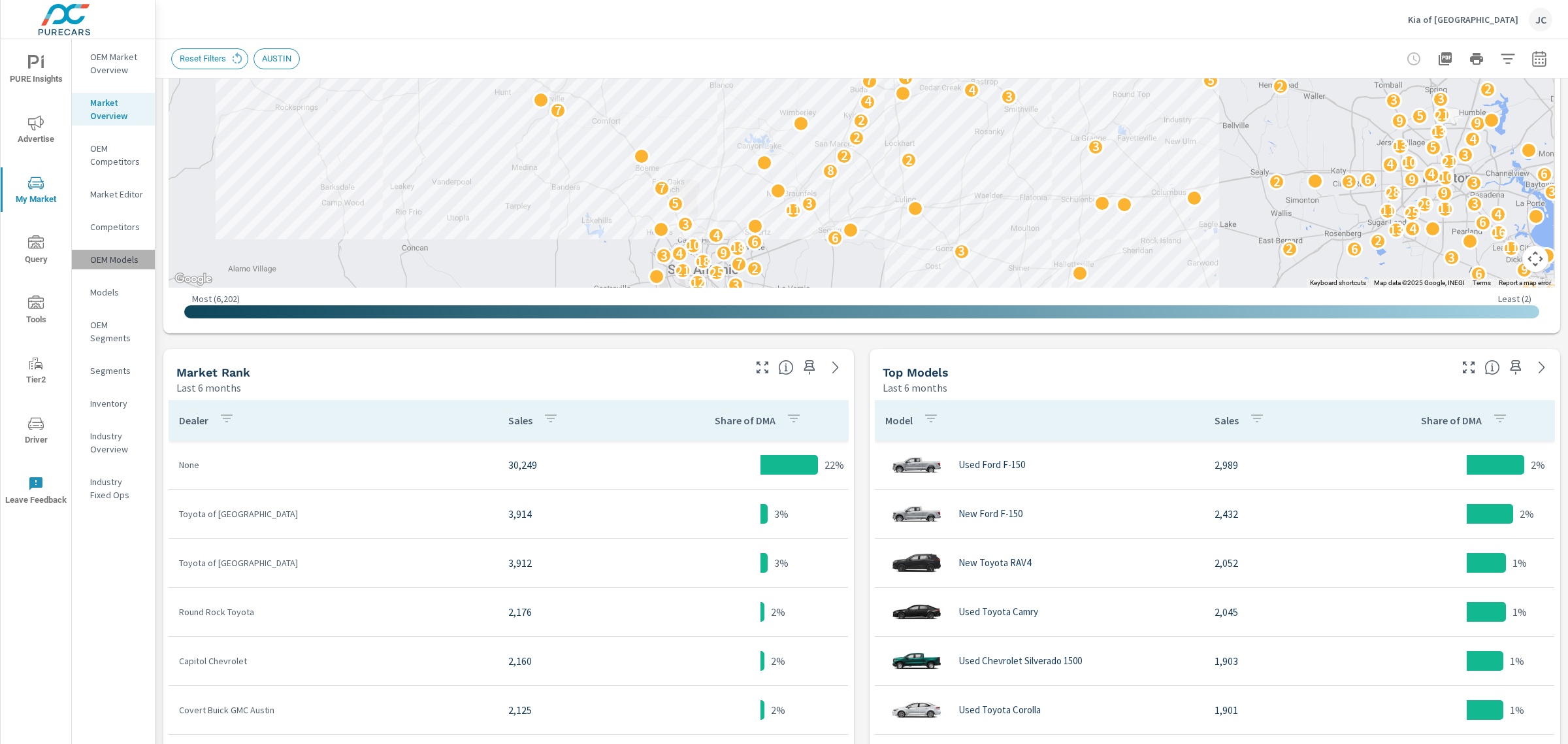
click at [108, 256] on p "OEM Models" at bounding box center [117, 259] width 54 height 13
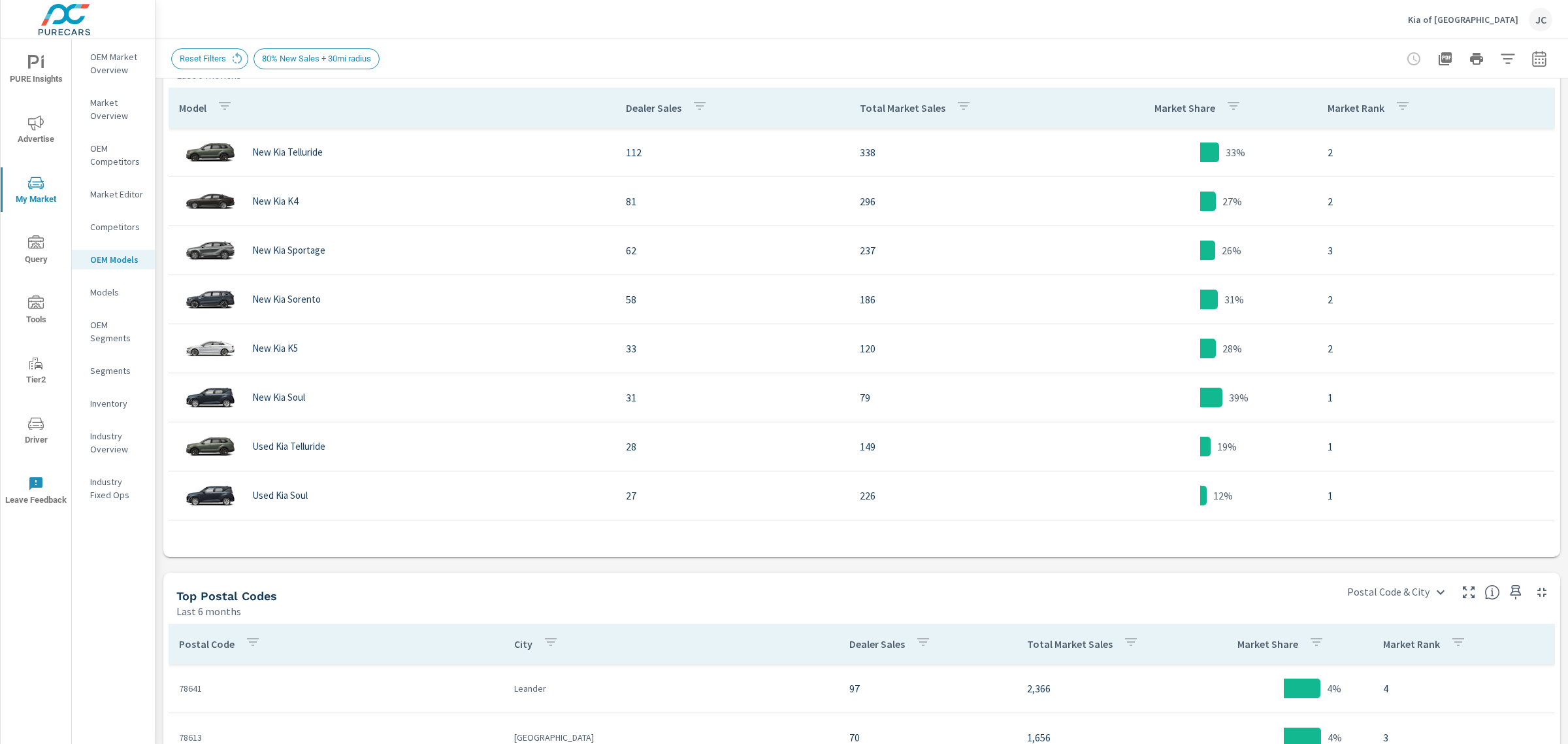
scroll to position [694, 0]
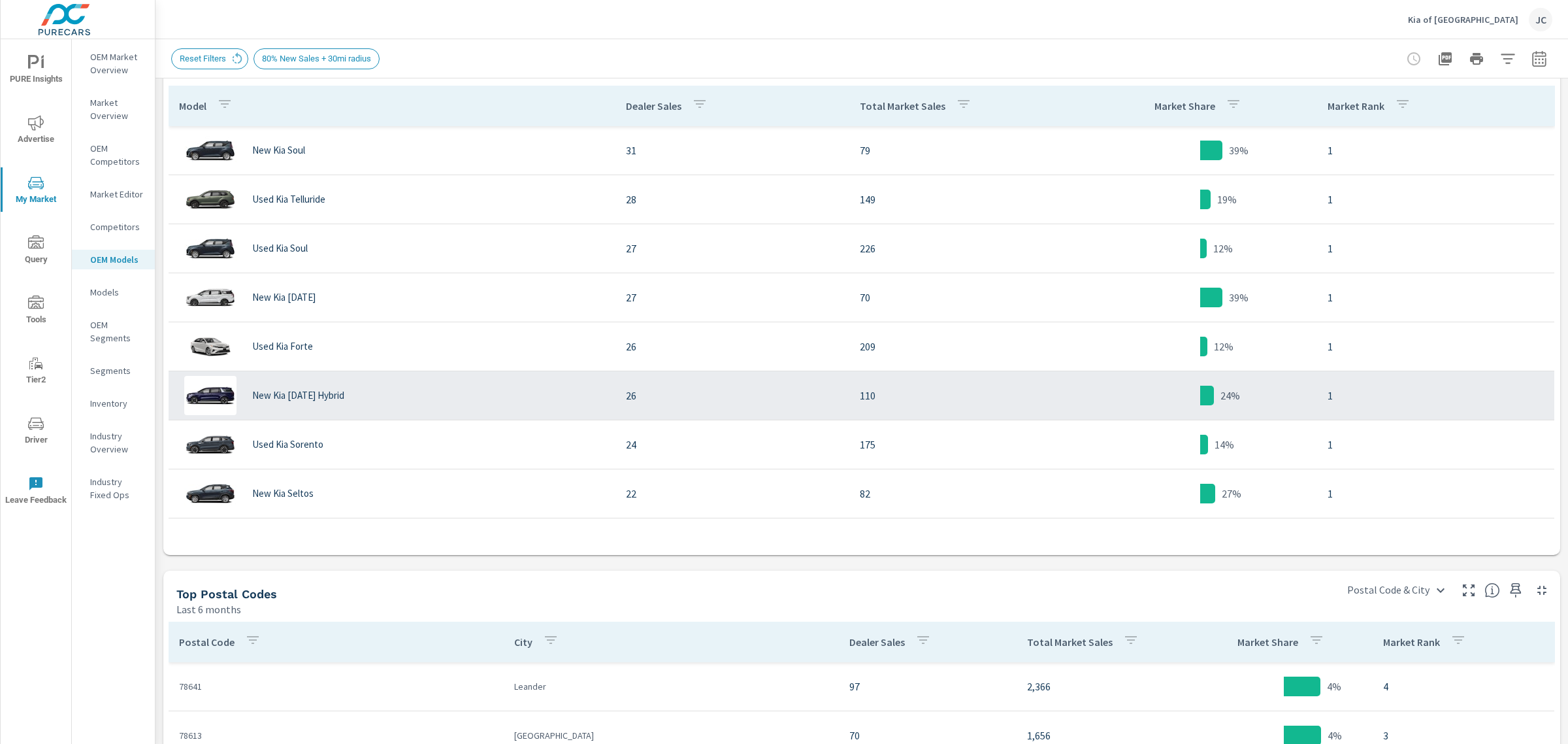
scroll to position [24, 0]
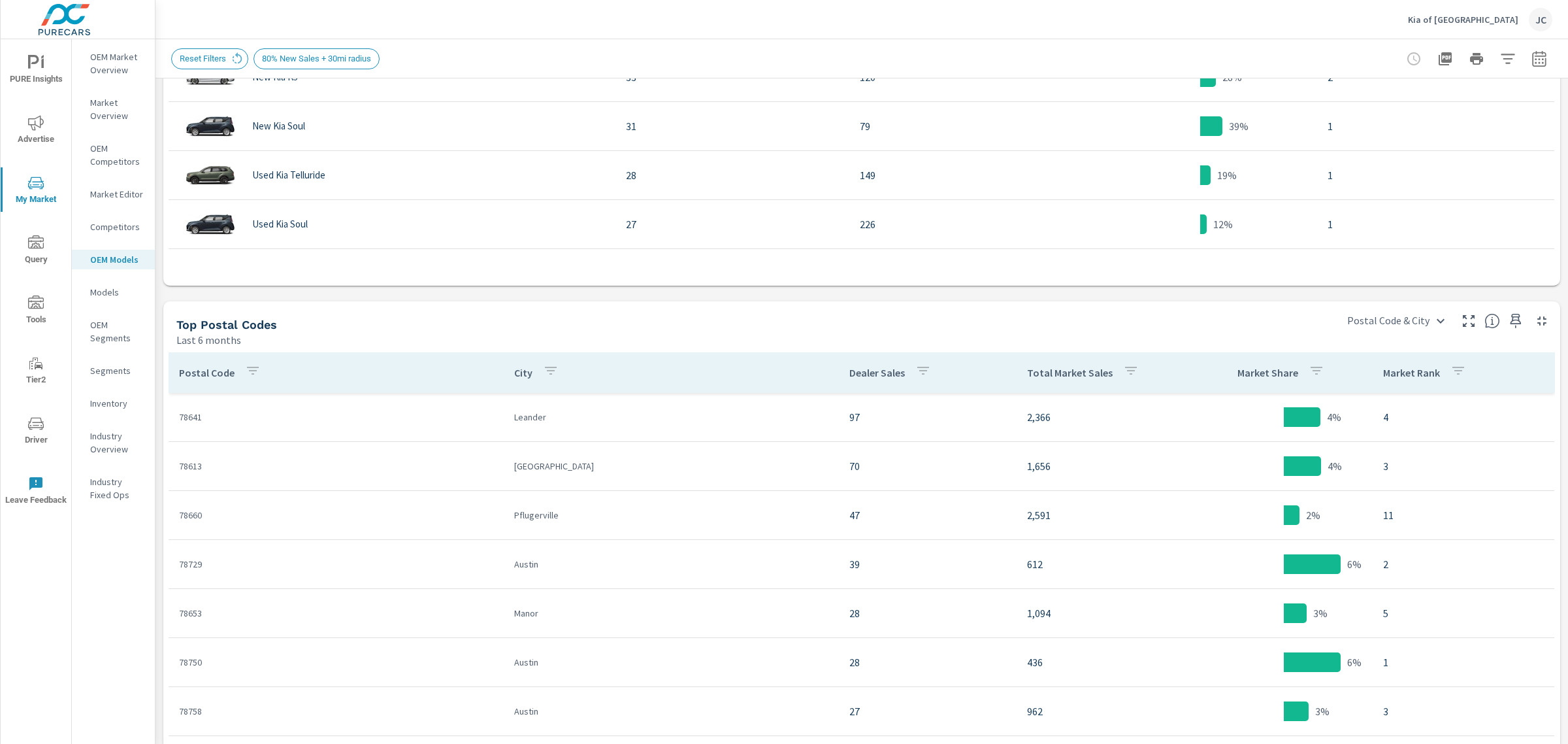
scroll to position [1049, 0]
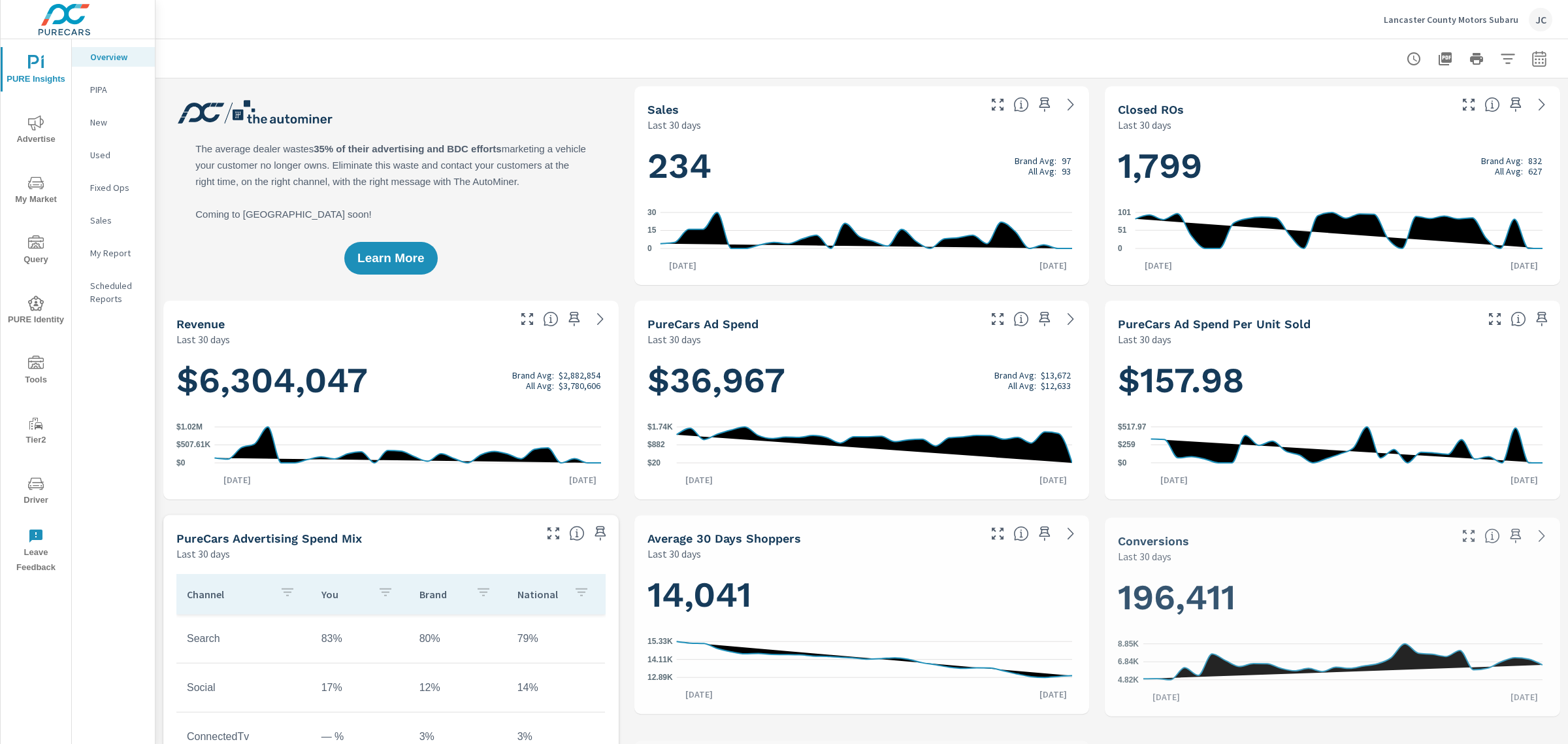
scroll to position [539, 0]
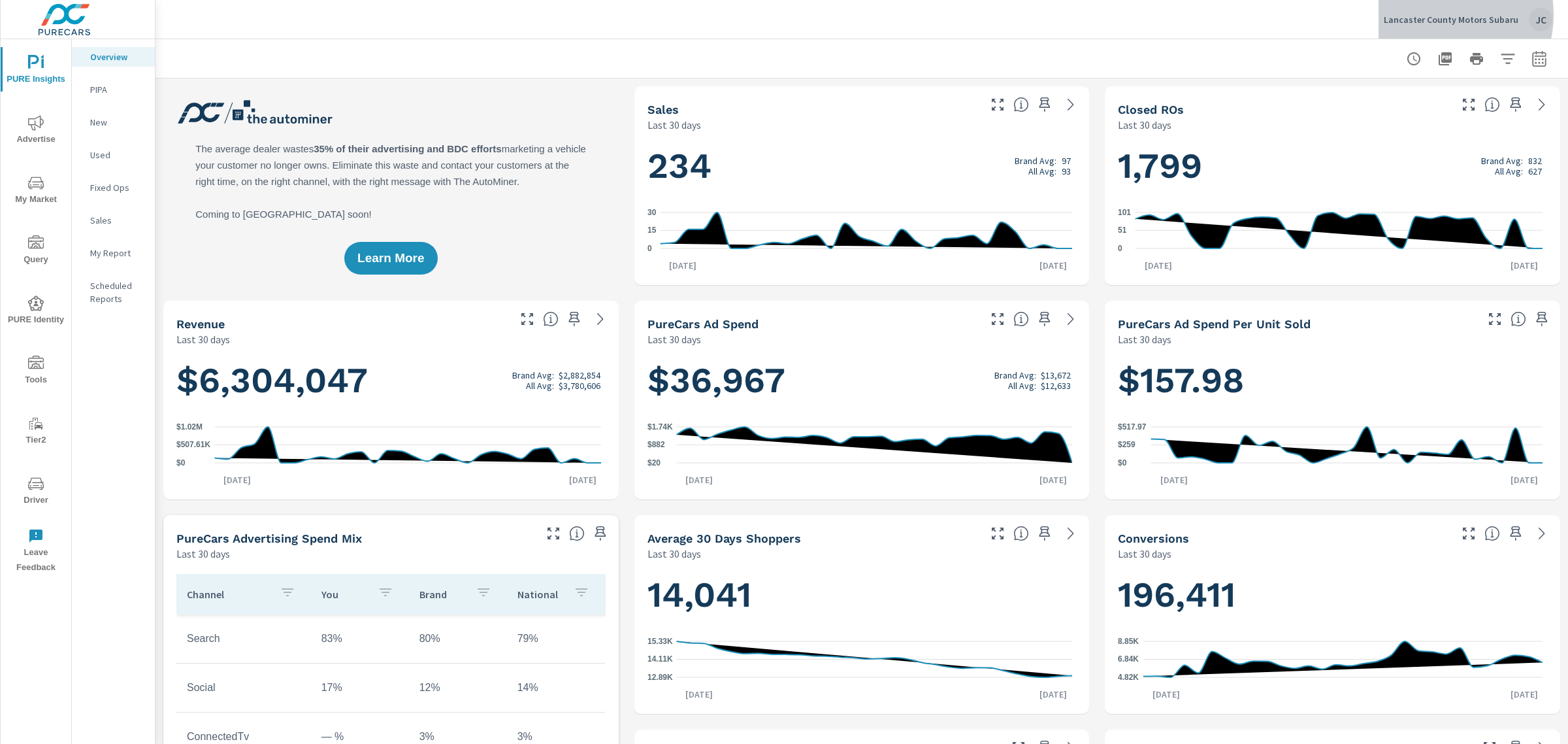
click at [1437, 14] on p "Lancaster County Motors Subaru" at bounding box center [1451, 19] width 135 height 12
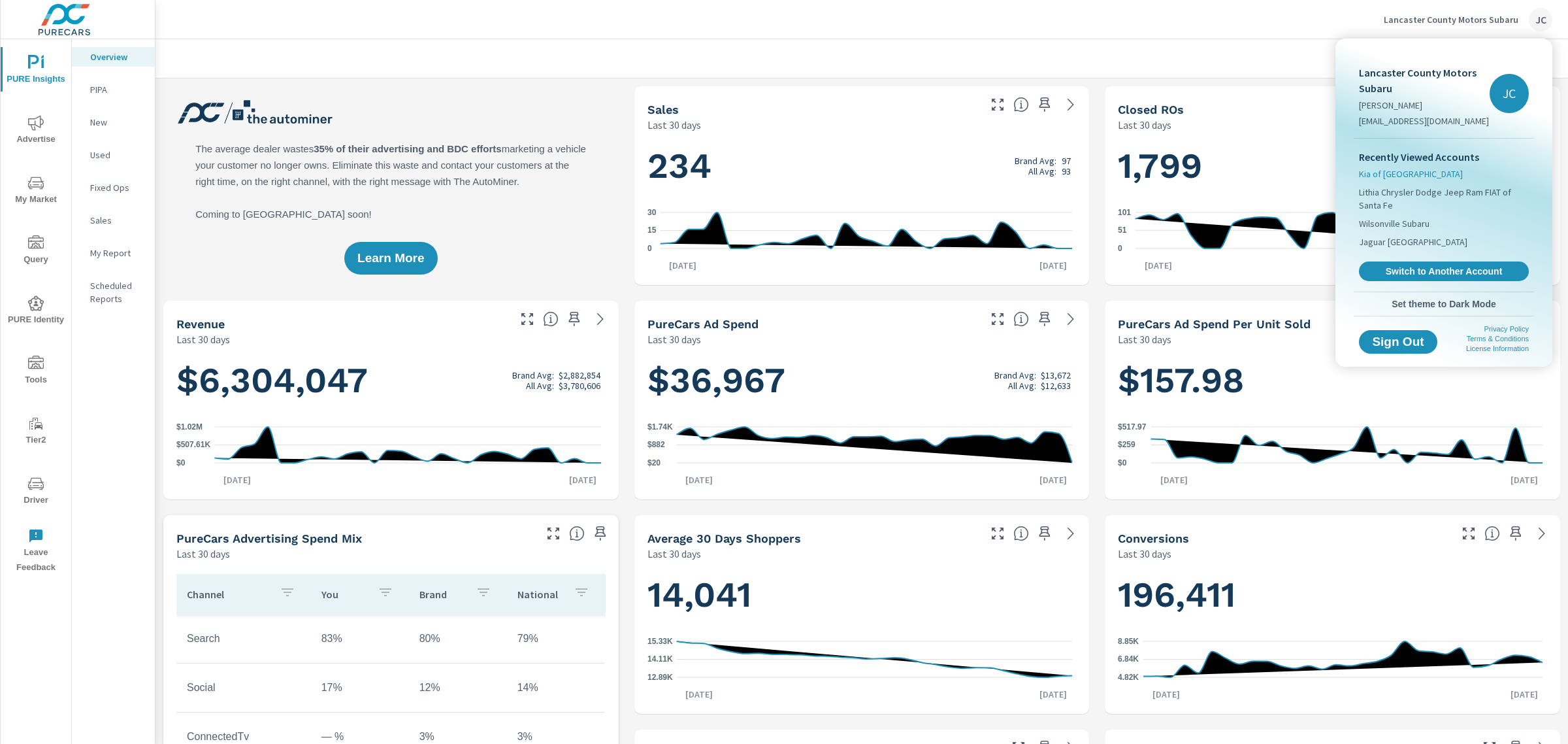
click at [1389, 178] on span "Kia of [GEOGRAPHIC_DATA]" at bounding box center [1411, 174] width 104 height 13
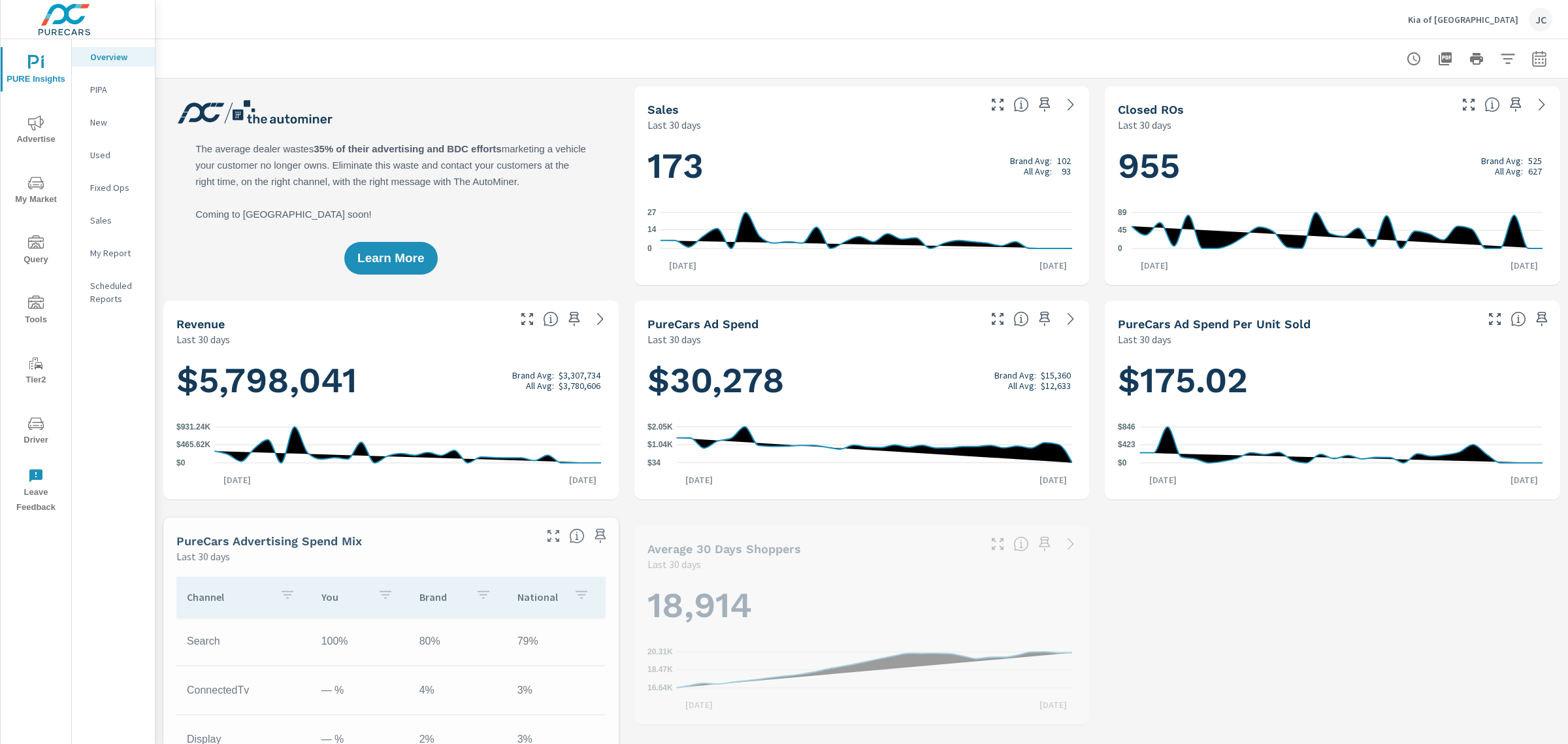
scroll to position [245, 0]
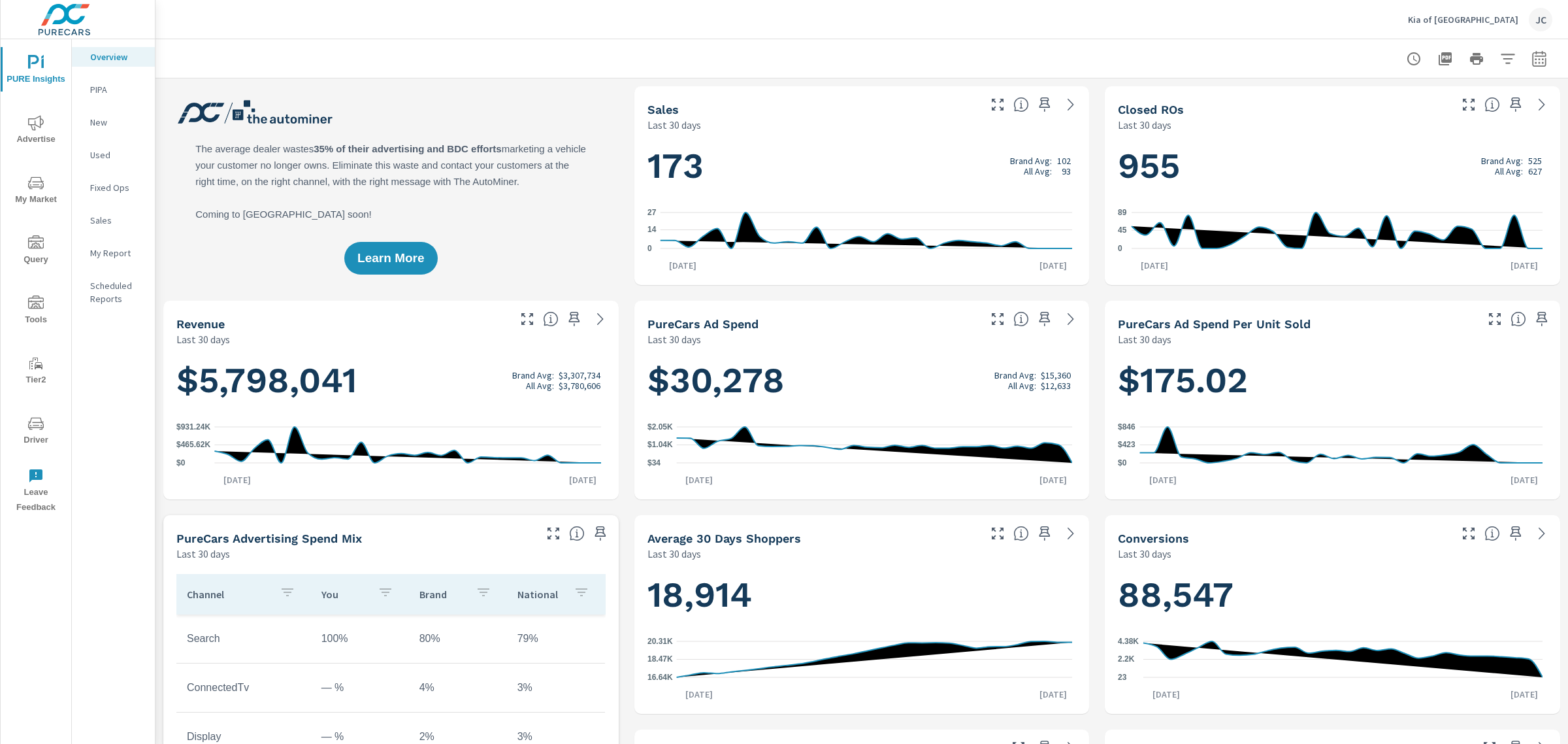
click at [37, 189] on icon "nav menu" at bounding box center [35, 182] width 16 height 16
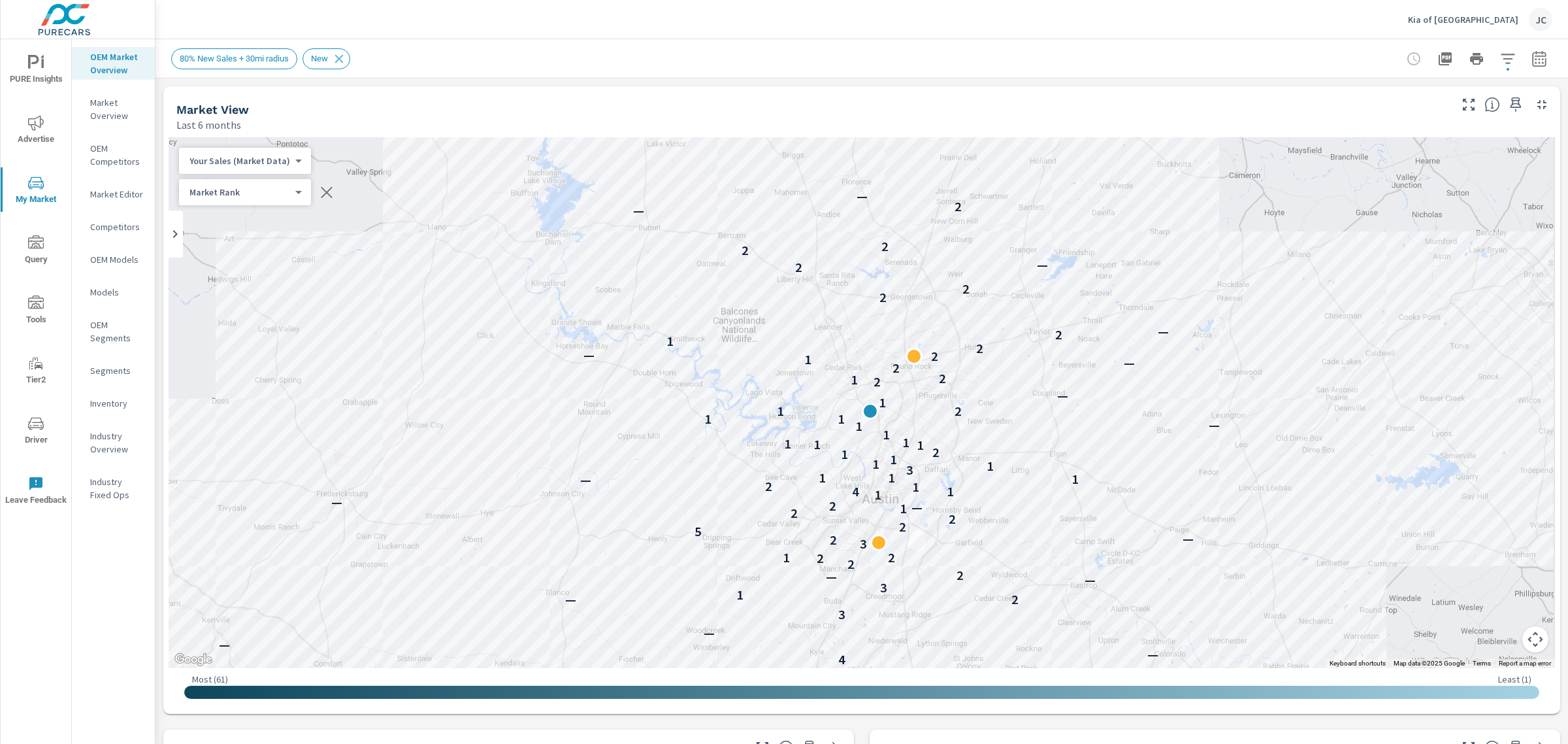
click at [113, 400] on p "Inventory" at bounding box center [117, 403] width 54 height 13
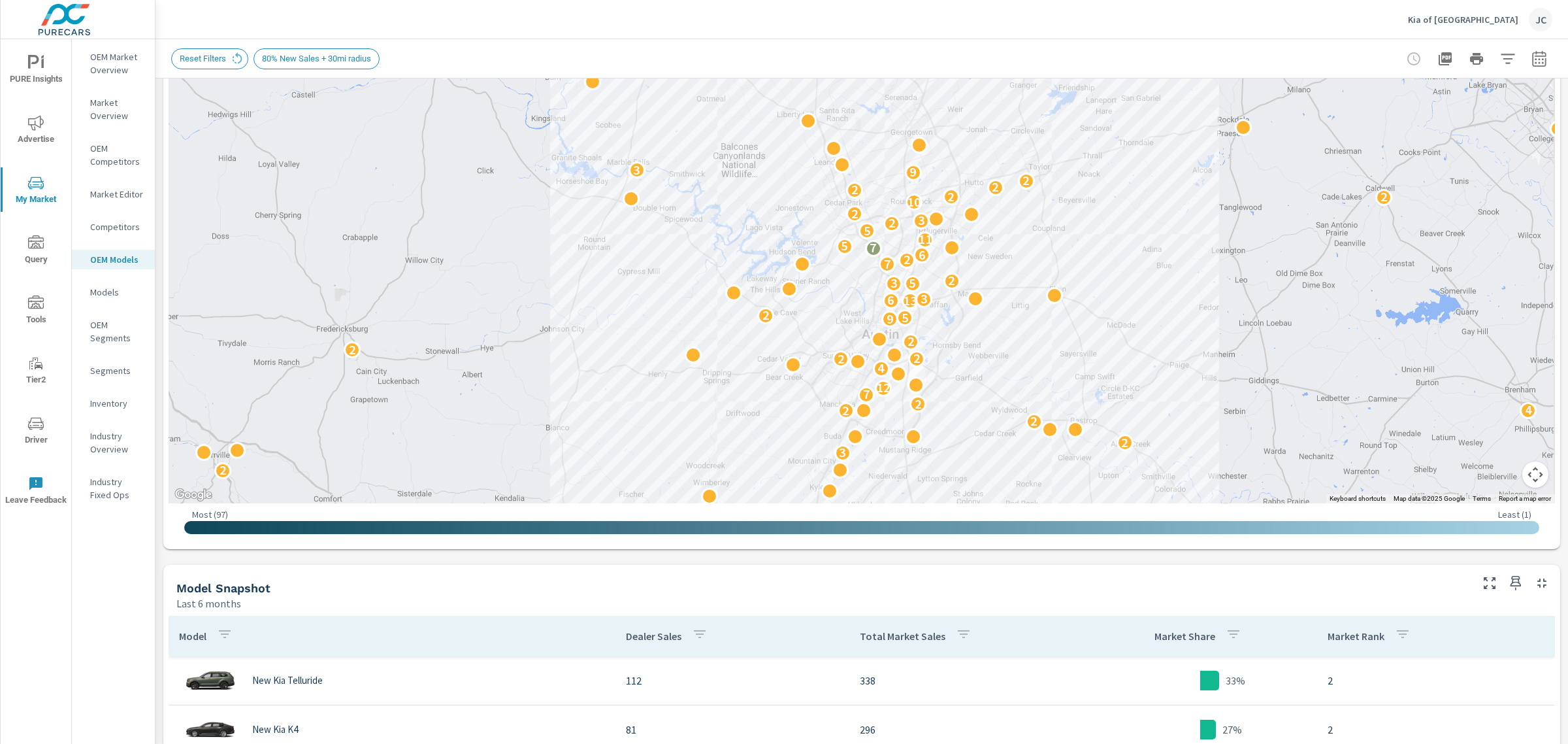
scroll to position [151, 0]
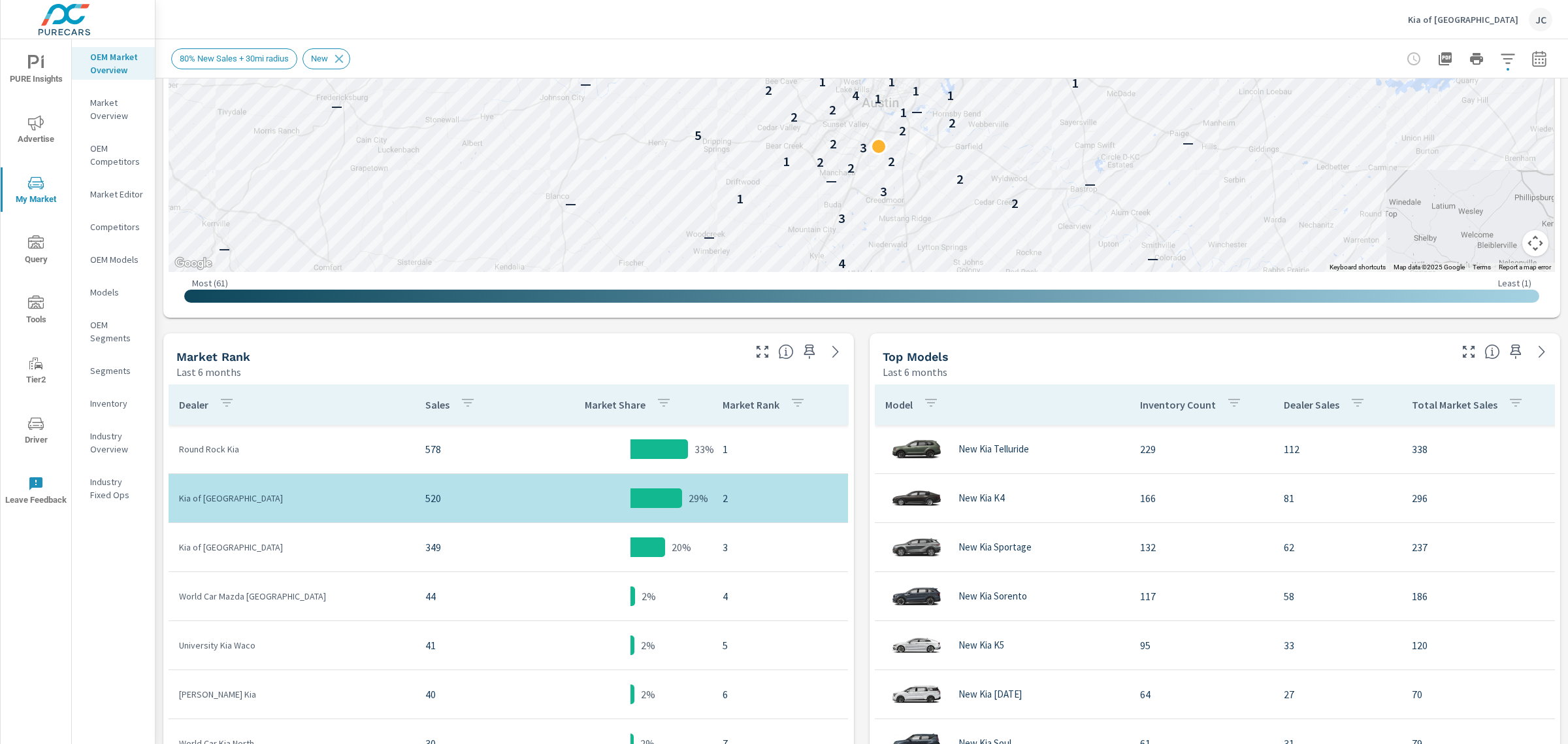
scroll to position [452, 0]
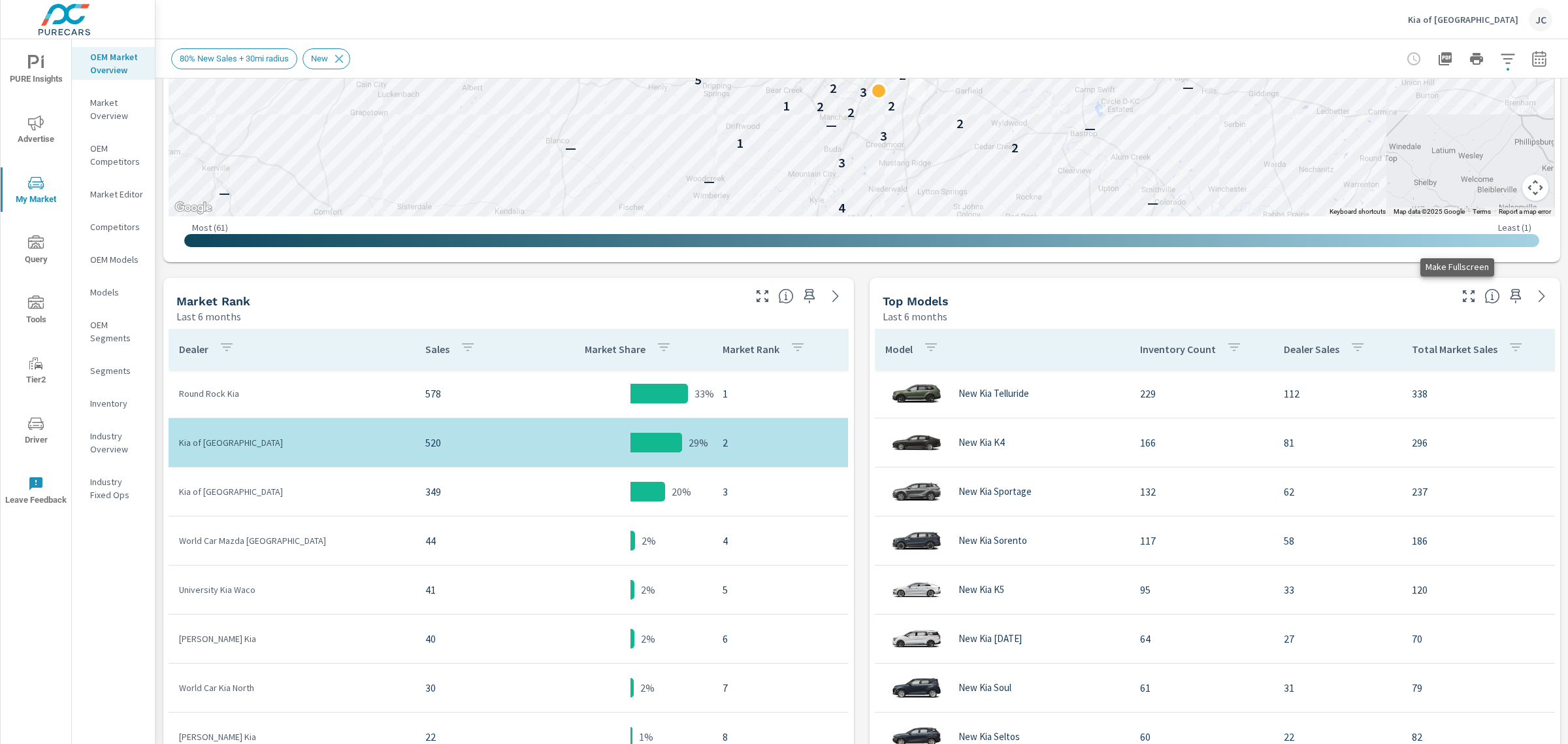
click at [1461, 288] on icon "button" at bounding box center [1468, 296] width 16 height 16
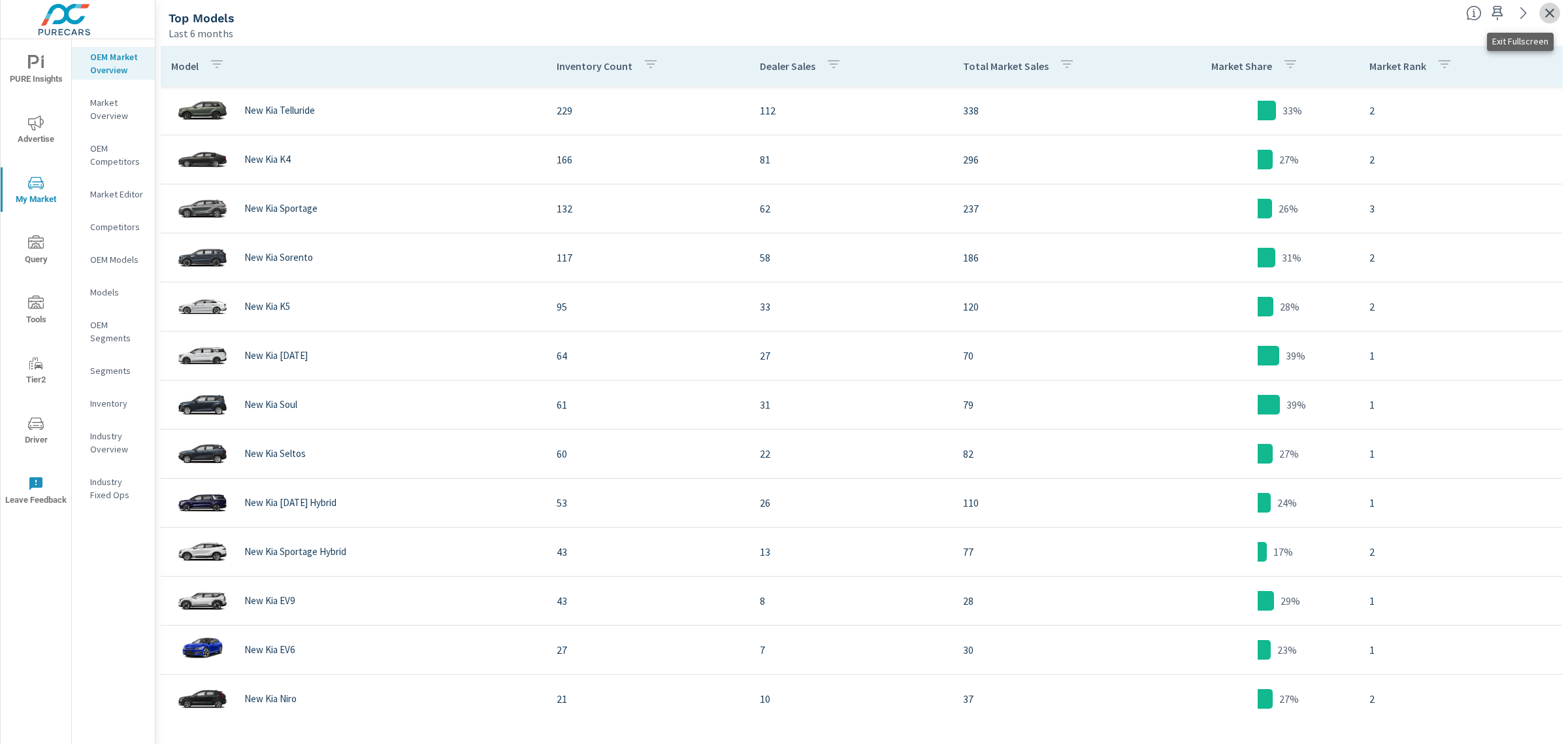
click at [1542, 9] on icon "button" at bounding box center [1549, 13] width 16 height 16
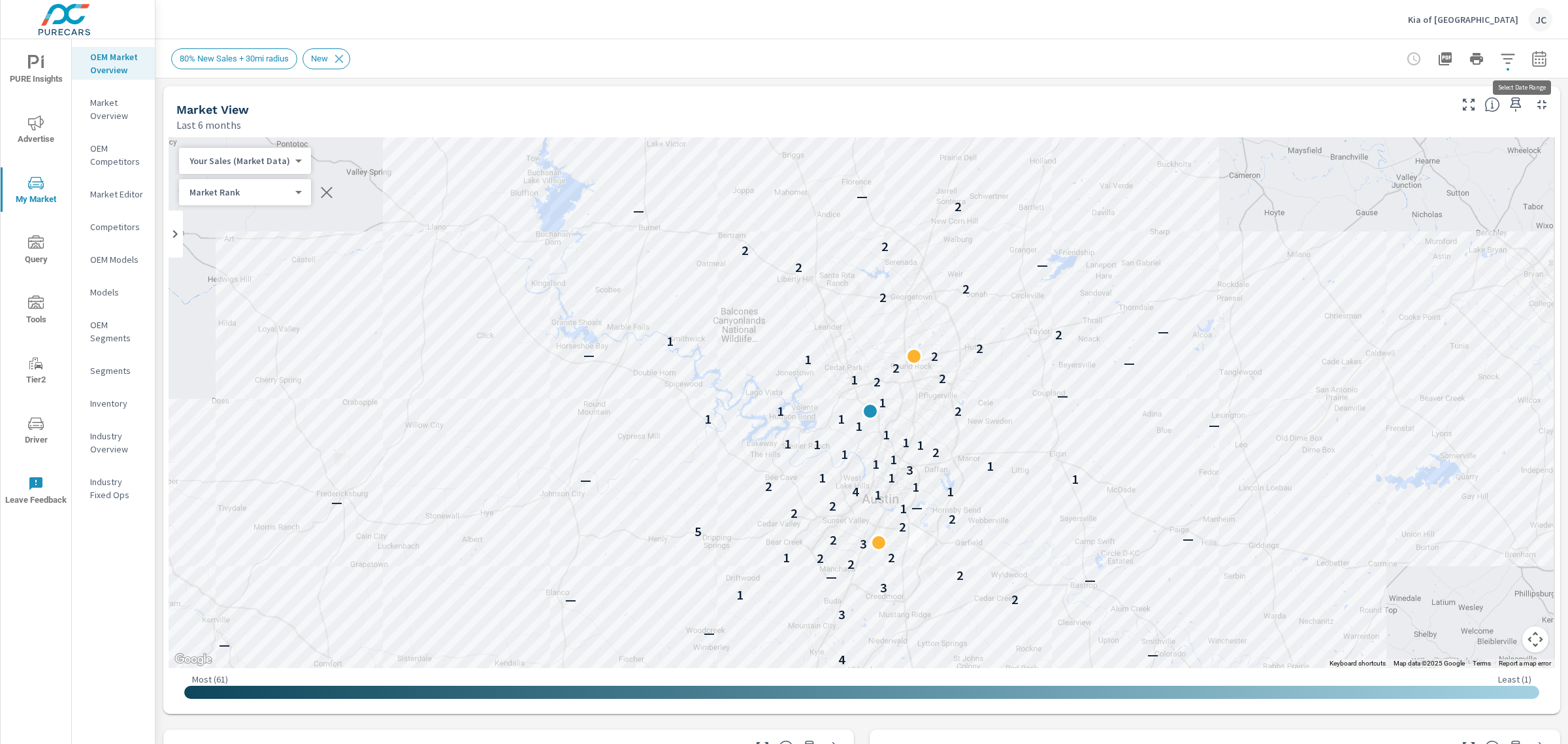
click at [1532, 60] on icon "button" at bounding box center [1539, 58] width 14 height 16
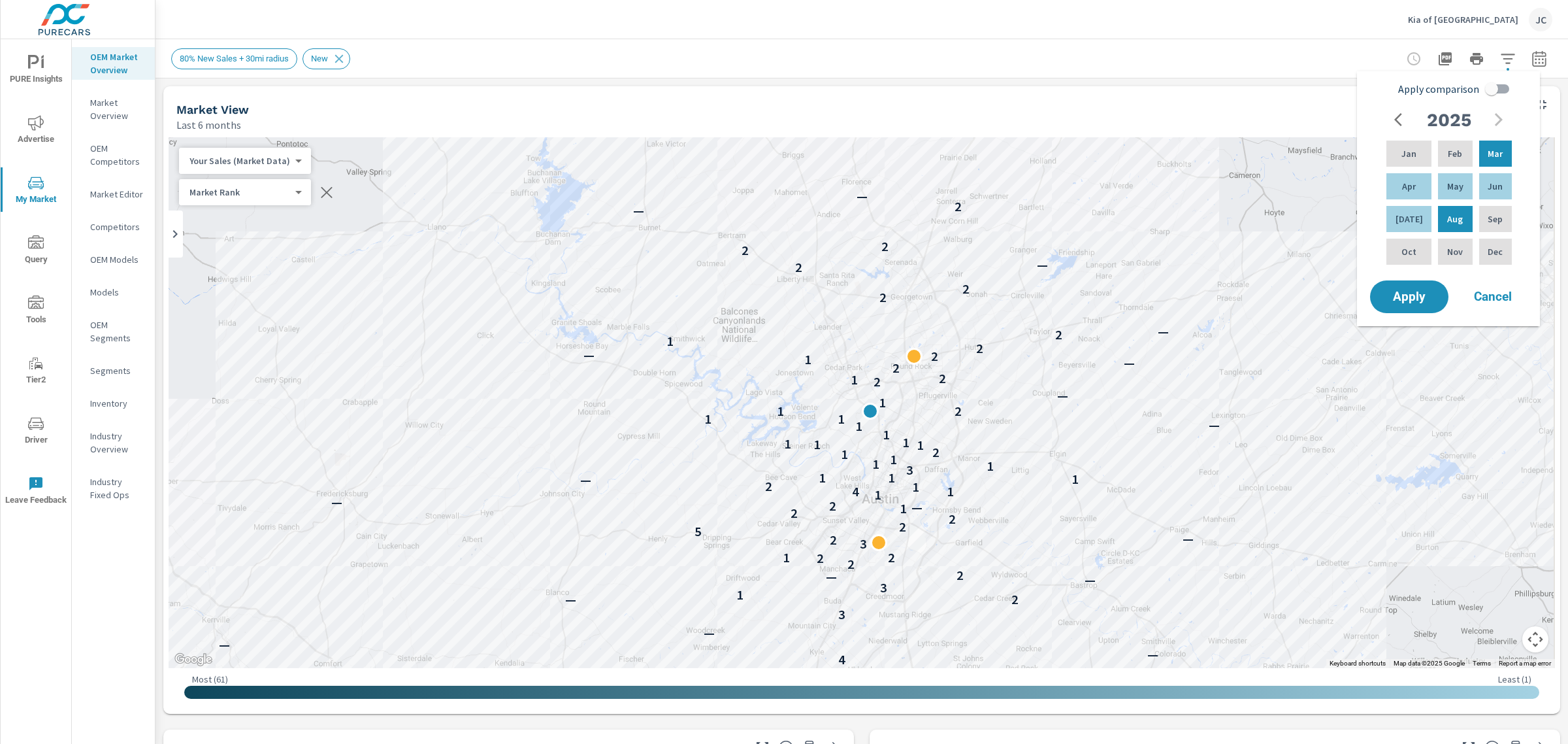
click at [1450, 85] on span "Apply comparison" at bounding box center [1439, 89] width 81 height 16
click at [1454, 85] on input "Apply comparison" at bounding box center [1491, 89] width 75 height 25
checkbox input "true"
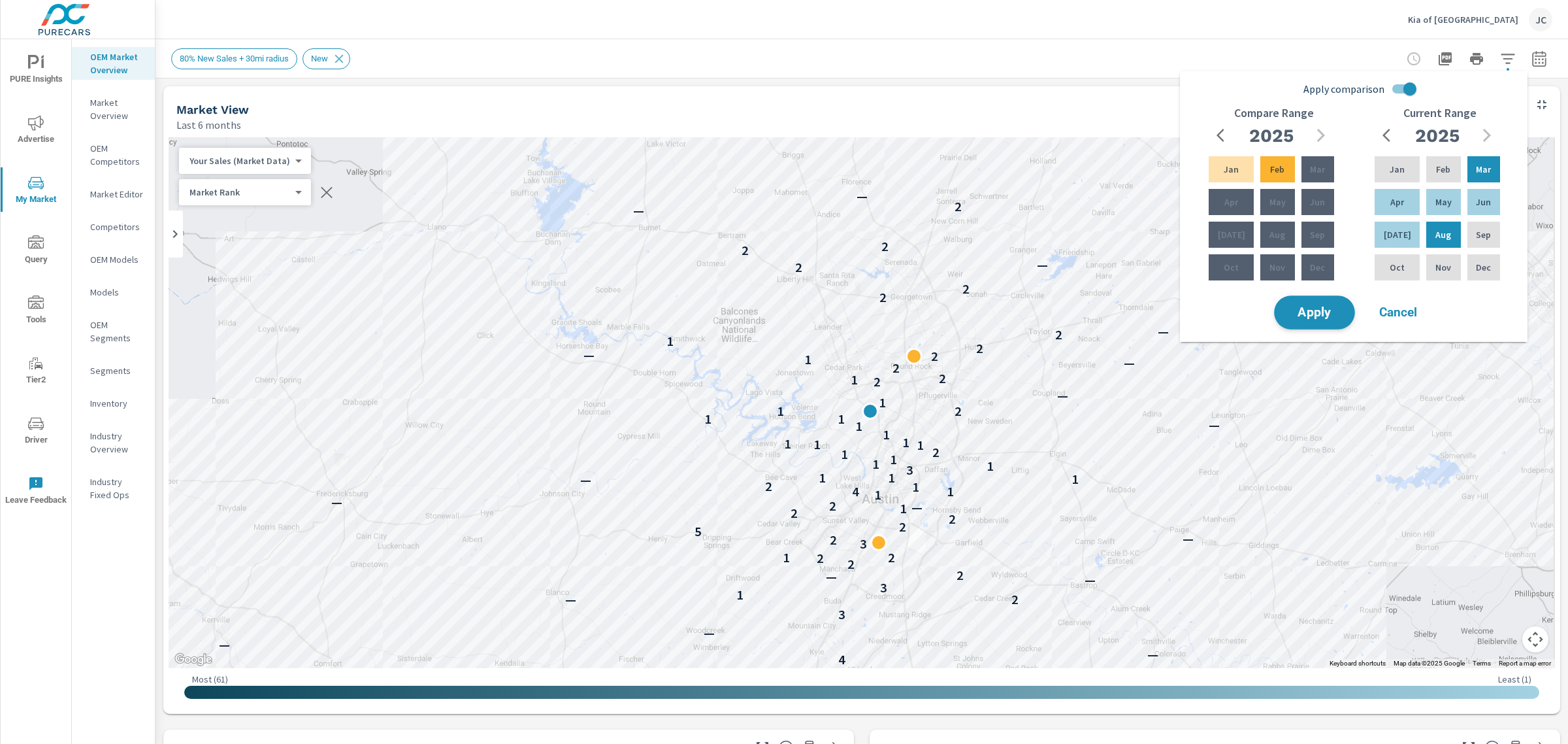
click at [1334, 315] on span "Apply" at bounding box center [1314, 313] width 54 height 12
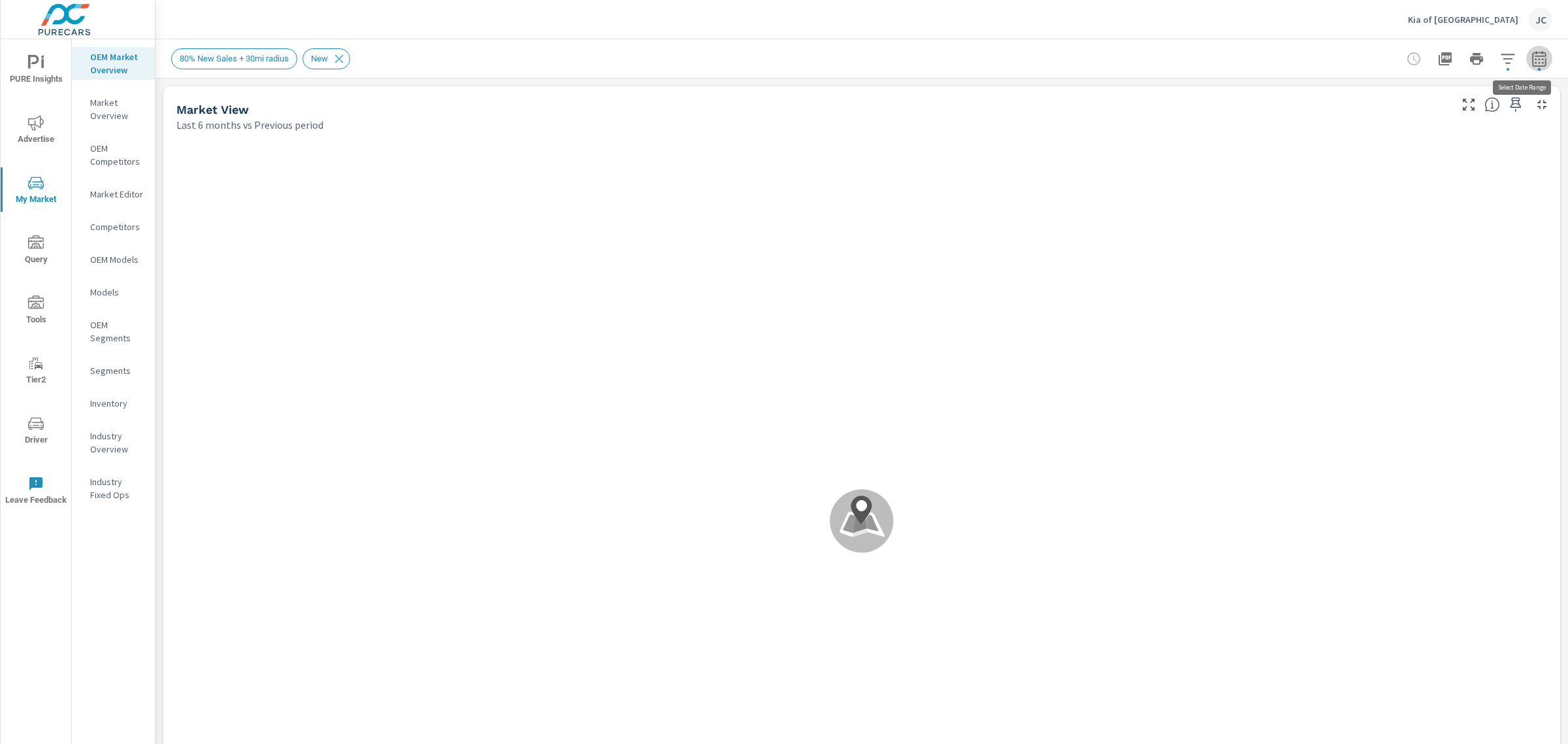
click at [1531, 57] on icon "button" at bounding box center [1539, 58] width 16 height 16
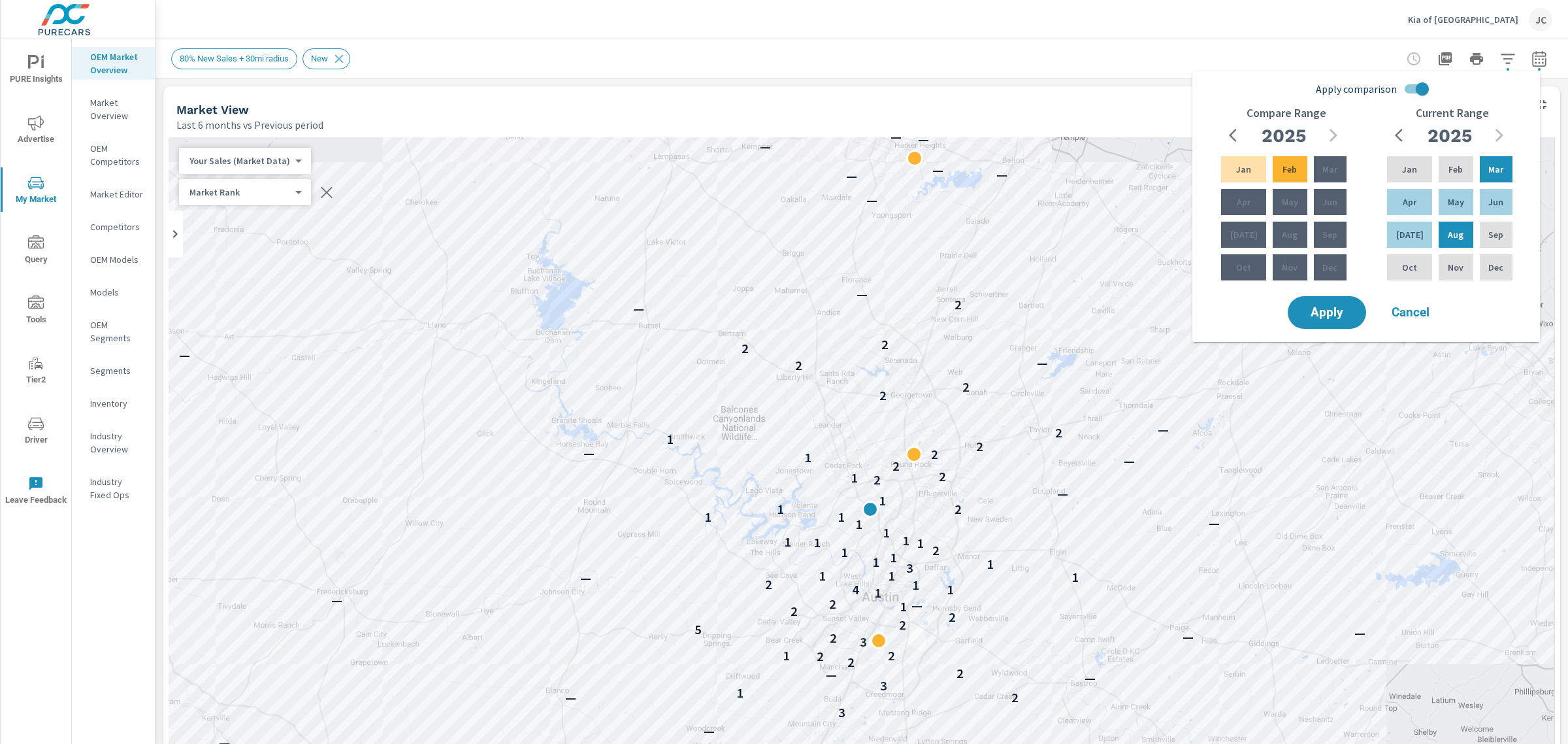
click at [1425, 309] on span "Cancel" at bounding box center [1410, 312] width 52 height 12
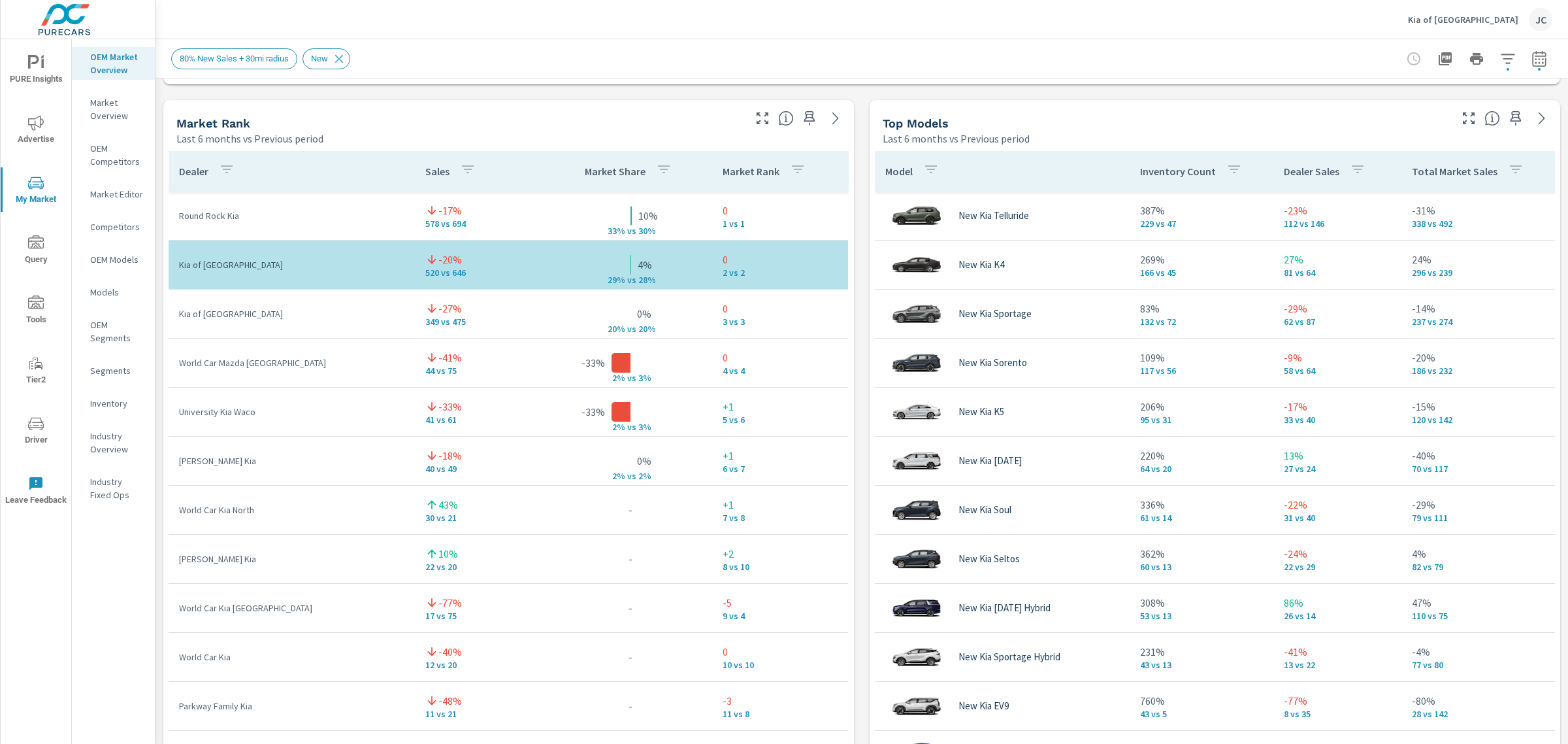
scroll to position [844, 0]
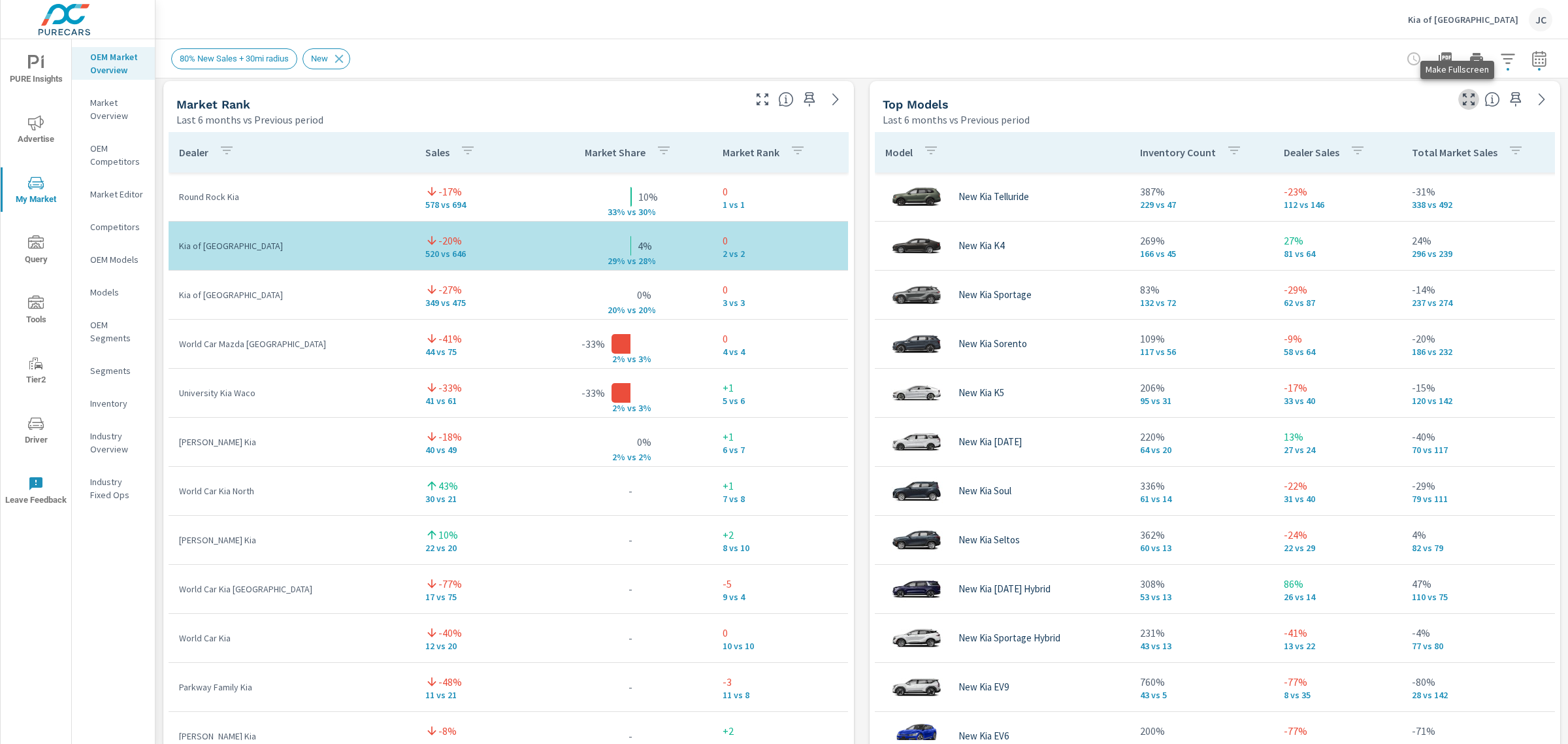
click at [1463, 94] on icon "button" at bounding box center [1468, 99] width 12 height 12
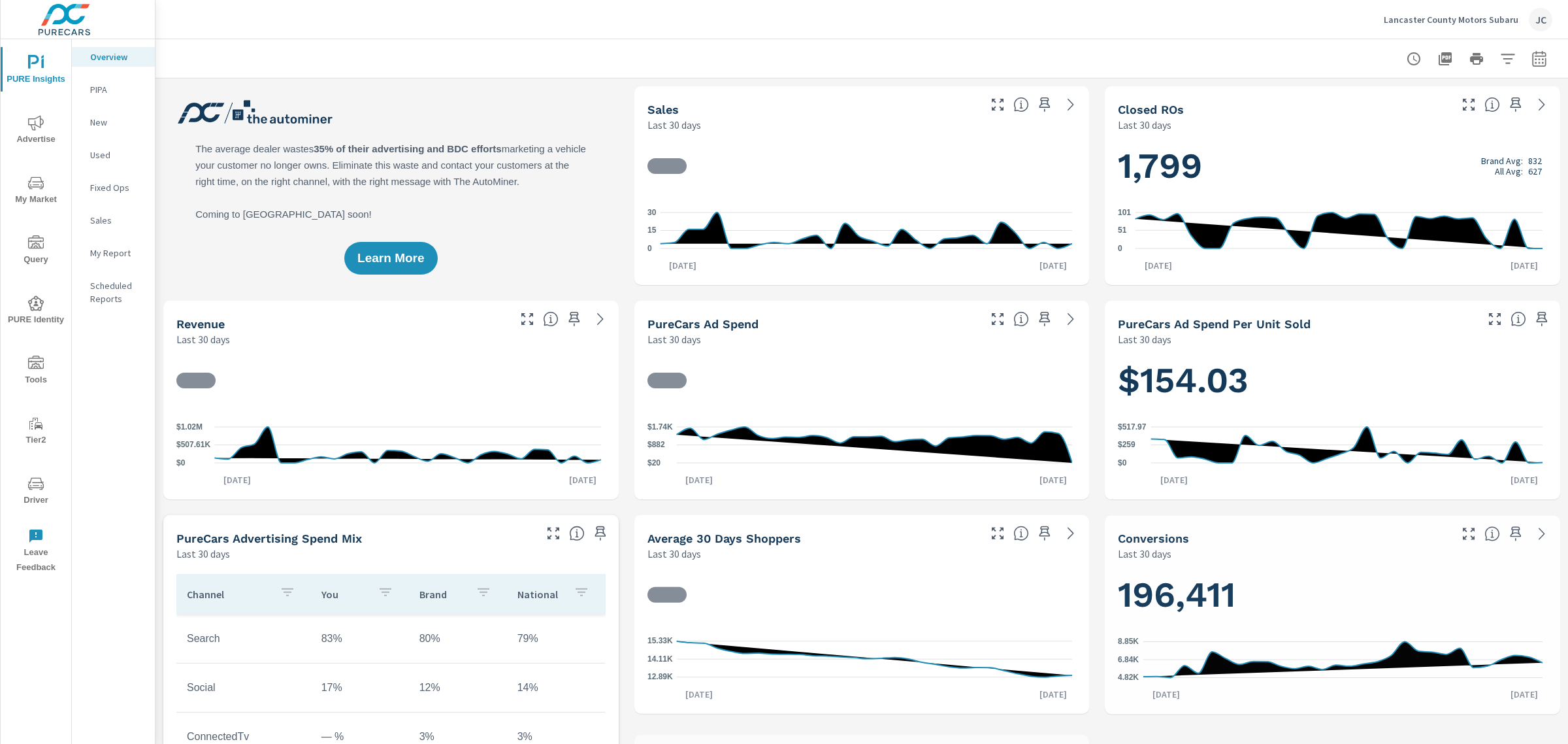
scroll to position [539, 0]
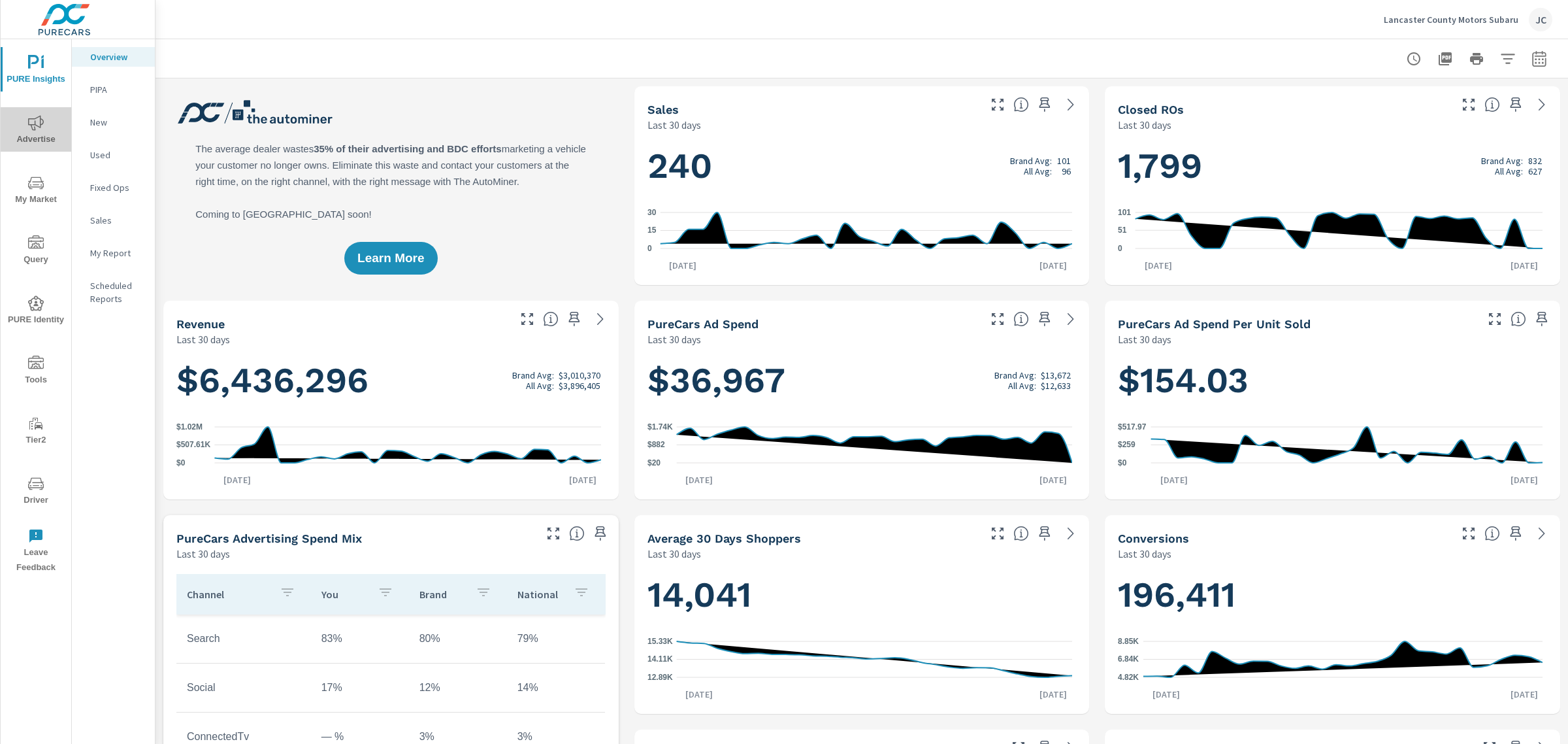
click at [38, 141] on span "Advertise" at bounding box center [36, 131] width 63 height 32
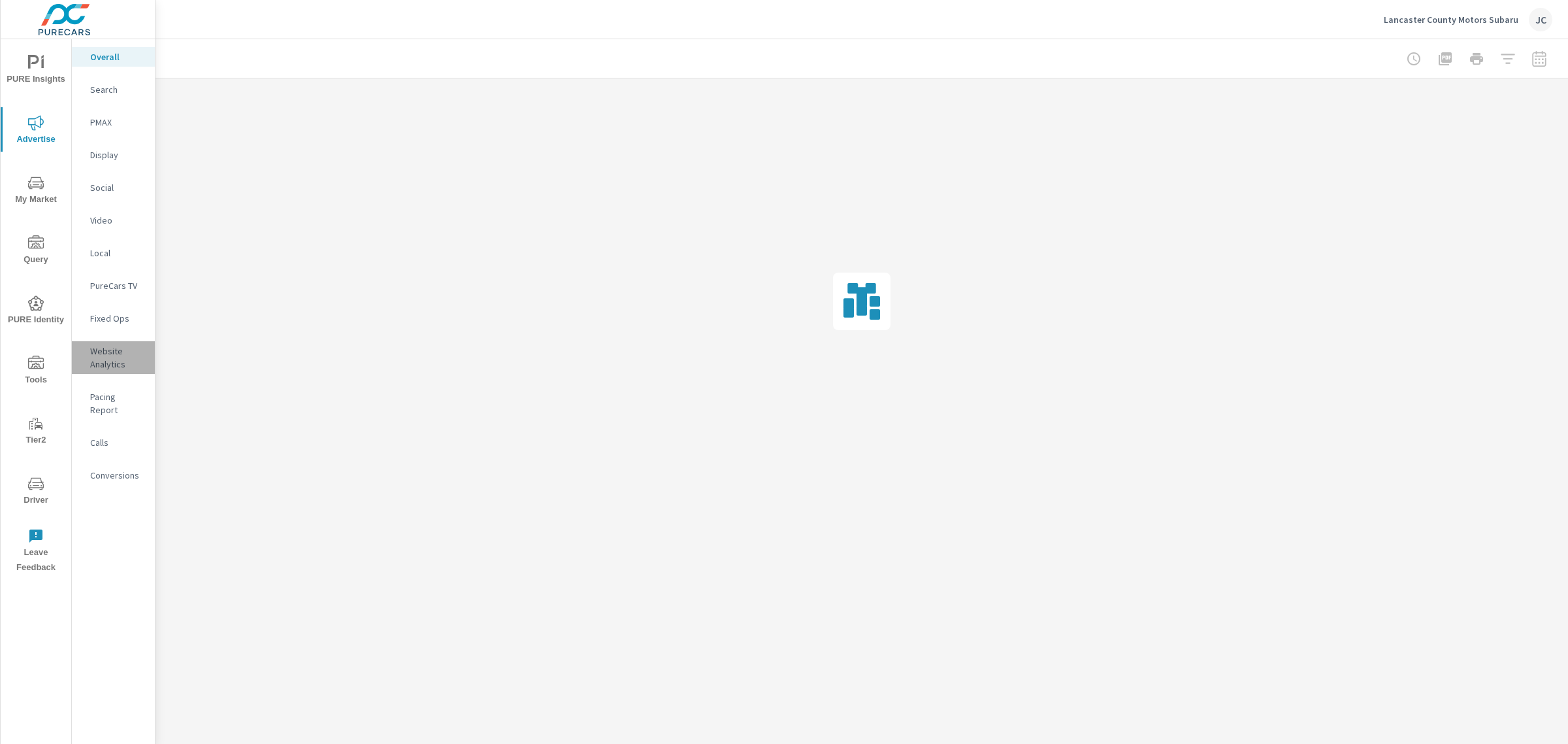
click at [117, 361] on p "Website Analytics" at bounding box center [117, 357] width 54 height 26
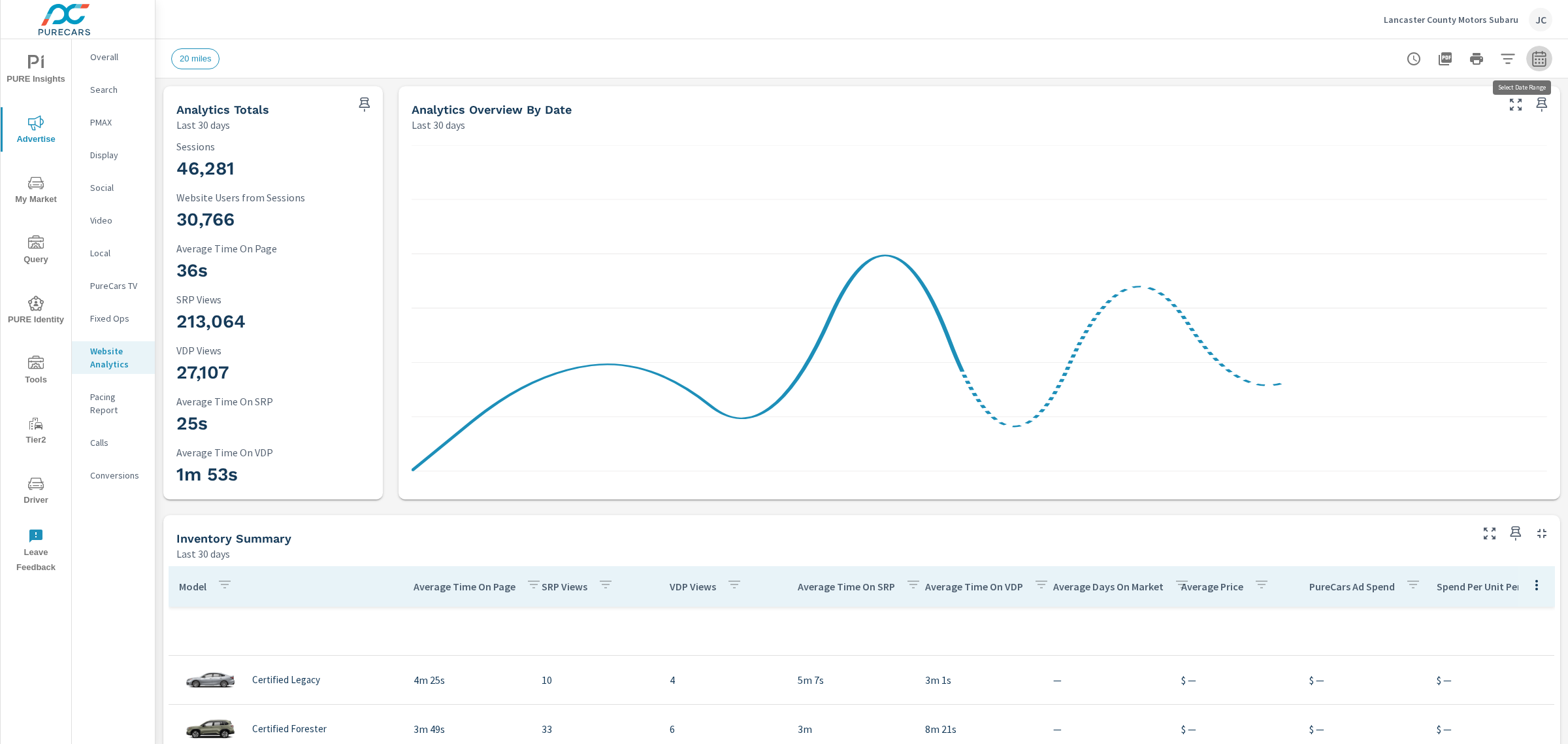
click at [1536, 54] on button "button" at bounding box center [1539, 58] width 26 height 26
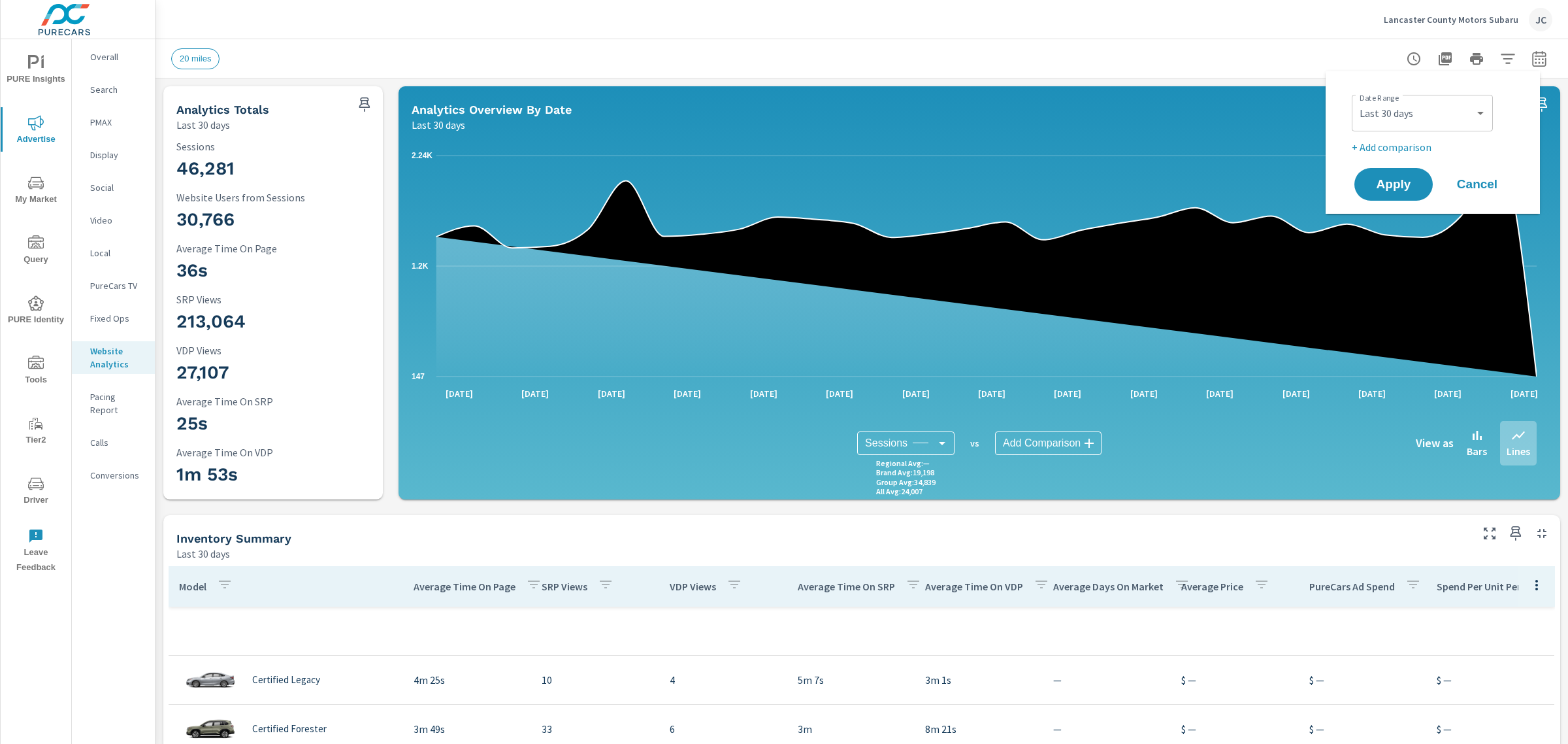
click at [1493, 109] on div "Date Range Custom [DATE] Last week Last 7 days Last 14 days Last 30 days Last 4…" at bounding box center [1435, 112] width 167 height 45
click at [1480, 115] on select "Custom Yesterday Last week Last 7 days Last 14 days Last 30 days Last 45 days L…" at bounding box center [1422, 113] width 131 height 26
click at [1357, 100] on select "Custom Yesterday Last week Last 7 days Last 14 days Last 30 days Last 45 days L…" at bounding box center [1422, 113] width 131 height 26
select select "custom"
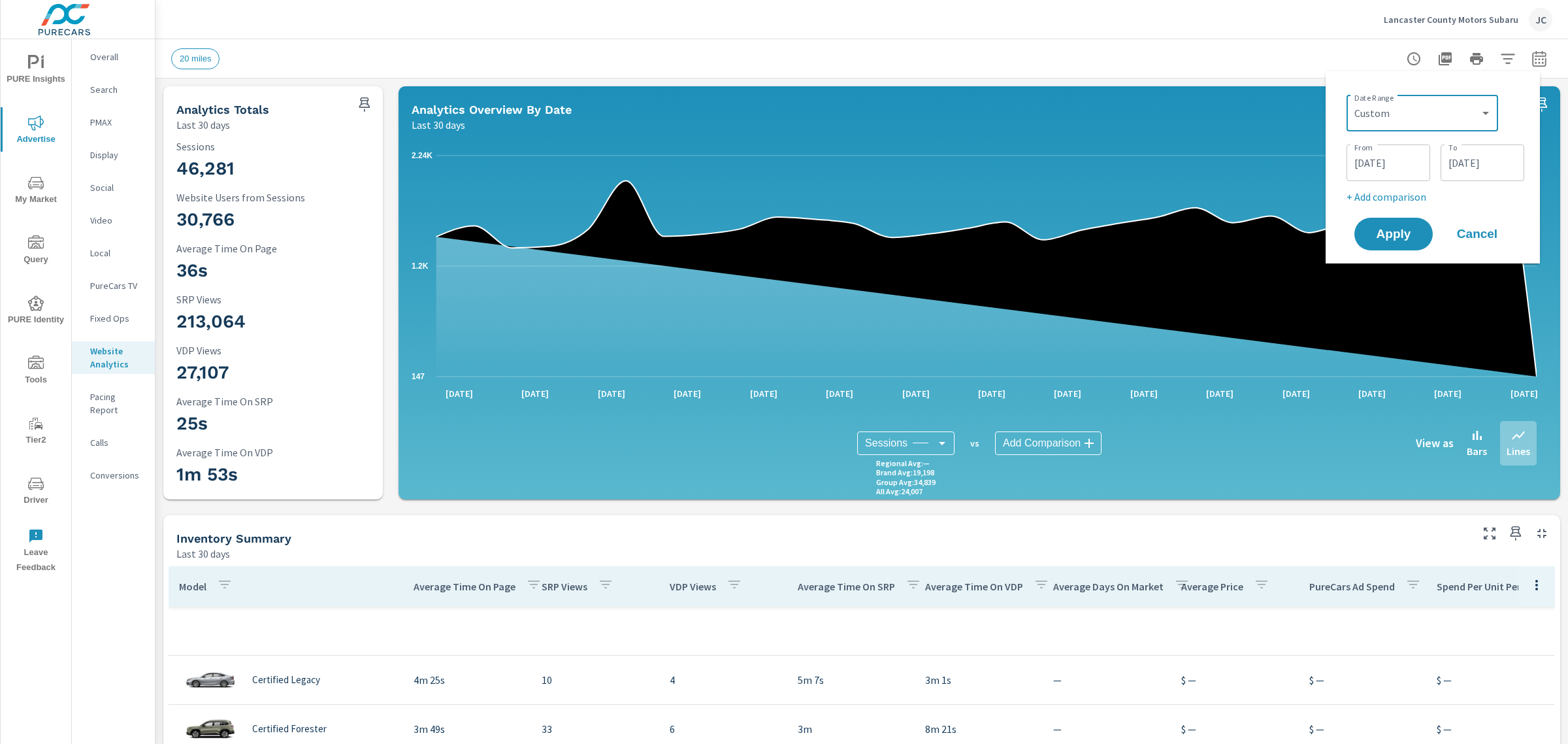
click at [1497, 229] on span "Cancel" at bounding box center [1476, 233] width 52 height 12
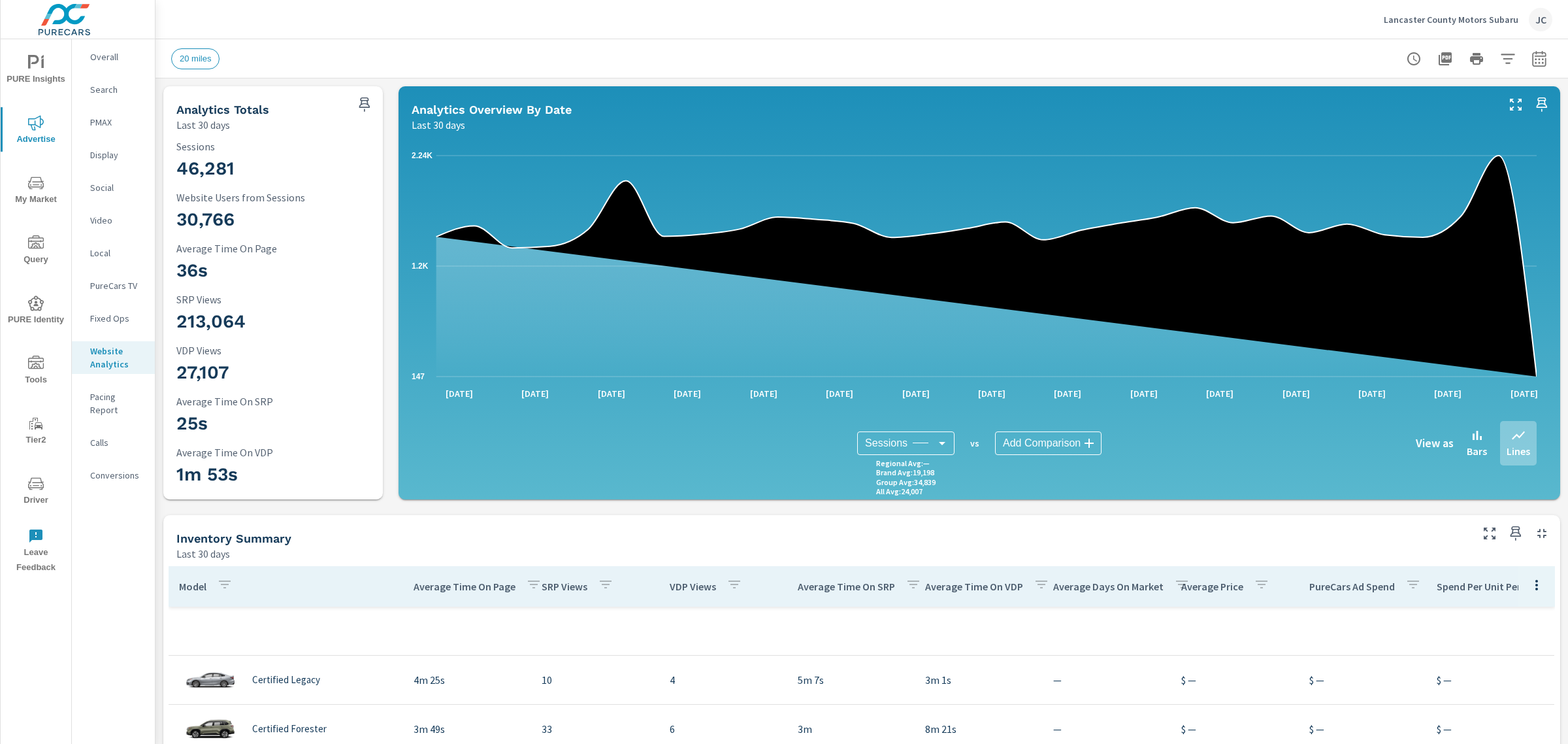
click at [210, 168] on h3 "46,281" at bounding box center [273, 168] width 193 height 22
click at [229, 208] on h3 "30,766" at bounding box center [273, 219] width 193 height 22
click at [119, 395] on p "Pacing Report" at bounding box center [117, 403] width 54 height 26
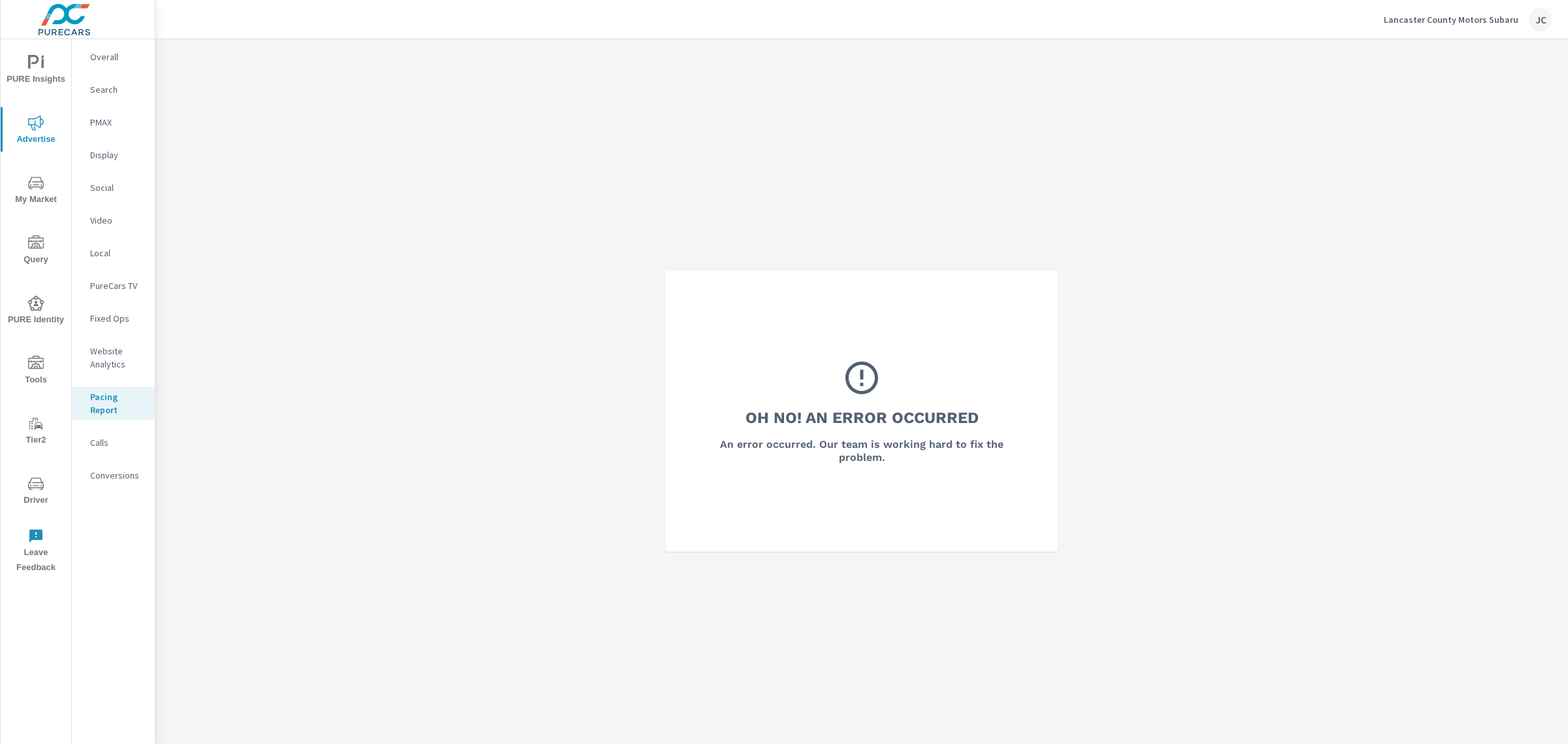
click at [113, 357] on p "Website Analytics" at bounding box center [117, 357] width 54 height 26
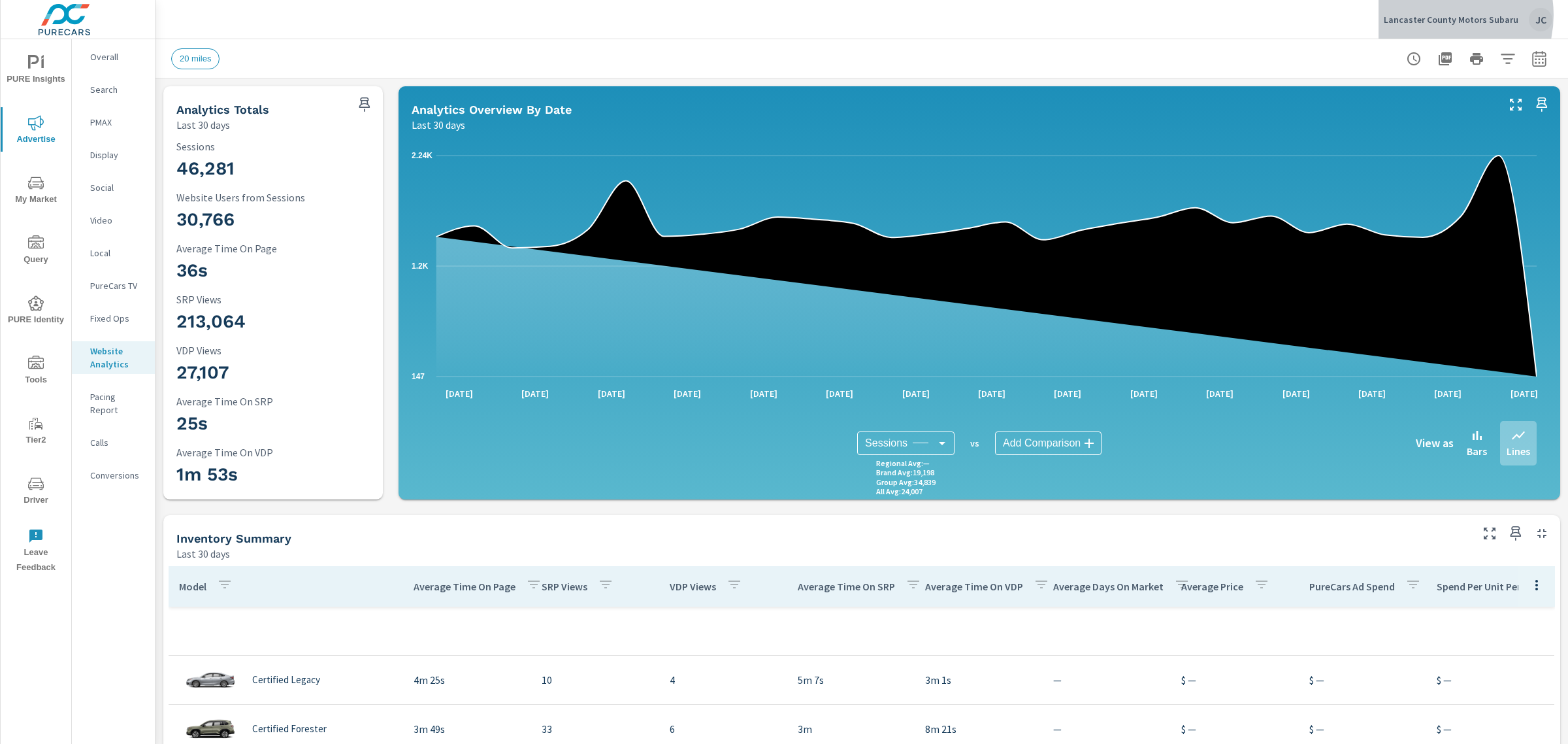
click at [1445, 15] on p "Lancaster County Motors Subaru" at bounding box center [1451, 19] width 135 height 12
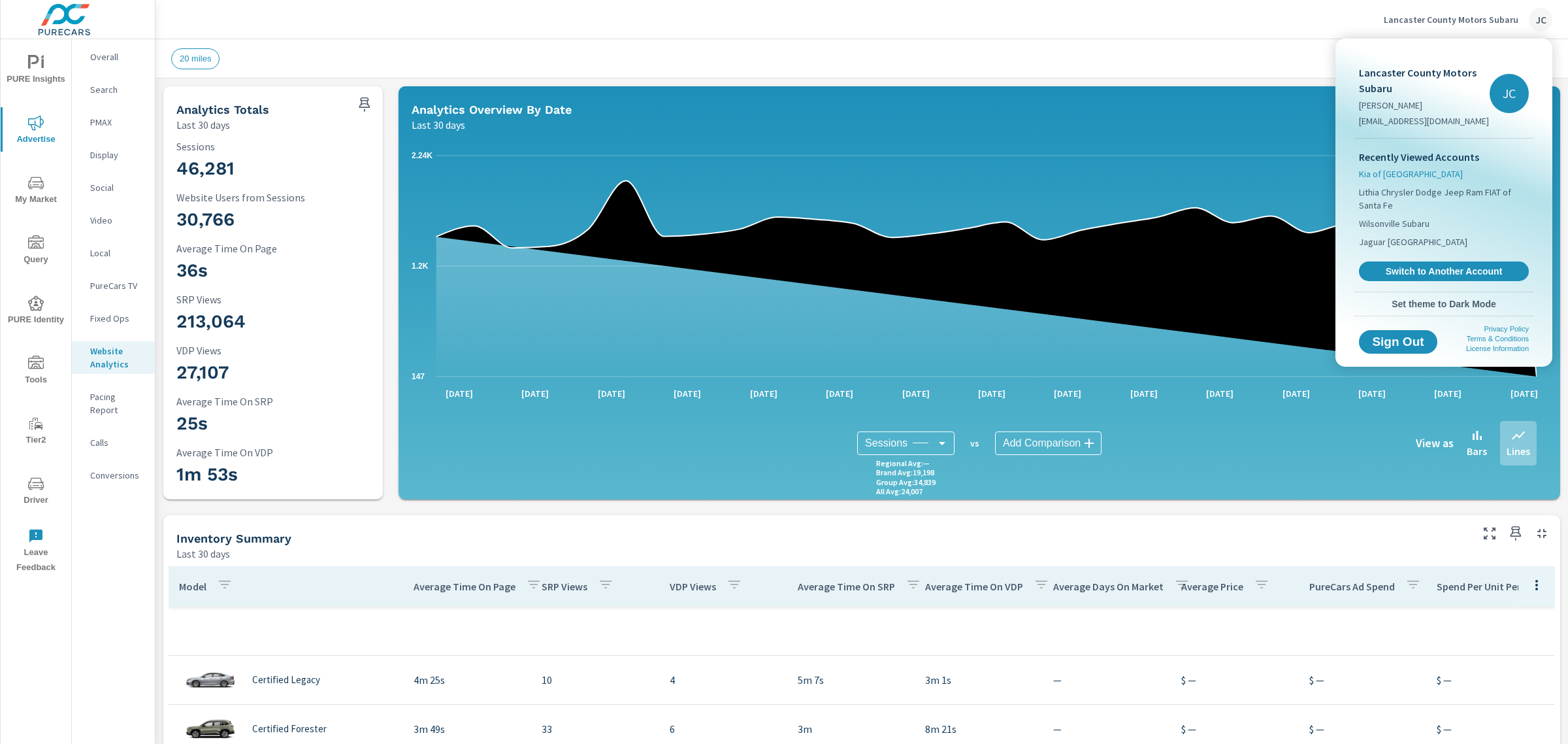
click at [1382, 178] on span "Kia of [GEOGRAPHIC_DATA]" at bounding box center [1411, 174] width 104 height 13
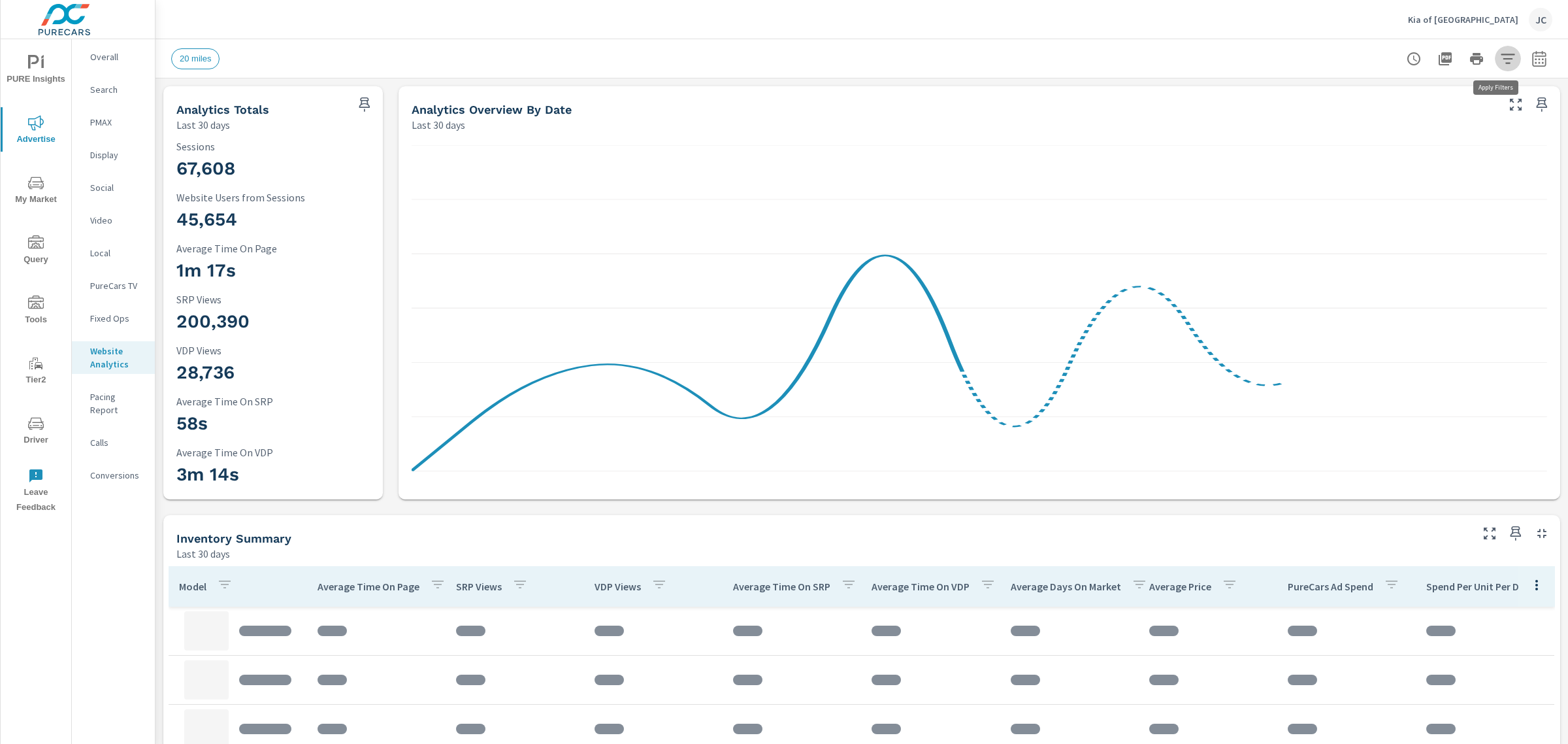
click at [1504, 60] on button "button" at bounding box center [1508, 58] width 26 height 26
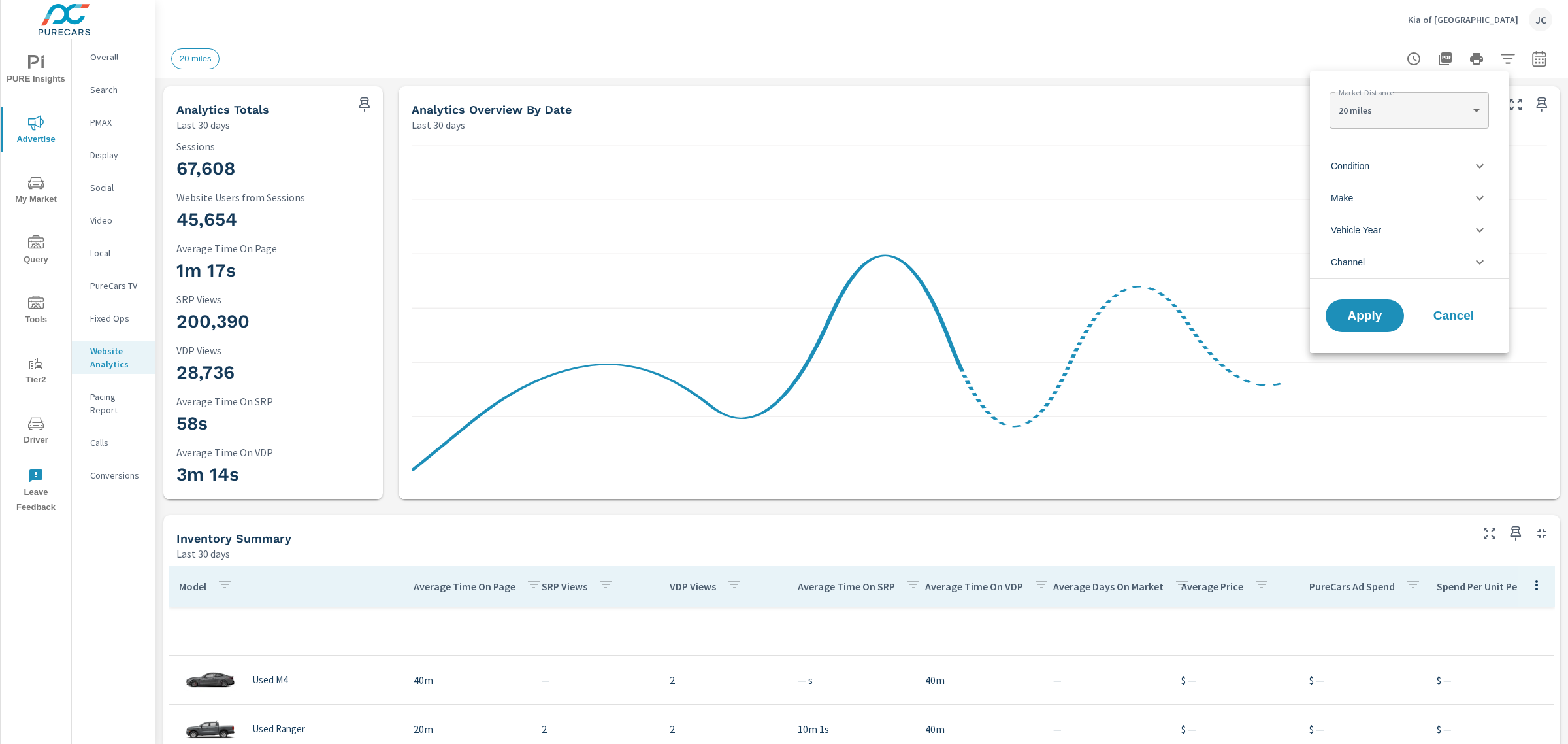
click at [1451, 271] on li "Channel" at bounding box center [1409, 262] width 199 height 33
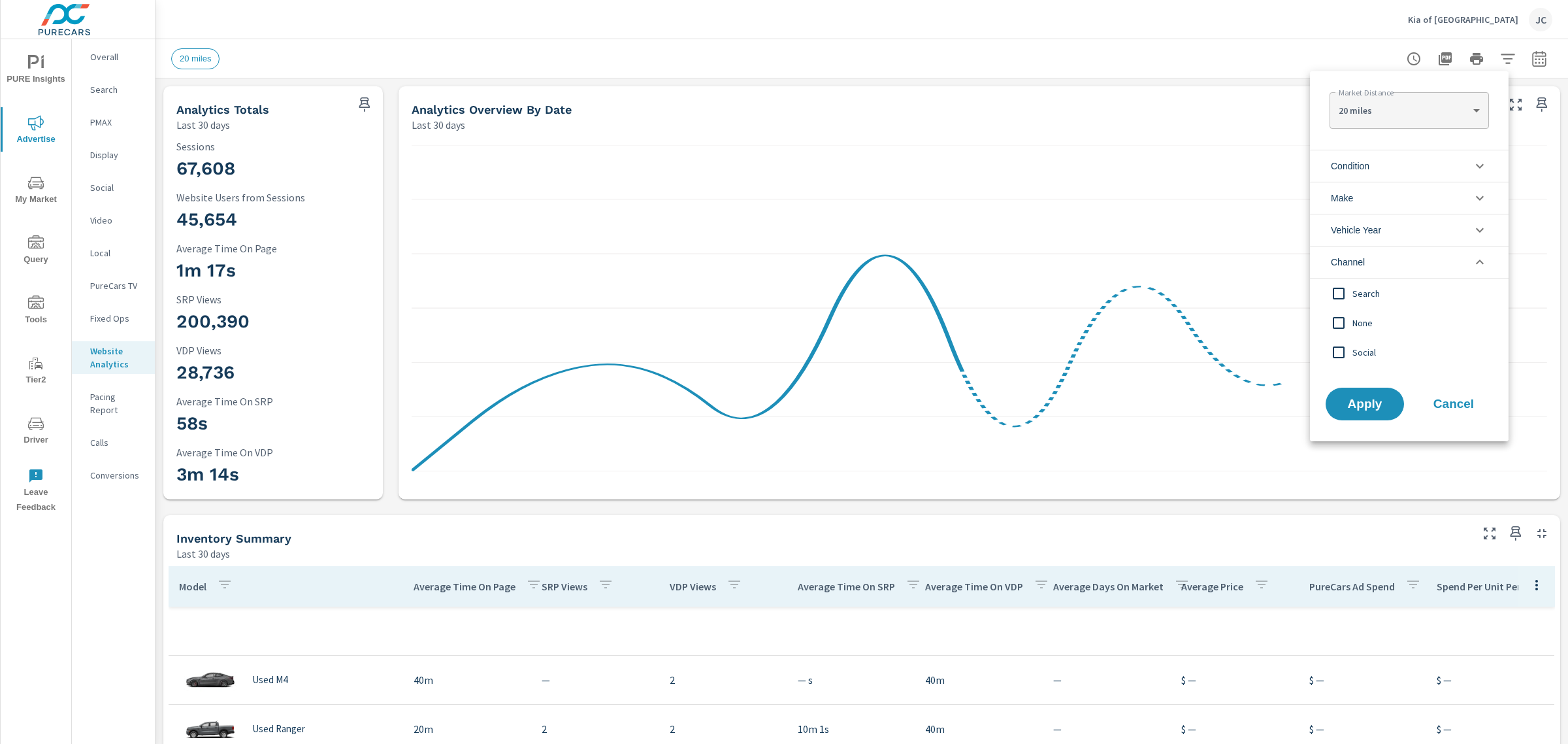
click at [1340, 294] on input "filter options" at bounding box center [1338, 293] width 27 height 27
click at [1356, 394] on button "Apply" at bounding box center [1365, 404] width 81 height 34
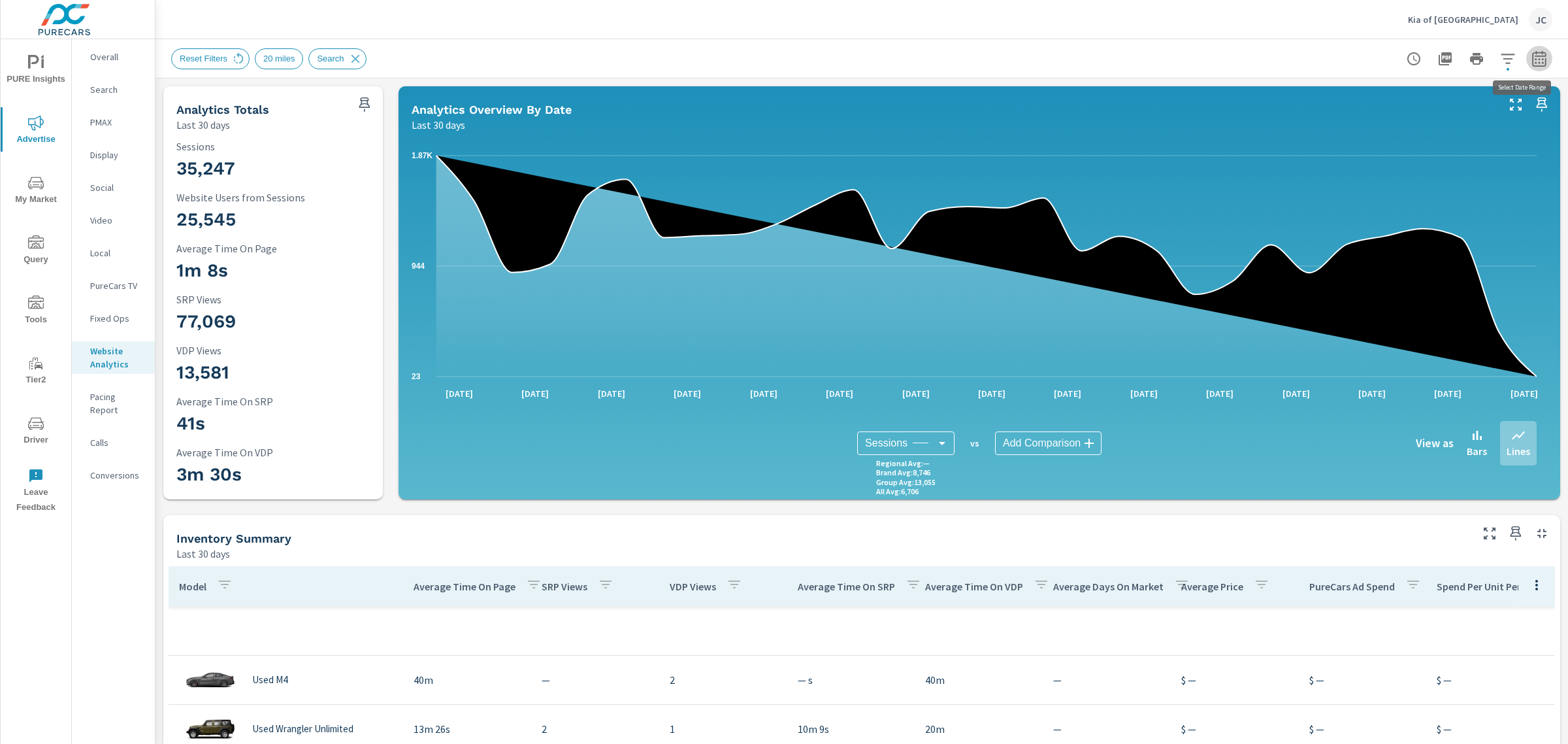
click at [1531, 51] on icon "button" at bounding box center [1539, 58] width 16 height 16
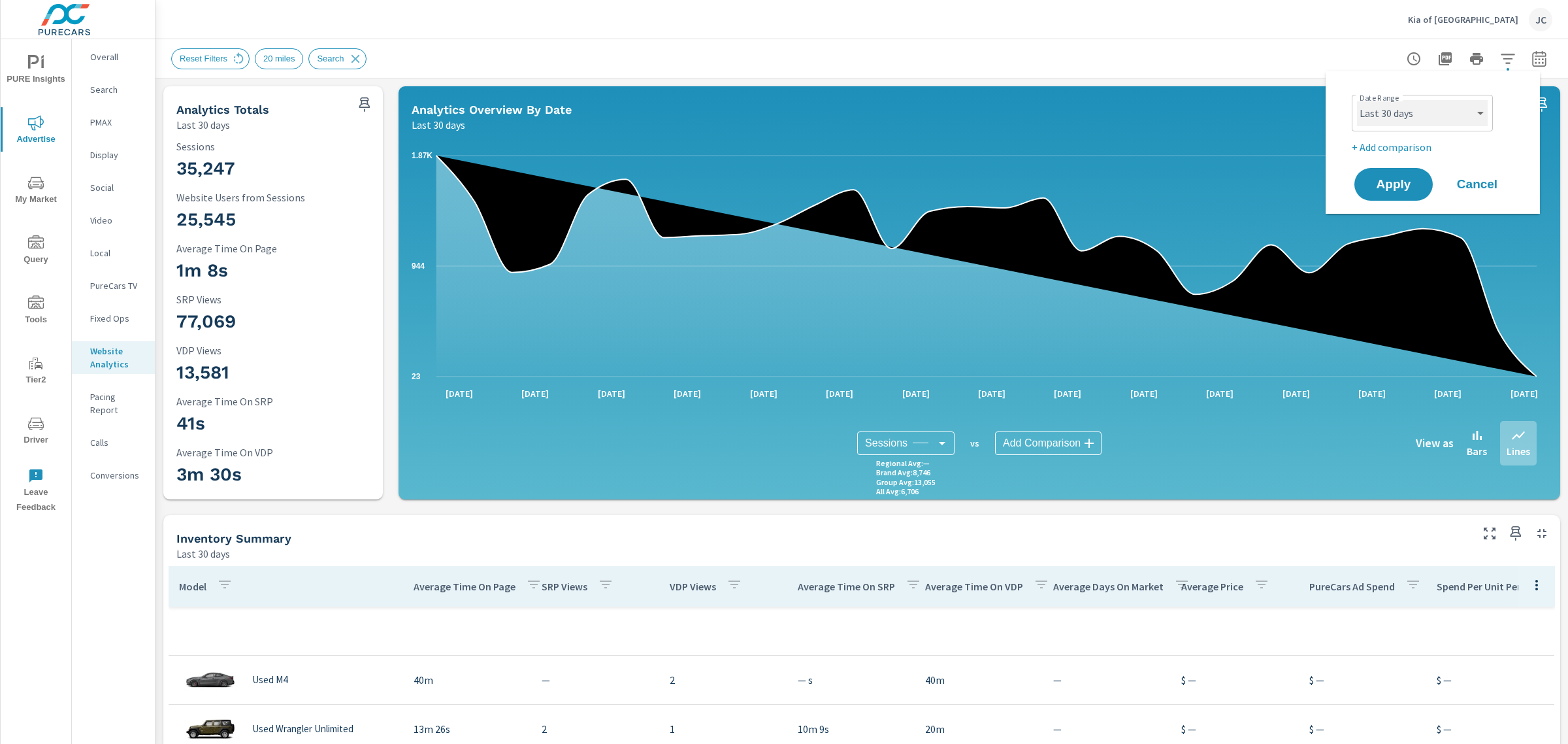
click at [1475, 115] on select "Custom Yesterday Last week Last 7 days Last 14 days Last 30 days Last 45 days L…" at bounding box center [1422, 113] width 131 height 26
click at [1357, 100] on select "Custom Yesterday Last week Last 7 days Last 14 days Last 30 days Last 45 days L…" at bounding box center [1422, 113] width 131 height 26
select select "custom"
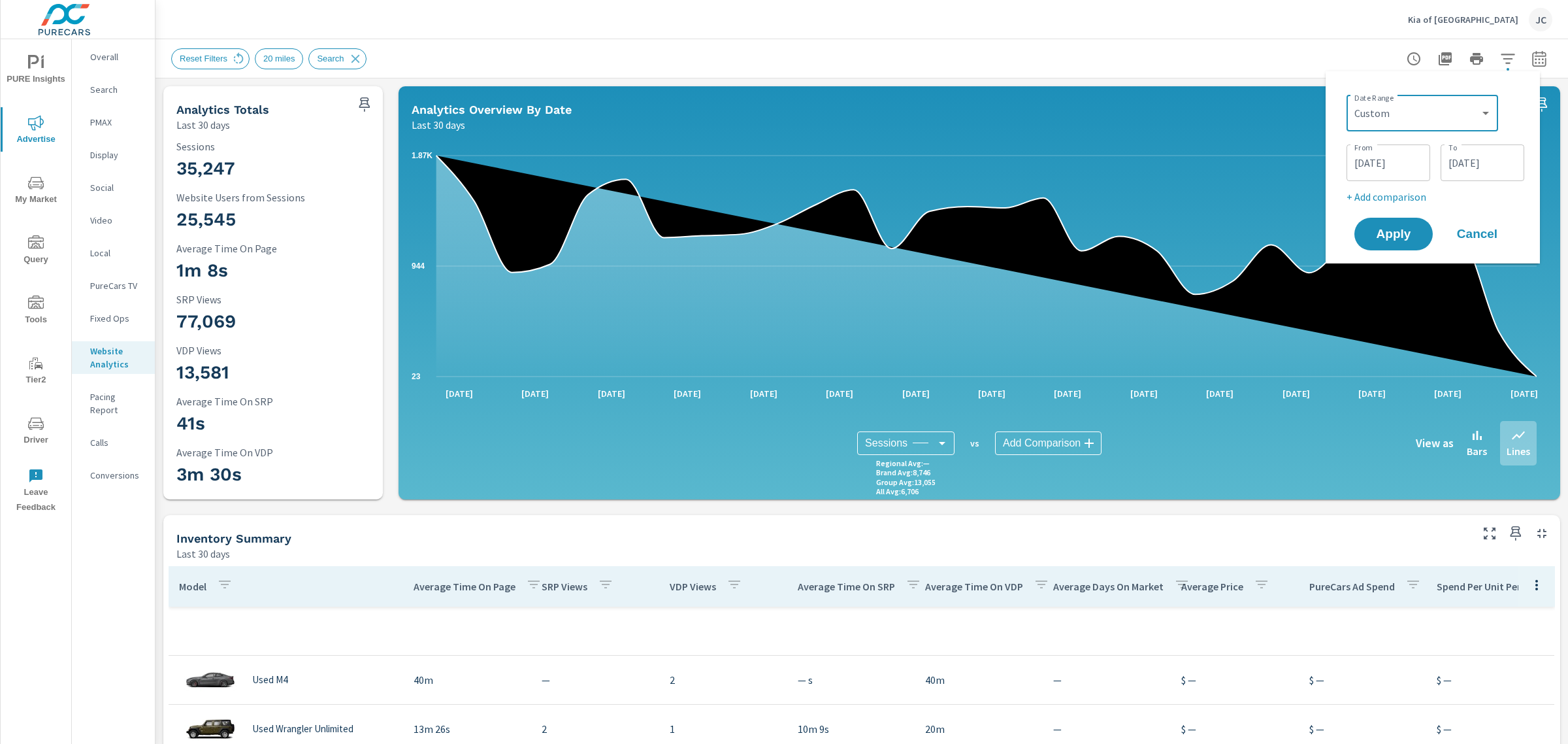
click at [1493, 163] on input "09/24/2025" at bounding box center [1483, 163] width 73 height 26
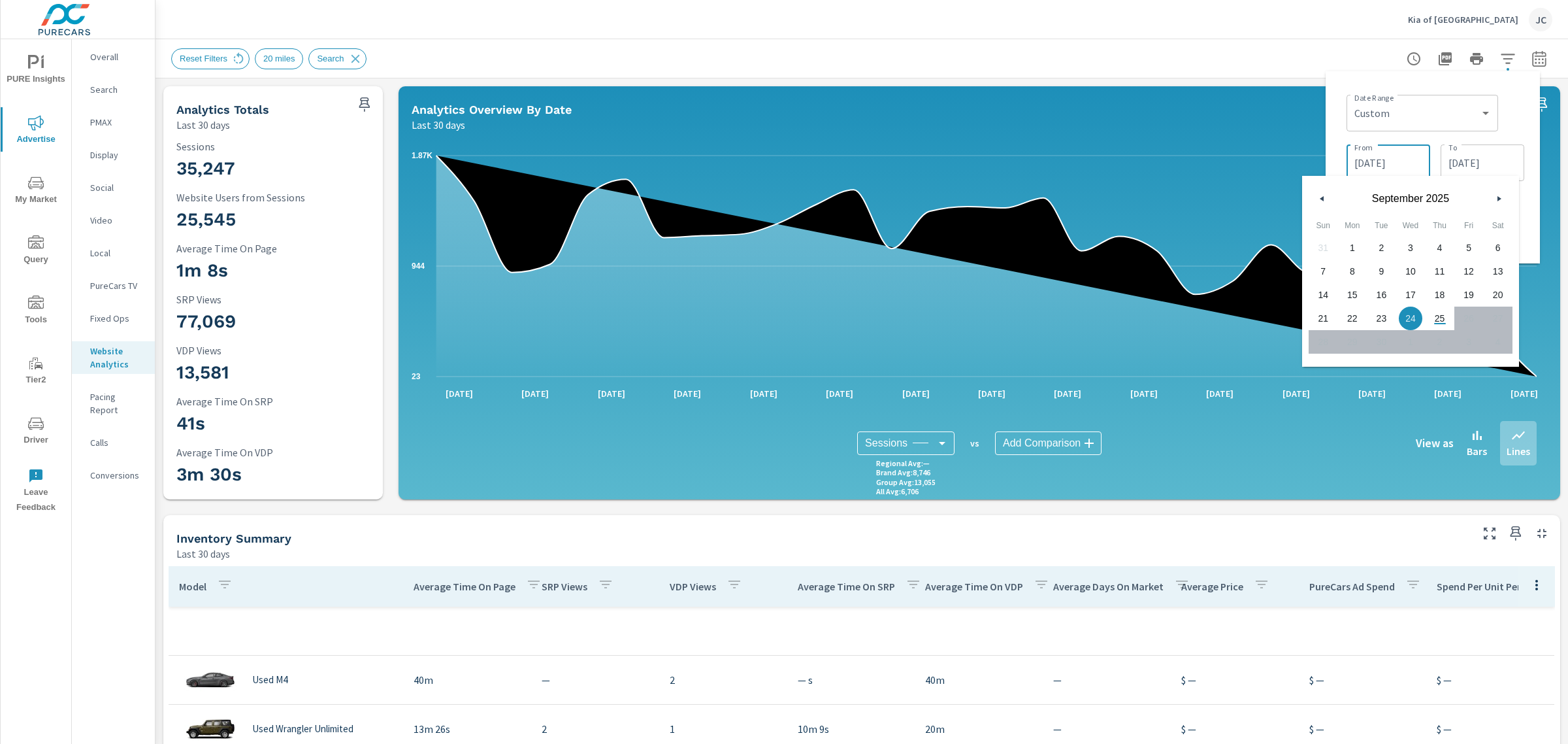
click at [1409, 164] on input "08/26/2025" at bounding box center [1388, 163] width 73 height 26
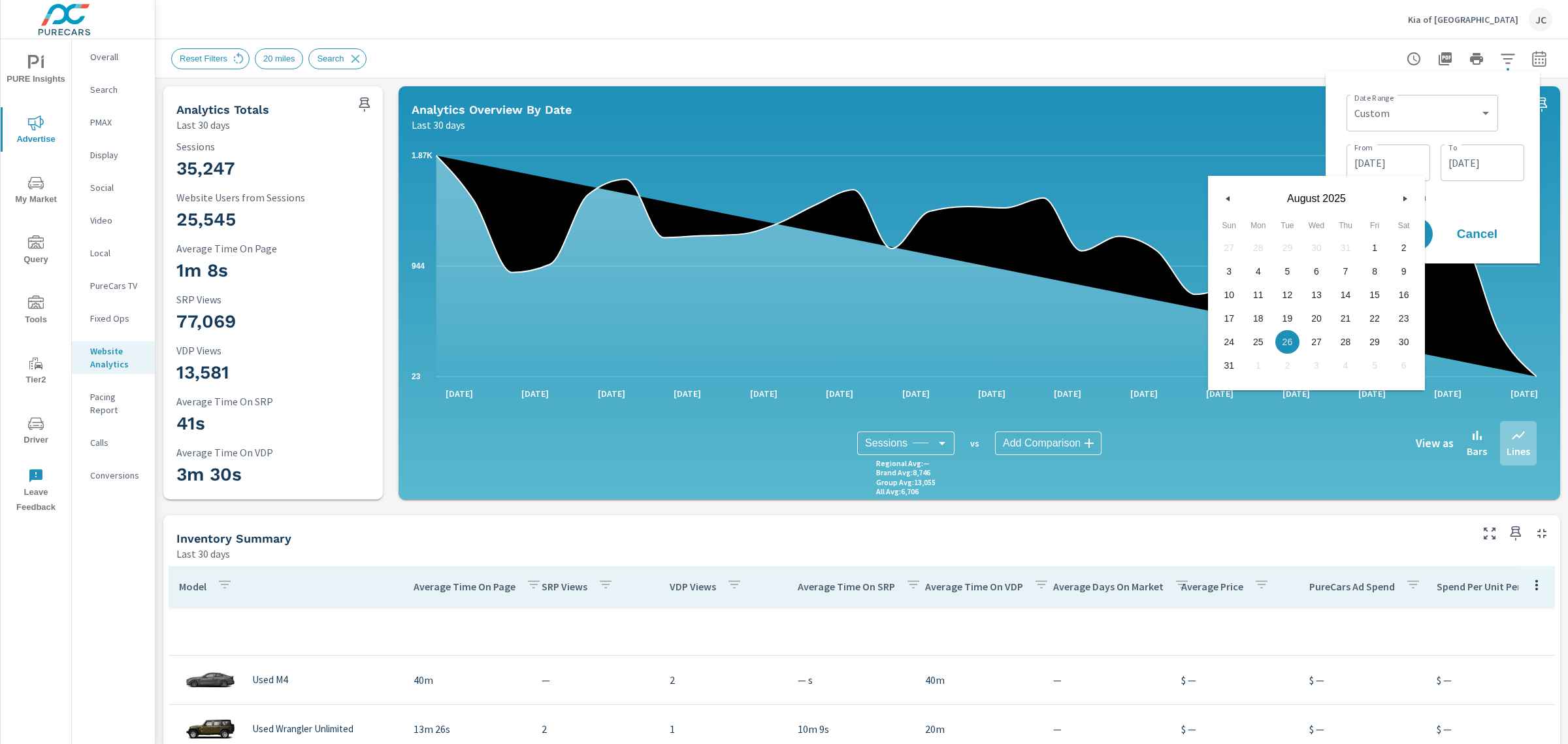
click at [1418, 161] on input "08/26/2025" at bounding box center [1388, 163] width 73 height 26
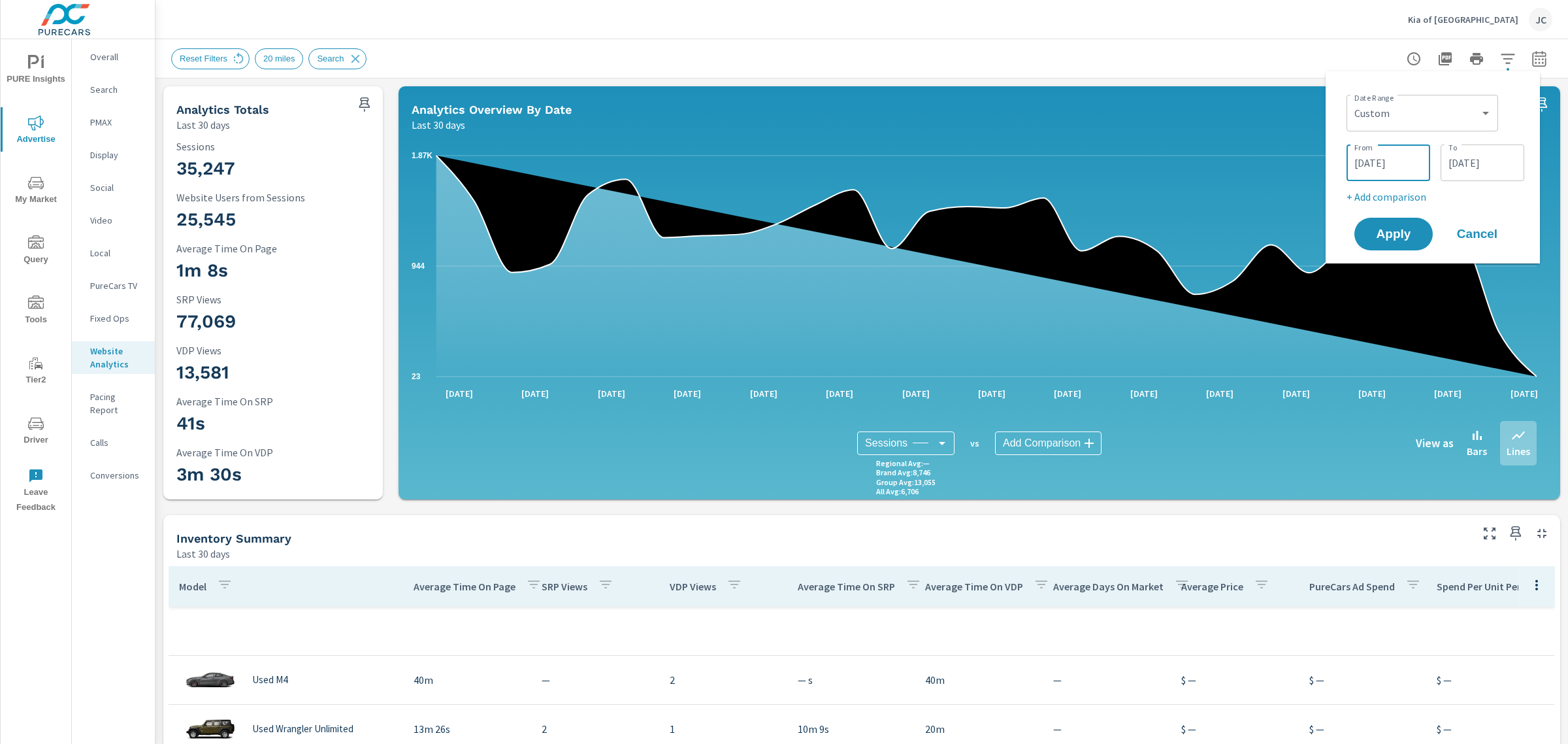
click at [1413, 146] on div "08/26/2025 From" at bounding box center [1388, 163] width 83 height 37
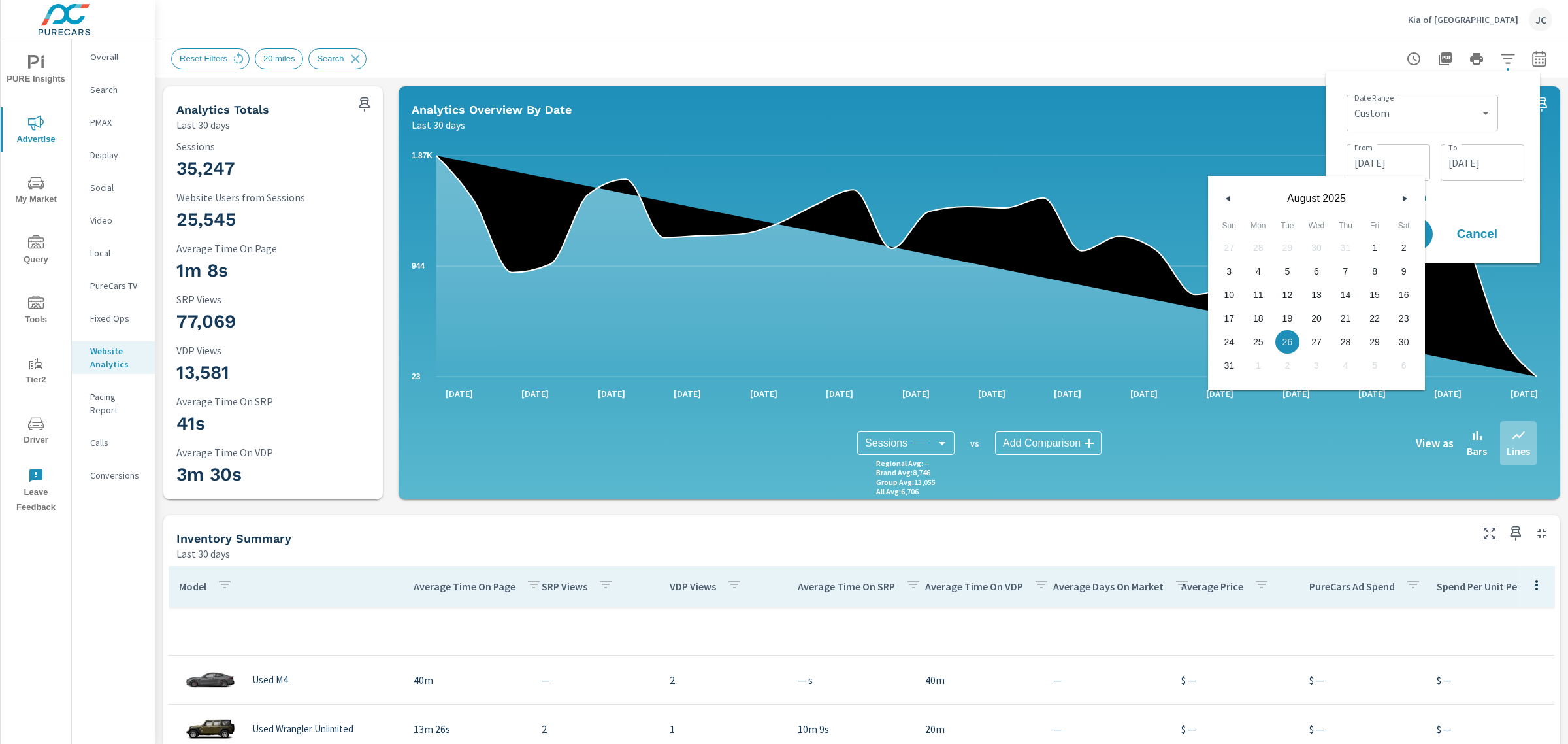
click at [1408, 199] on icon "button" at bounding box center [1407, 199] width 7 height 5
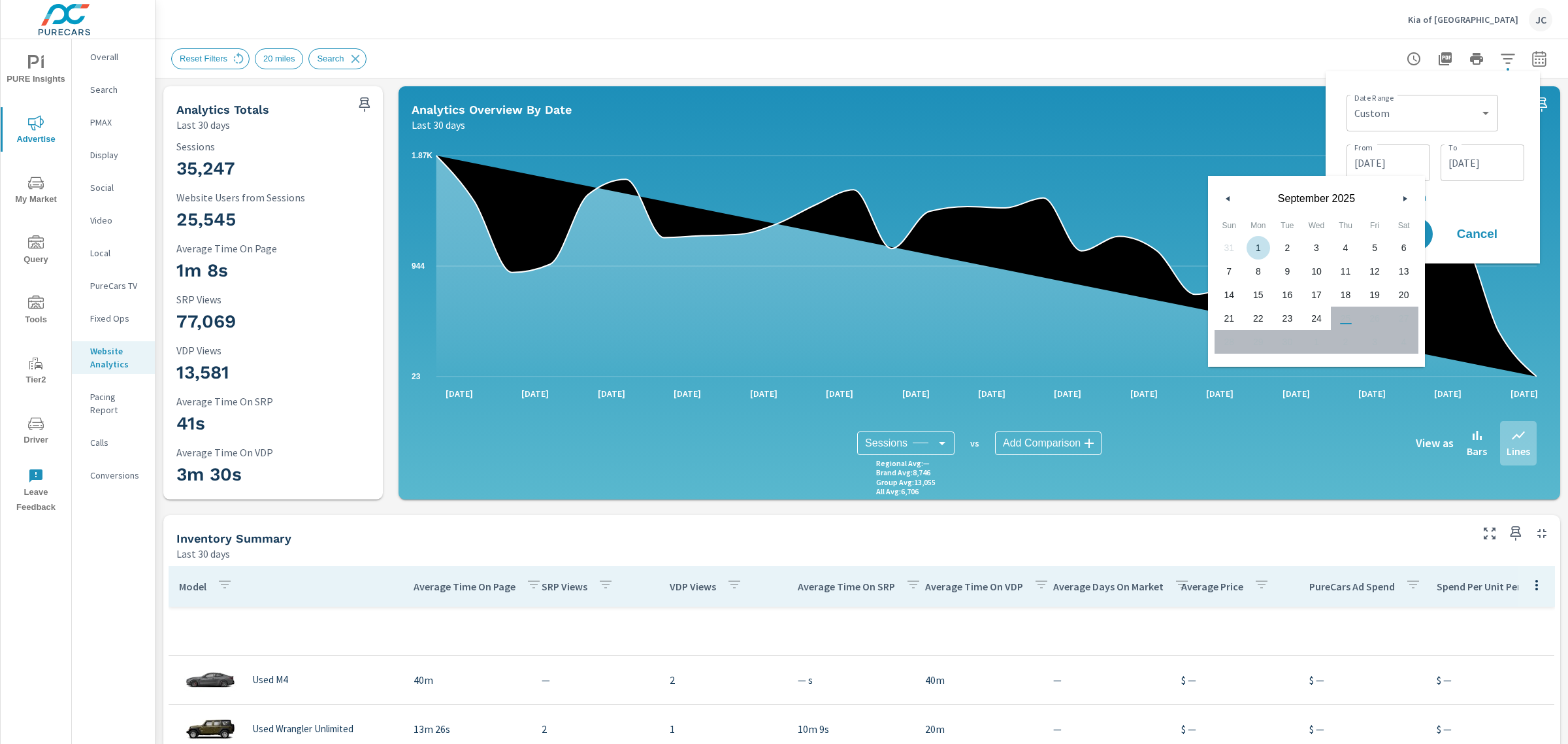
click at [1262, 248] on span "1" at bounding box center [1258, 248] width 29 height 17
type input "09/01/2025"
click at [1482, 160] on input "09/24/2025" at bounding box center [1483, 163] width 73 height 26
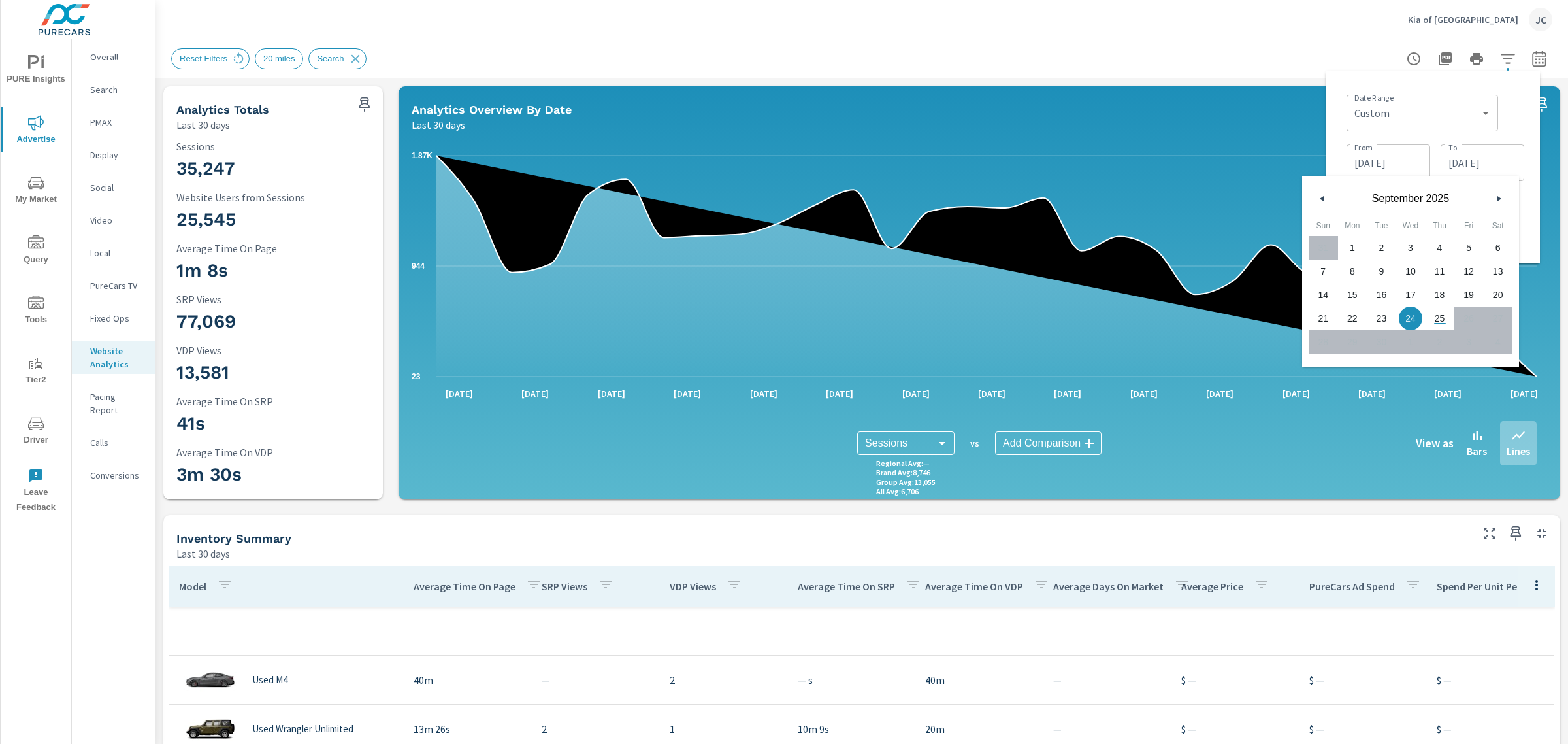
click at [1503, 296] on span "20" at bounding box center [1497, 294] width 29 height 17
type input "09/20/2025"
click at [1150, 119] on div "Last 30 days" at bounding box center [953, 125] width 1083 height 16
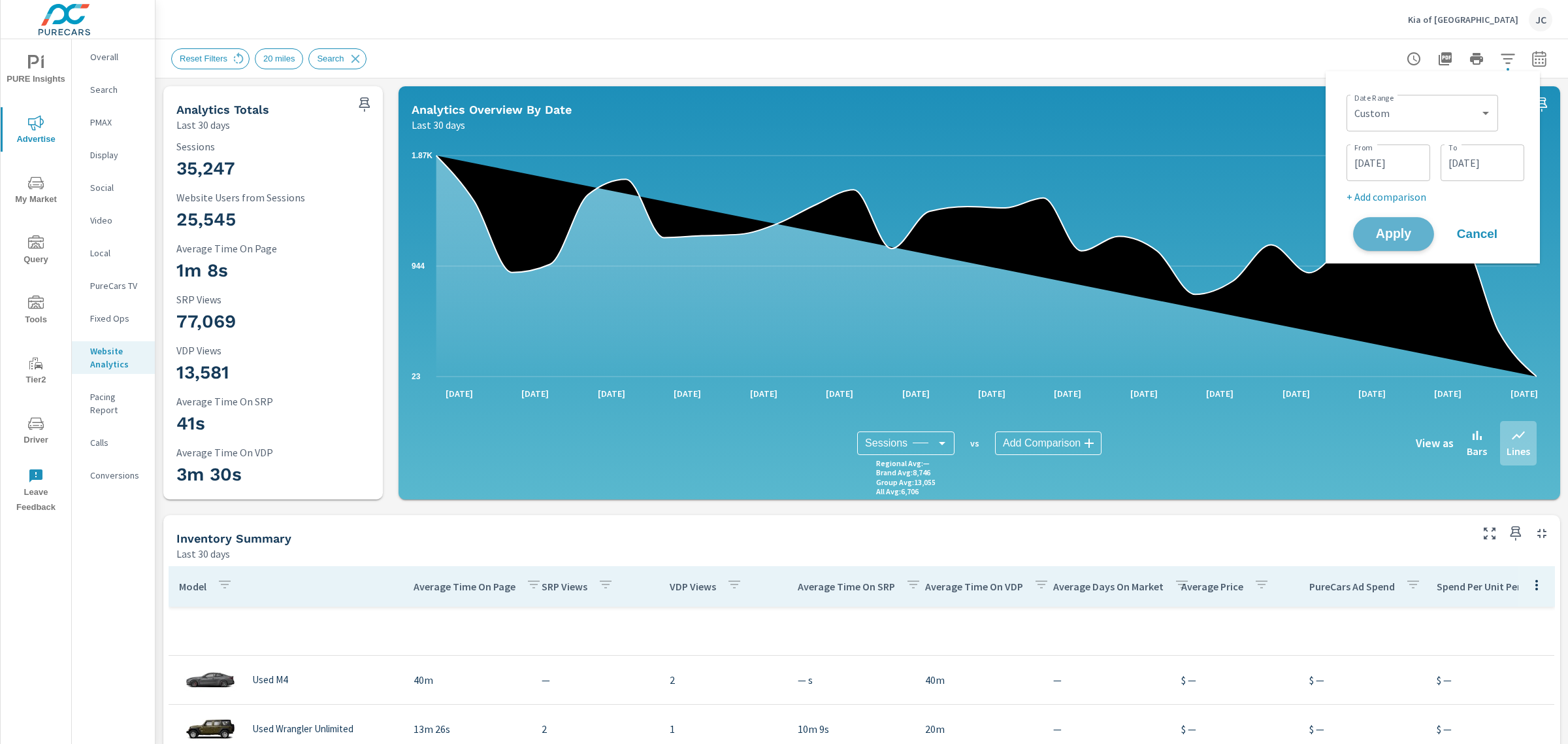
click at [1387, 243] on button "Apply" at bounding box center [1394, 234] width 81 height 34
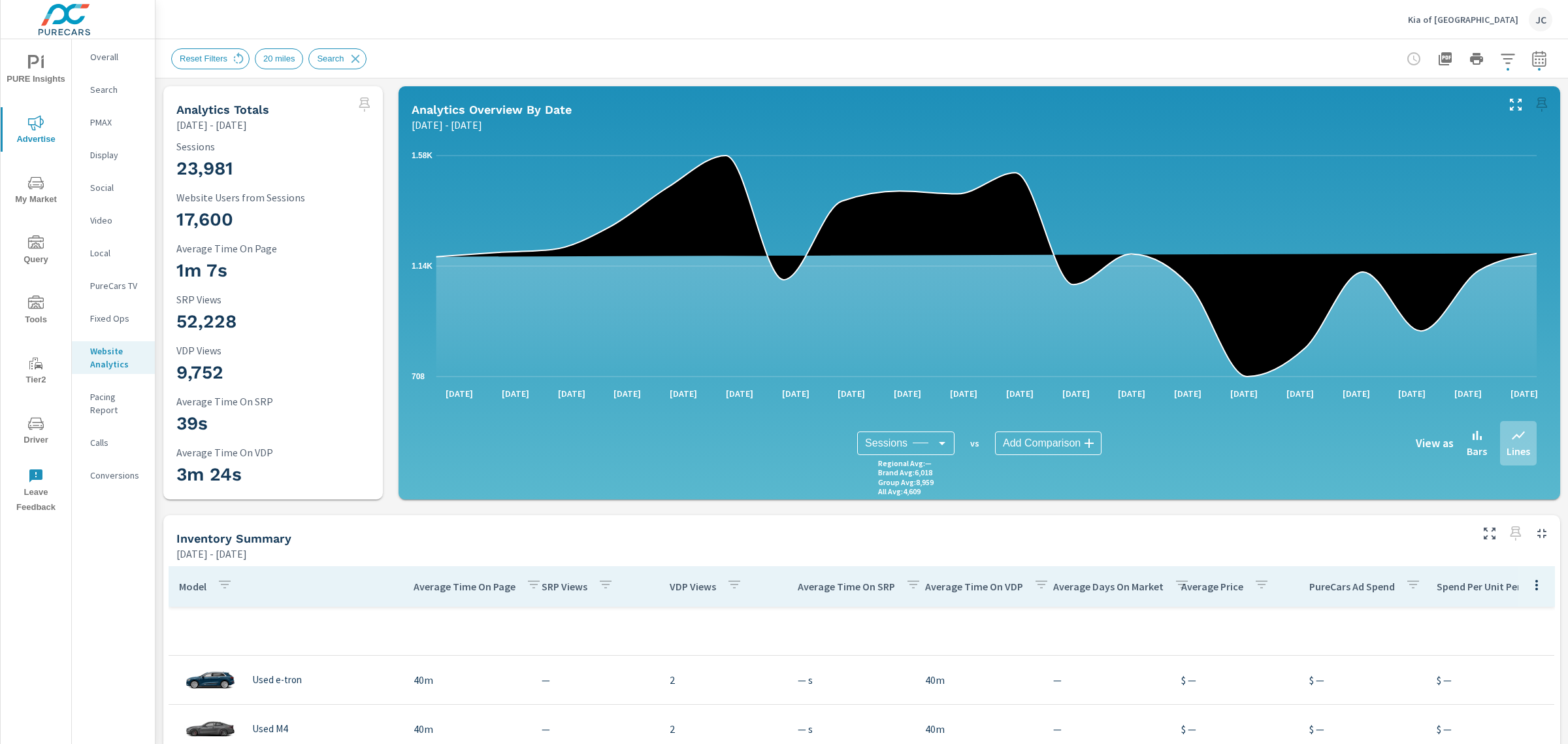
click at [1540, 49] on div at bounding box center [1476, 58] width 152 height 26
click at [1532, 57] on icon "button" at bounding box center [1539, 58] width 16 height 16
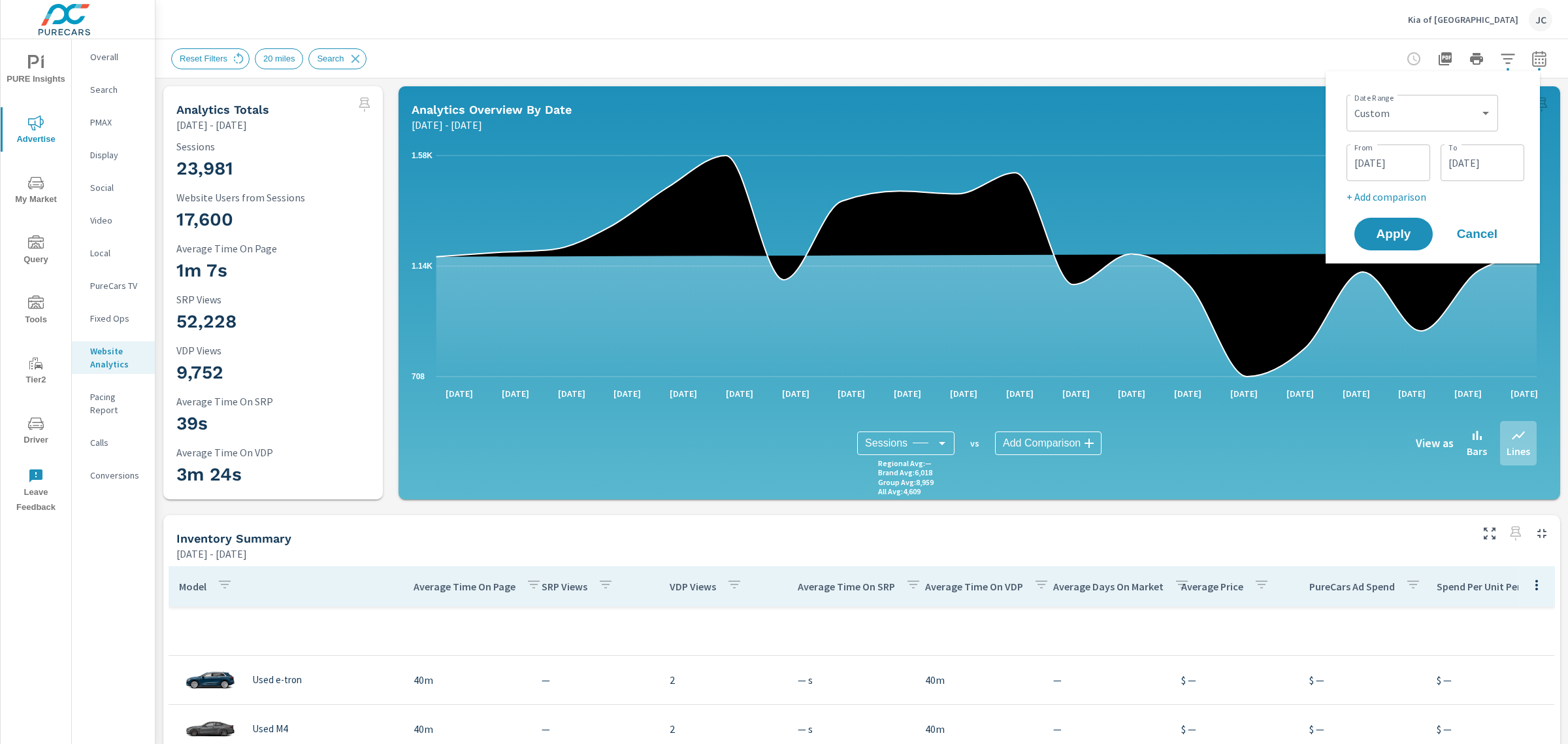
click at [1395, 200] on p "+ Add comparison" at bounding box center [1435, 197] width 178 height 16
select select "Previous period"
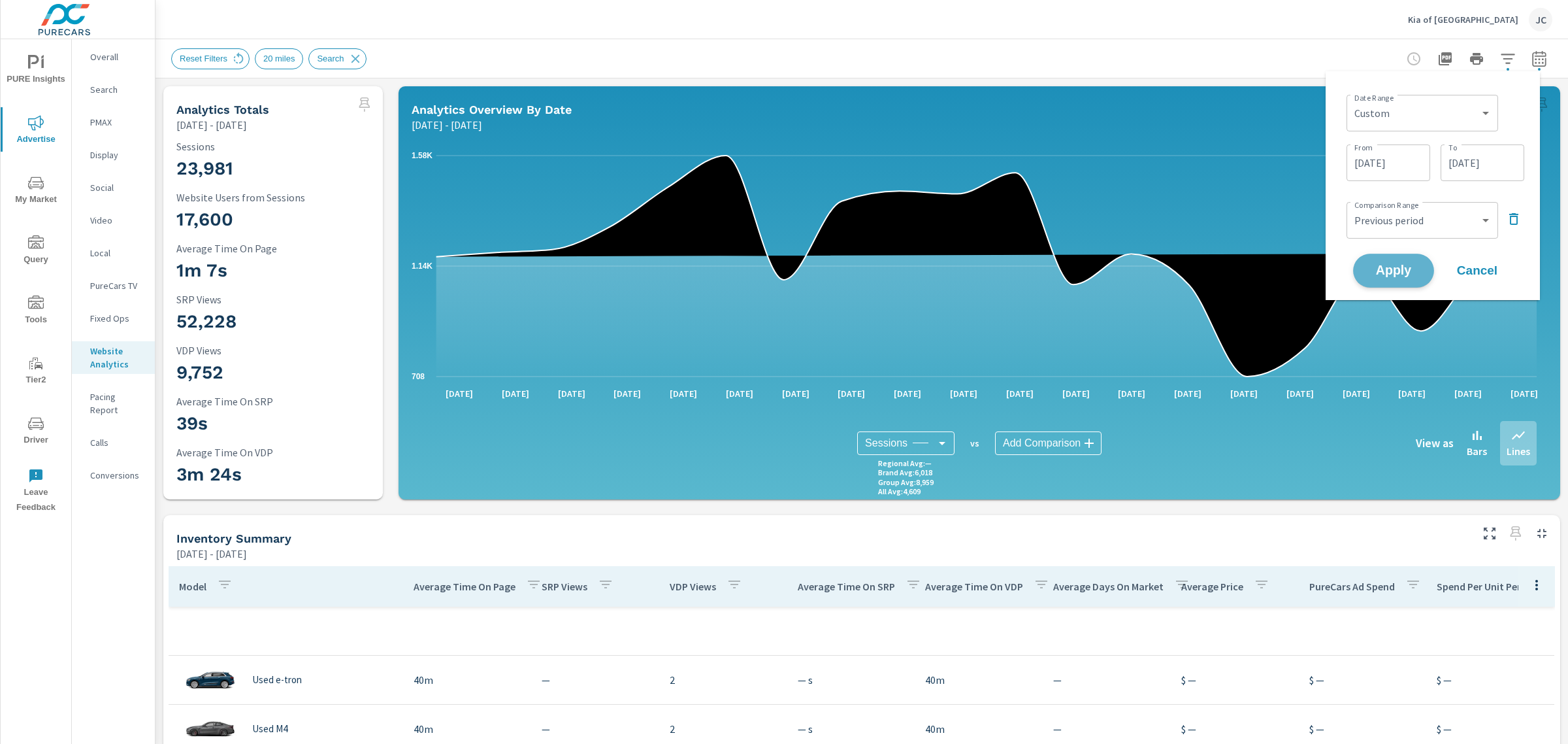
click at [1386, 256] on button "Apply" at bounding box center [1394, 271] width 81 height 34
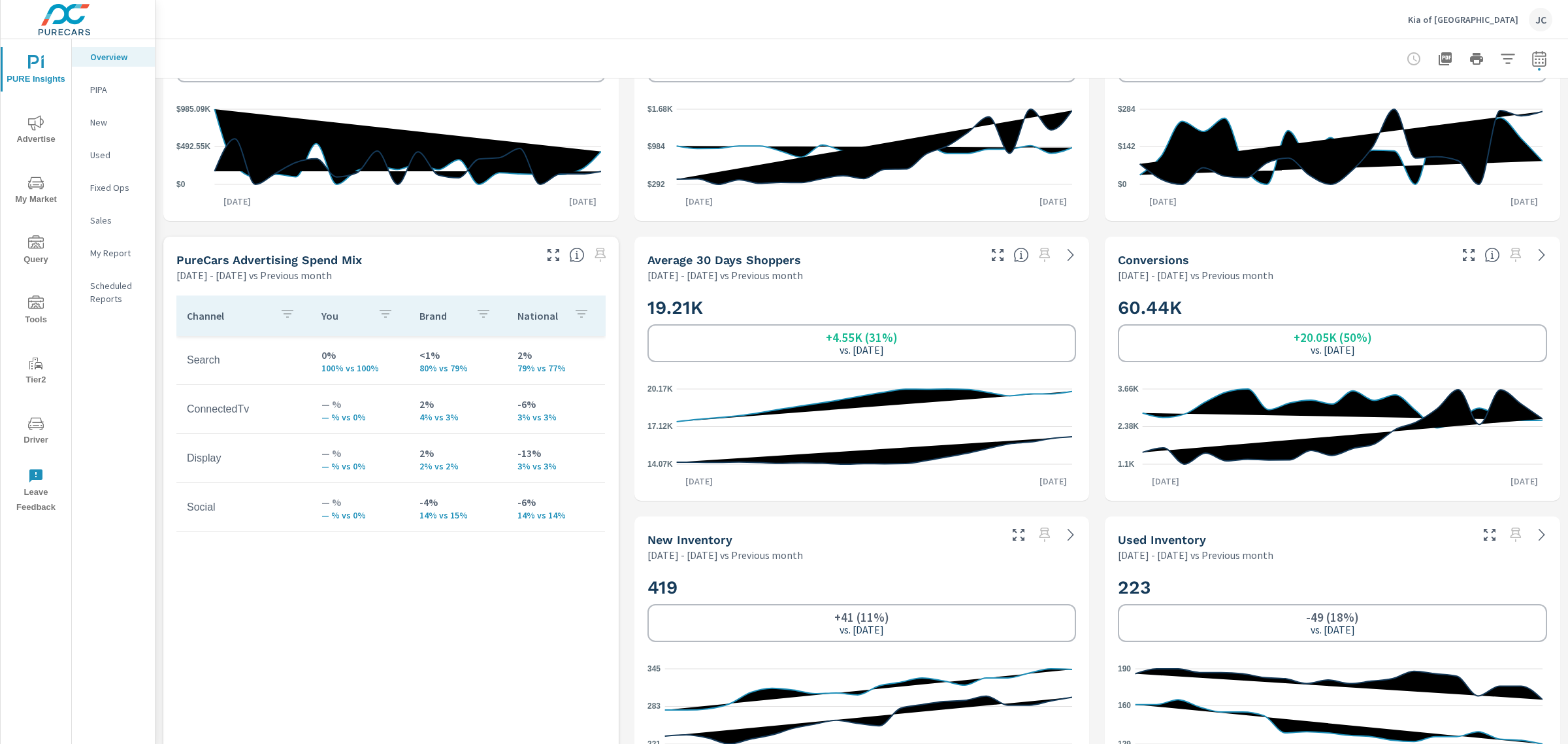
scroll to position [490, 0]
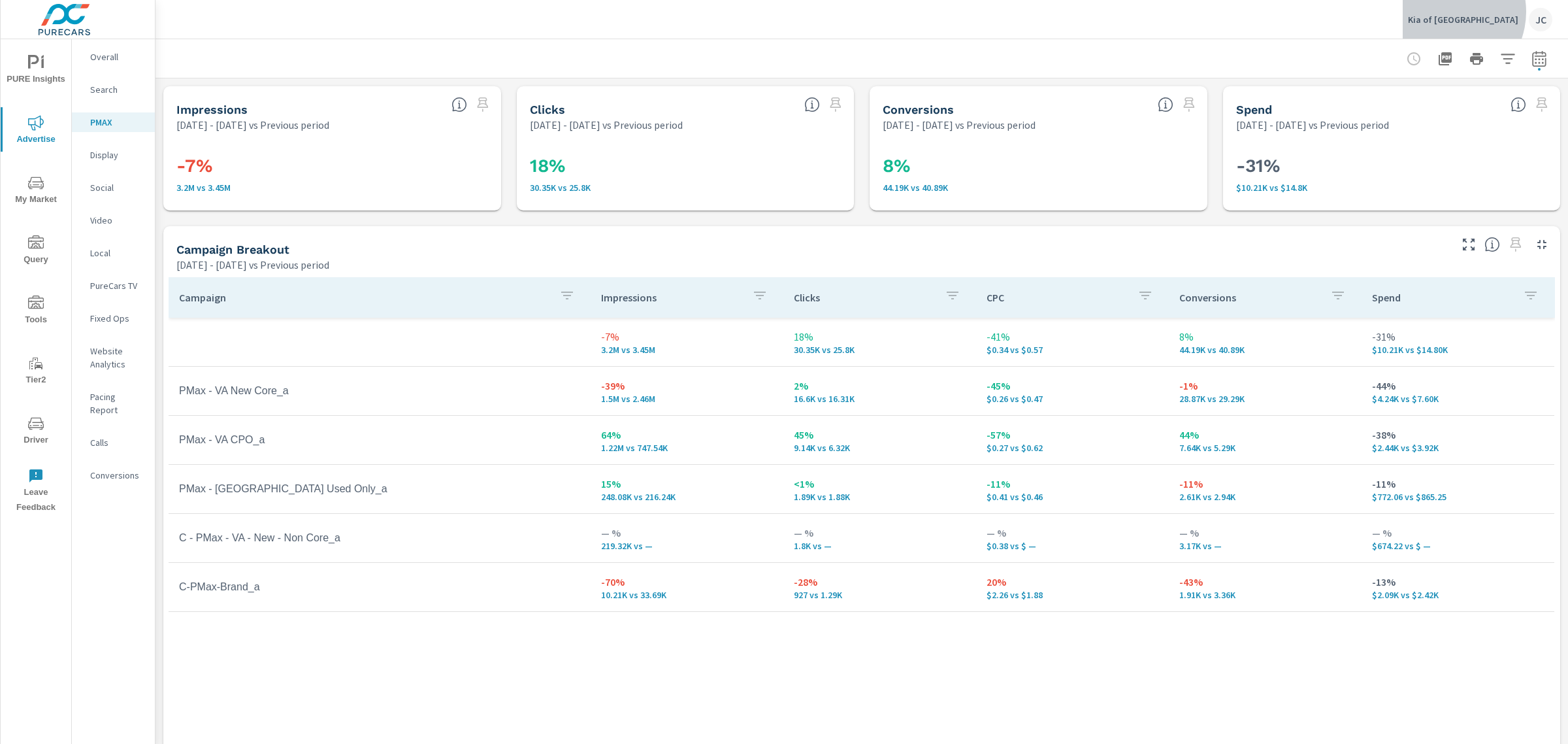
click at [1481, 12] on div "Kia of North [PERSON_NAME]" at bounding box center [1480, 20] width 144 height 24
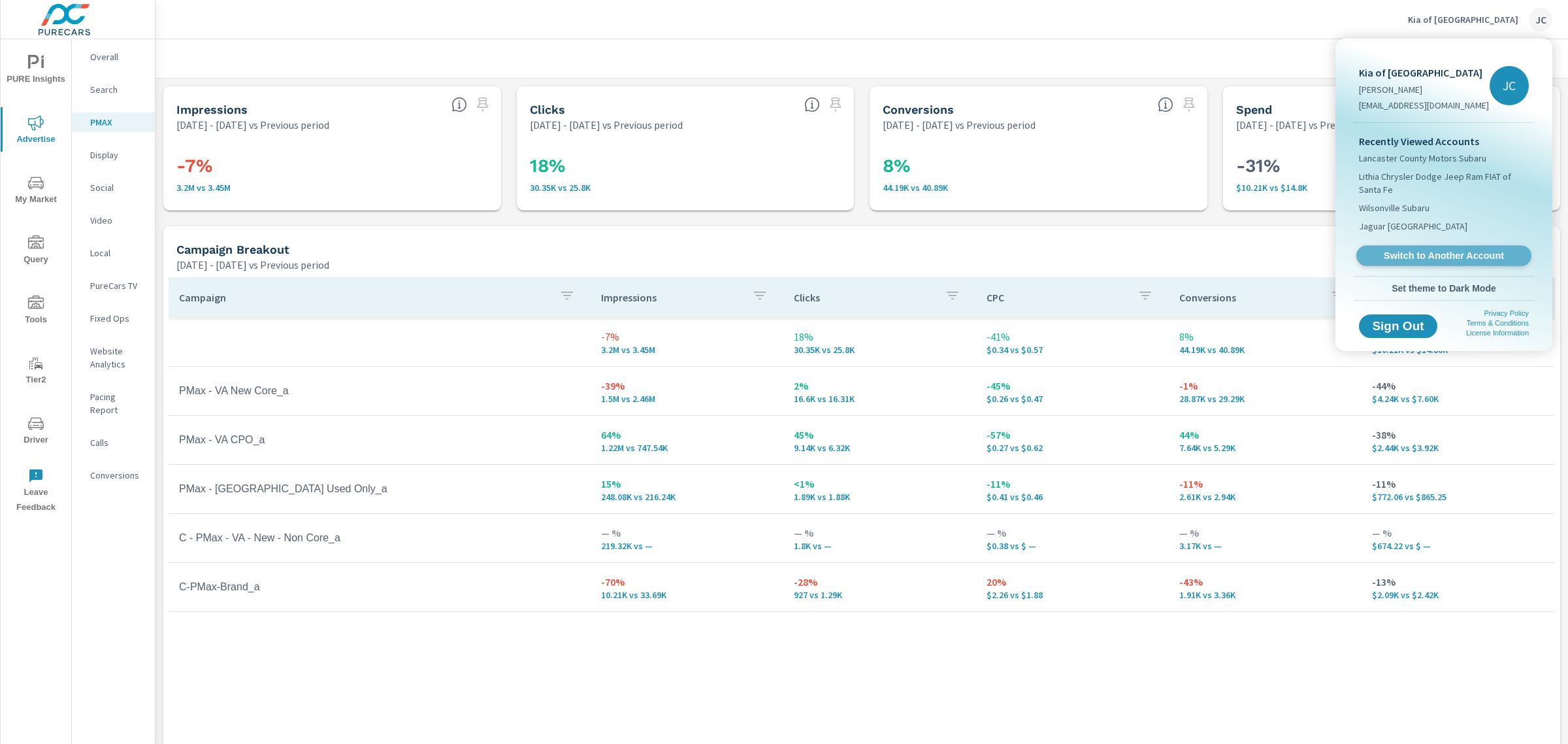
click at [1425, 256] on span "Switch to Another Account" at bounding box center [1443, 256] width 160 height 12
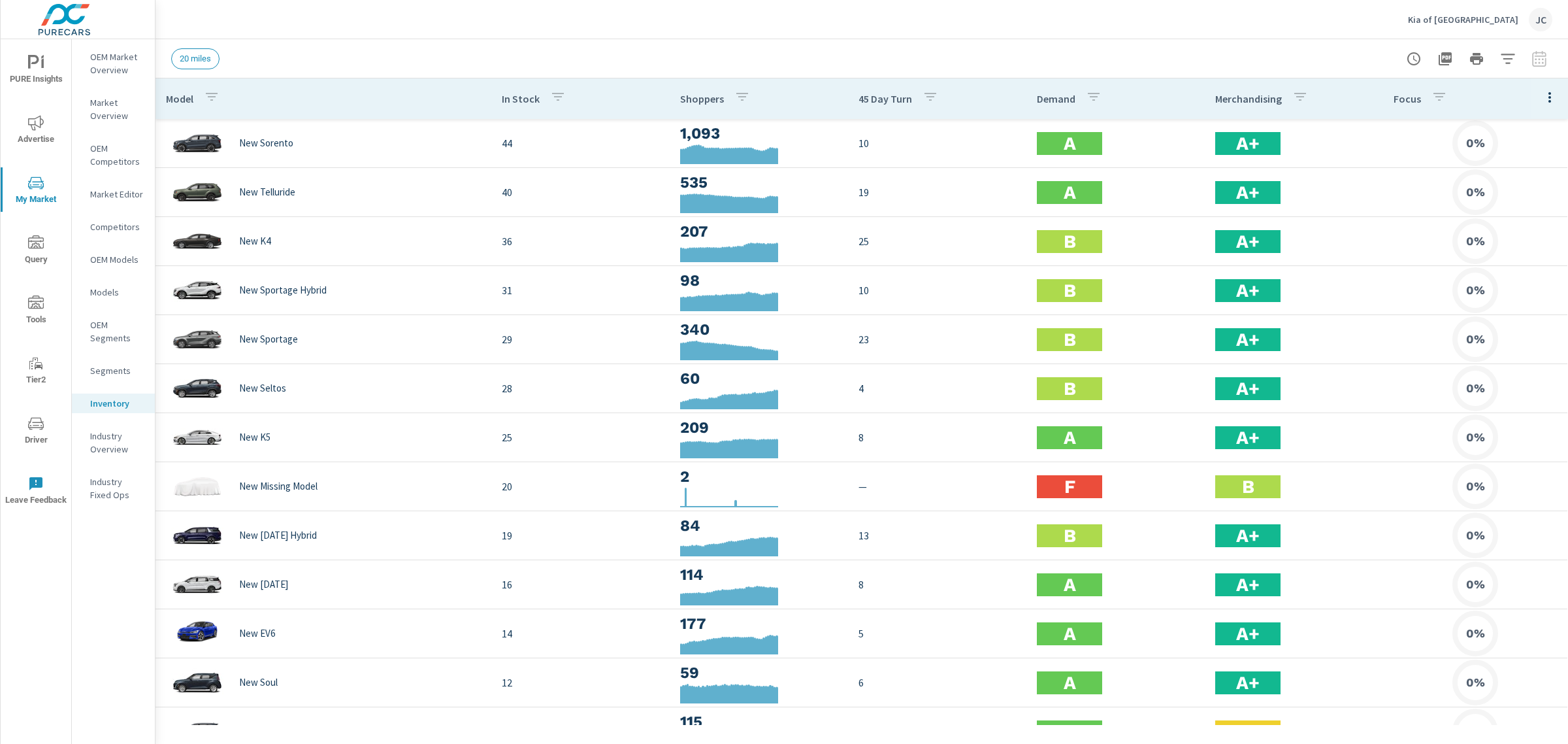
click at [1487, 12] on div "Kia of North [PERSON_NAME]" at bounding box center [1480, 20] width 144 height 24
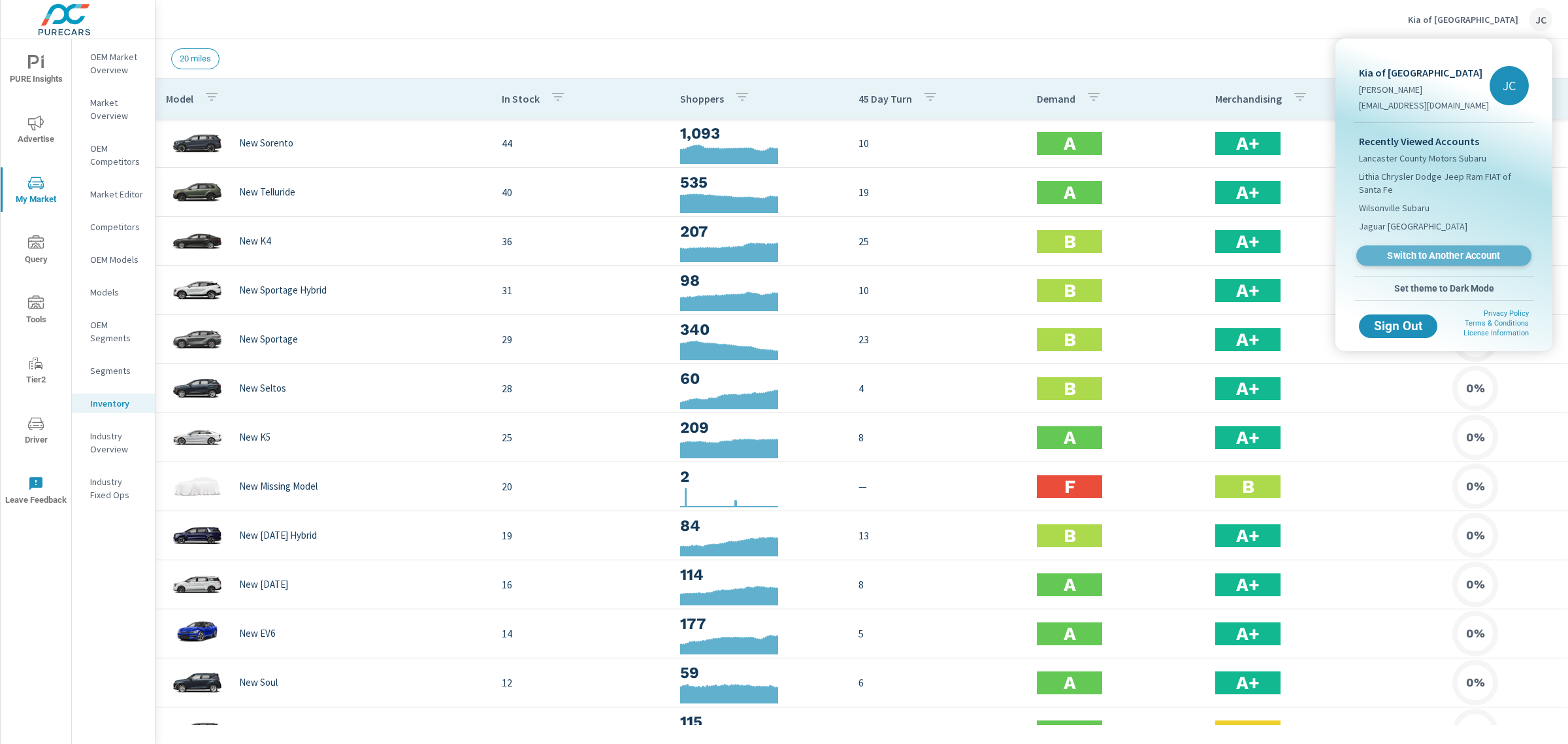
click at [1423, 250] on span "Switch to Another Account" at bounding box center [1443, 256] width 160 height 12
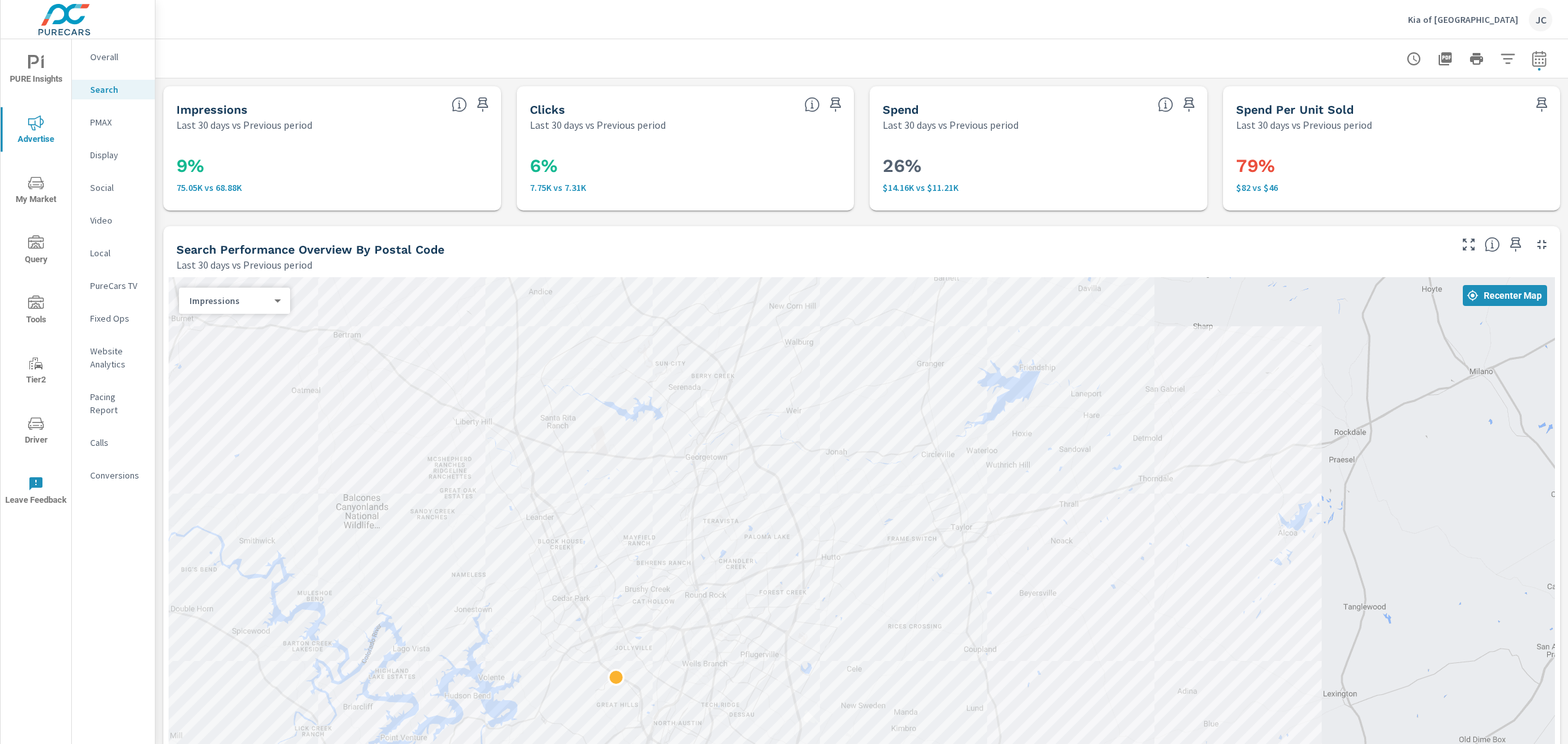
scroll to position [1028, 0]
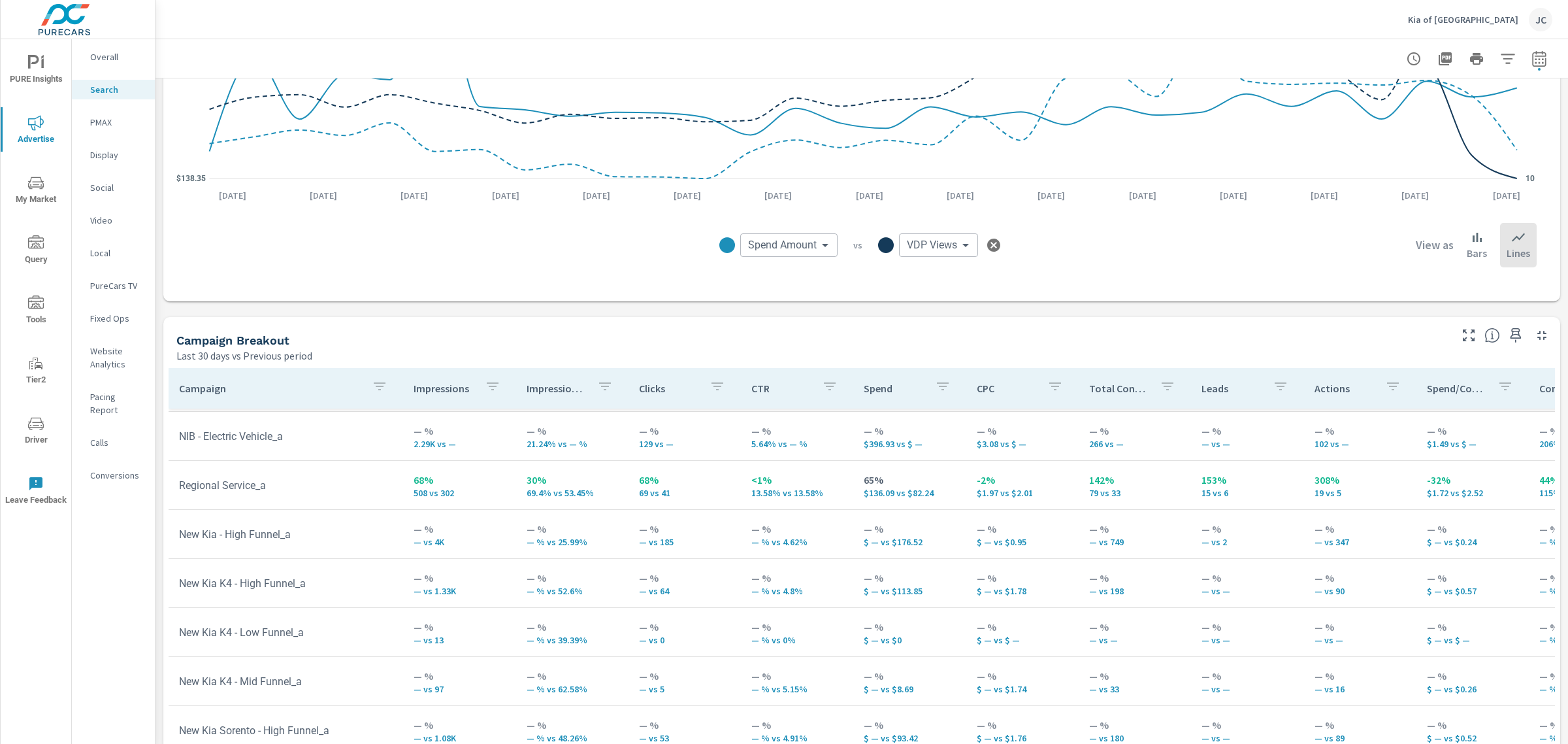
scroll to position [245, 0]
click at [1483, 16] on p "Kia of [GEOGRAPHIC_DATA]" at bounding box center [1463, 19] width 110 height 12
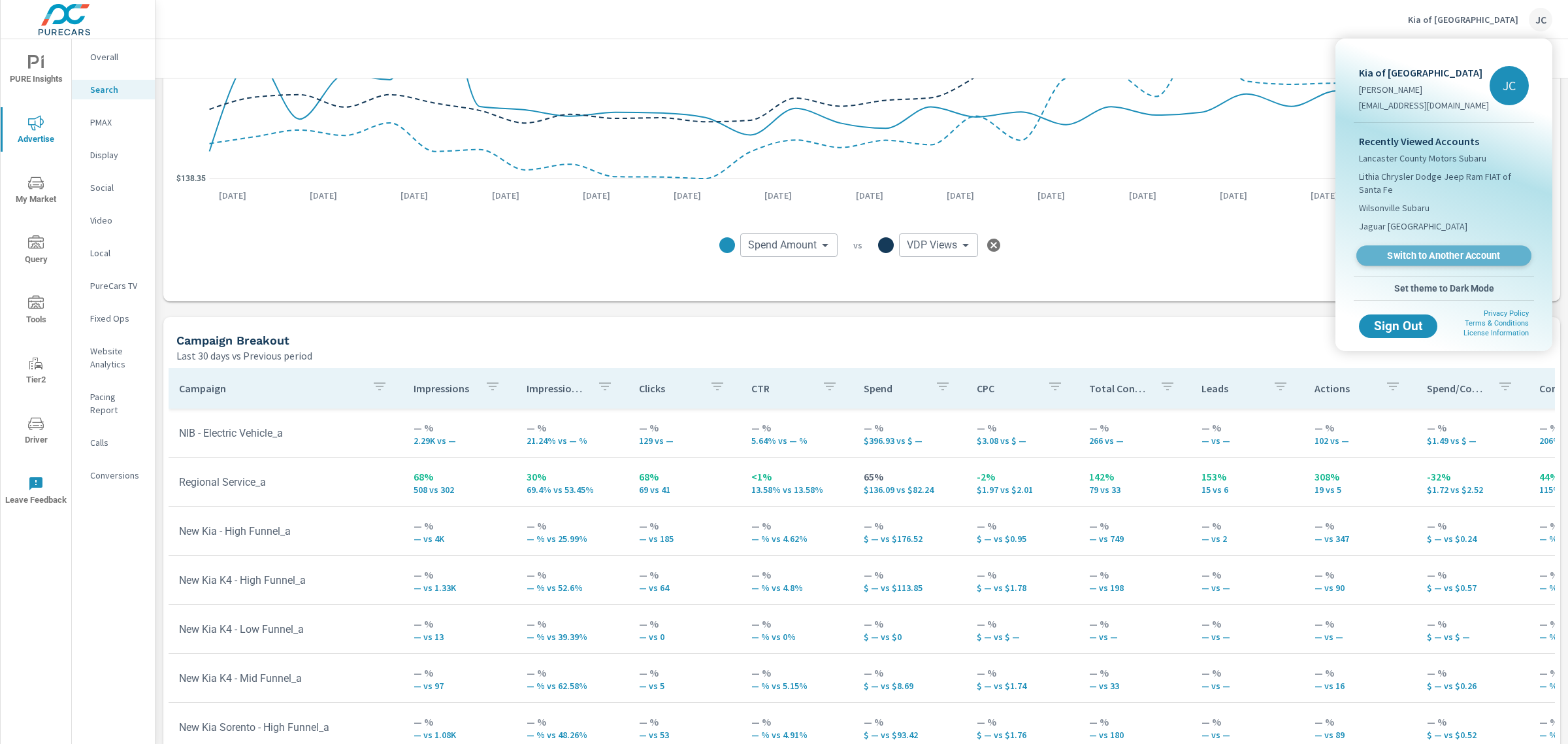
click at [1430, 252] on span "Switch to Another Account" at bounding box center [1443, 256] width 160 height 12
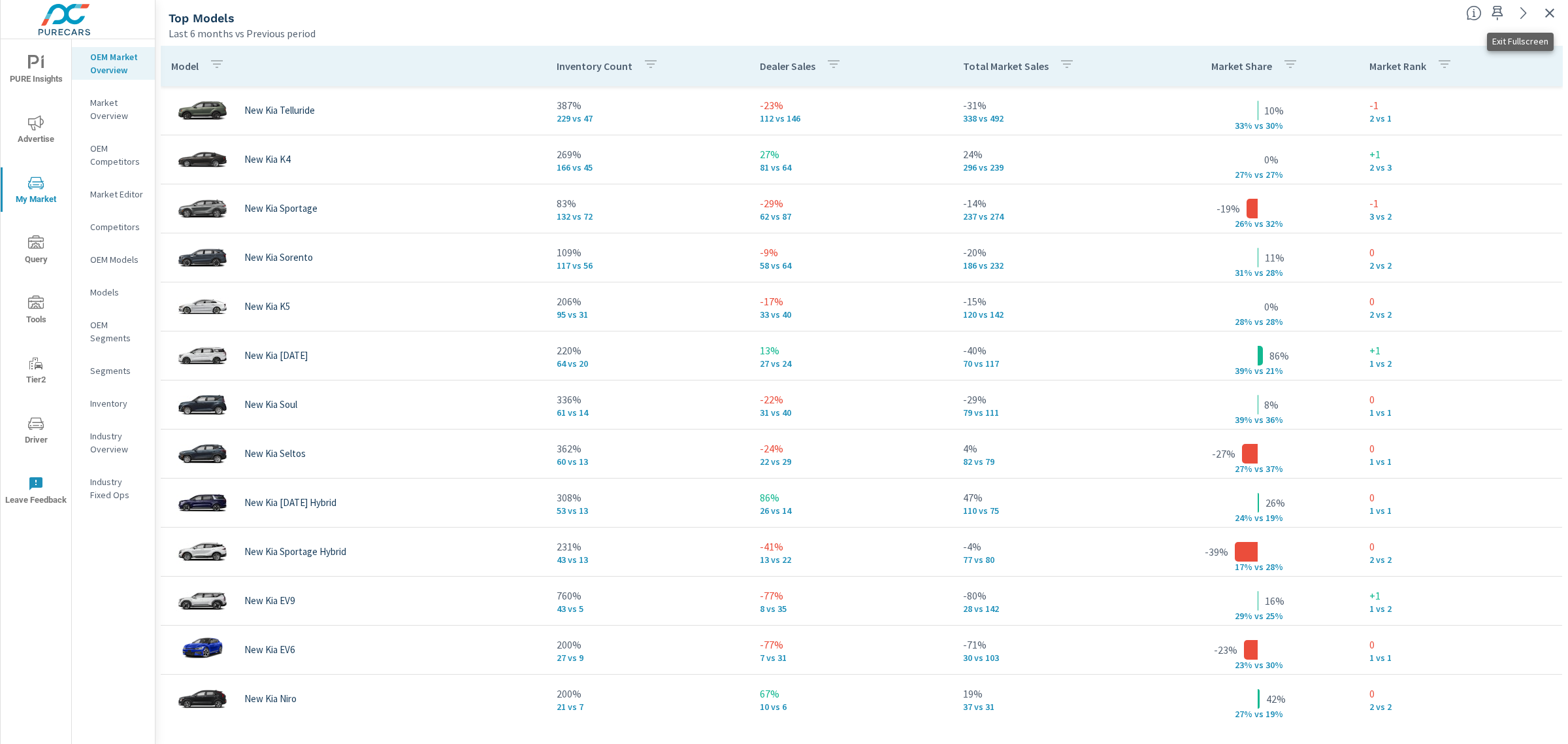
click at [1552, 7] on icon "button" at bounding box center [1549, 13] width 16 height 16
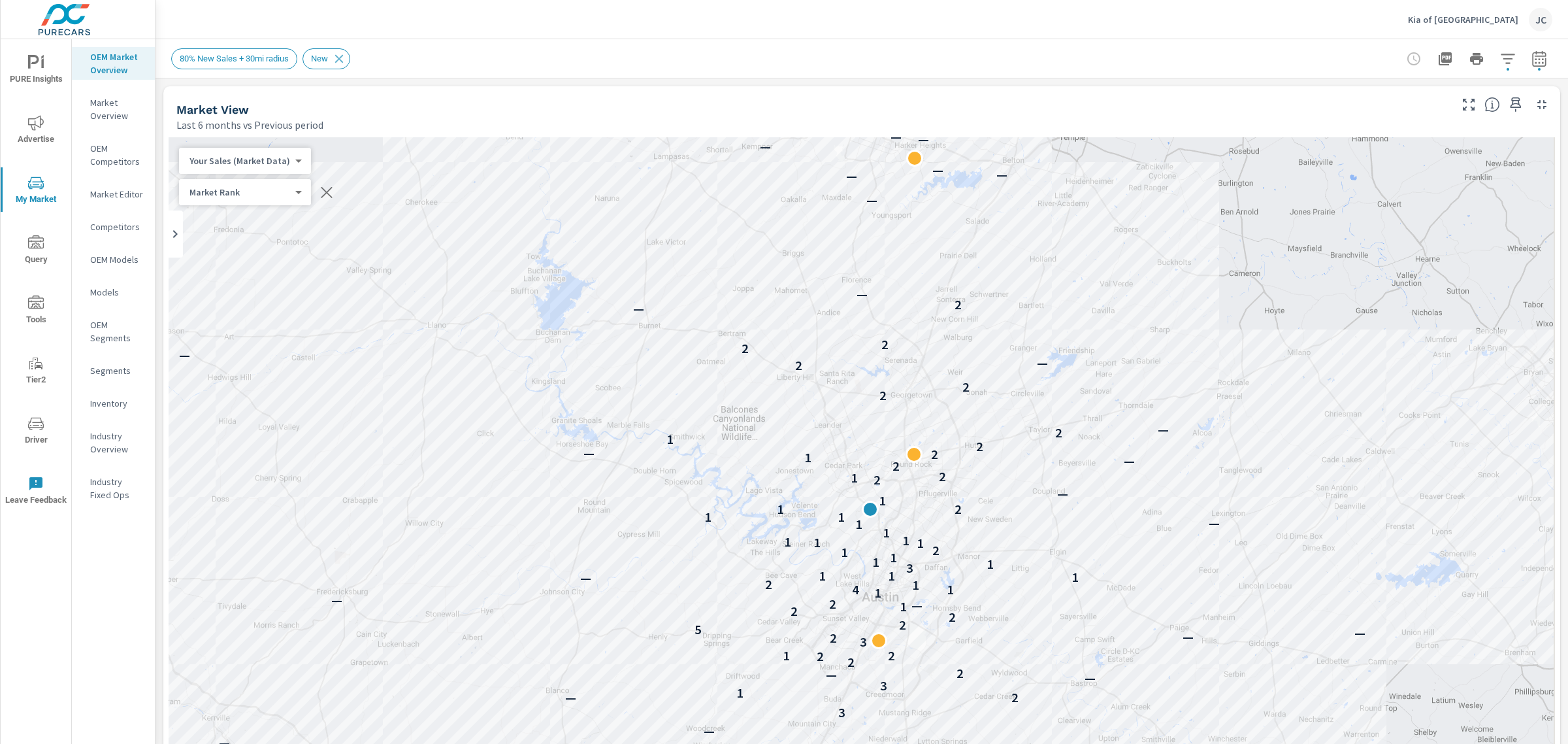
click at [1485, 17] on p "Kia of [GEOGRAPHIC_DATA]" at bounding box center [1463, 19] width 110 height 12
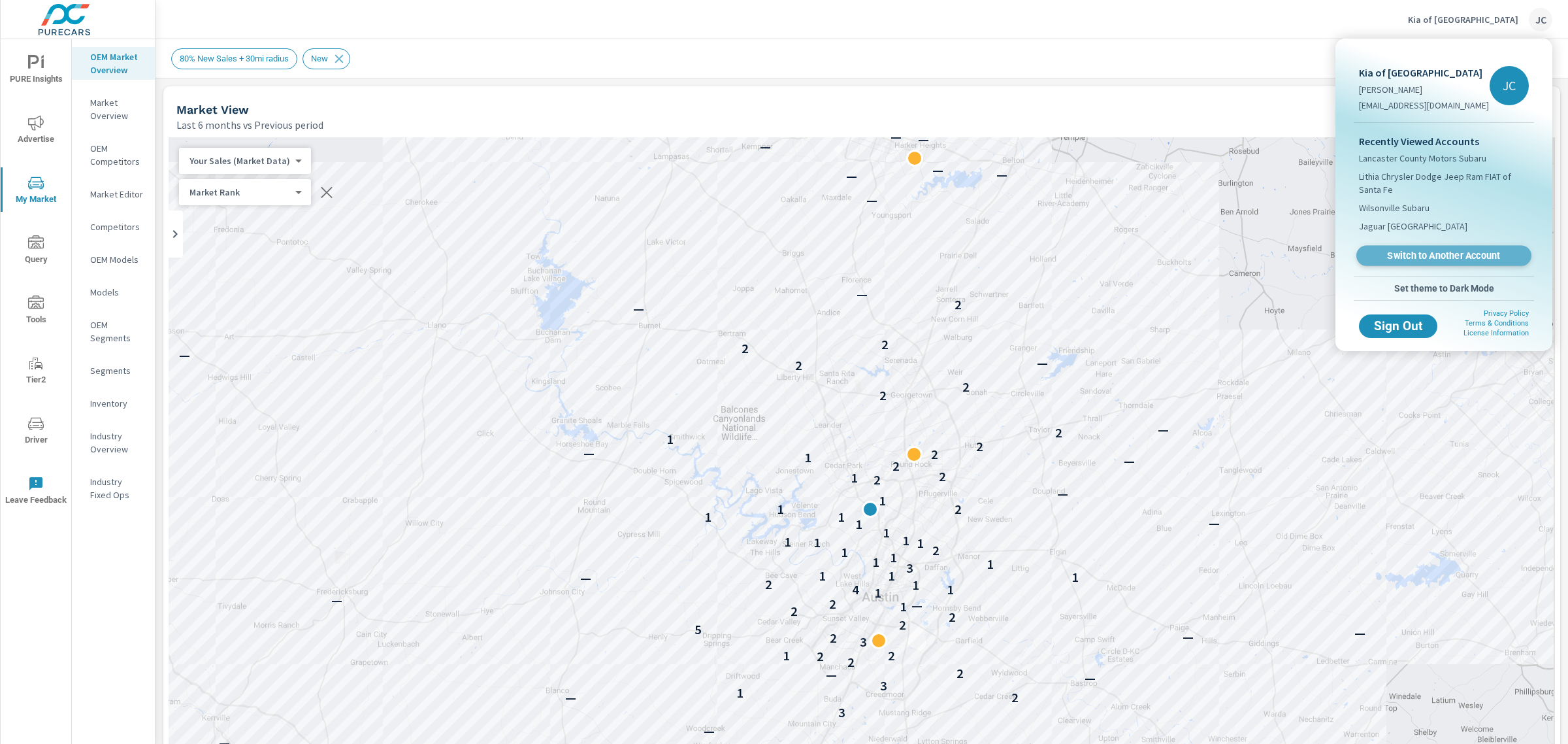
click at [1452, 252] on span "Switch to Another Account" at bounding box center [1443, 256] width 160 height 12
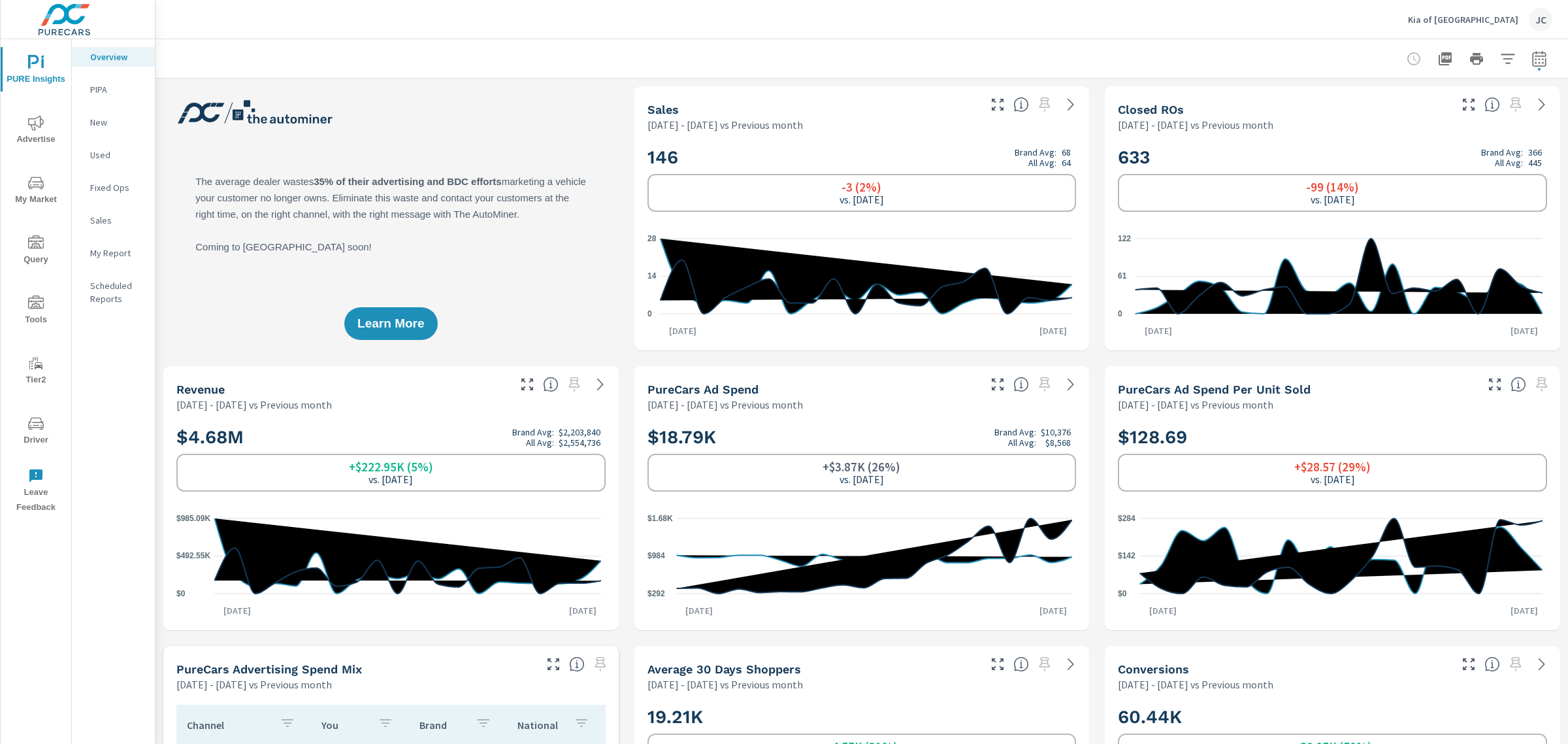
scroll to position [490, 0]
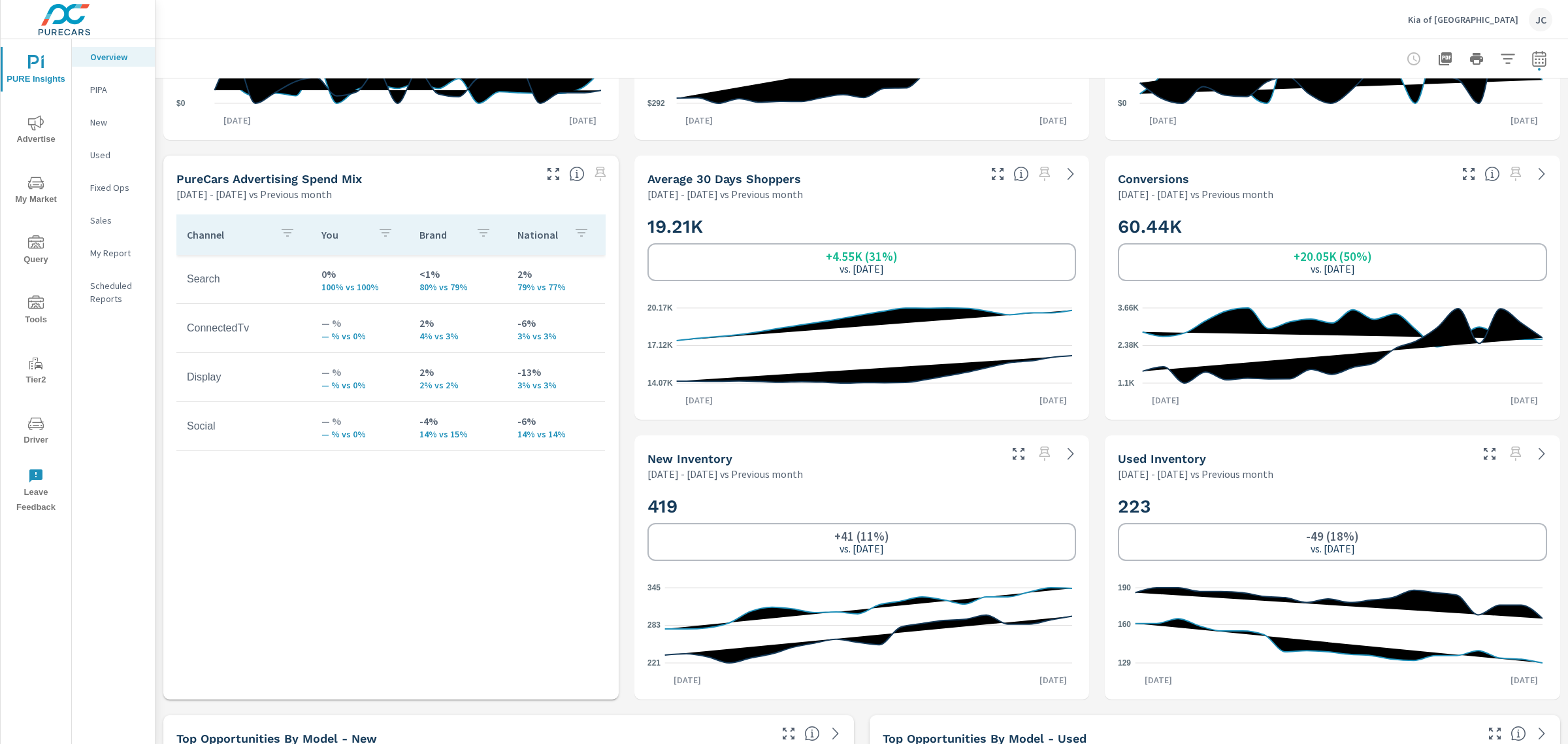
click at [1449, 17] on p "Kia of North Austin" at bounding box center [1463, 19] width 110 height 12
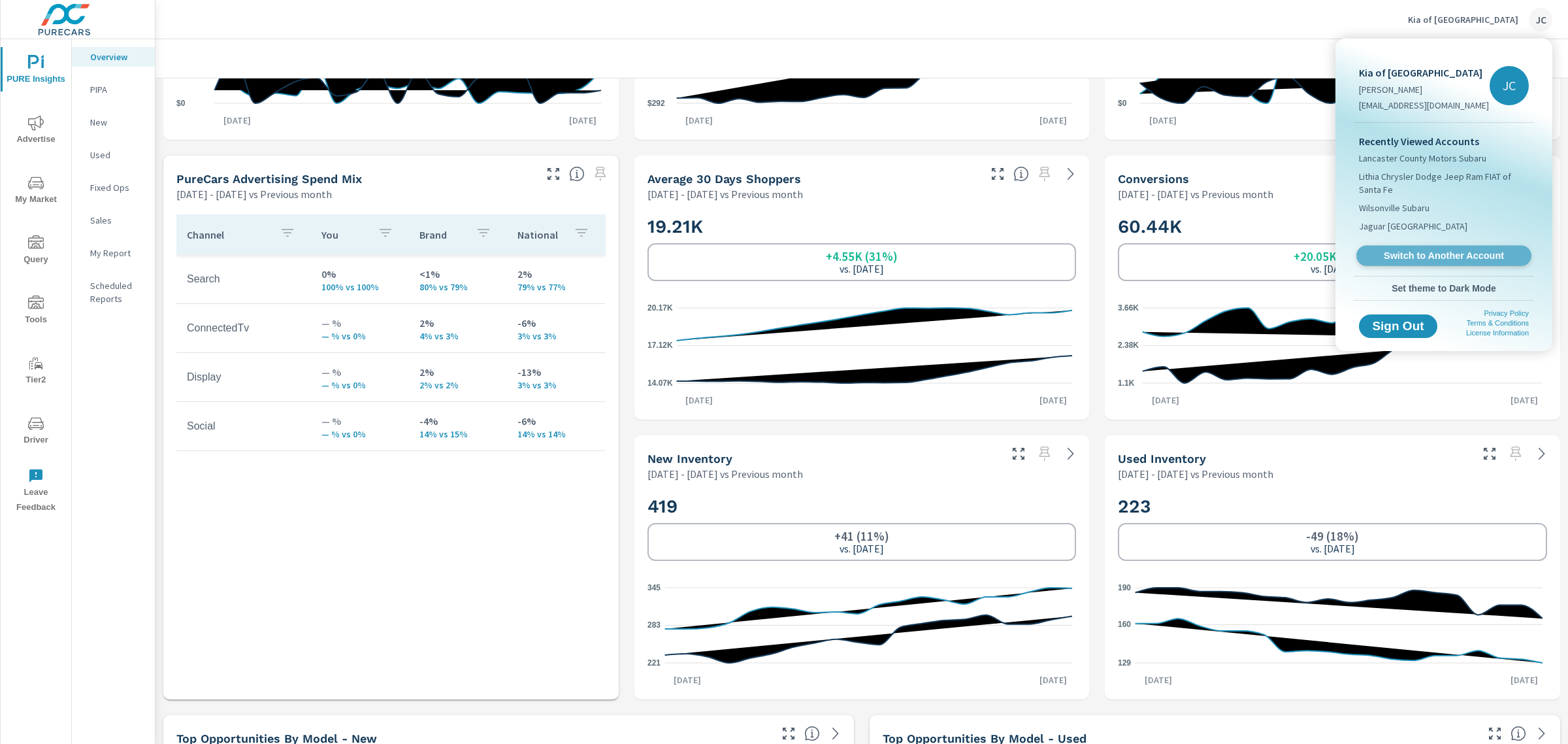
click at [1439, 250] on span "Switch to Another Account" at bounding box center [1443, 256] width 160 height 12
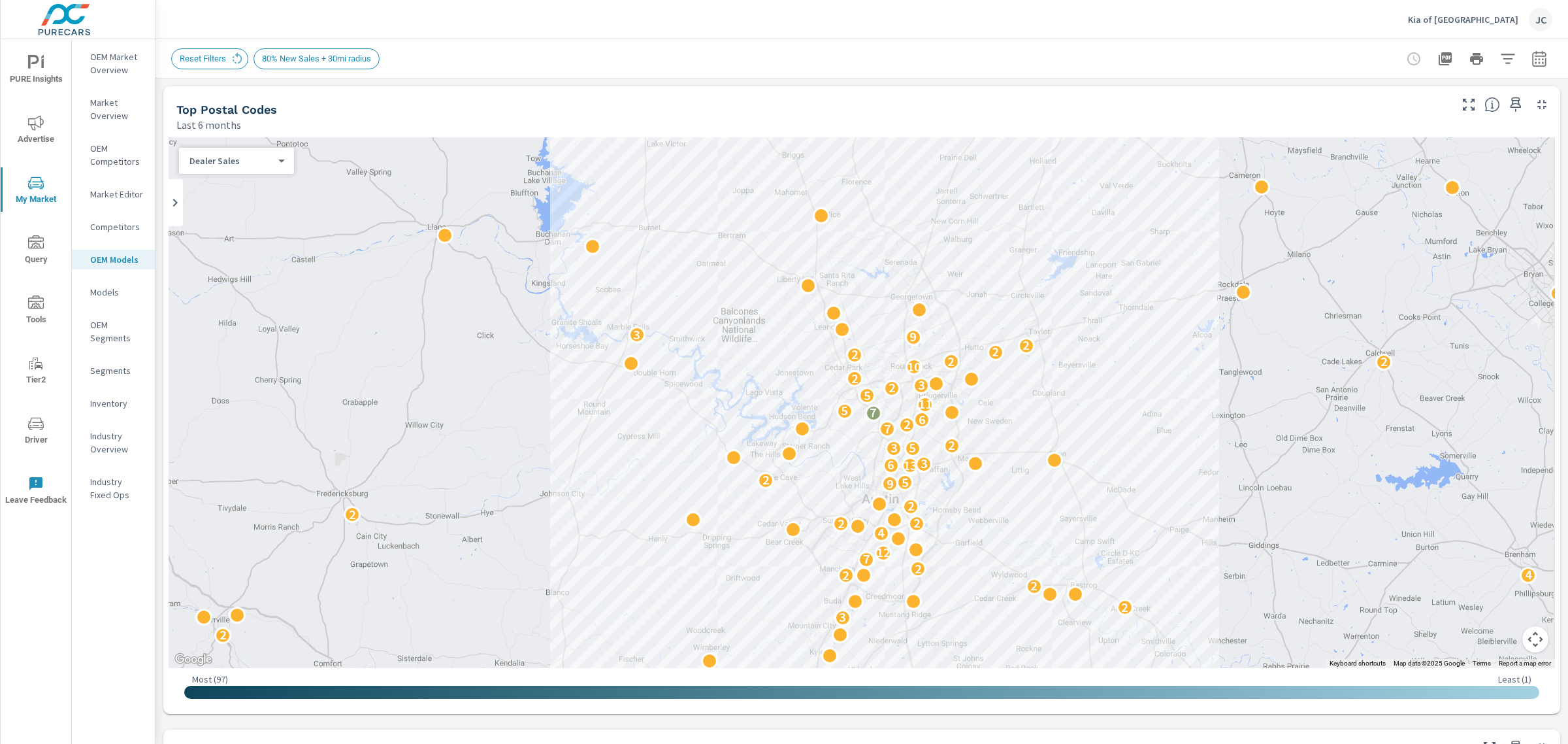
scroll to position [151, 0]
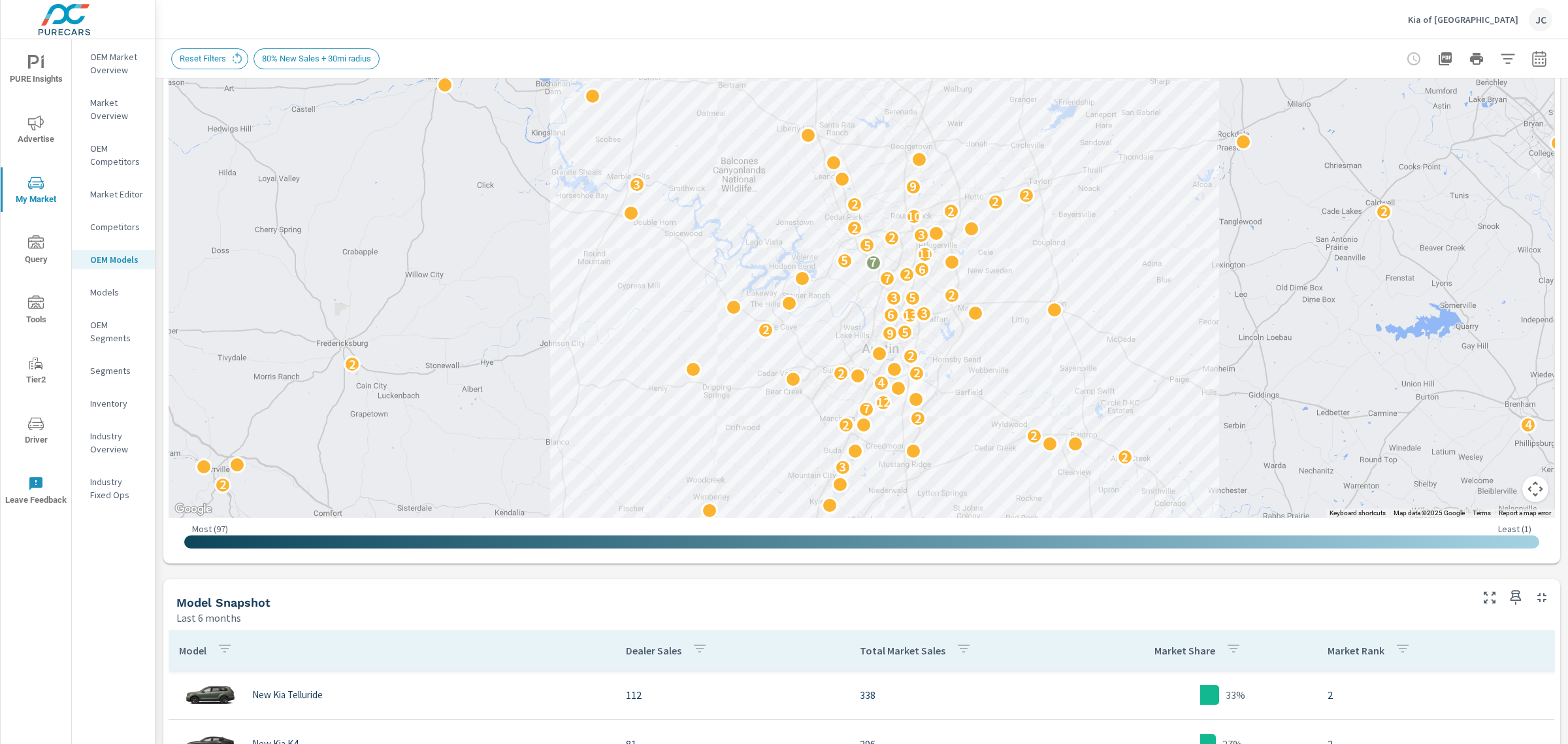
click at [1508, 17] on p "Kia of [GEOGRAPHIC_DATA]" at bounding box center [1463, 19] width 110 height 12
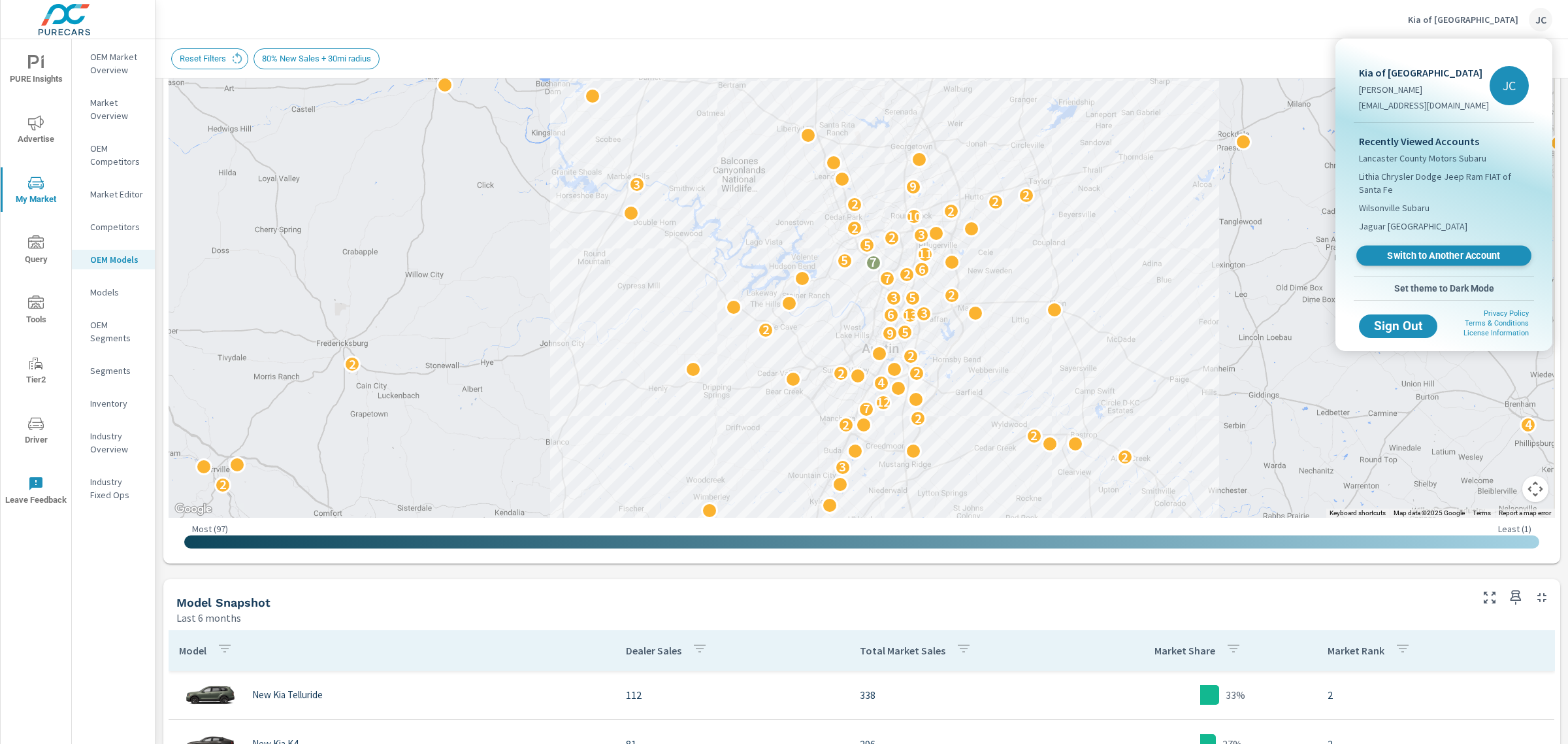
click at [1439, 250] on span "Switch to Another Account" at bounding box center [1443, 256] width 160 height 12
